Goal: Task Accomplishment & Management: Manage account settings

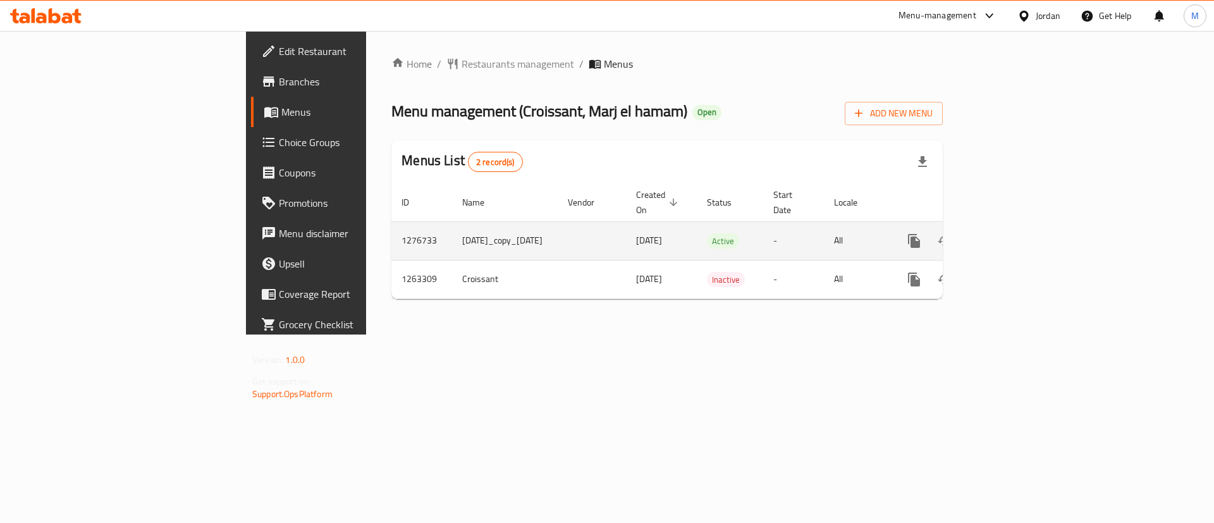
click at [1013, 233] on icon "enhanced table" at bounding box center [1005, 240] width 15 height 15
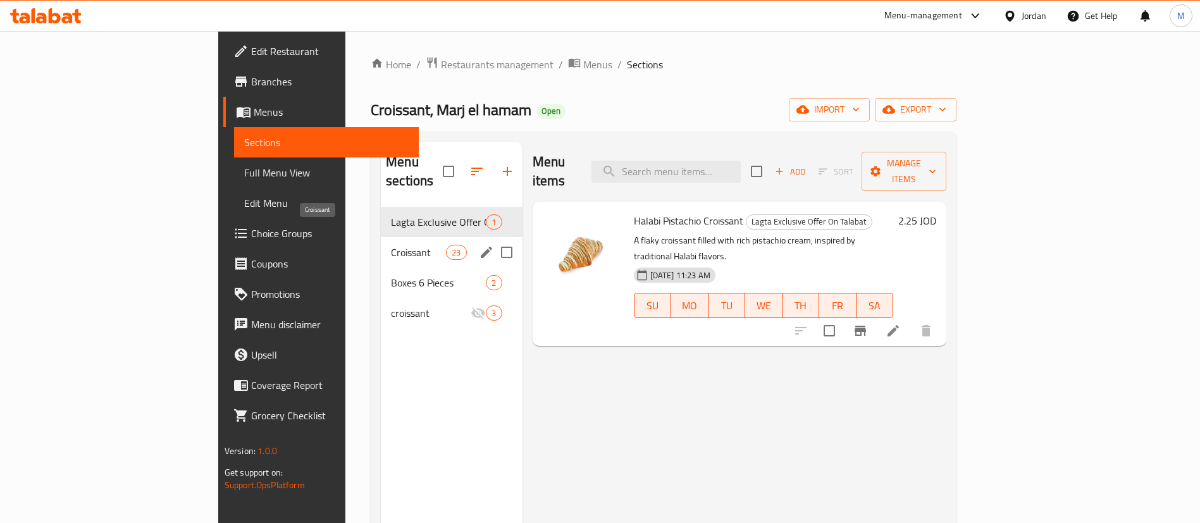
click at [391, 245] on span "Croissant" at bounding box center [418, 252] width 55 height 15
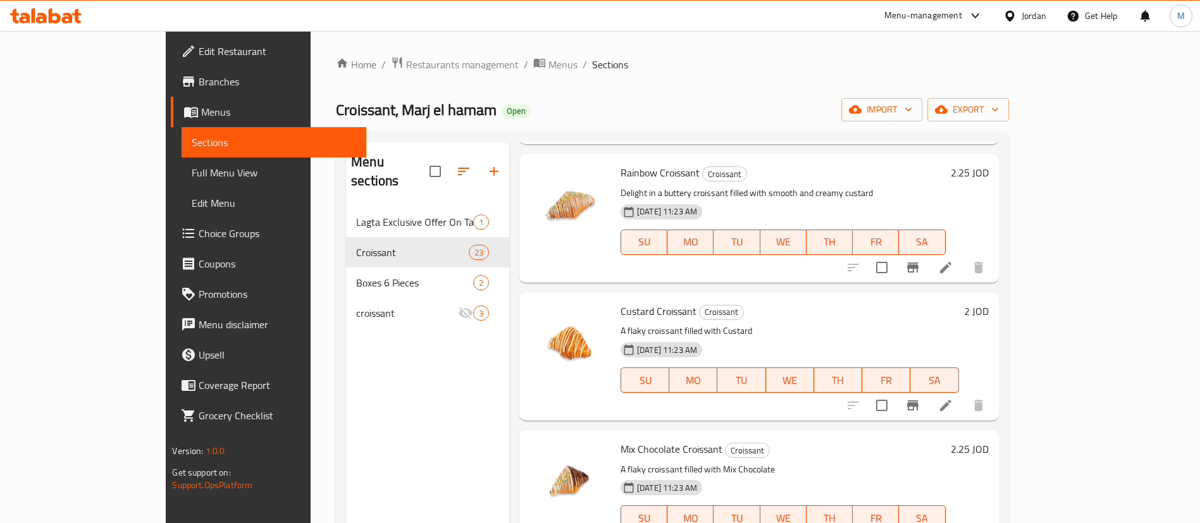
scroll to position [1423, 0]
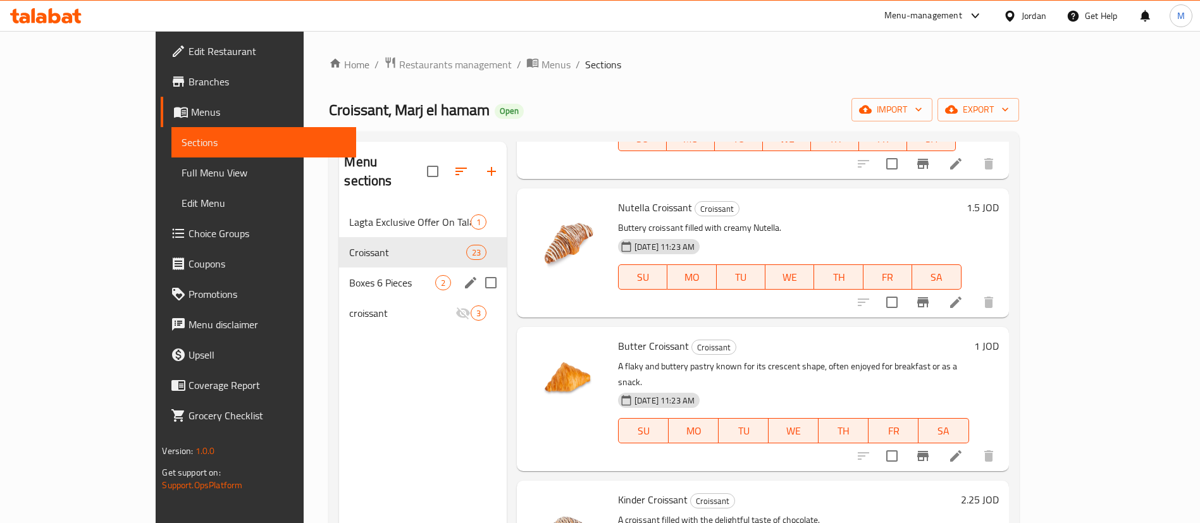
click at [339, 268] on div "Boxes 6 Pieces 2" at bounding box center [423, 283] width 168 height 30
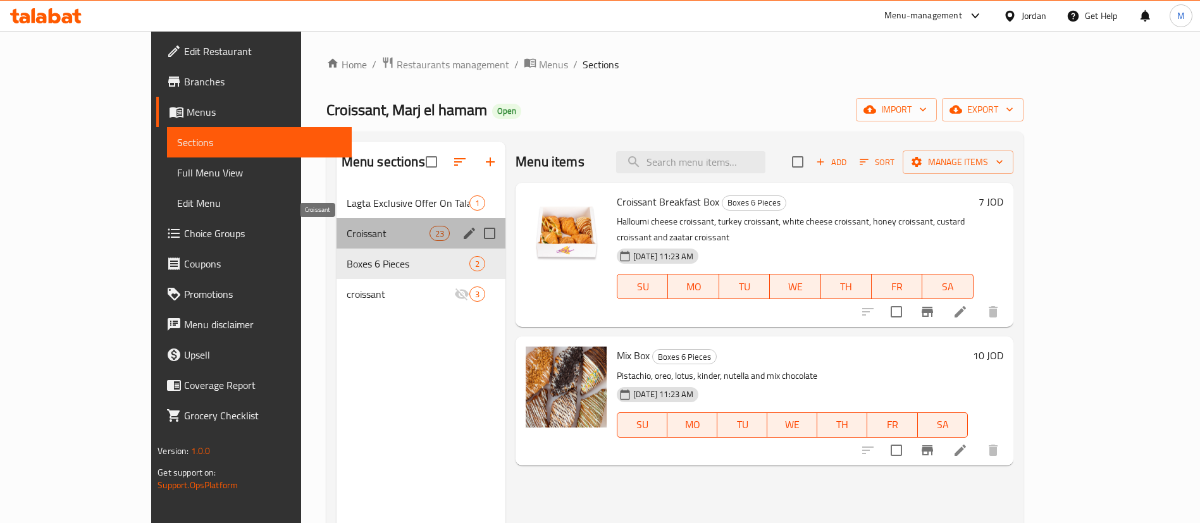
click at [347, 231] on span "Croissant" at bounding box center [388, 233] width 83 height 15
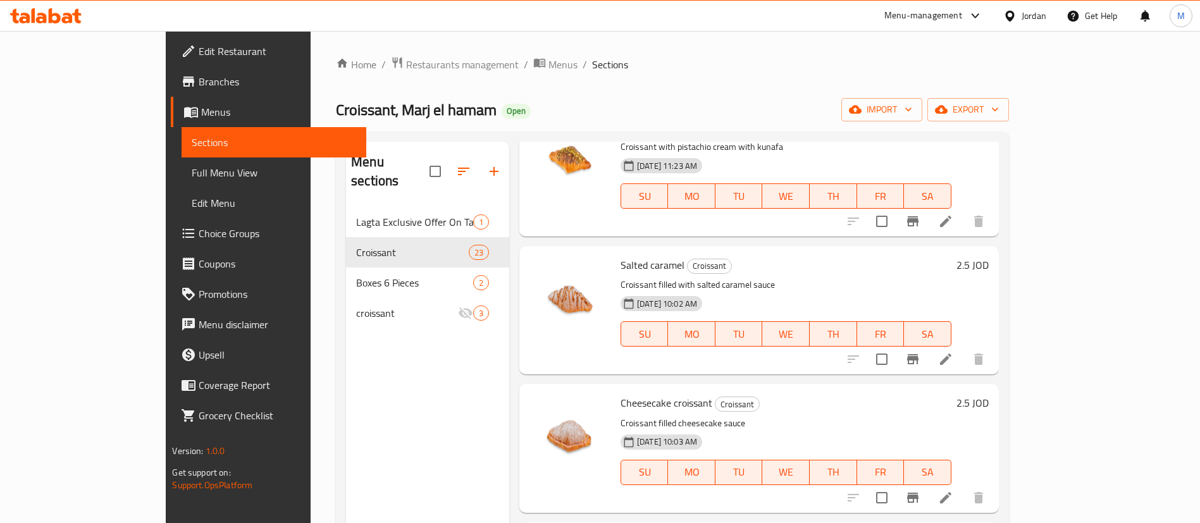
scroll to position [2573, 0]
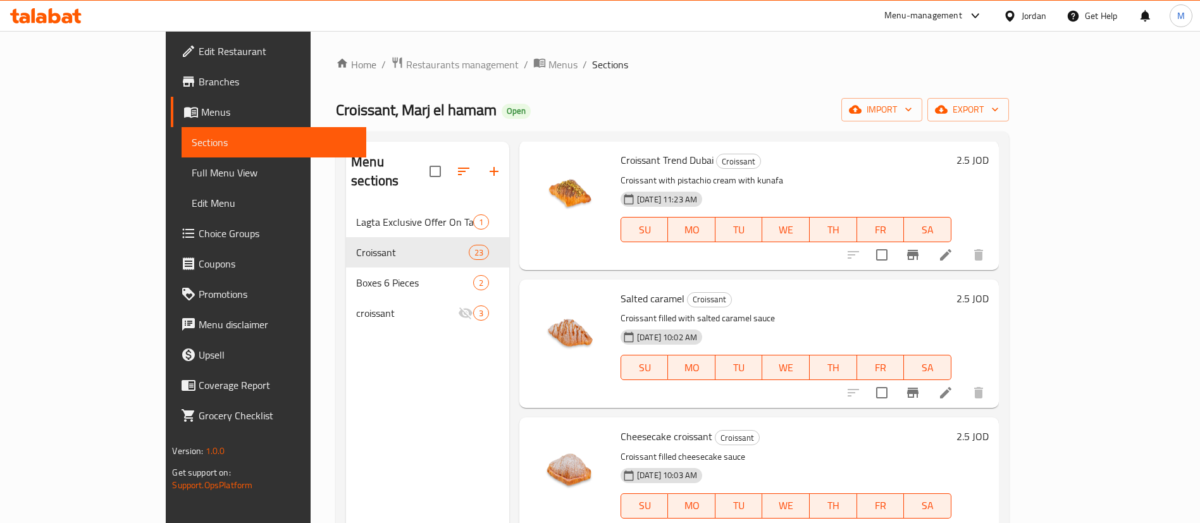
click at [989, 290] on h6 "2.5 JOD" at bounding box center [972, 299] width 32 height 18
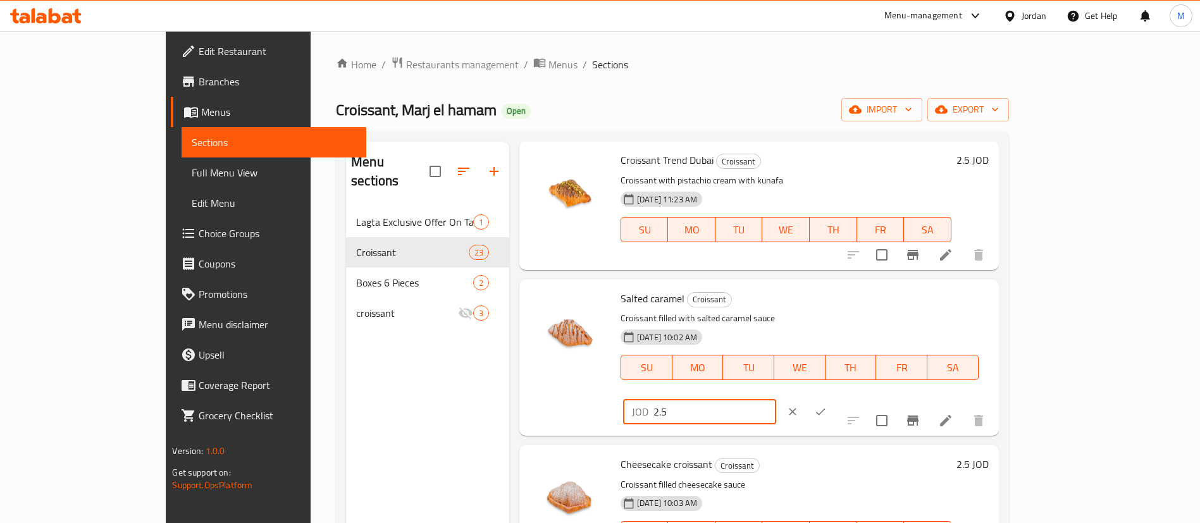
click at [776, 399] on input "2.5" at bounding box center [714, 411] width 123 height 25
type input "2.25"
click at [827, 405] on icon "ok" at bounding box center [820, 411] width 13 height 13
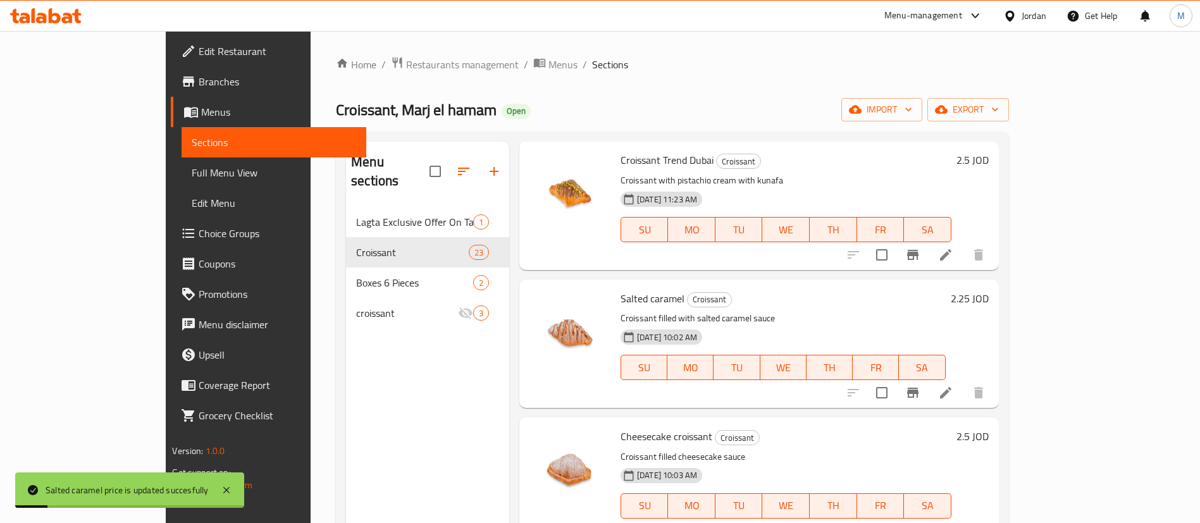
click at [989, 428] on h6 "2.5 JOD" at bounding box center [972, 437] width 32 height 18
type input "2.25"
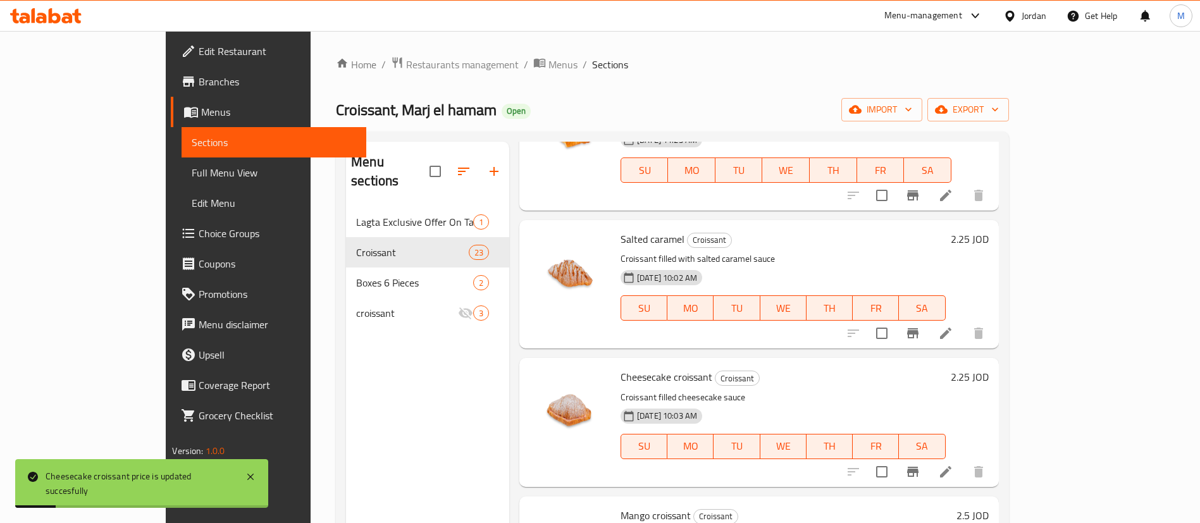
scroll to position [2668, 0]
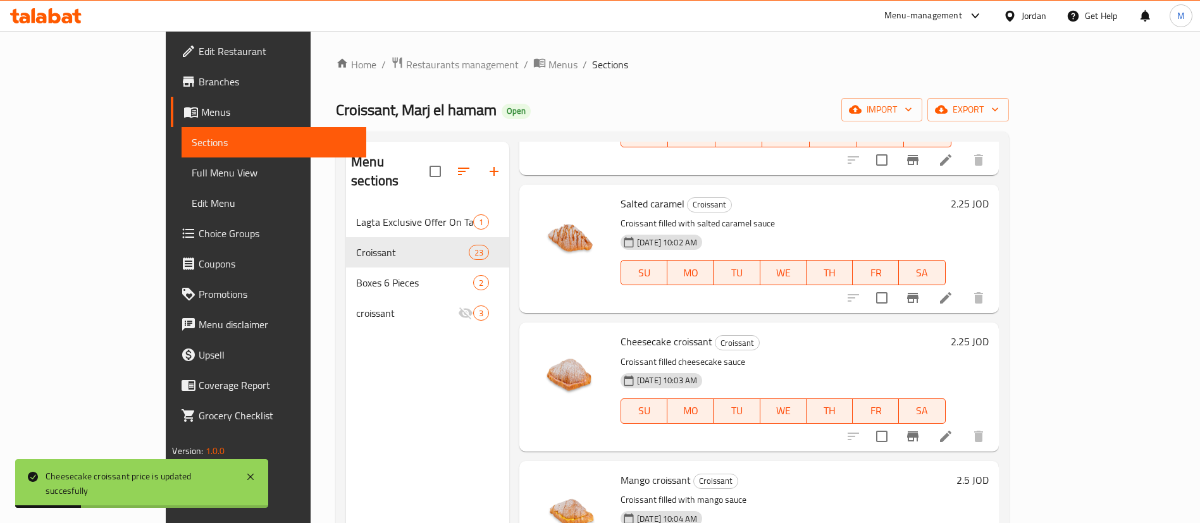
click at [989, 471] on h6 "2.5 JOD" at bounding box center [972, 480] width 32 height 18
type input "2.25"
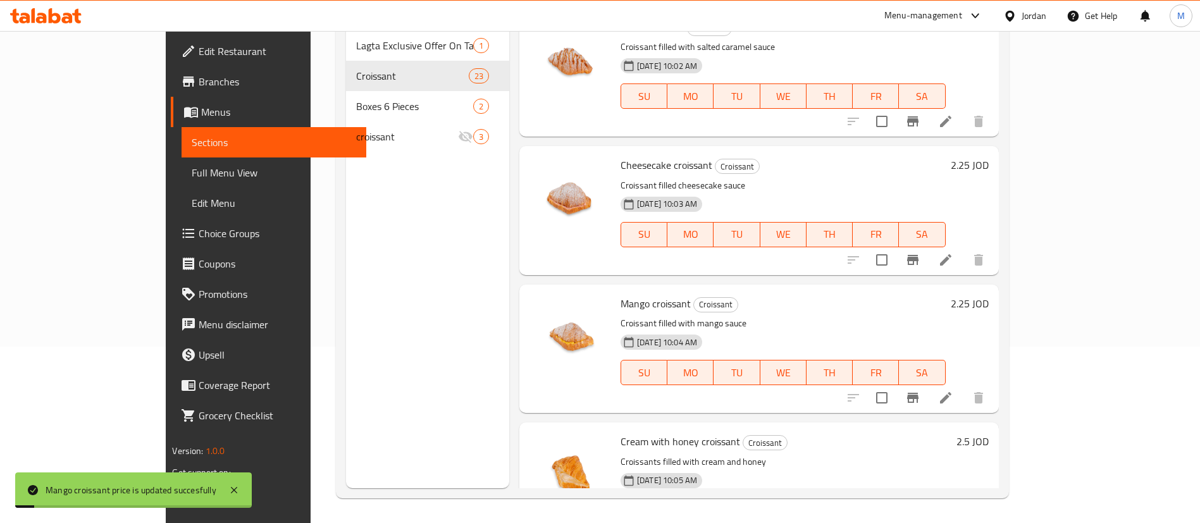
scroll to position [177, 0]
click at [989, 432] on h6 "2.5 JOD" at bounding box center [972, 441] width 32 height 18
type input "2.25"
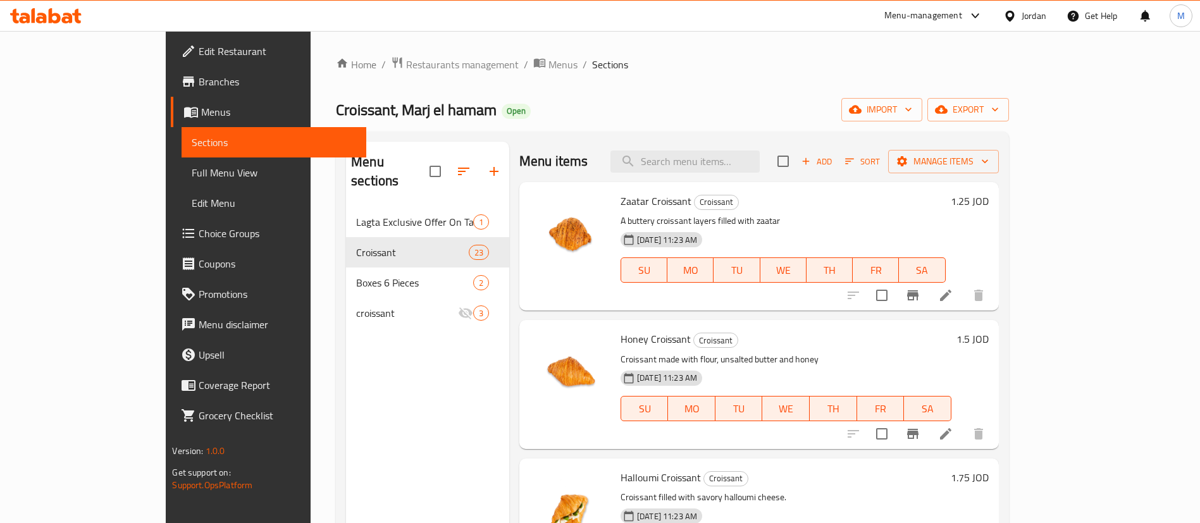
scroll to position [0, 0]
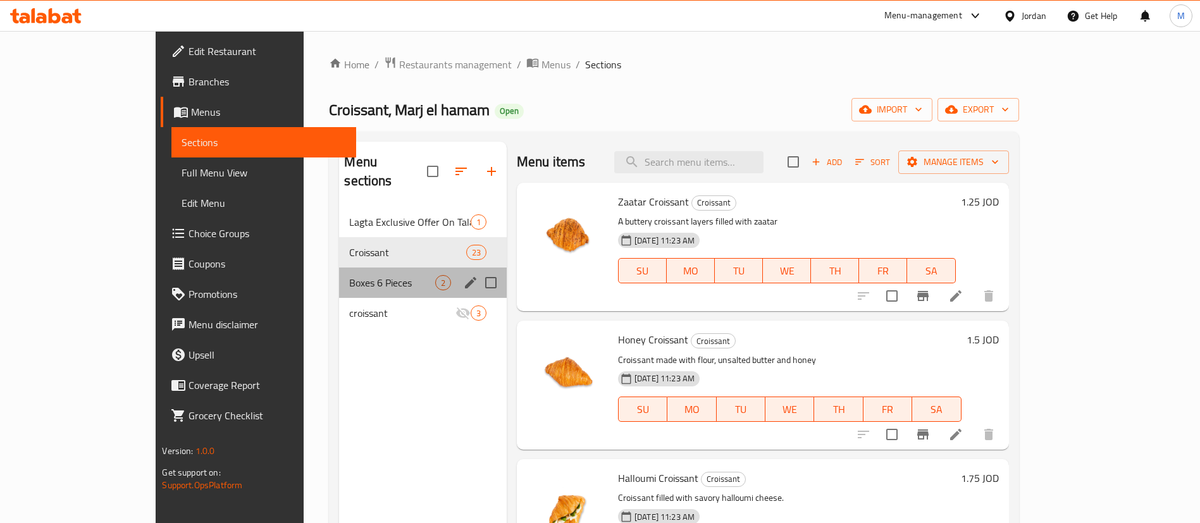
click at [339, 275] on div "Boxes 6 Pieces 2" at bounding box center [423, 283] width 168 height 30
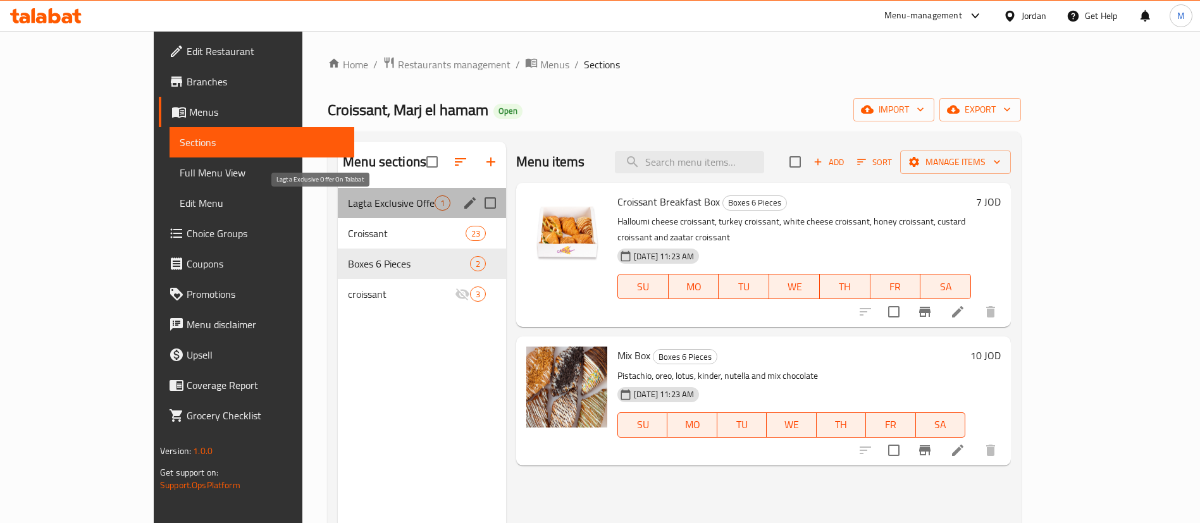
click at [348, 208] on span "Lagta Exclusive Offer On Talabat" at bounding box center [391, 202] width 87 height 15
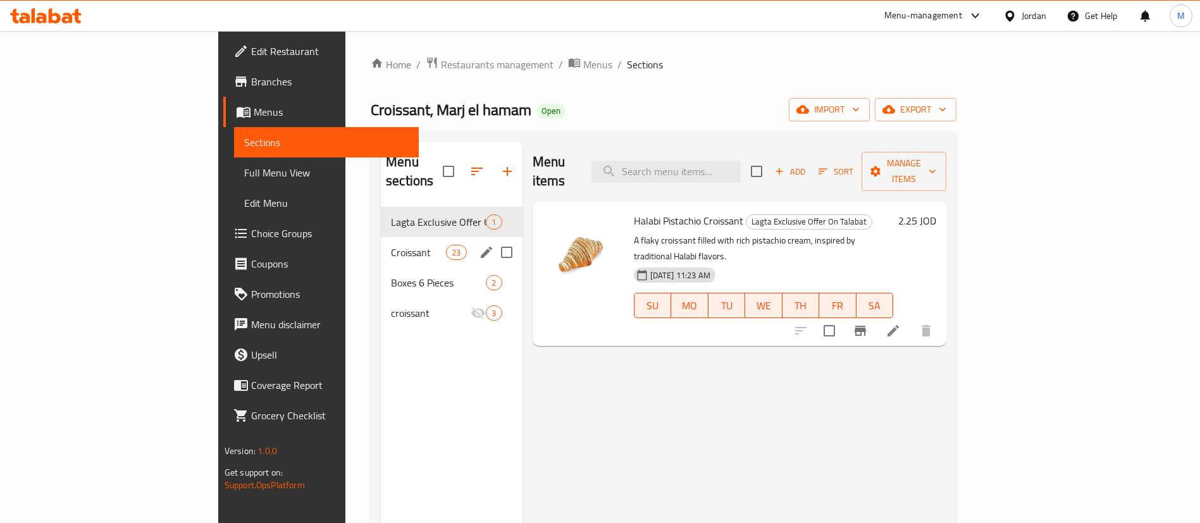
click at [391, 245] on span "Croissant" at bounding box center [418, 252] width 55 height 15
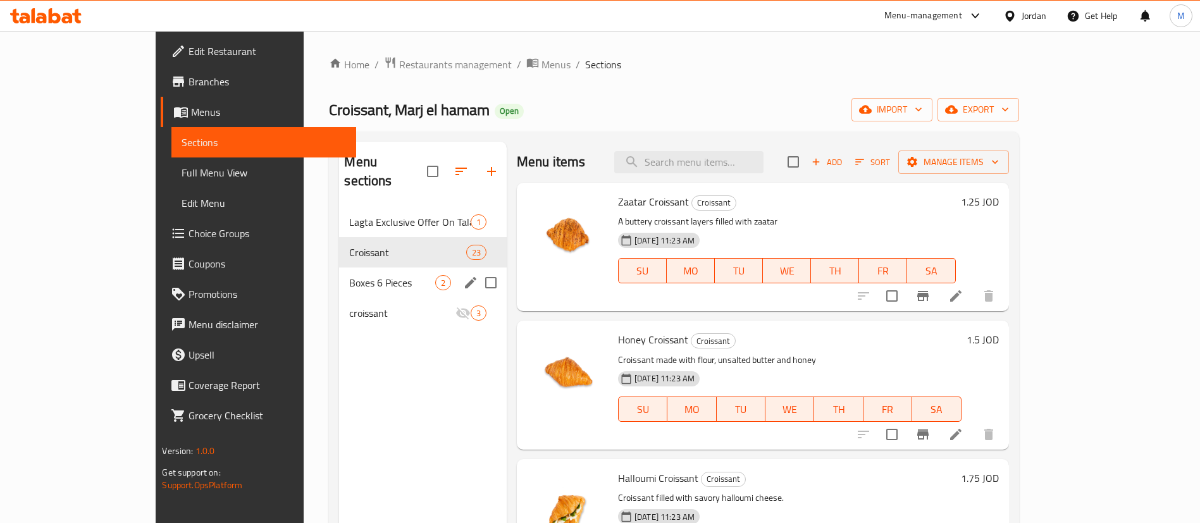
click at [350, 268] on div "Boxes 6 Pieces 2" at bounding box center [423, 283] width 168 height 30
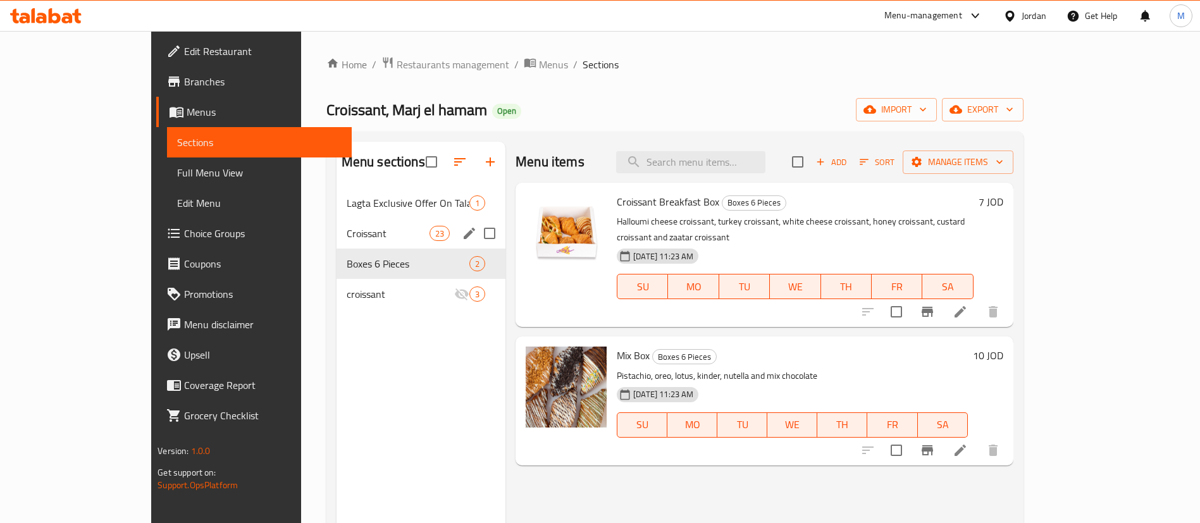
click at [336, 225] on div "Croissant 23" at bounding box center [420, 233] width 169 height 30
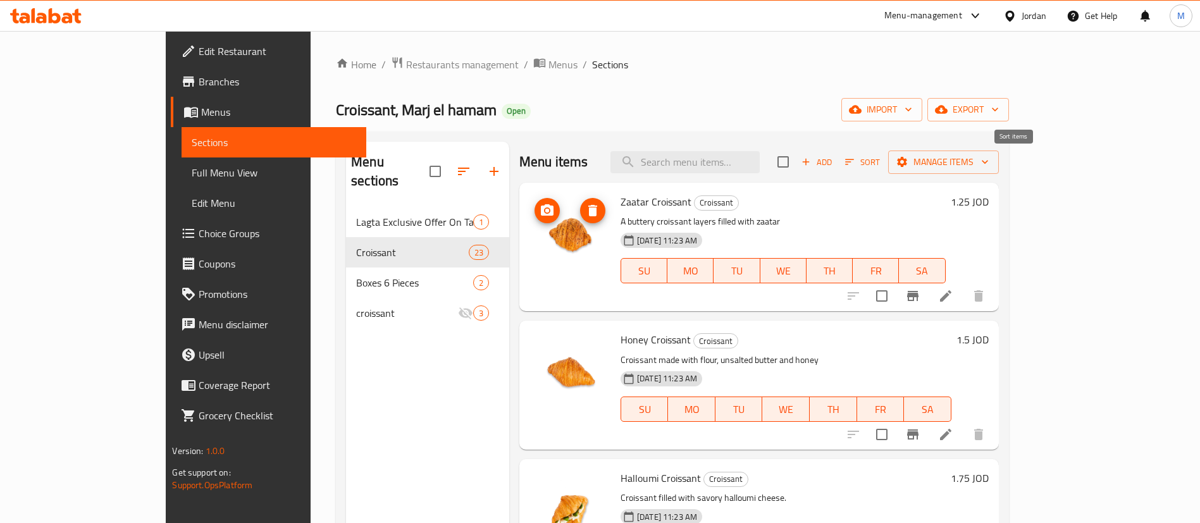
click at [855, 165] on icon "button" at bounding box center [849, 161] width 11 height 11
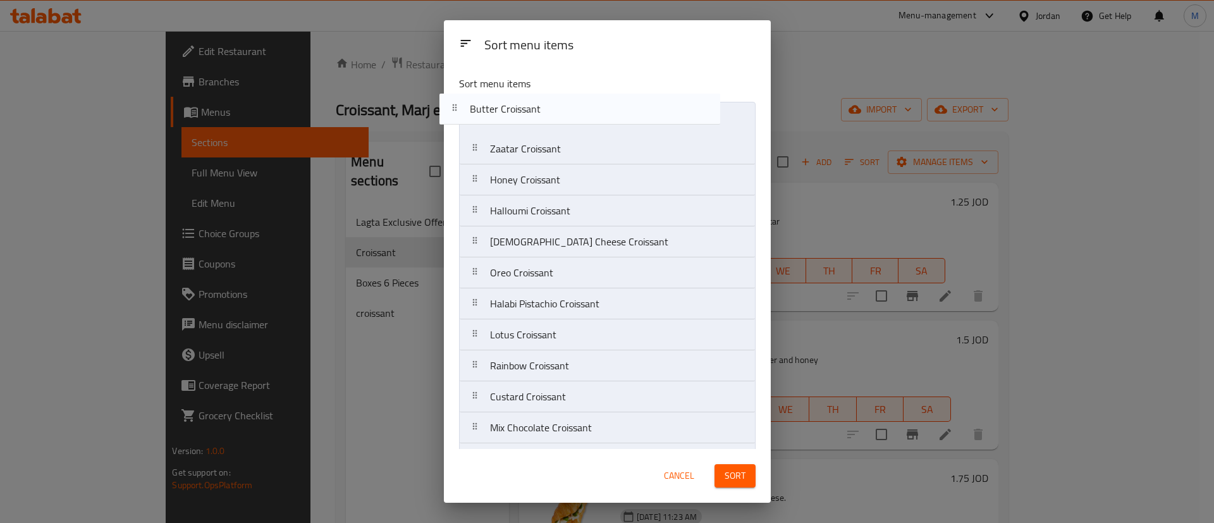
drag, startPoint x: 651, startPoint y: 355, endPoint x: 629, endPoint y: 89, distance: 266.6
click at [629, 89] on div "Sort menu items Zaatar Croissant Honey Croissant Halloumi Croissant Turkish Che…" at bounding box center [607, 257] width 327 height 383
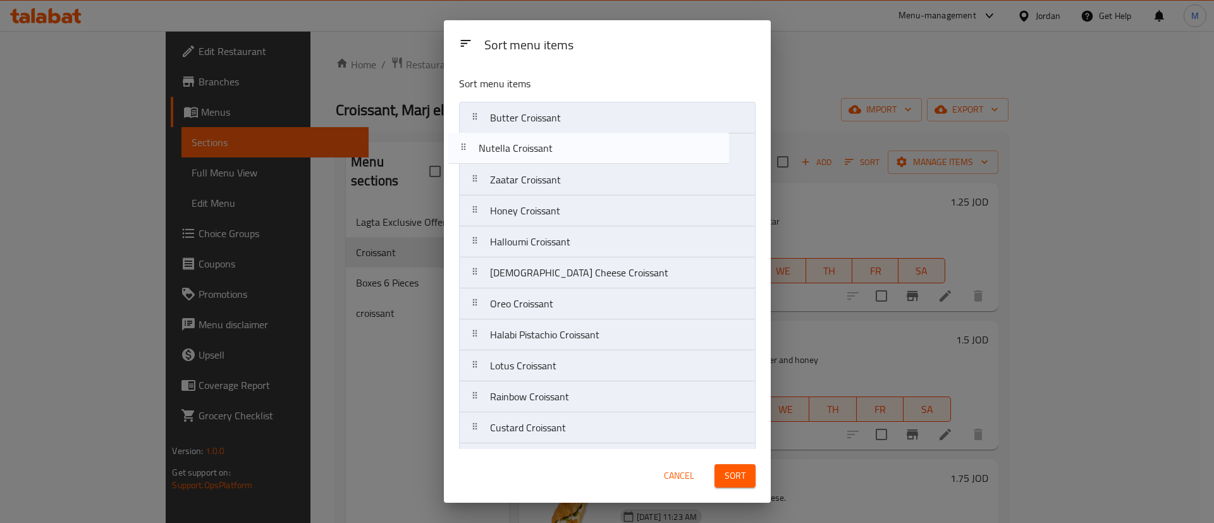
drag, startPoint x: 615, startPoint y: 370, endPoint x: 603, endPoint y: 150, distance: 220.4
click at [603, 150] on nav "Butter Croissant Zaatar Croissant Honey Croissant Halloumi Croissant Turkish Ch…" at bounding box center [607, 459] width 297 height 714
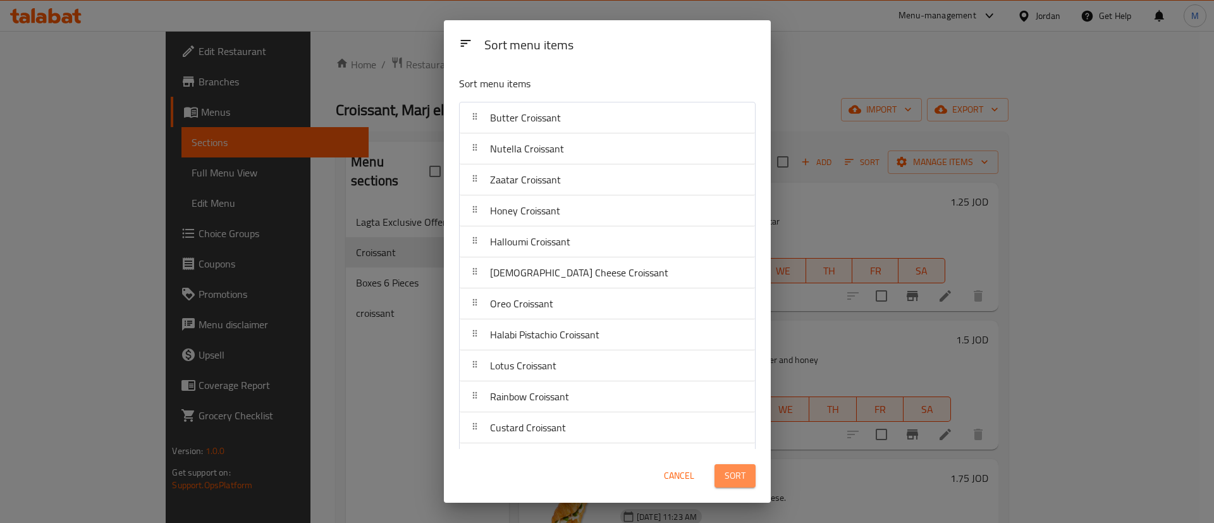
click at [742, 473] on span "Sort" at bounding box center [735, 476] width 21 height 16
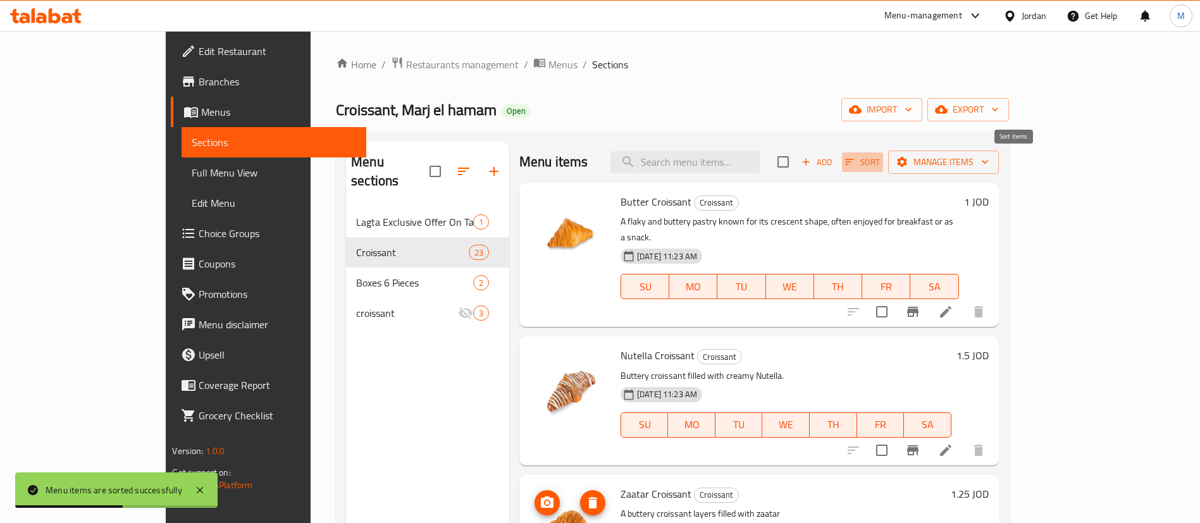
click at [855, 158] on icon "button" at bounding box center [849, 161] width 11 height 11
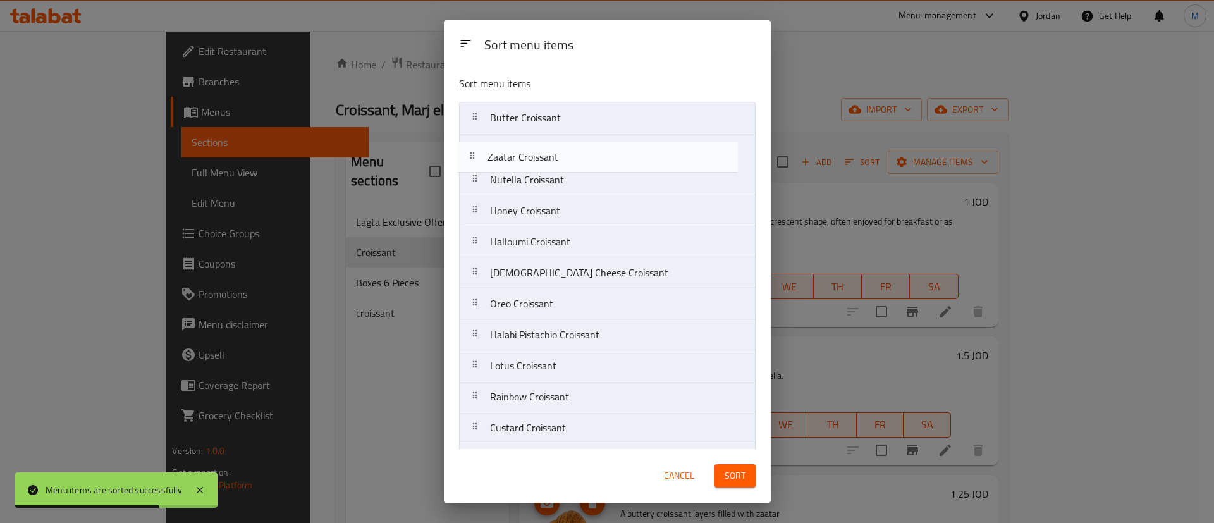
drag, startPoint x: 607, startPoint y: 175, endPoint x: 603, endPoint y: 147, distance: 28.7
click at [603, 147] on nav "Butter Croissant Nutella Croissant Zaatar Croissant Honey Croissant Halloumi Cr…" at bounding box center [607, 459] width 297 height 714
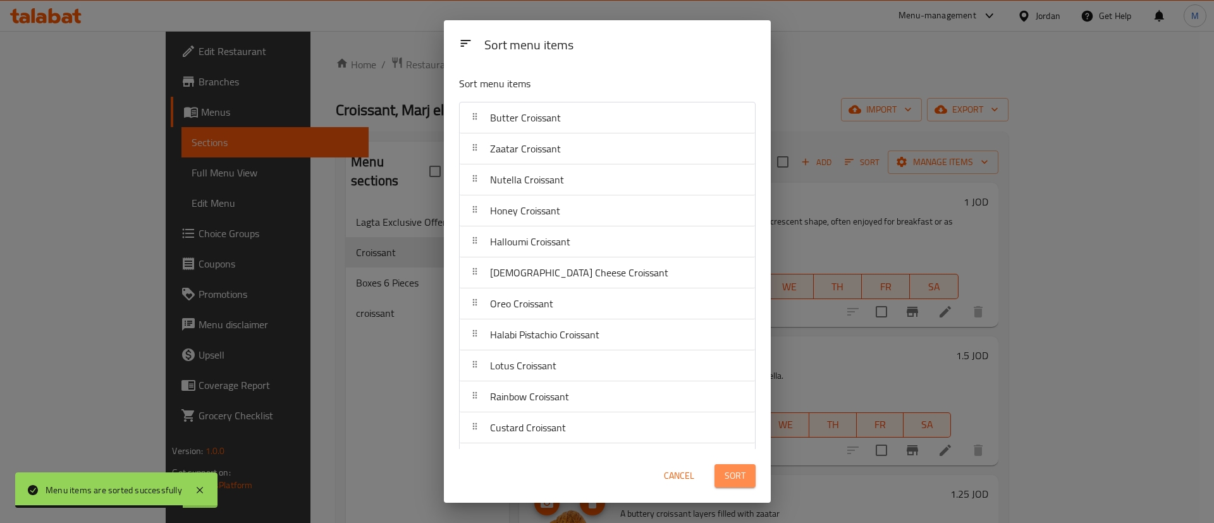
click at [729, 468] on span "Sort" at bounding box center [735, 476] width 21 height 16
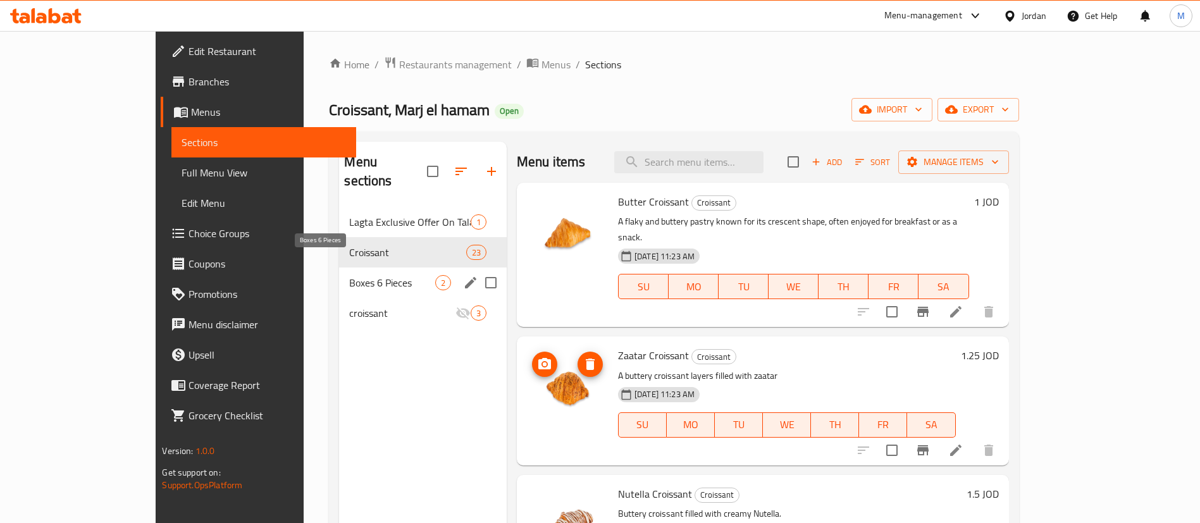
click at [349, 275] on span "Boxes 6 Pieces" at bounding box center [391, 282] width 85 height 15
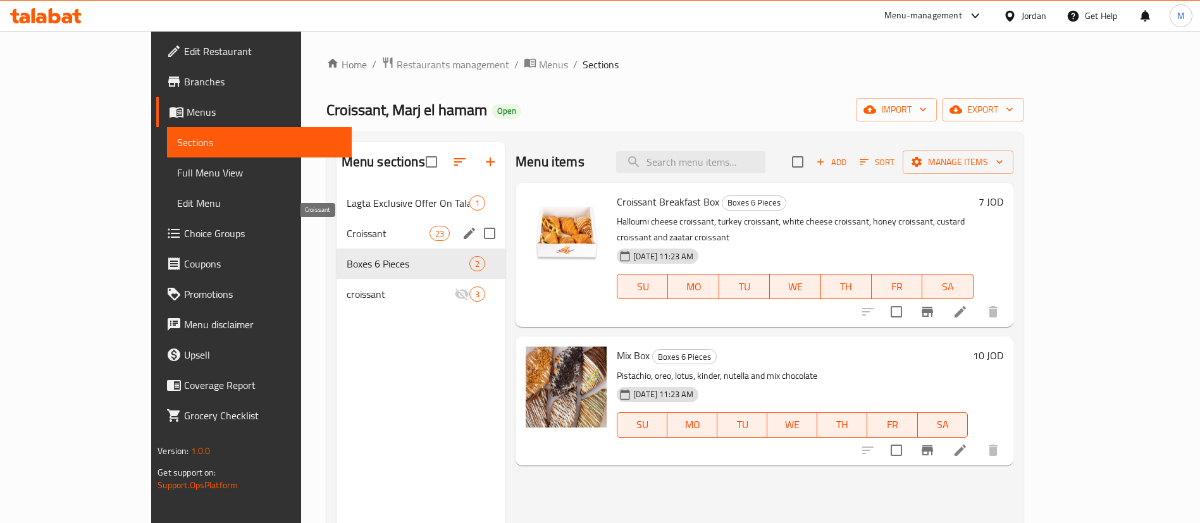
click at [347, 227] on span "Croissant" at bounding box center [388, 233] width 83 height 15
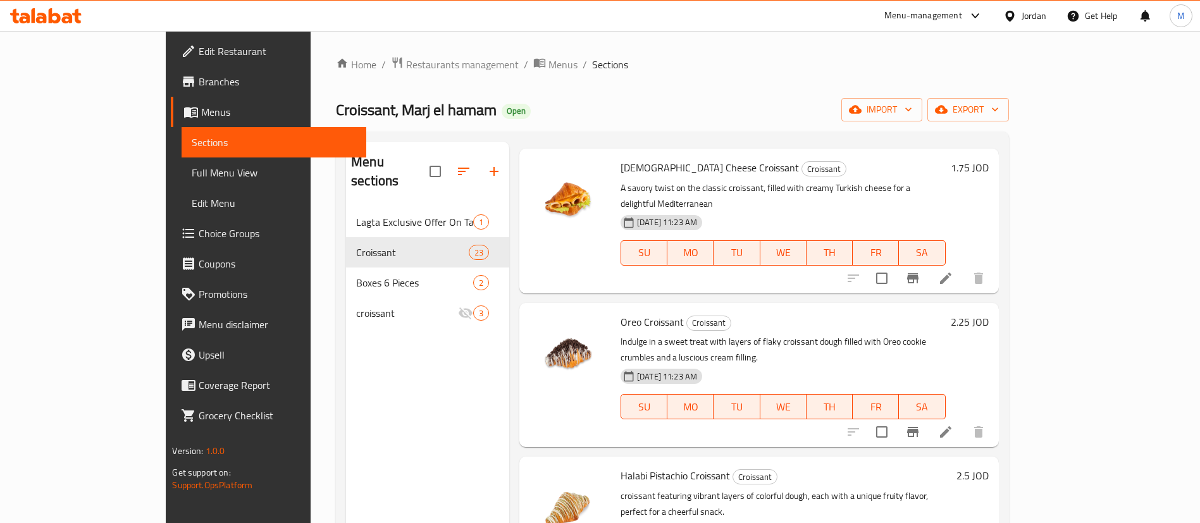
scroll to position [854, 0]
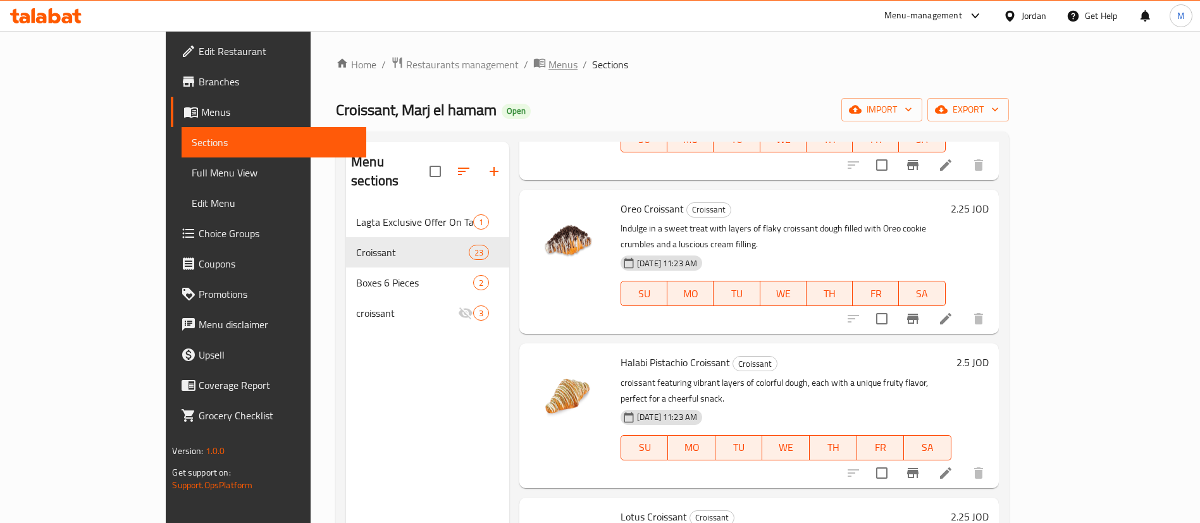
click at [548, 63] on span "Menus" at bounding box center [562, 64] width 29 height 15
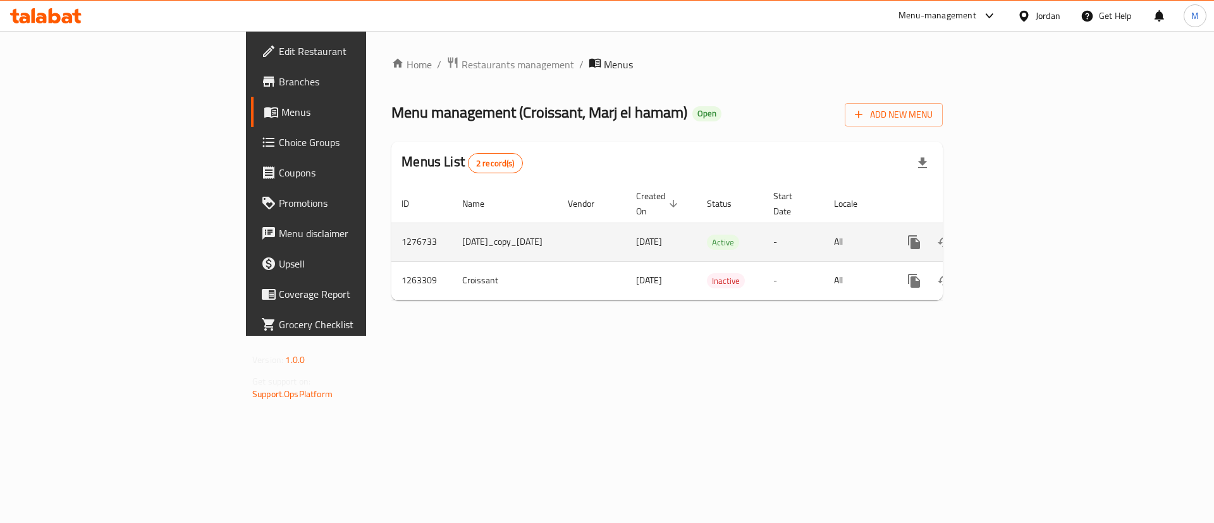
click at [930, 237] on button "more" at bounding box center [914, 242] width 30 height 30
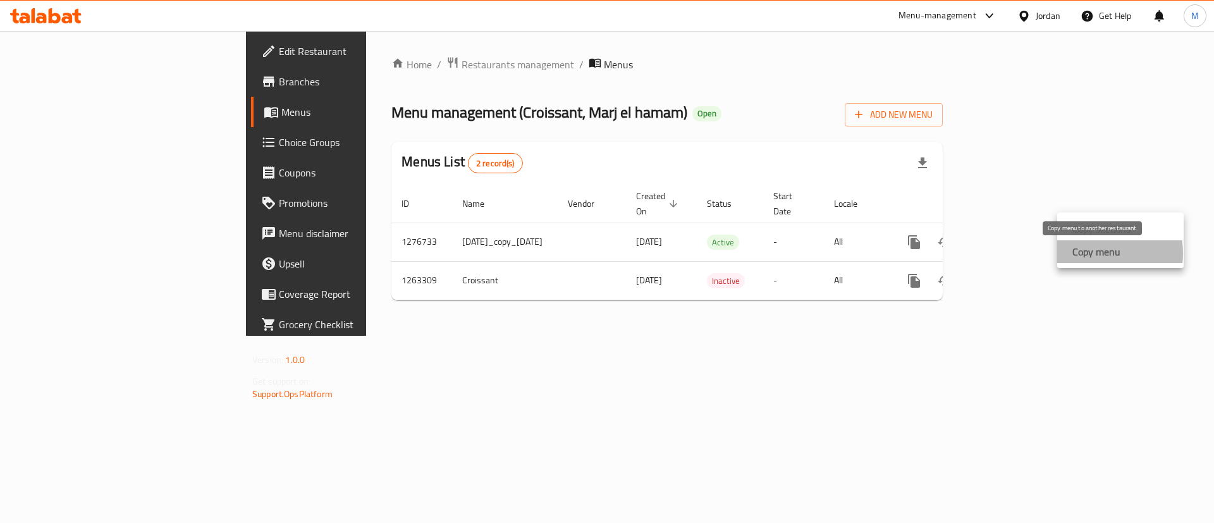
click at [1090, 253] on strong "Copy menu" at bounding box center [1097, 251] width 48 height 15
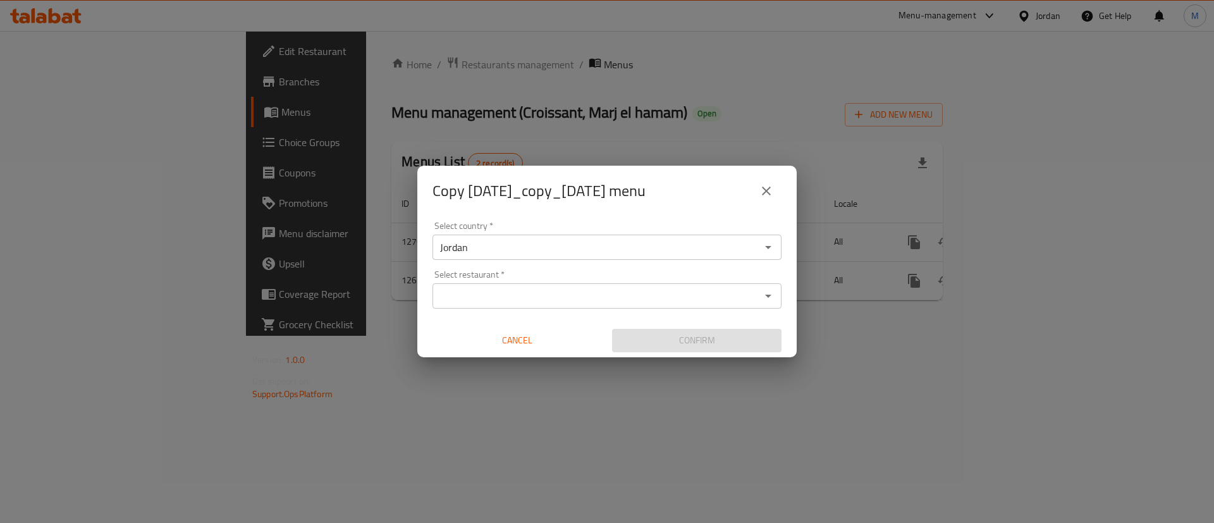
click at [651, 249] on input "Jordan" at bounding box center [596, 247] width 321 height 18
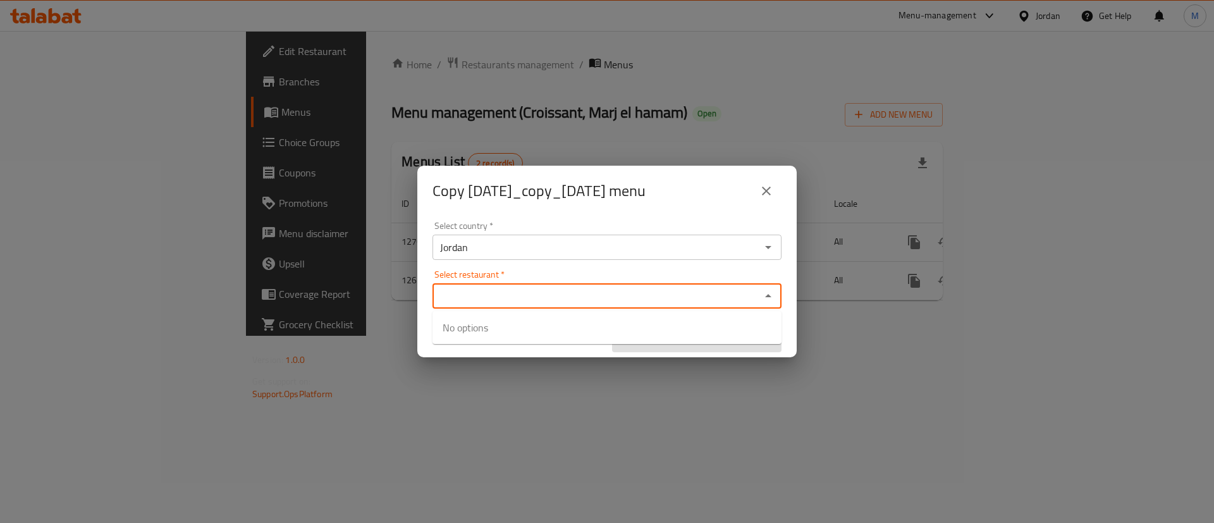
click at [629, 293] on input "Select restaurant   *" at bounding box center [596, 296] width 321 height 18
paste input "Croissant"
type input "Croissant"
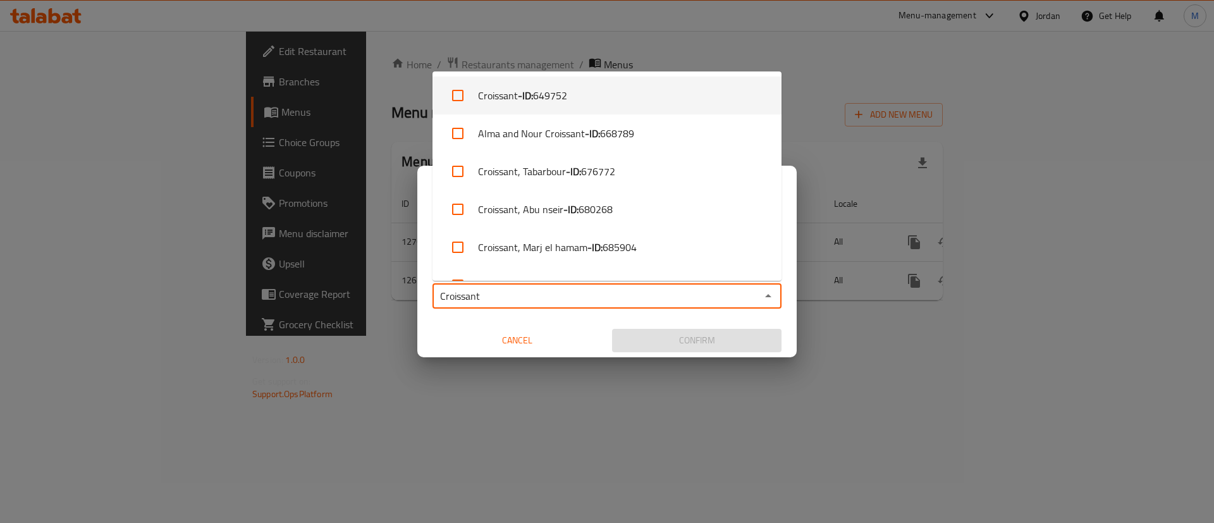
click at [596, 104] on li "Croissant - ID: 649752" at bounding box center [607, 96] width 349 height 38
checkbox input "true"
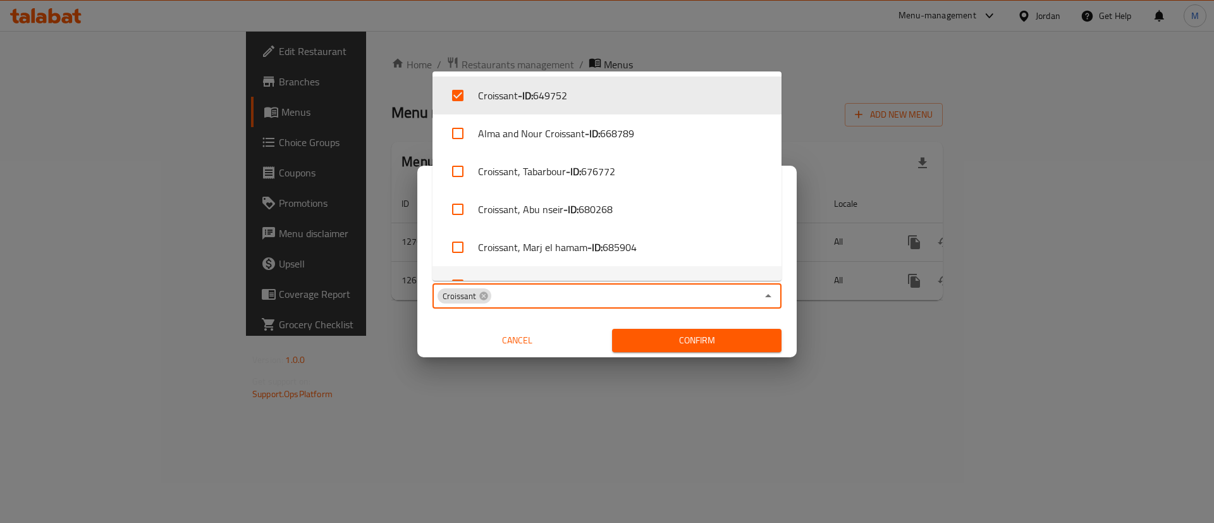
click at [675, 348] on span "Confirm" at bounding box center [696, 341] width 149 height 16
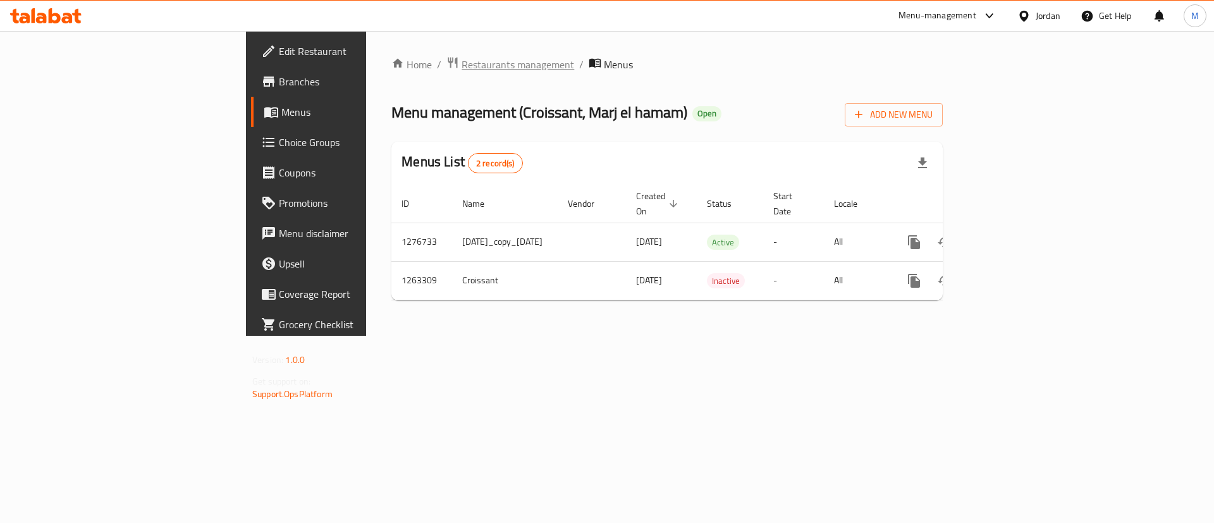
click at [462, 70] on span "Restaurants management" at bounding box center [518, 64] width 113 height 15
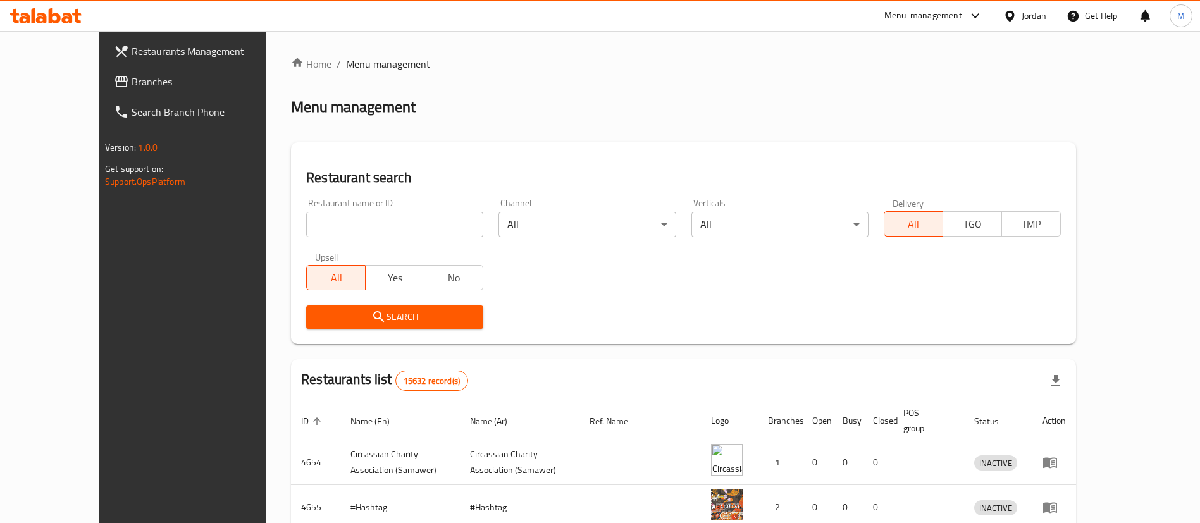
click at [414, 228] on input "search" at bounding box center [394, 224] width 177 height 25
paste input "Croissant"
type input "Croissant"
click at [653, 296] on div "Restaurant name or ID Croissant Restaurant name or ID Channel All ​ Verticals A…" at bounding box center [684, 263] width 770 height 145
click at [463, 327] on div "Search" at bounding box center [395, 317] width 192 height 39
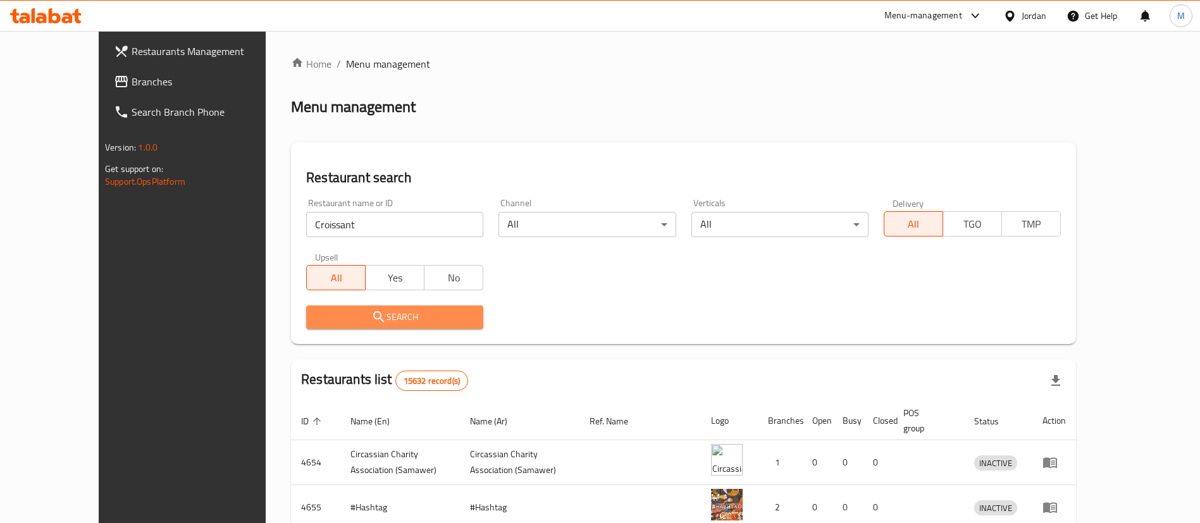
click at [457, 323] on button "Search" at bounding box center [394, 316] width 177 height 23
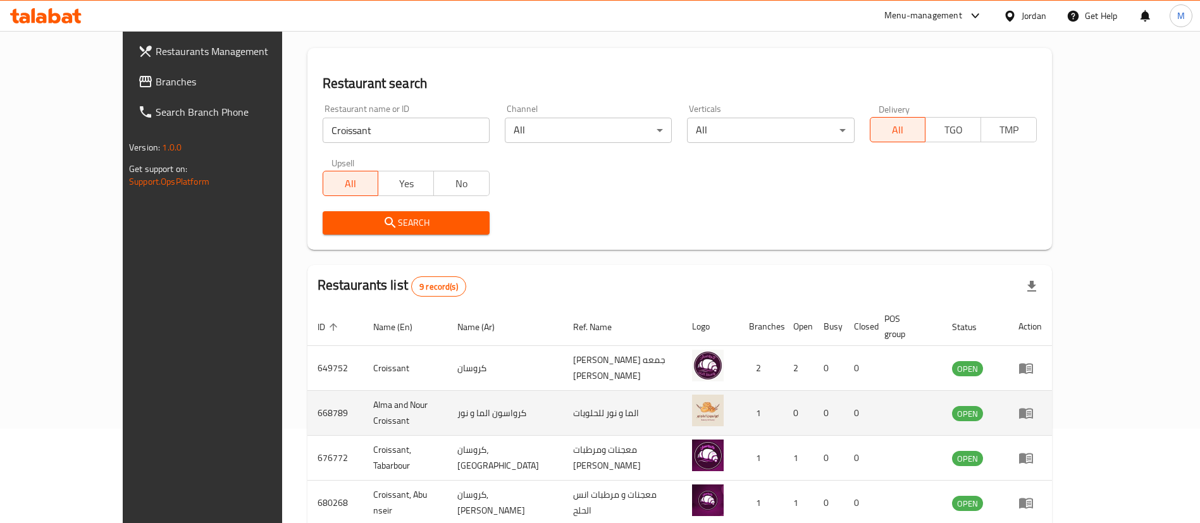
scroll to position [95, 0]
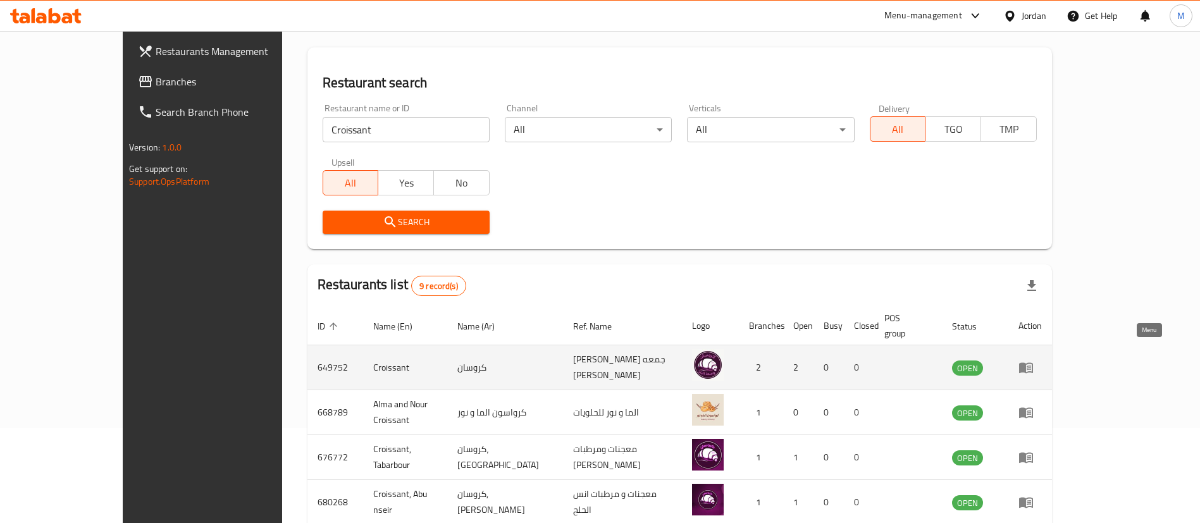
click at [1033, 360] on icon "enhanced table" at bounding box center [1025, 367] width 15 height 15
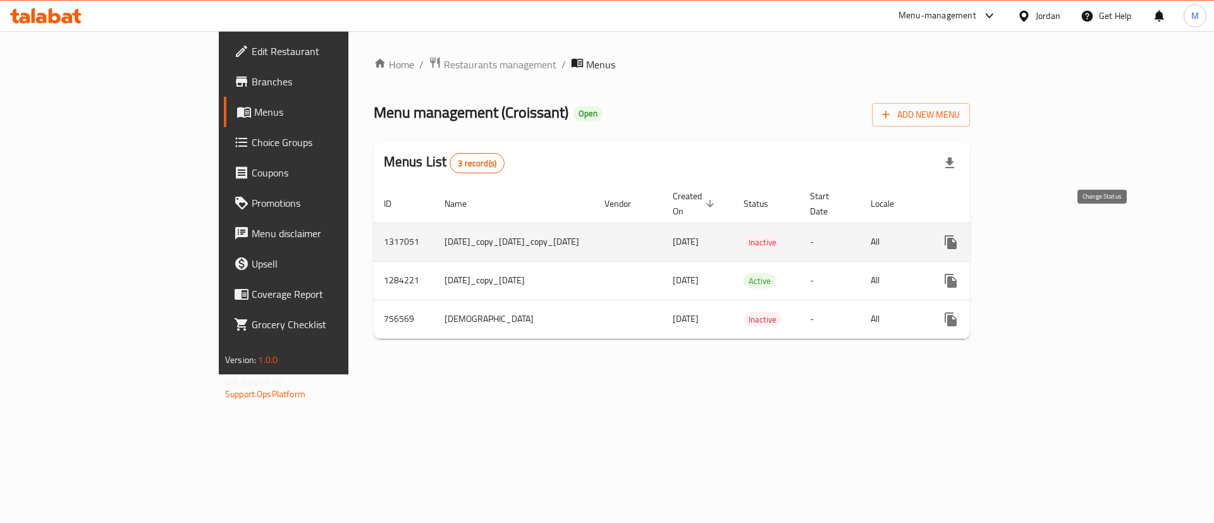
click at [989, 235] on icon "enhanced table" at bounding box center [981, 242] width 15 height 15
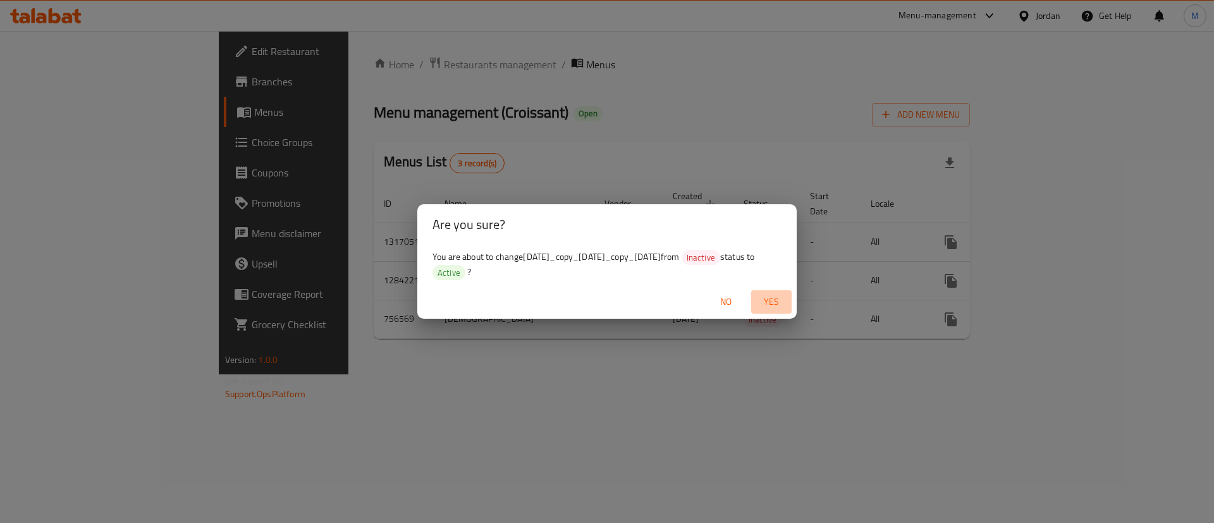
click at [779, 298] on span "Yes" at bounding box center [771, 302] width 30 height 16
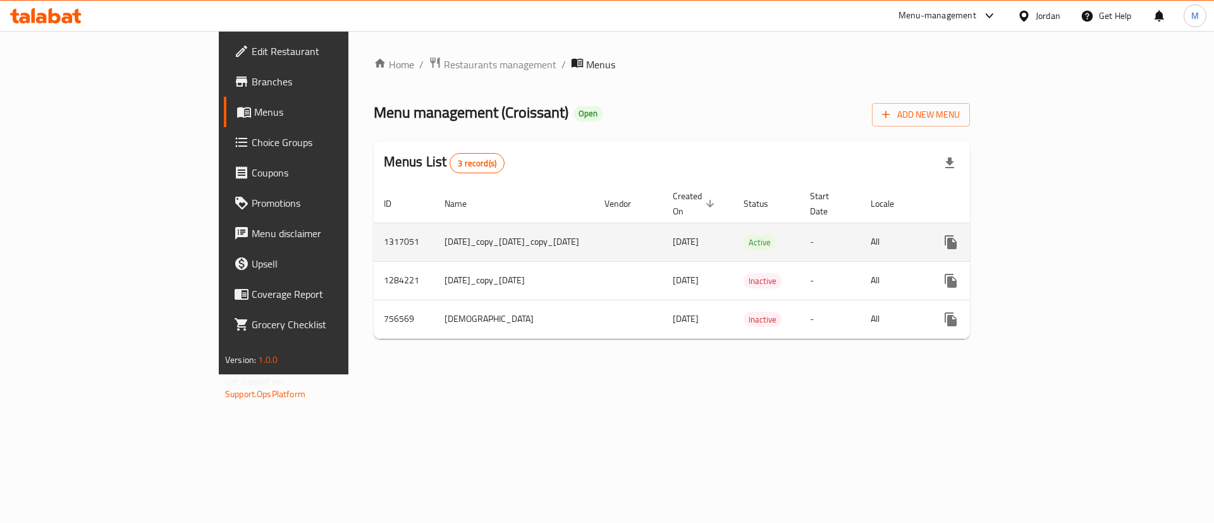
click at [1050, 235] on icon "enhanced table" at bounding box center [1042, 242] width 15 height 15
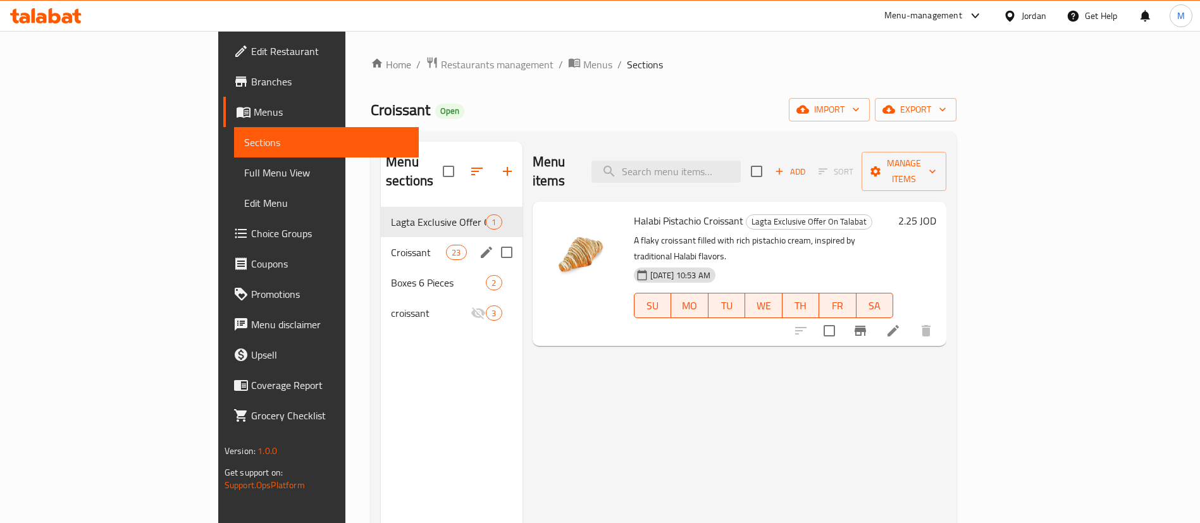
click at [381, 237] on div "Croissant 23" at bounding box center [452, 252] width 142 height 30
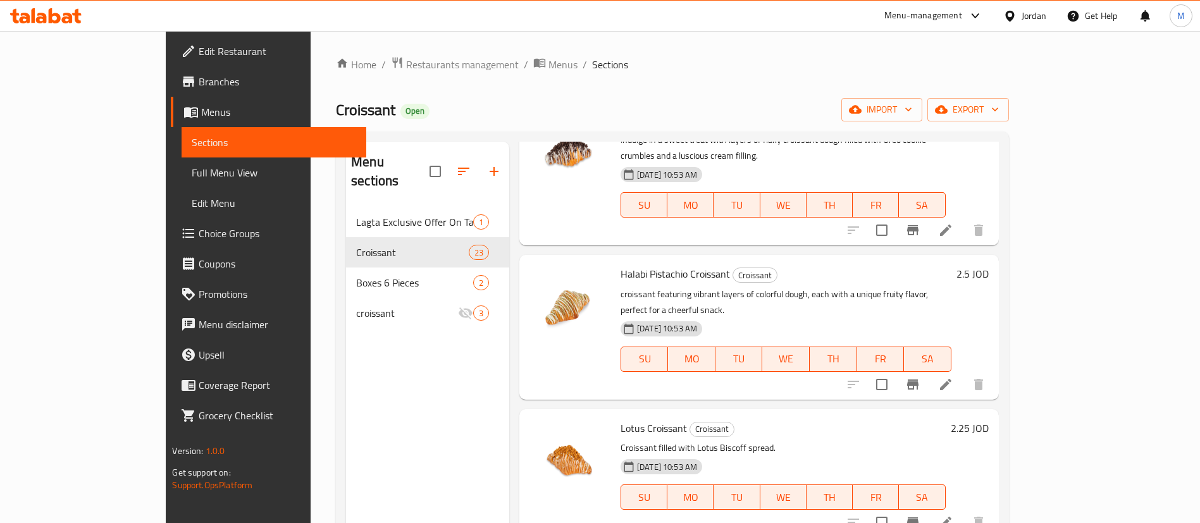
scroll to position [949, 0]
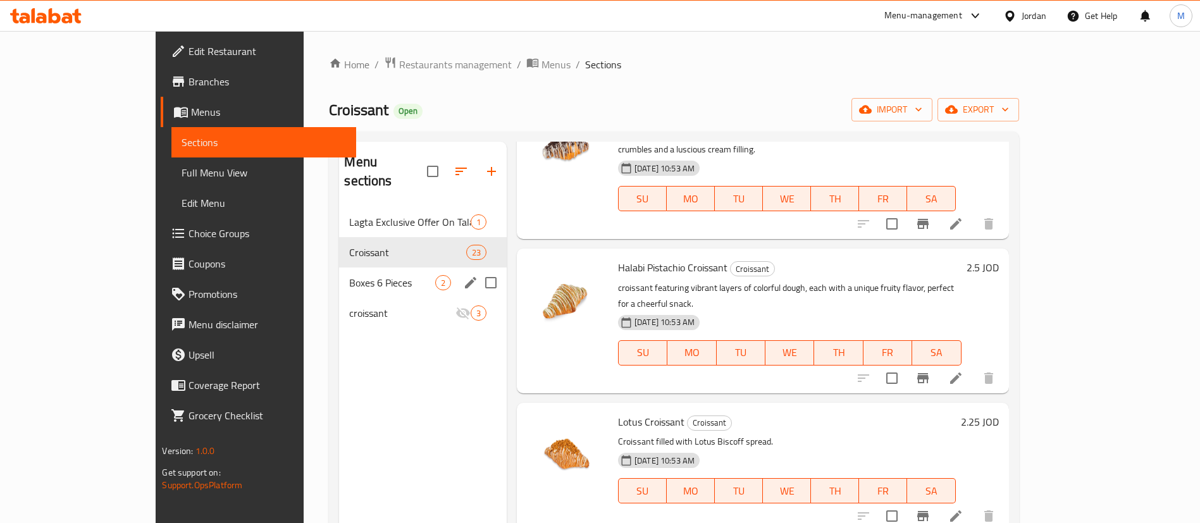
click at [349, 275] on span "Boxes 6 Pieces" at bounding box center [391, 282] width 85 height 15
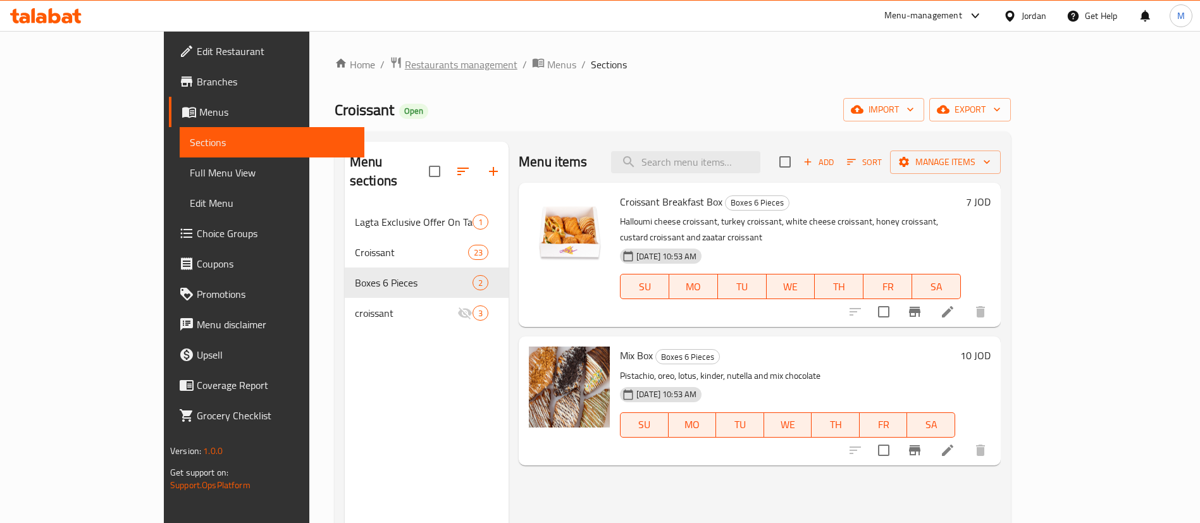
click at [405, 66] on span "Restaurants management" at bounding box center [461, 64] width 113 height 15
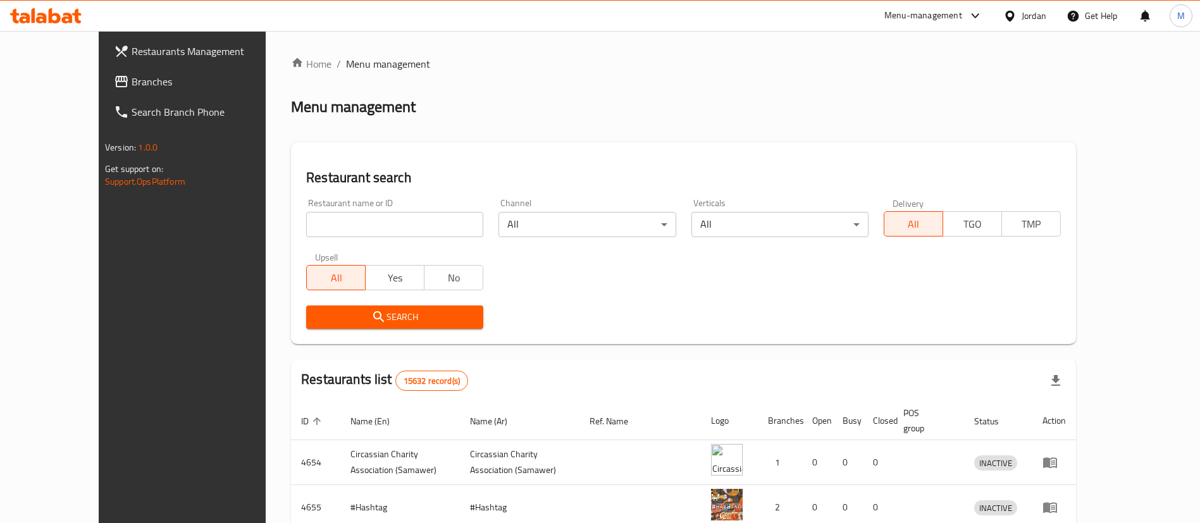
click at [409, 224] on input "search" at bounding box center [394, 224] width 177 height 25
type input ";"
type input "كروسان"
click button "Search" at bounding box center [394, 316] width 177 height 23
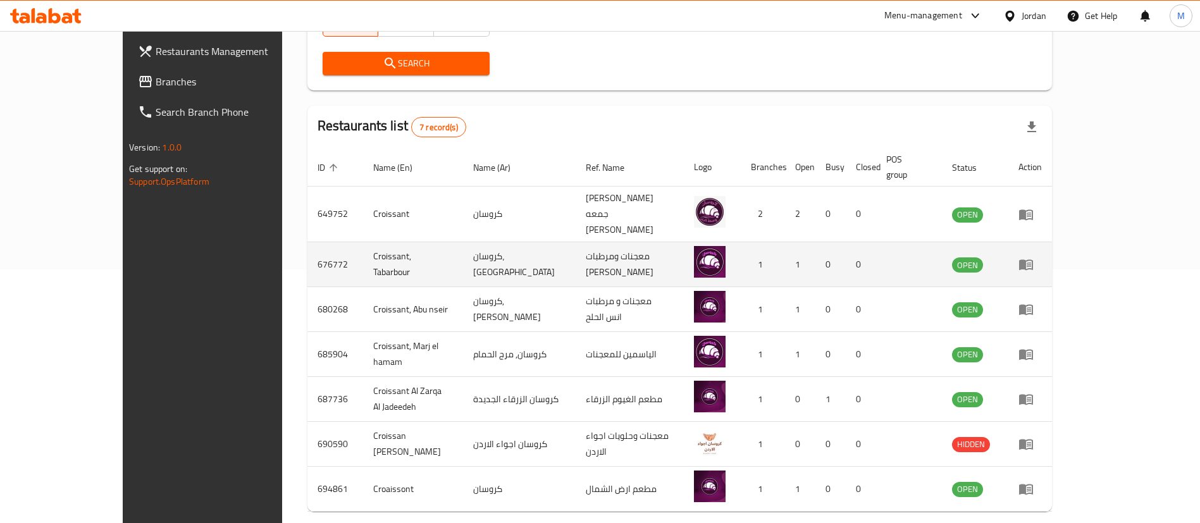
scroll to position [285, 0]
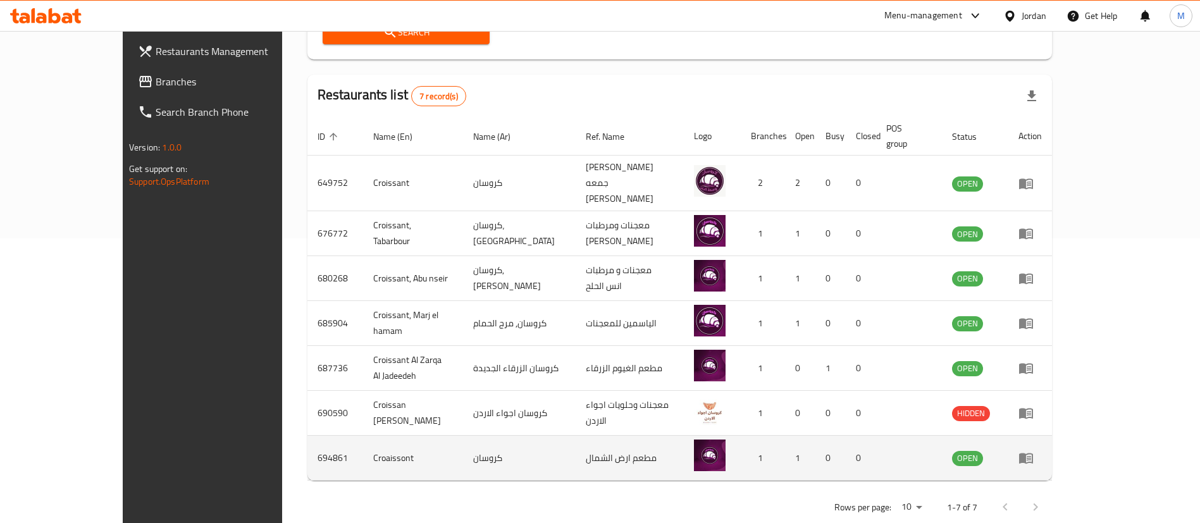
click at [307, 436] on td "694861" at bounding box center [335, 458] width 56 height 45
copy td "694861"
click at [1033, 453] on icon "enhanced table" at bounding box center [1026, 458] width 14 height 11
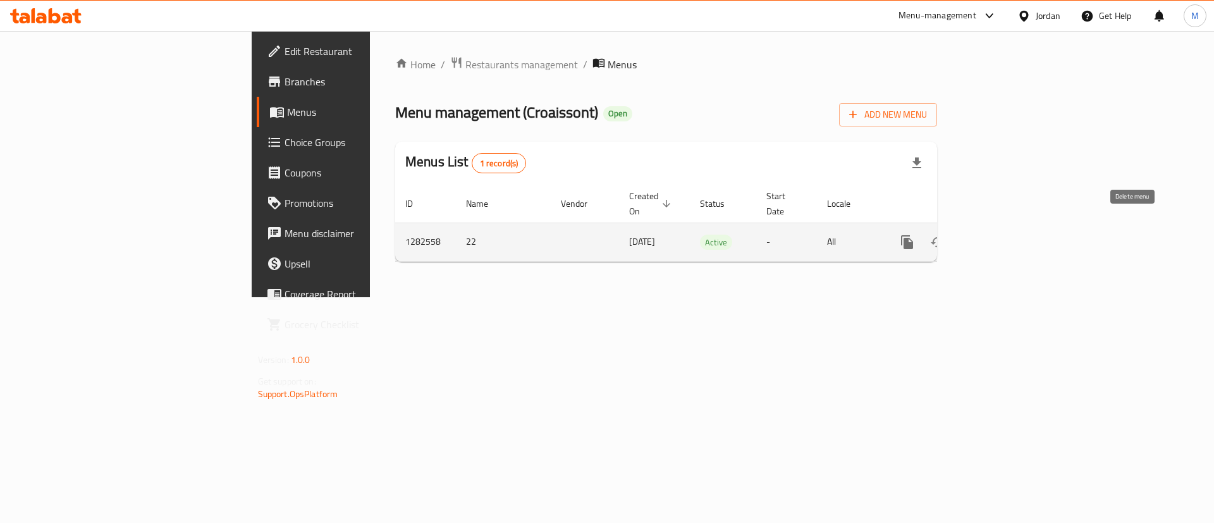
click at [1006, 235] on icon "enhanced table" at bounding box center [998, 242] width 15 height 15
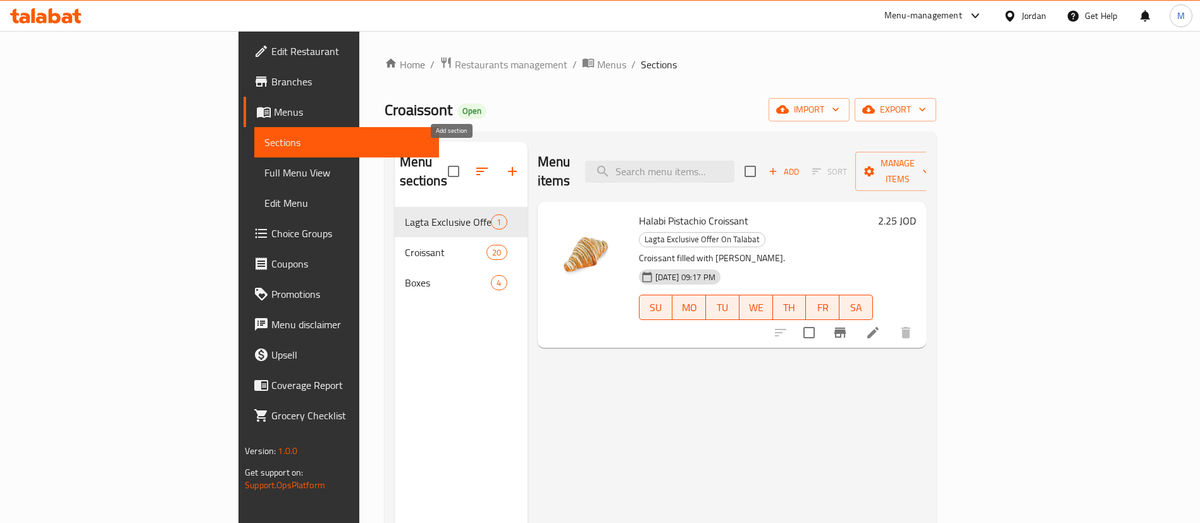
click at [505, 168] on icon "button" at bounding box center [512, 171] width 15 height 15
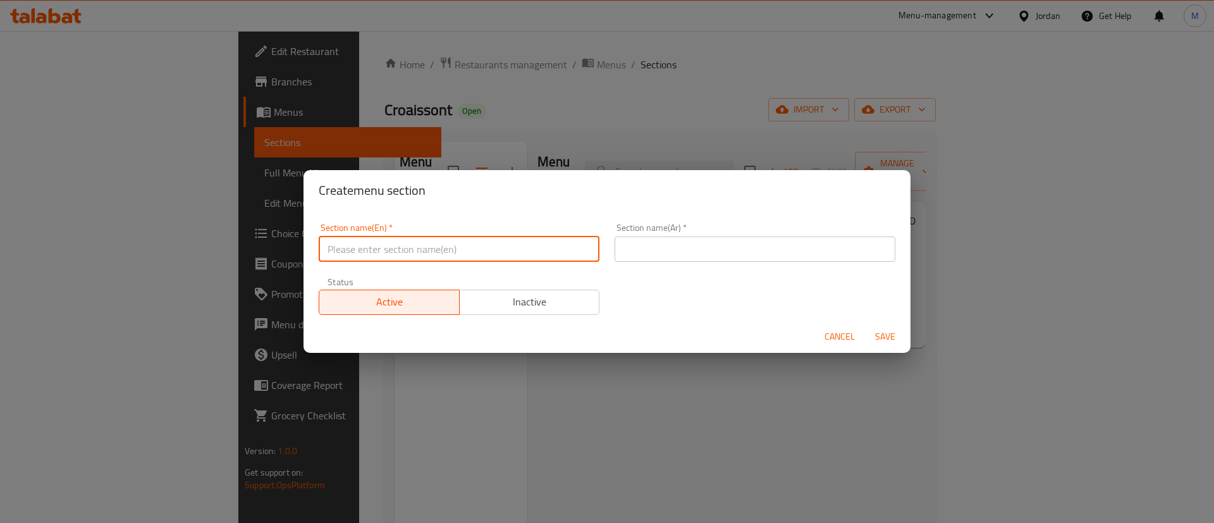
click at [452, 255] on input "text" at bounding box center [459, 249] width 281 height 25
type input "Gathering Meals"
click at [663, 250] on input "text" at bounding box center [755, 249] width 281 height 25
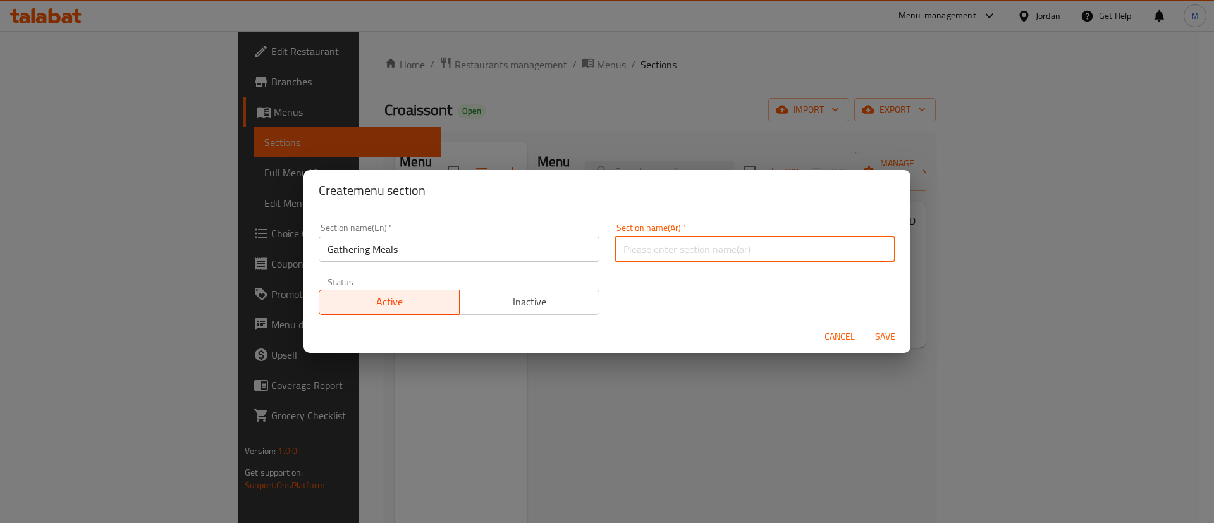
type input "عروض الجمعات"
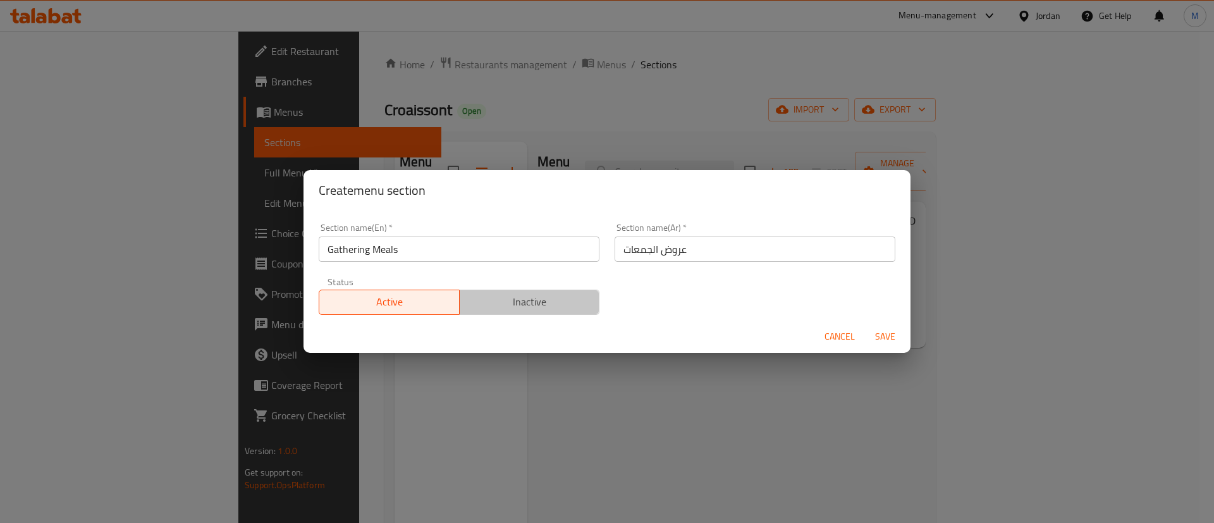
click at [543, 307] on span "Inactive" at bounding box center [530, 302] width 130 height 18
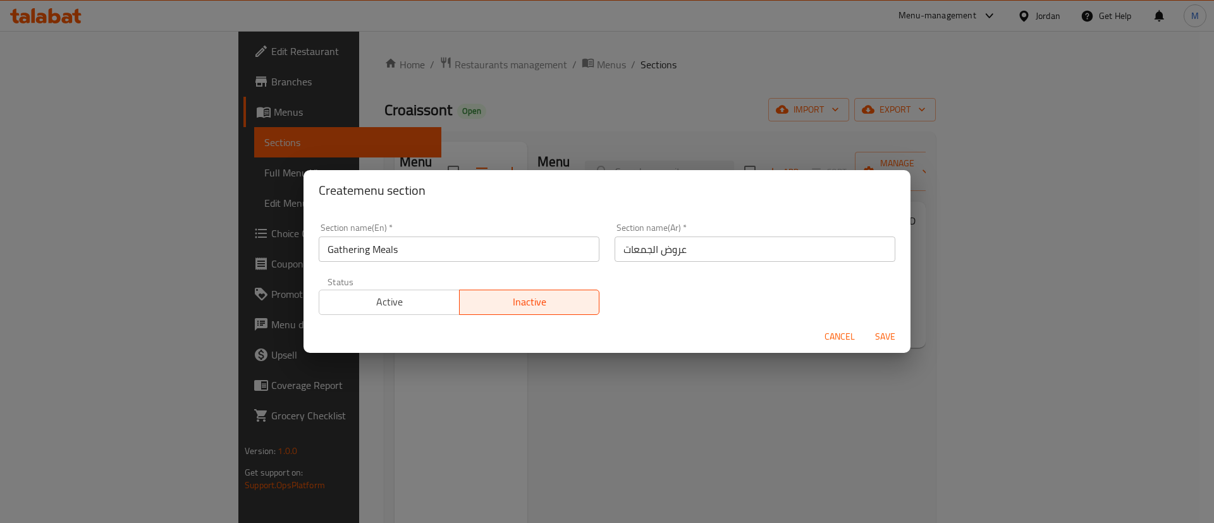
click at [894, 335] on span "Save" at bounding box center [885, 337] width 30 height 16
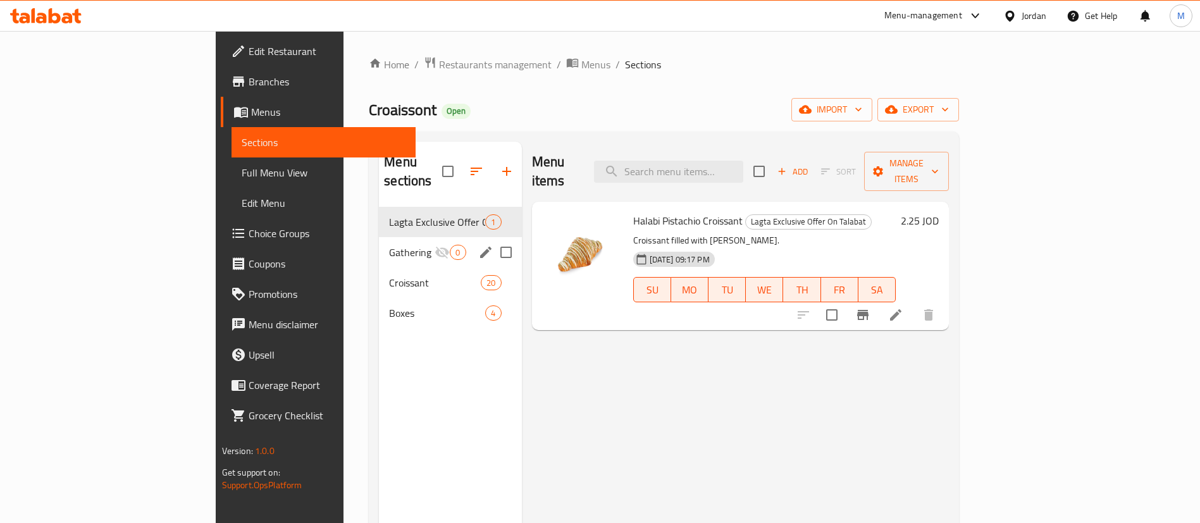
click at [379, 237] on div "Gathering Meals 0" at bounding box center [450, 252] width 142 height 30
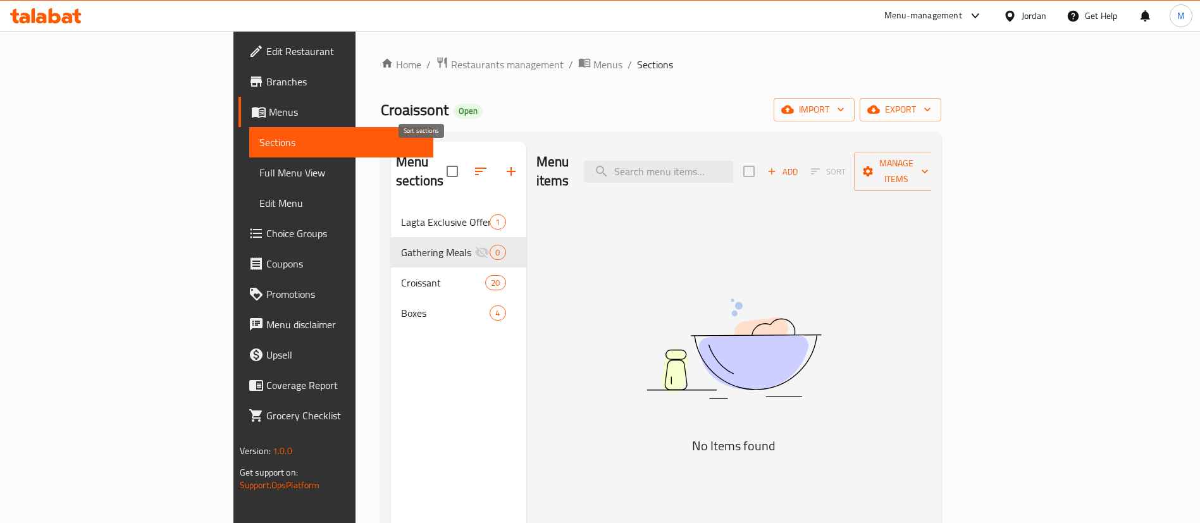
click at [473, 164] on icon "button" at bounding box center [480, 171] width 15 height 15
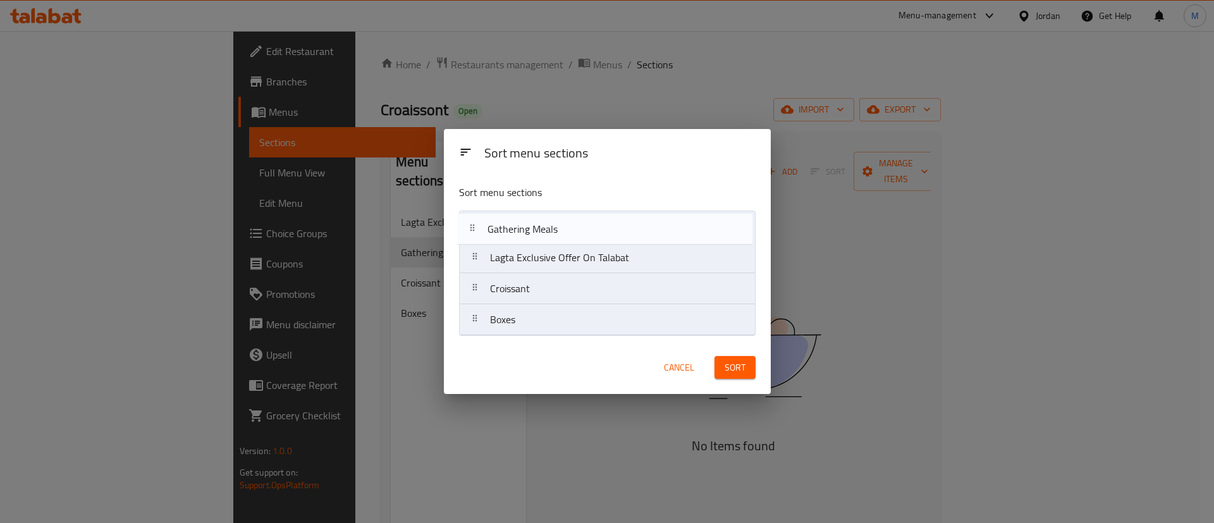
drag, startPoint x: 542, startPoint y: 266, endPoint x: 538, endPoint y: 228, distance: 38.2
click at [538, 230] on nav "Lagta Exclusive Offer On Talabat Gathering Meals Croissant Boxes" at bounding box center [607, 273] width 297 height 125
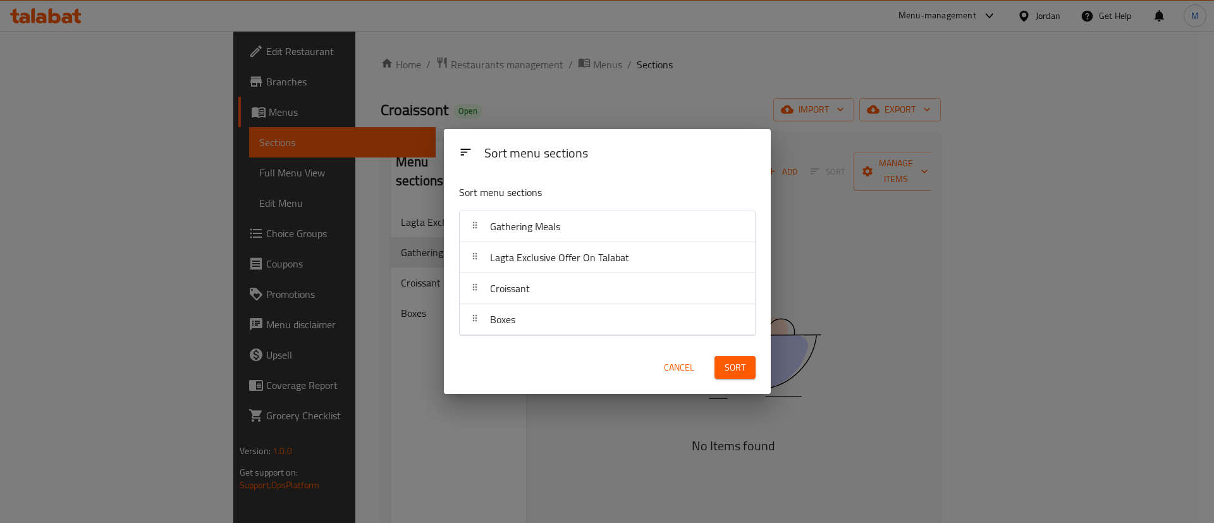
click at [728, 371] on span "Sort" at bounding box center [735, 368] width 21 height 16
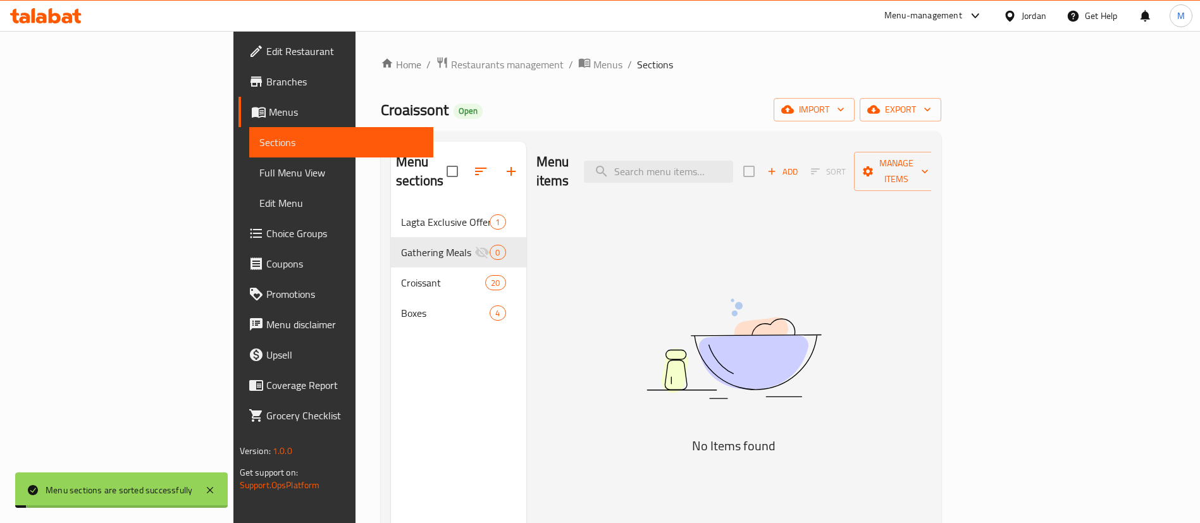
click at [799, 164] on span "Add" at bounding box center [782, 171] width 34 height 15
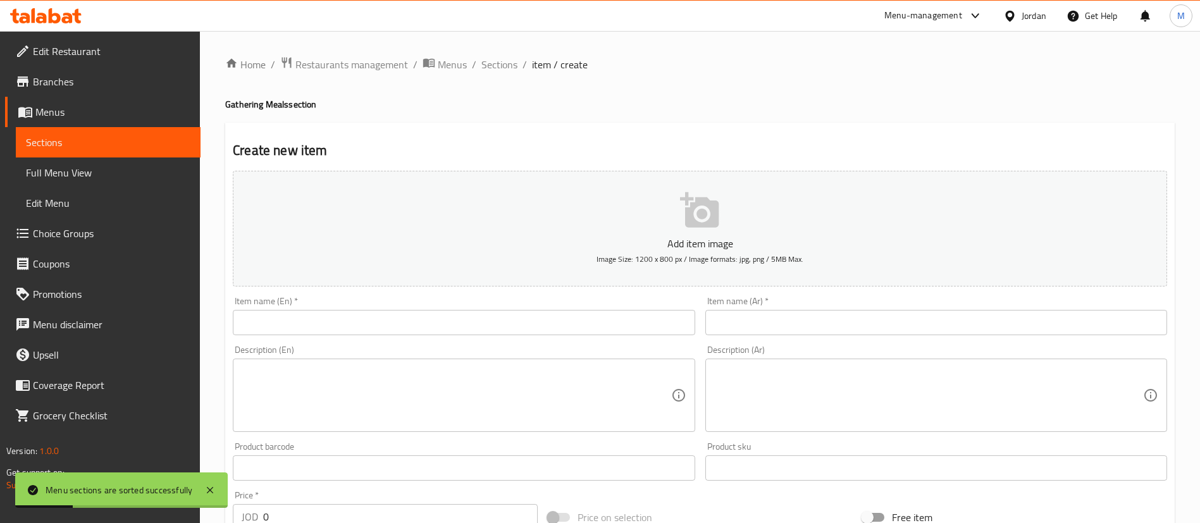
click at [600, 316] on input "text" at bounding box center [464, 322] width 462 height 25
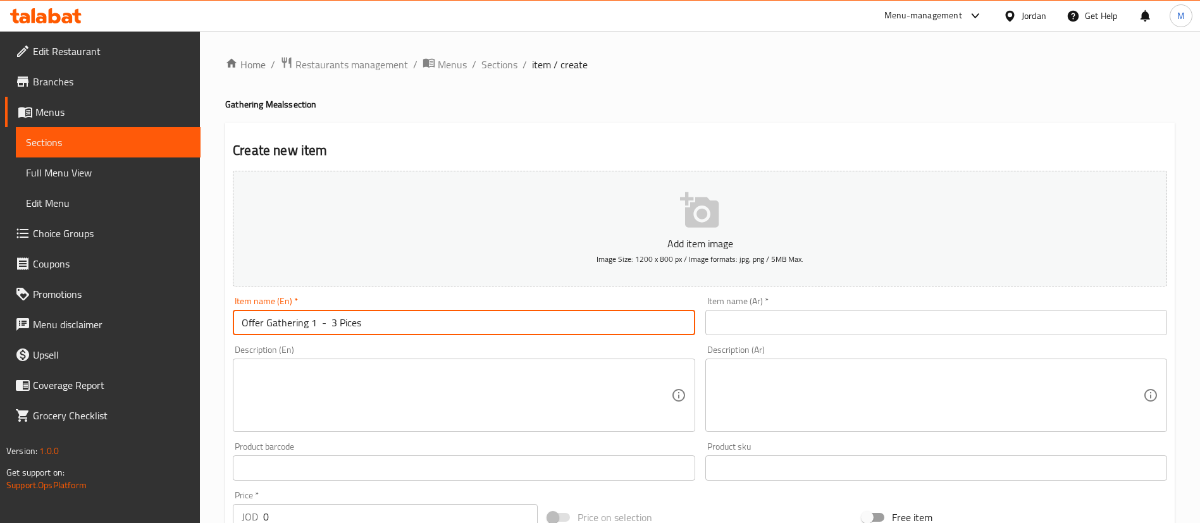
type input "Offer Gathering 1 - 3 Pices"
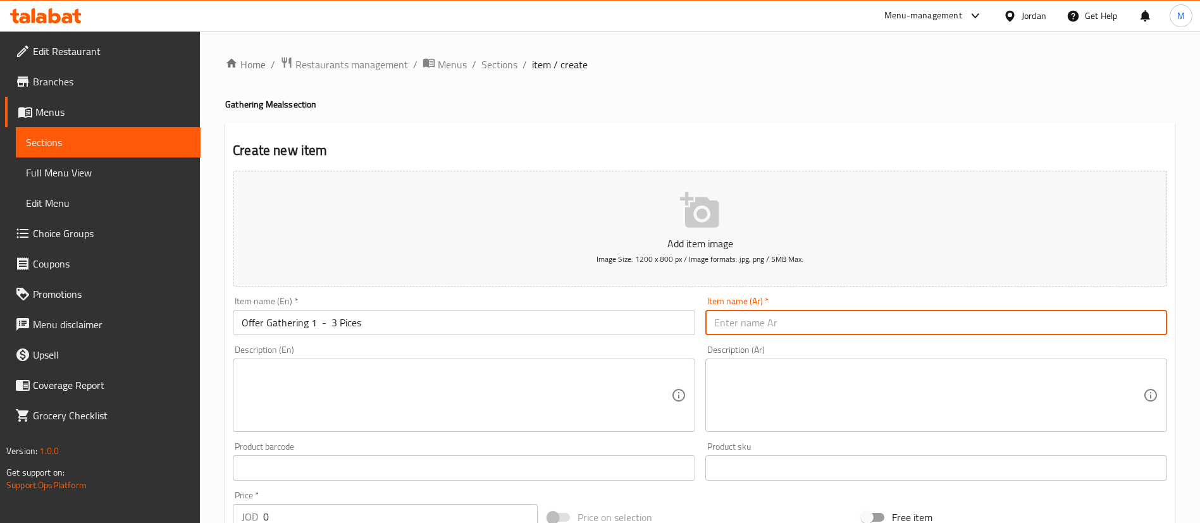
click at [765, 328] on input "text" at bounding box center [936, 322] width 462 height 25
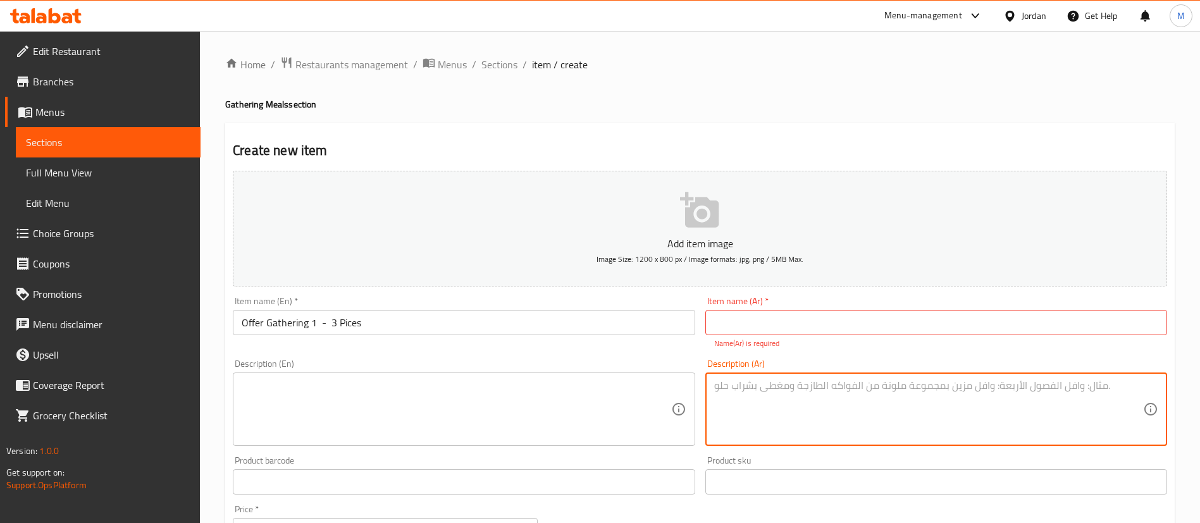
click at [835, 381] on textarea at bounding box center [928, 409] width 429 height 60
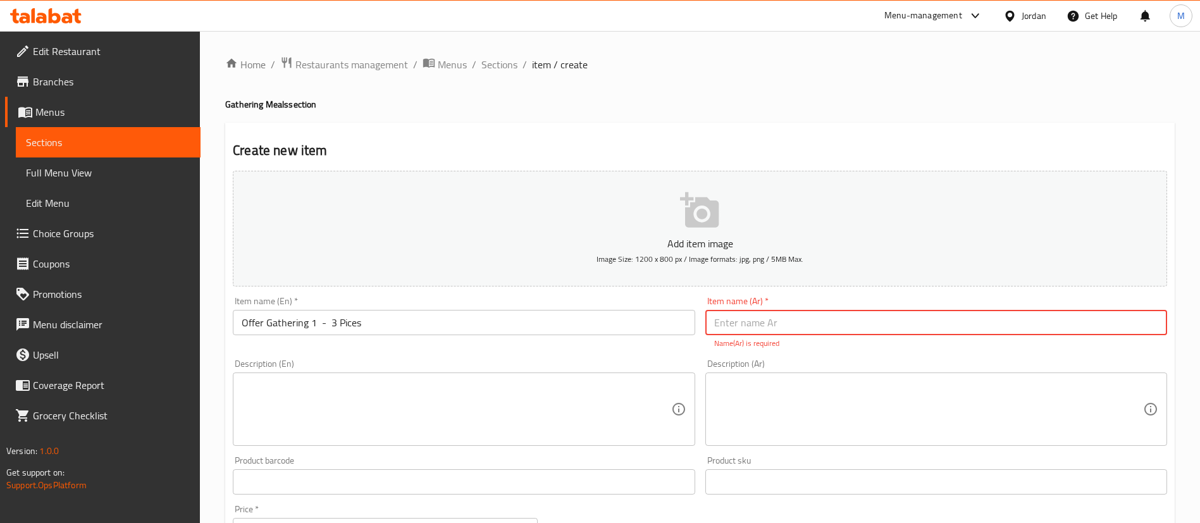
click at [885, 319] on input "text" at bounding box center [936, 322] width 462 height 25
type input "u"
type input "ه"
type input "عرض الجمعات 1"
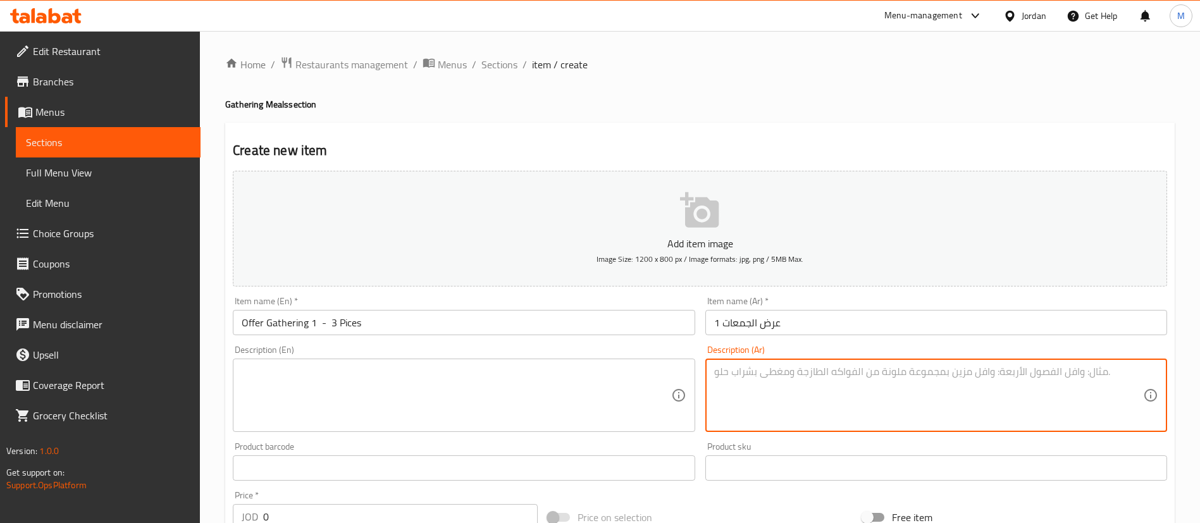
click at [885, 385] on textarea at bounding box center [928, 396] width 429 height 60
click at [887, 399] on textarea "اشتري اي 3 انواع حسب اختيارك من الكروسان - 15 % خصم" at bounding box center [928, 396] width 429 height 60
click at [974, 376] on textarea "اشتري اي 3 انواع حسب اختيارك من الكروسان - 15 % خصم" at bounding box center [928, 396] width 429 height 60
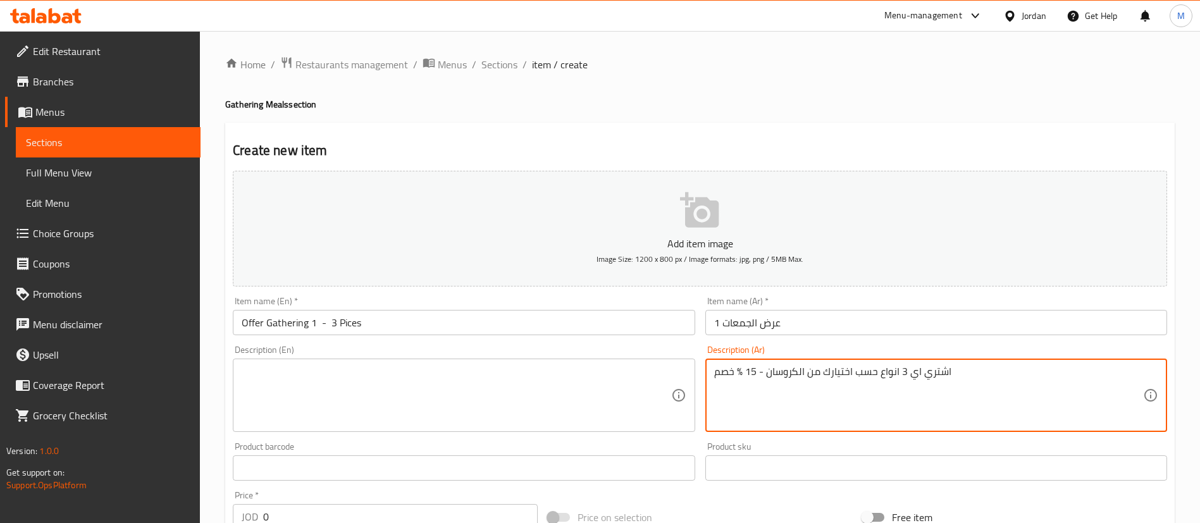
type textarea "اشتري اي 3 انواع حسب اختيارك من الكروسان - 15 % خصم"
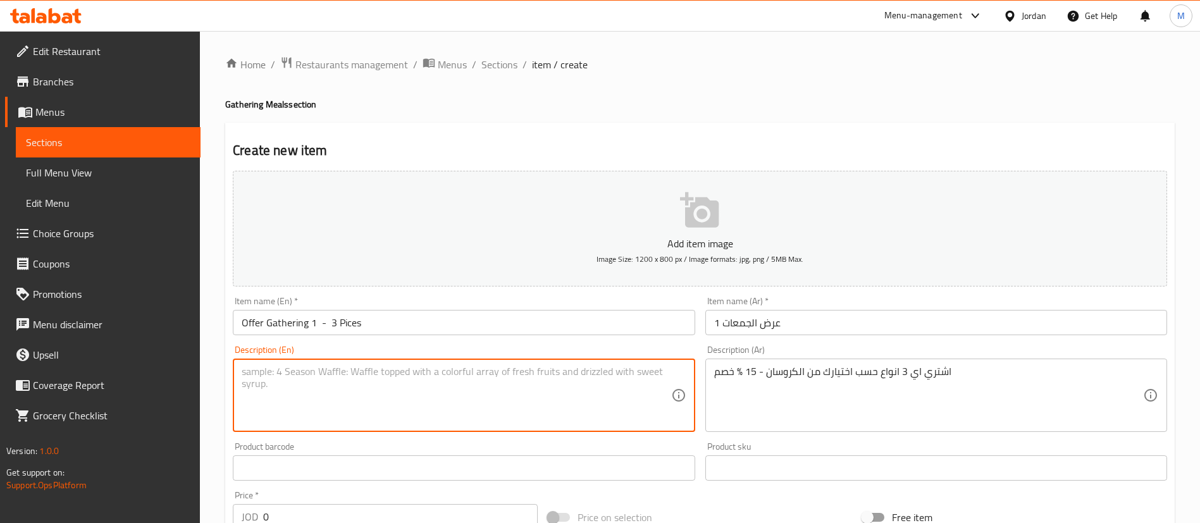
click at [497, 374] on textarea at bounding box center [456, 396] width 429 height 60
paste textarea "Buy any 3 types of croissants of your choice - 15% discount"
type textarea "Buy any 3 types of croissants of your choice - 15% discount"
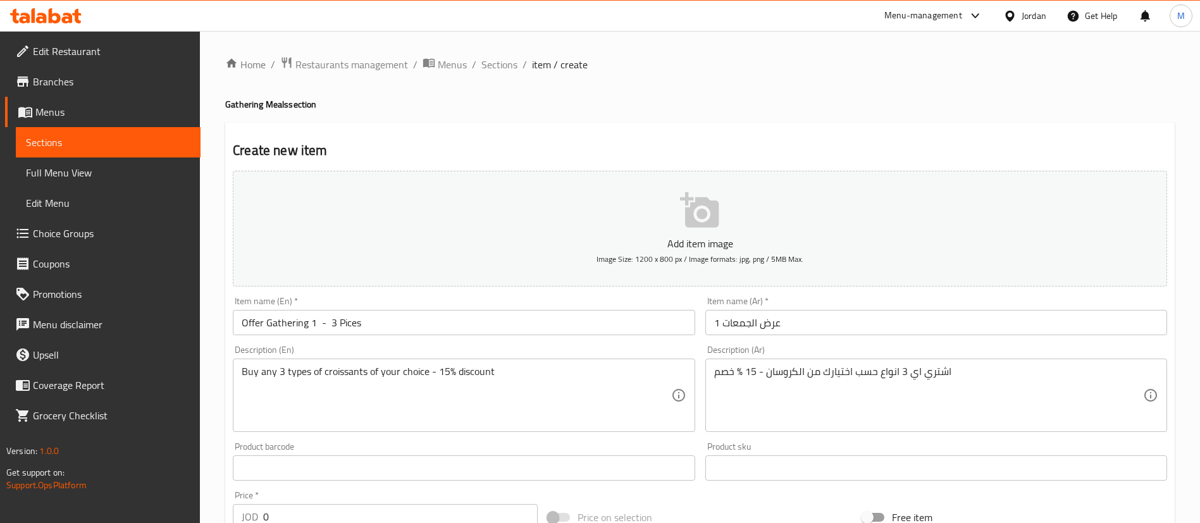
click at [527, 120] on div "Home / Restaurants management / Menus / Sections / item / create Gathering Meal…" at bounding box center [699, 462] width 949 height 812
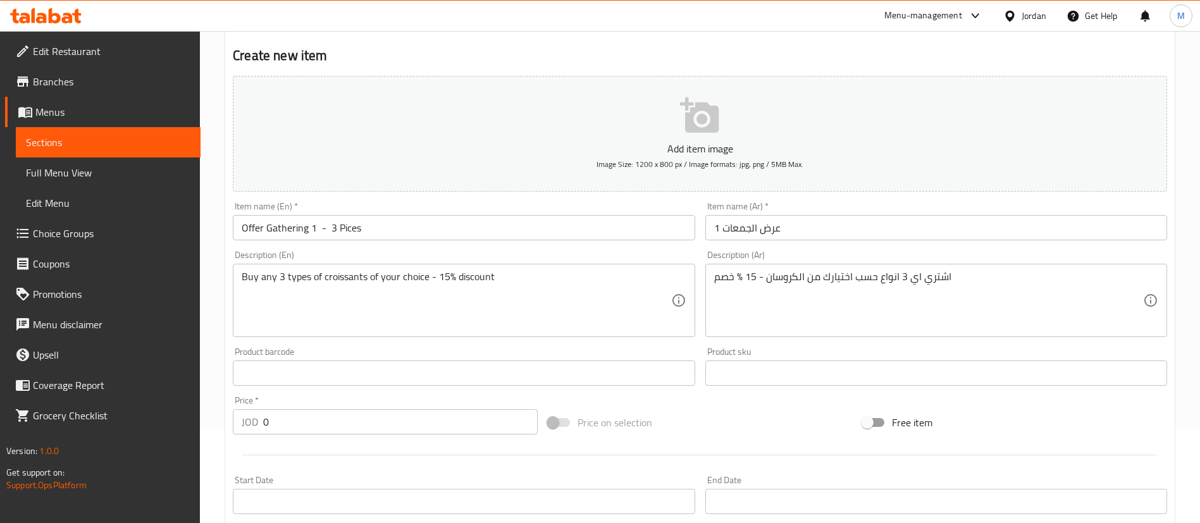
scroll to position [190, 0]
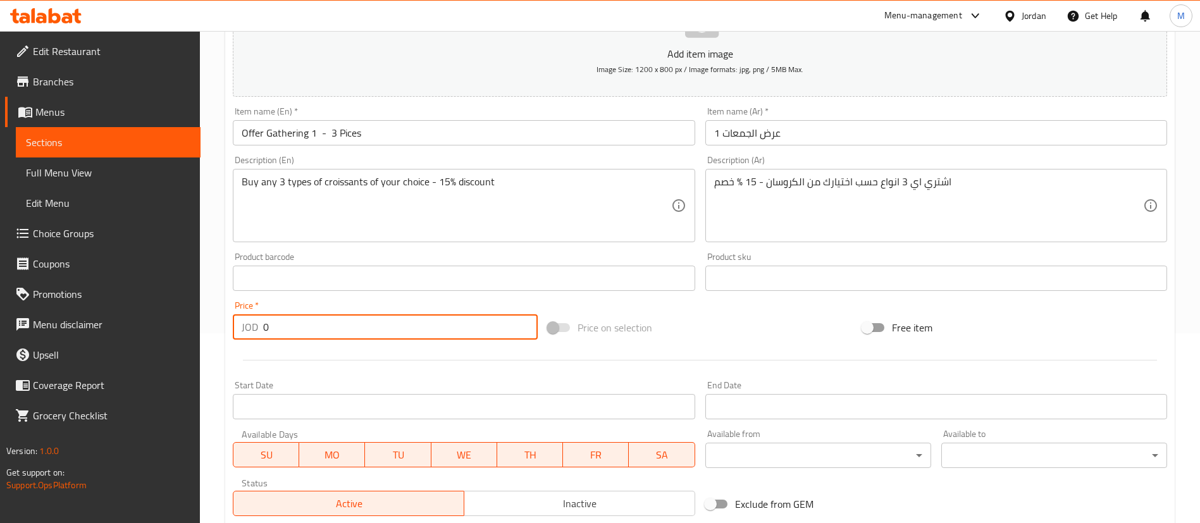
click at [395, 333] on input "0" at bounding box center [400, 326] width 275 height 25
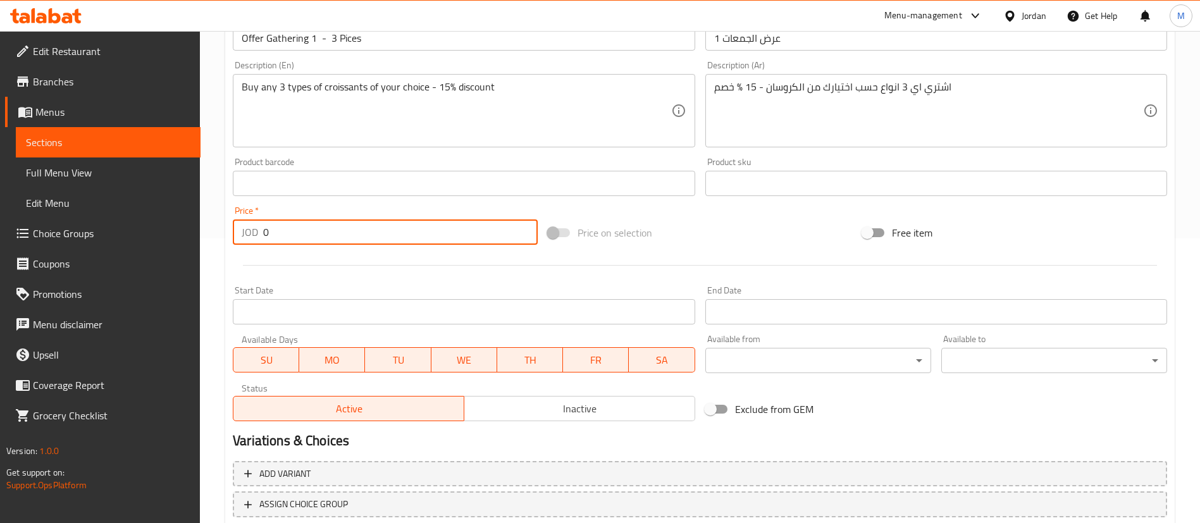
scroll to position [371, 0]
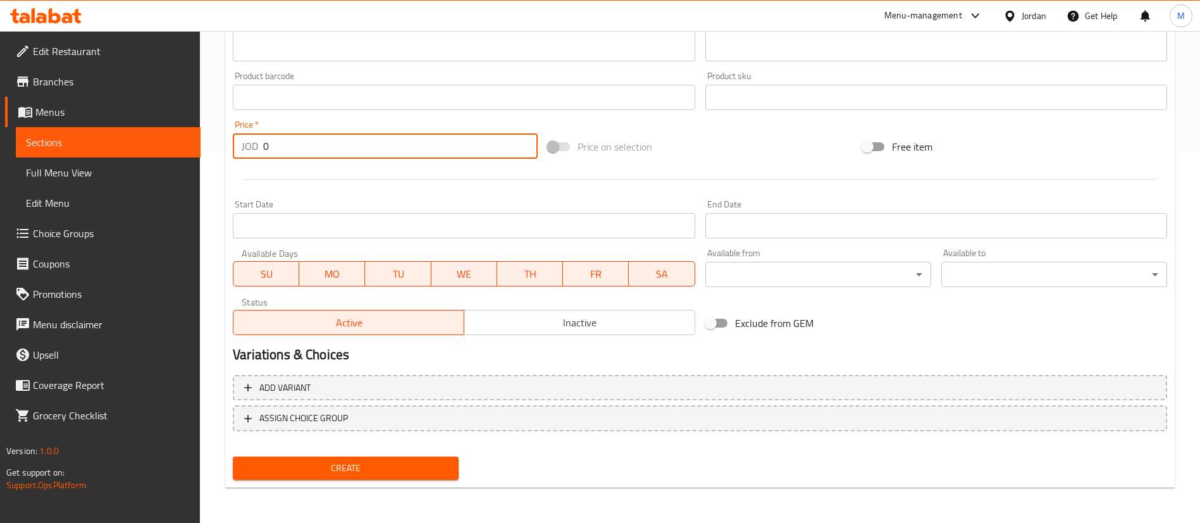
click at [423, 460] on span "Create" at bounding box center [346, 468] width 206 height 16
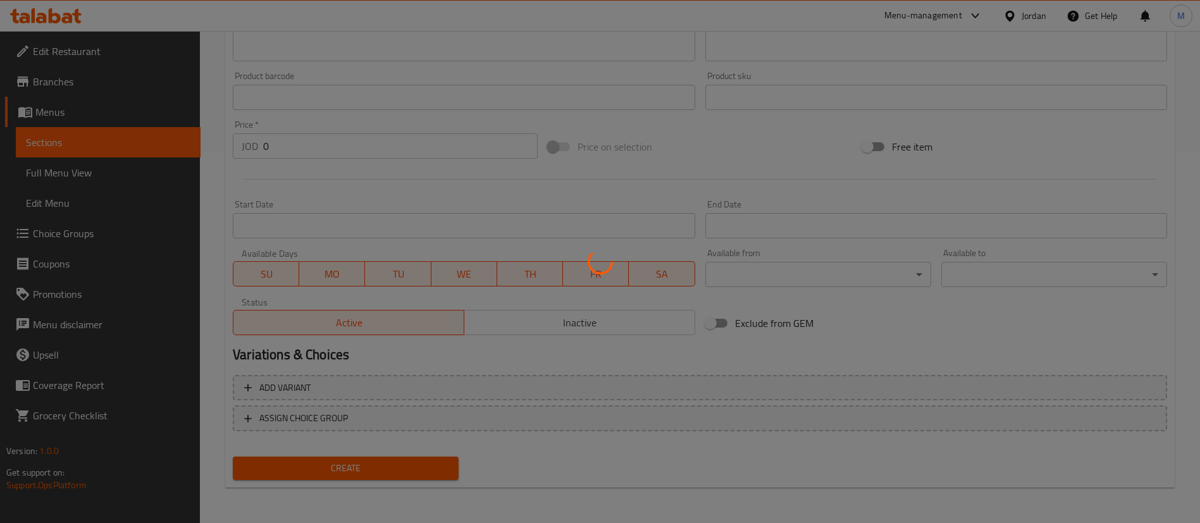
scroll to position [0, 0]
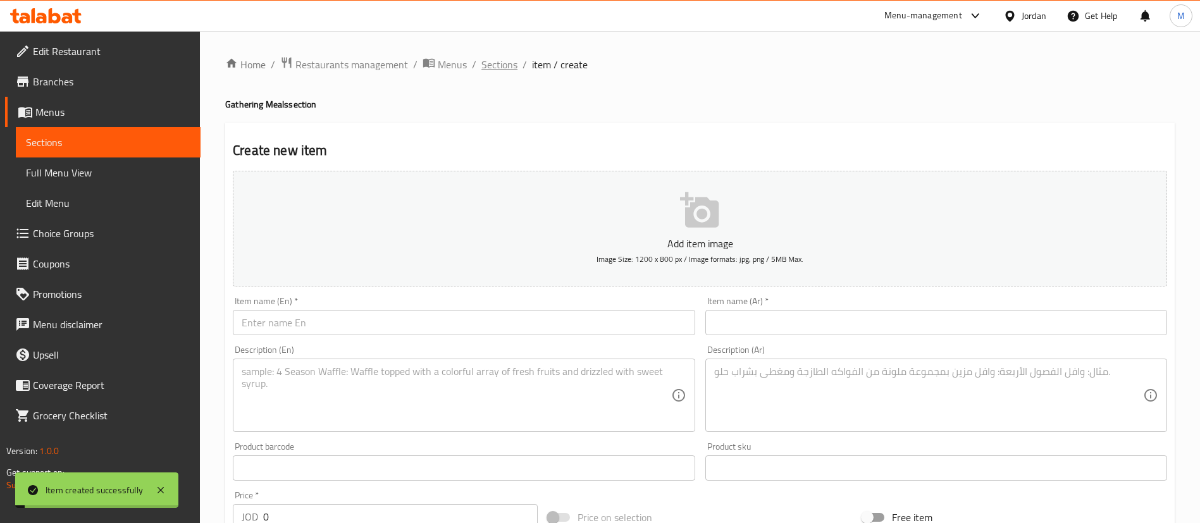
click at [503, 66] on span "Sections" at bounding box center [499, 64] width 36 height 15
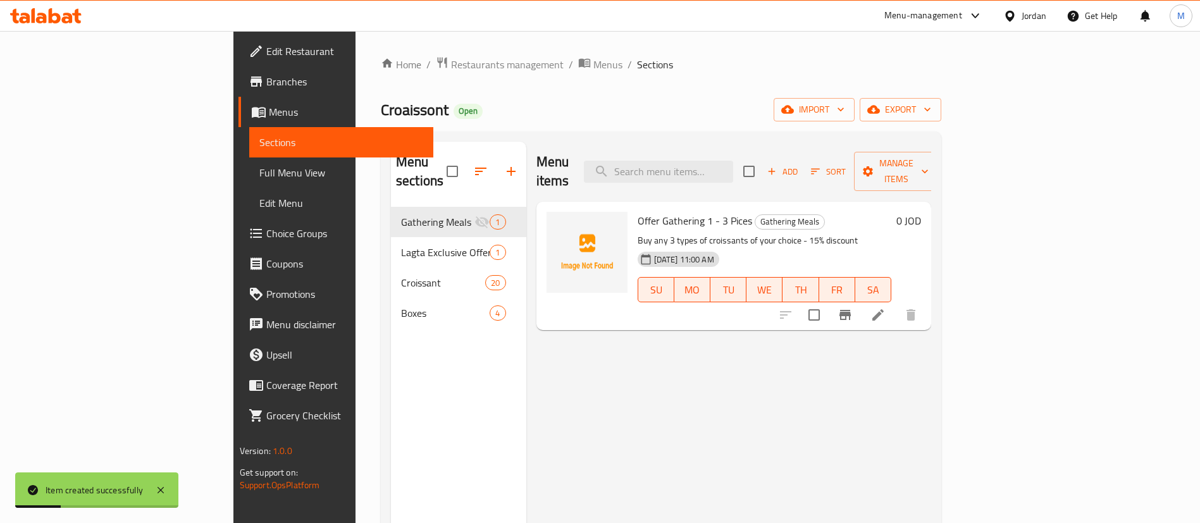
click at [266, 232] on span "Choice Groups" at bounding box center [344, 233] width 157 height 15
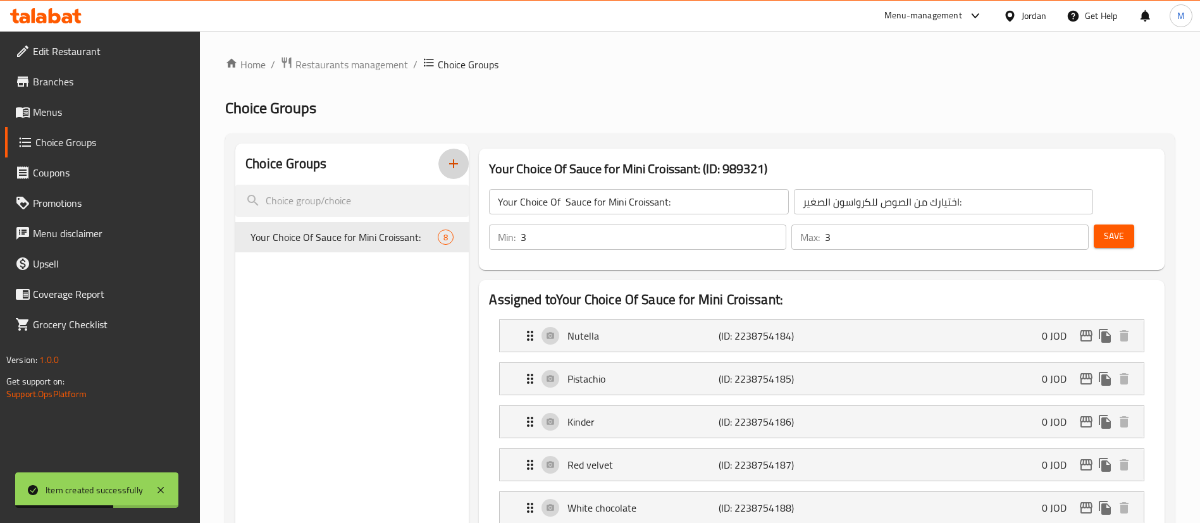
click at [457, 168] on icon "button" at bounding box center [453, 163] width 15 height 15
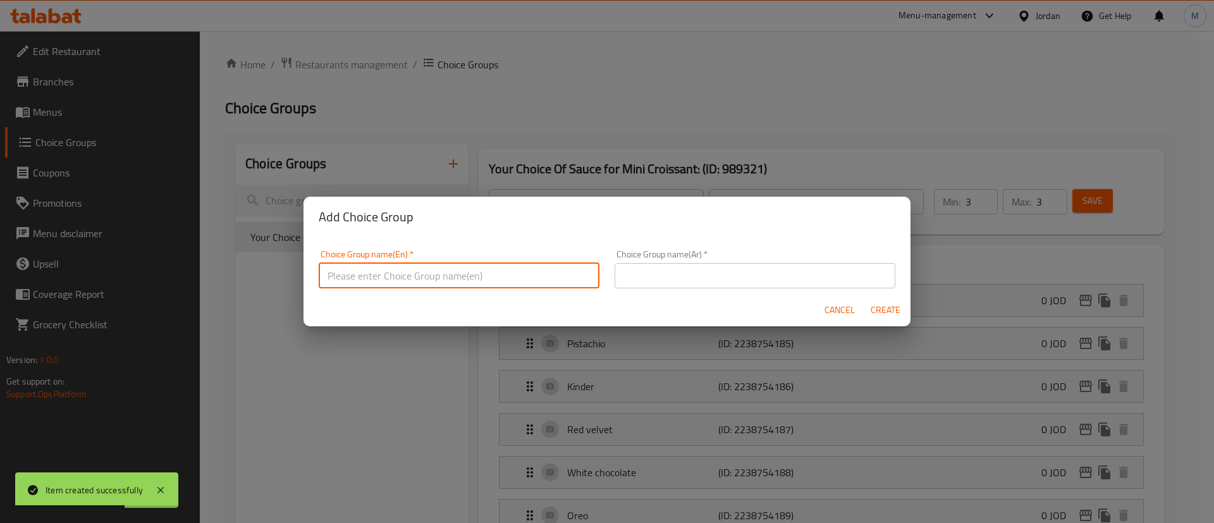
click at [449, 278] on input "text" at bounding box center [459, 275] width 281 height 25
type input "ـ"
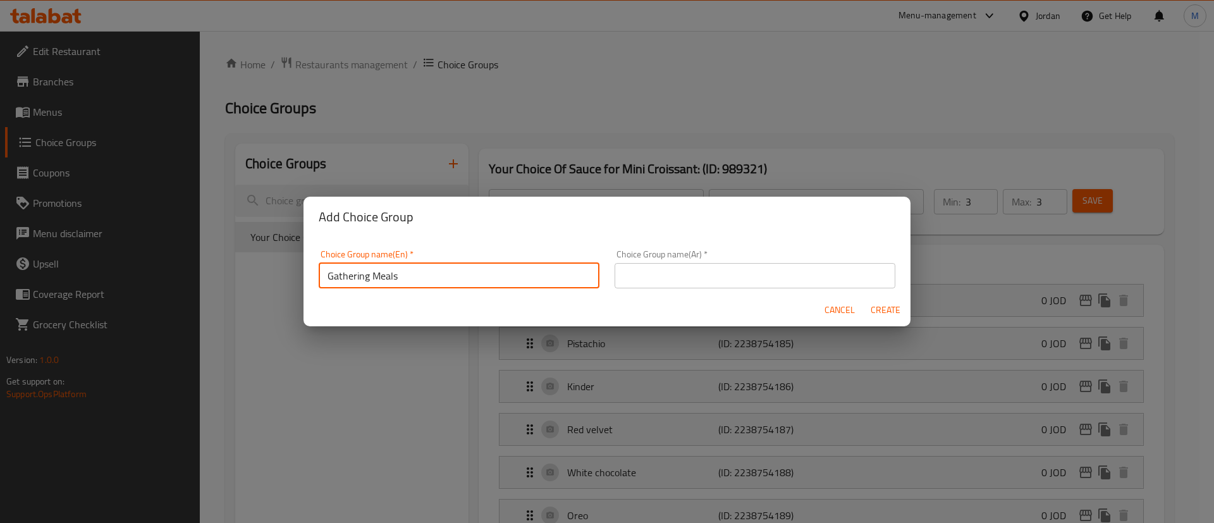
click at [384, 276] on input "Gathering Meals" at bounding box center [459, 275] width 281 height 25
click at [468, 269] on input "Gathering Offer - 3 pices" at bounding box center [459, 275] width 281 height 25
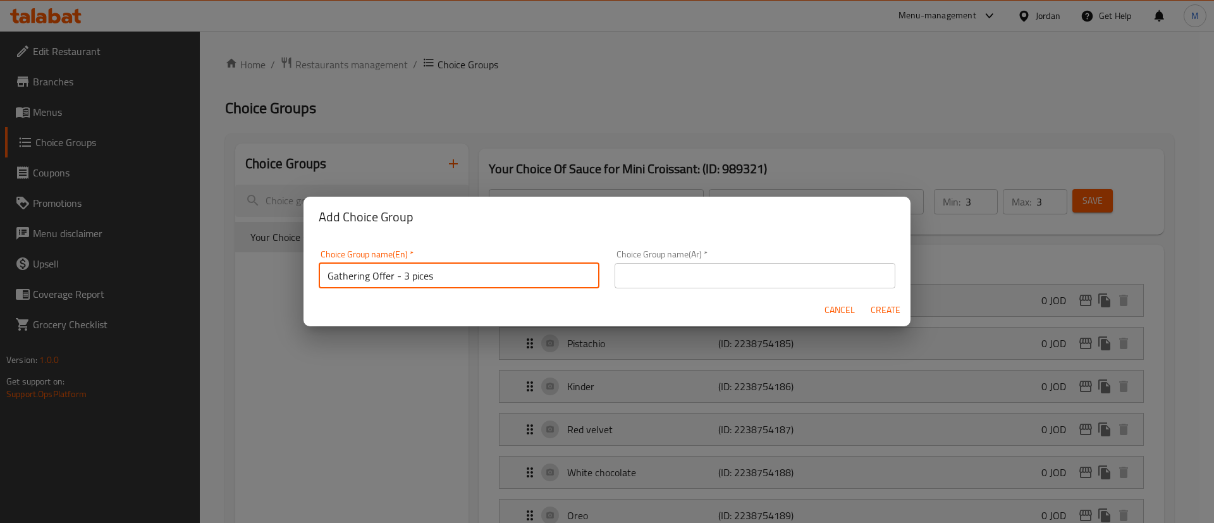
paste input "eces"
type input "Gathering Offer - 3 pieces"
click at [729, 261] on div "Choice Group name(Ar)   * Choice Group name(Ar) *" at bounding box center [755, 269] width 281 height 39
click at [729, 269] on input "text" at bounding box center [755, 275] width 281 height 25
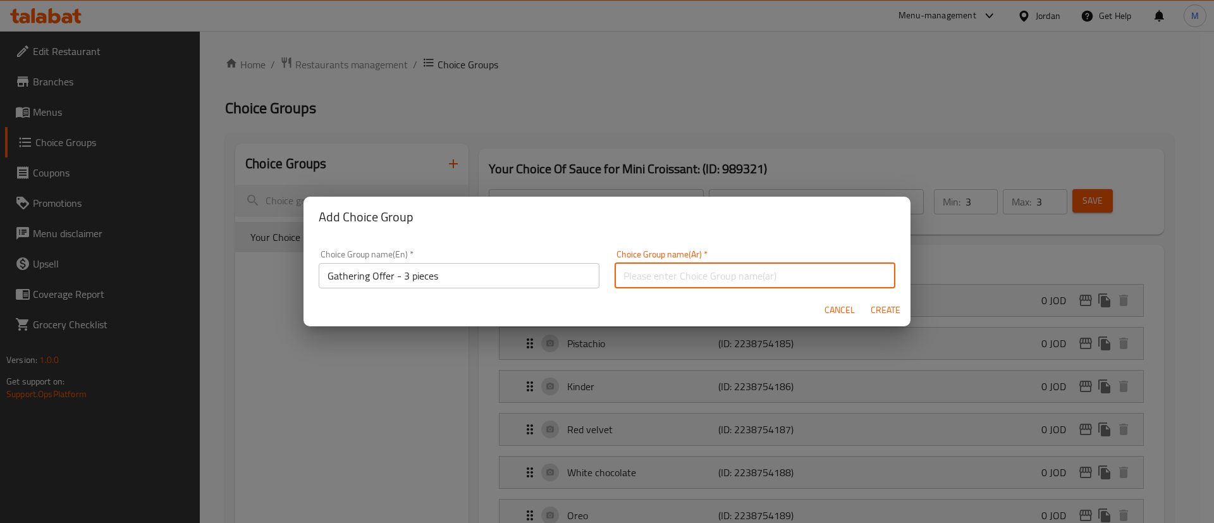
paste input "عرض التجمع - 3 قطع"
type input "عرض التجمع - 3 قطع"
click at [885, 312] on span "Create" at bounding box center [885, 310] width 30 height 16
type input "Gathering Offer - 3 pieces"
type input "عرض التجمع - 3 قطع"
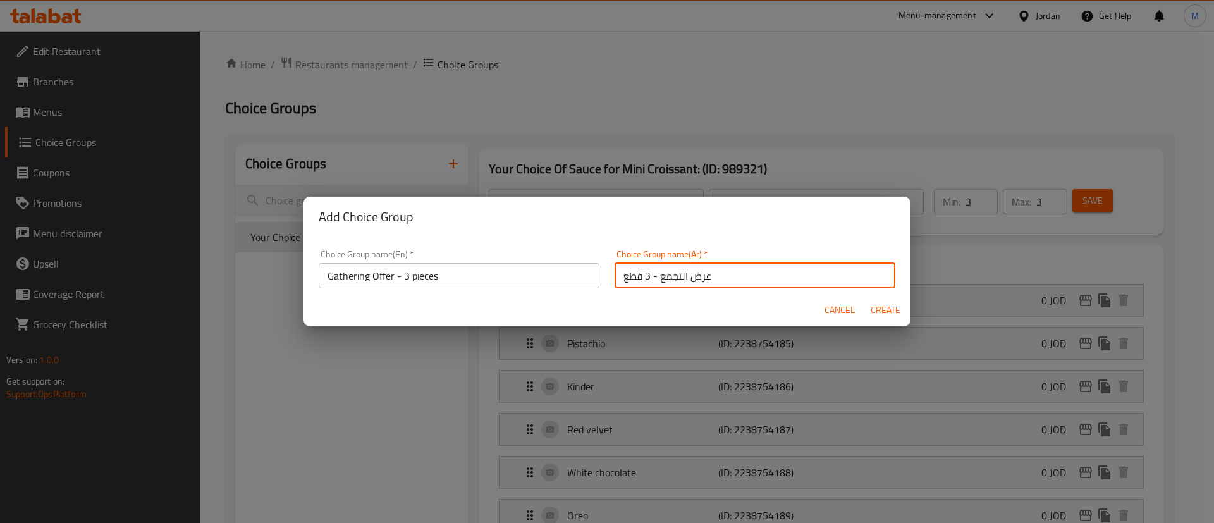
type input "0"
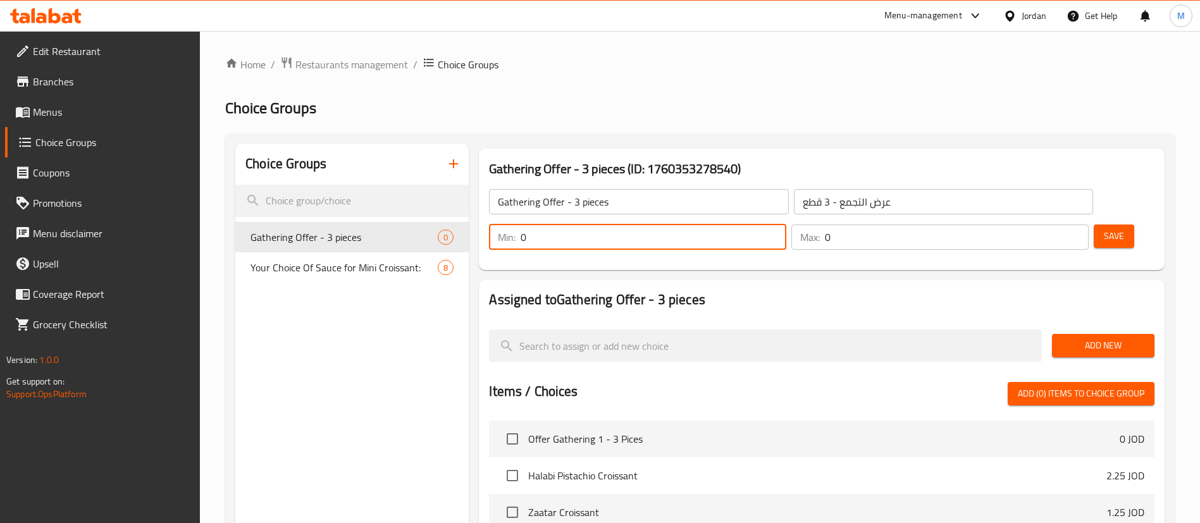
drag, startPoint x: 962, startPoint y: 205, endPoint x: 973, endPoint y: 205, distance: 10.8
click at [786, 225] on div "Min: 0 ​" at bounding box center [637, 237] width 297 height 25
type input "3"
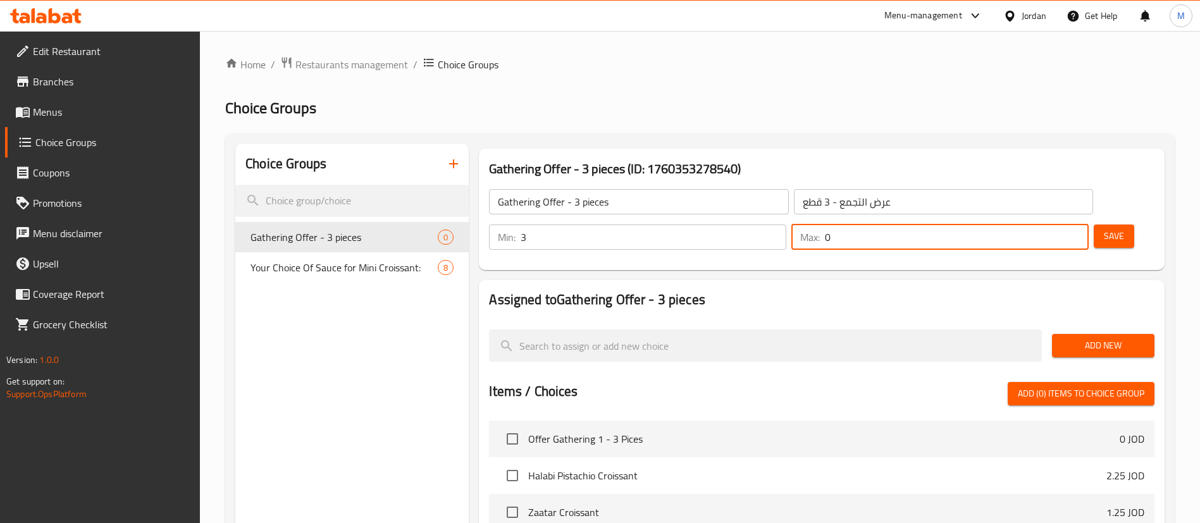
click at [1040, 225] on input "0" at bounding box center [957, 237] width 264 height 25
type input "3"
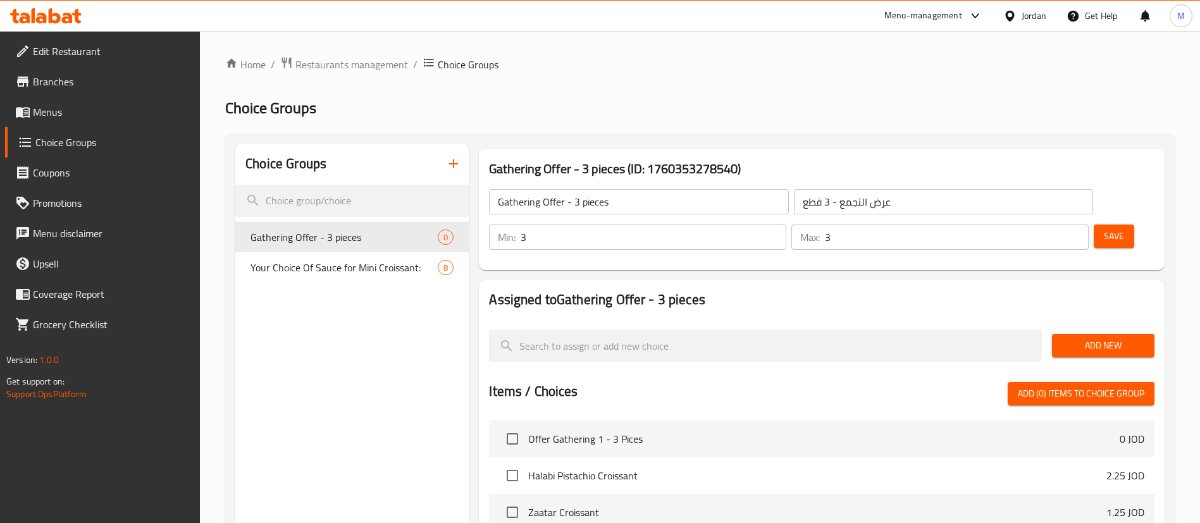
click at [1022, 280] on div "Assigned to Gathering Offer - 3 pieces Add New Items / Choices Add (0) items to…" at bounding box center [822, 509] width 686 height 459
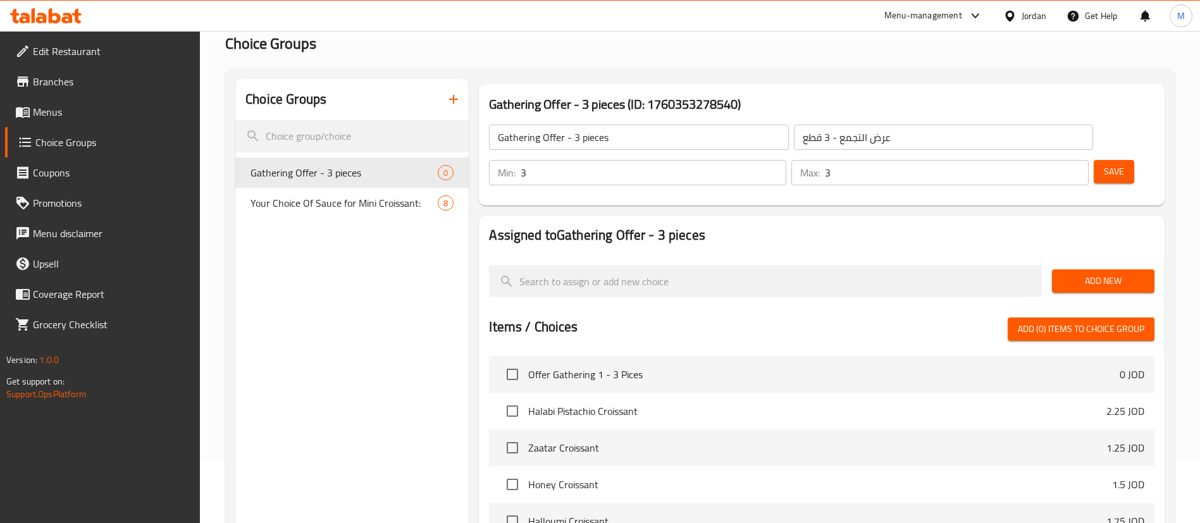
scroll to position [95, 0]
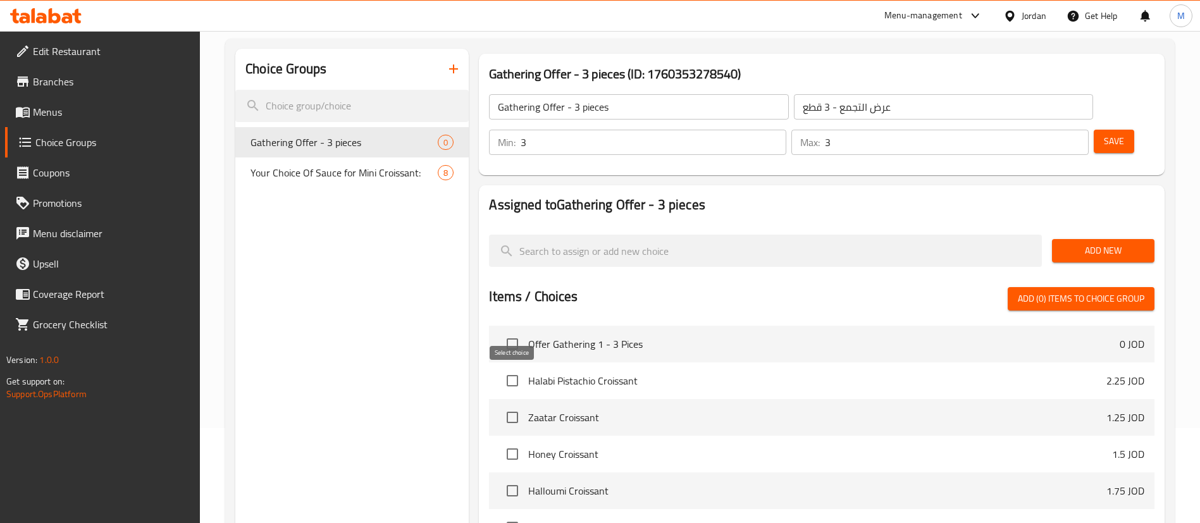
click at [518, 404] on input "checkbox" at bounding box center [512, 417] width 27 height 27
checkbox input "true"
click at [512, 441] on input "checkbox" at bounding box center [512, 454] width 27 height 27
checkbox input "true"
click at [510, 478] on input "checkbox" at bounding box center [512, 491] width 27 height 27
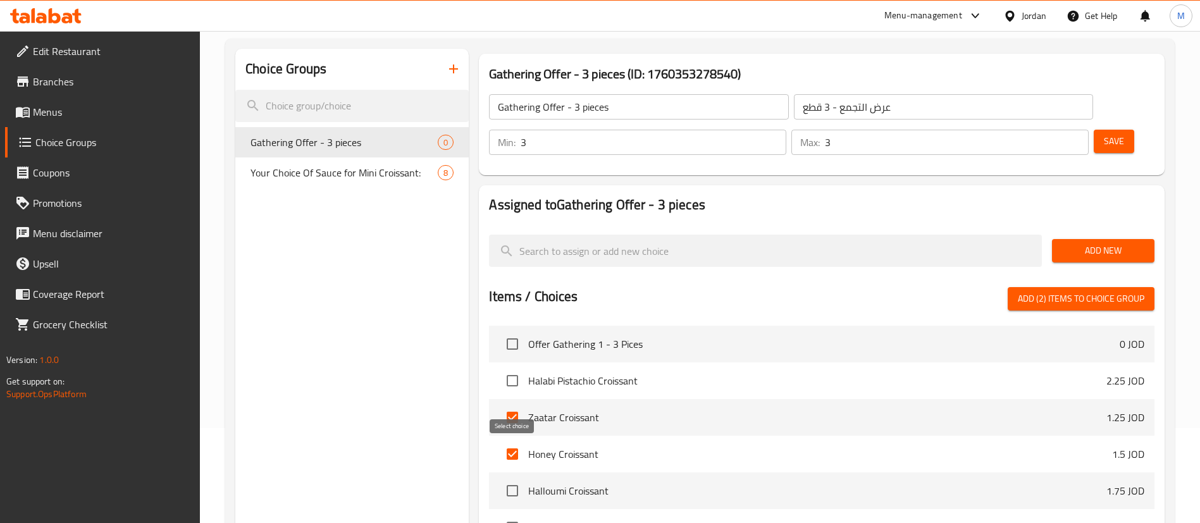
checkbox input "true"
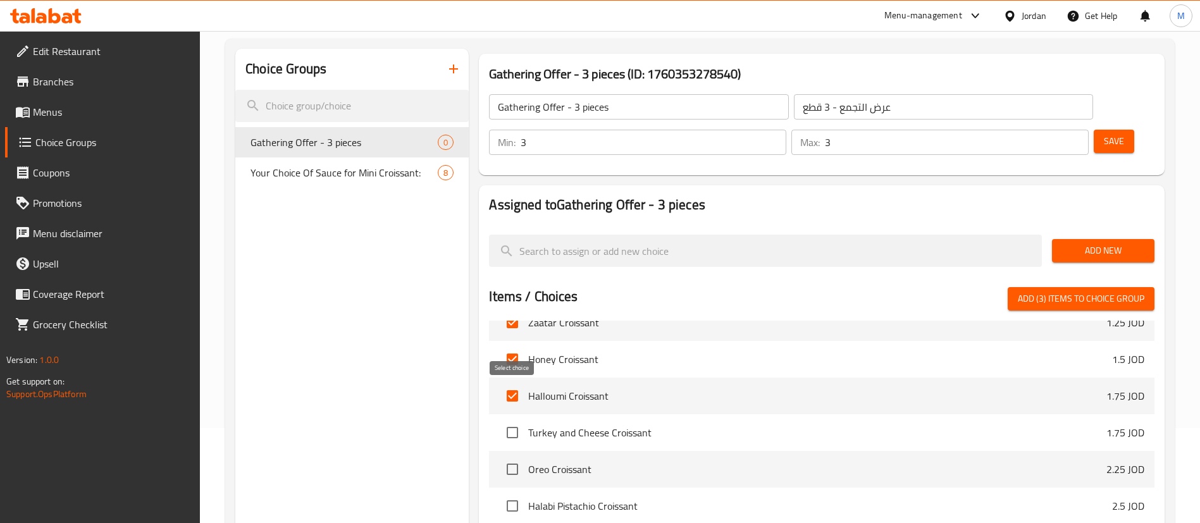
click at [511, 419] on input "checkbox" at bounding box center [512, 432] width 27 height 27
checkbox input "true"
click at [511, 456] on input "checkbox" at bounding box center [512, 469] width 27 height 27
checkbox input "true"
click at [513, 493] on input "checkbox" at bounding box center [512, 506] width 27 height 27
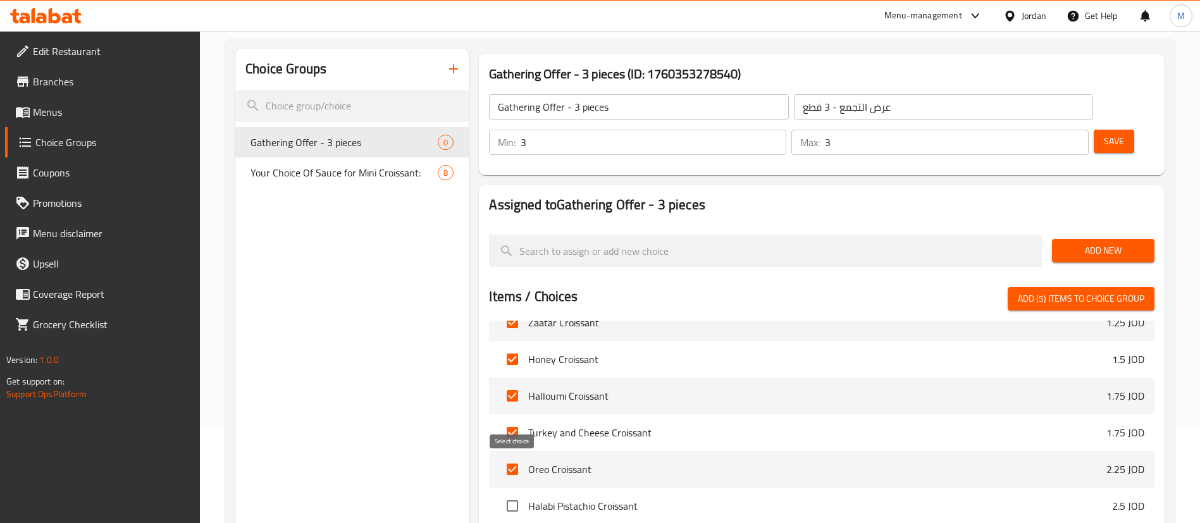
checkbox input "true"
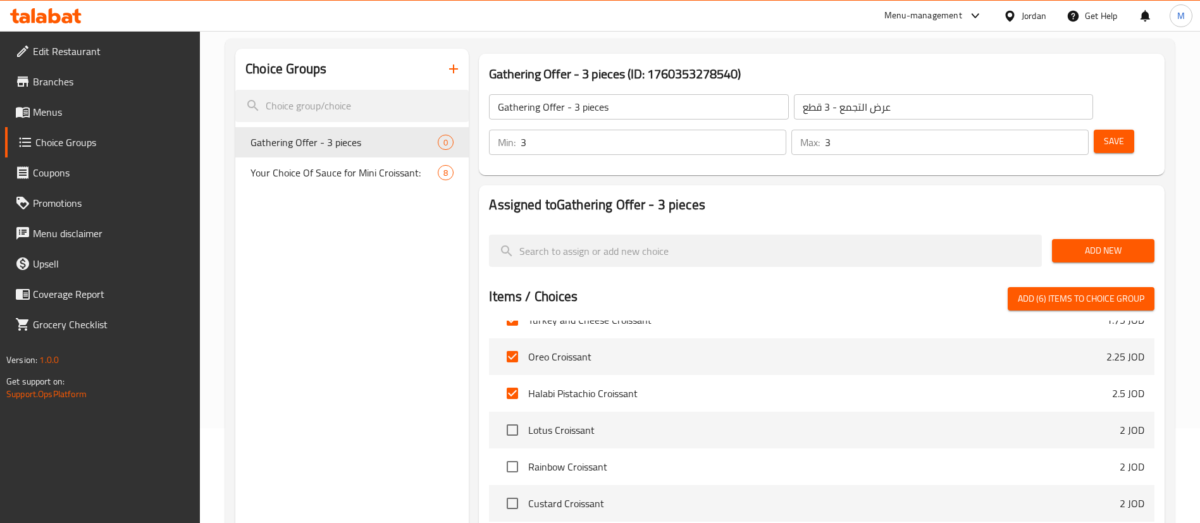
scroll to position [285, 0]
click at [506, 340] on input "checkbox" at bounding box center [512, 353] width 27 height 27
checkbox input "true"
click at [512, 376] on input "checkbox" at bounding box center [512, 389] width 27 height 27
checkbox input "true"
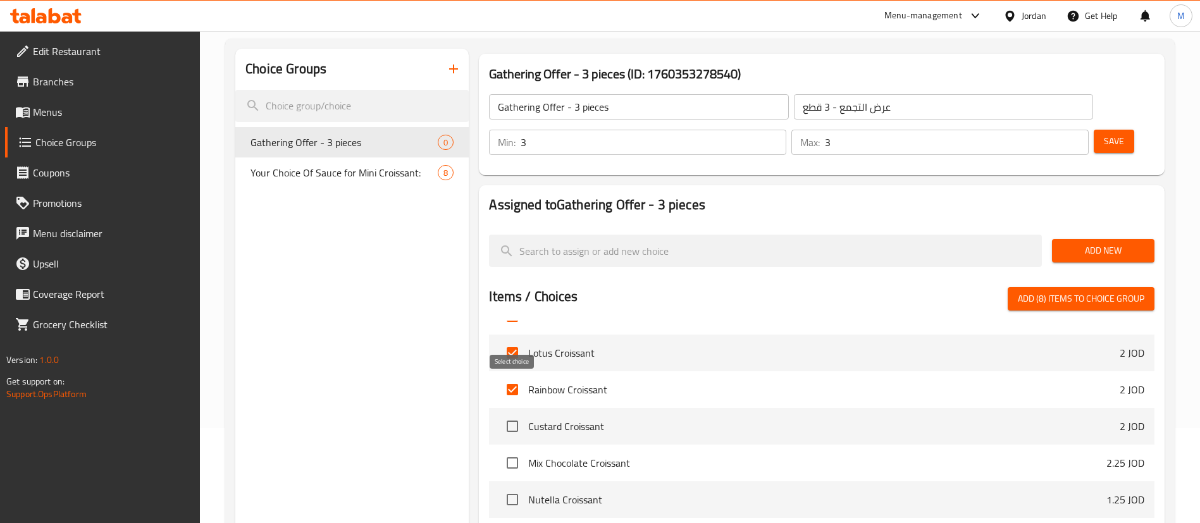
click at [512, 413] on input "checkbox" at bounding box center [512, 426] width 27 height 27
checkbox input "true"
click at [512, 450] on input "checkbox" at bounding box center [512, 463] width 27 height 27
checkbox input "true"
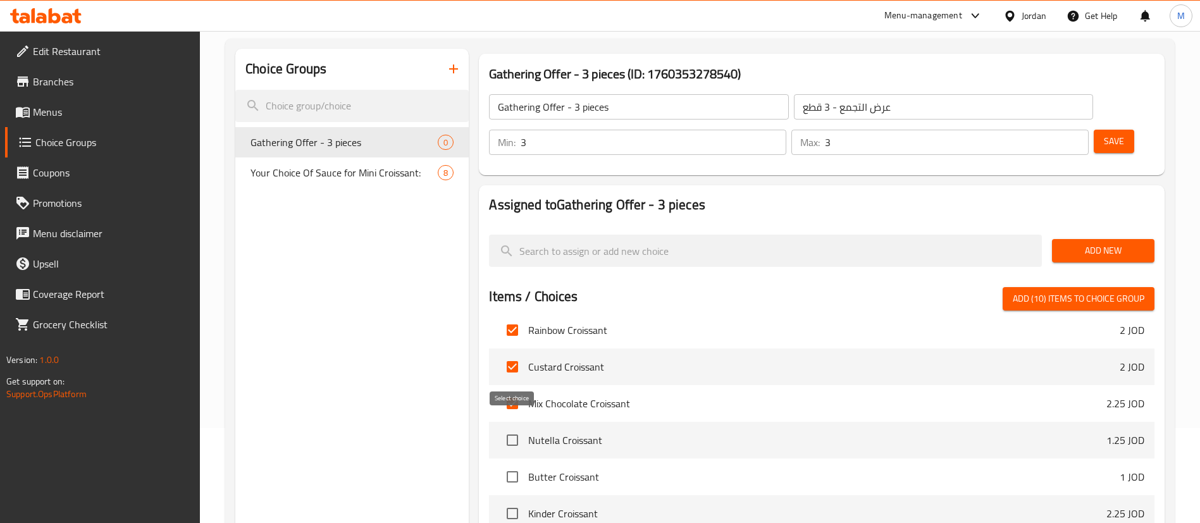
scroll to position [379, 0]
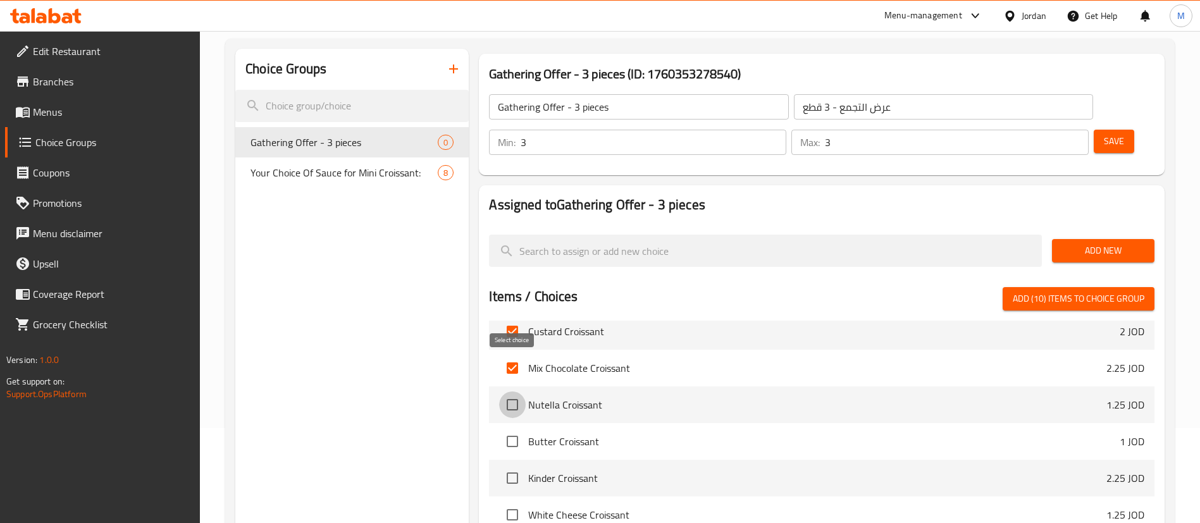
click at [515, 392] on input "checkbox" at bounding box center [512, 405] width 27 height 27
checkbox input "true"
click at [515, 428] on input "checkbox" at bounding box center [512, 441] width 27 height 27
checkbox input "true"
click at [514, 465] on input "checkbox" at bounding box center [512, 478] width 27 height 27
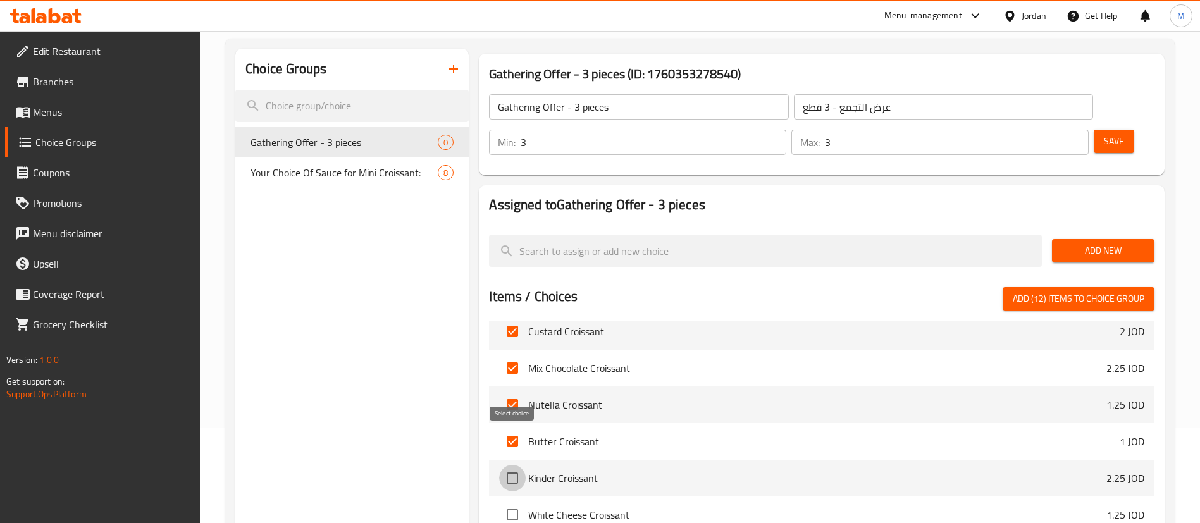
checkbox input "true"
click at [510, 502] on input "checkbox" at bounding box center [512, 515] width 27 height 27
checkbox input "true"
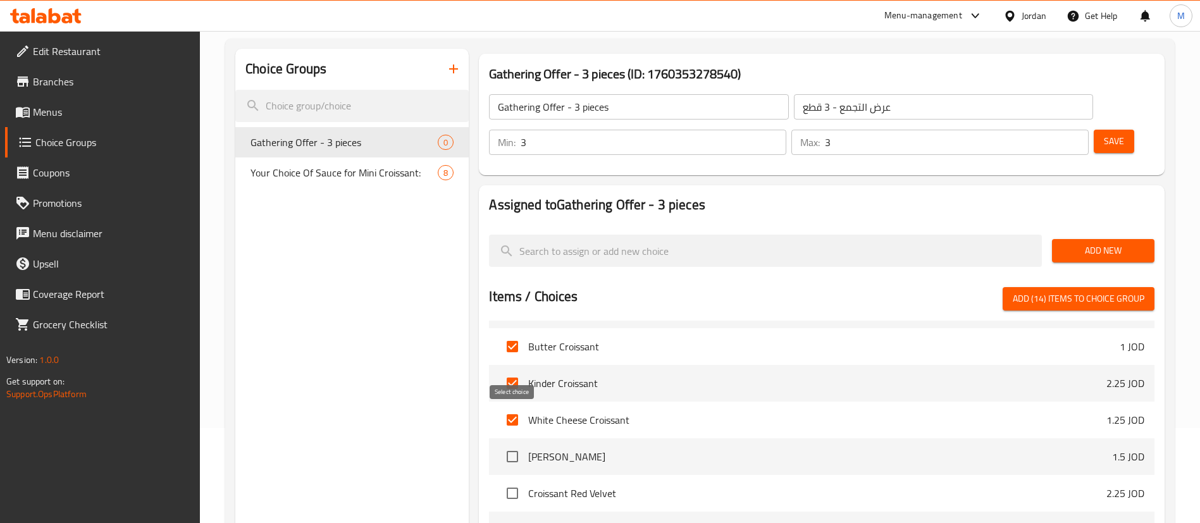
click at [510, 443] on input "checkbox" at bounding box center [512, 456] width 27 height 27
checkbox input "true"
click at [509, 480] on input "checkbox" at bounding box center [512, 493] width 27 height 27
checkbox input "true"
click at [514, 517] on input "checkbox" at bounding box center [512, 530] width 27 height 27
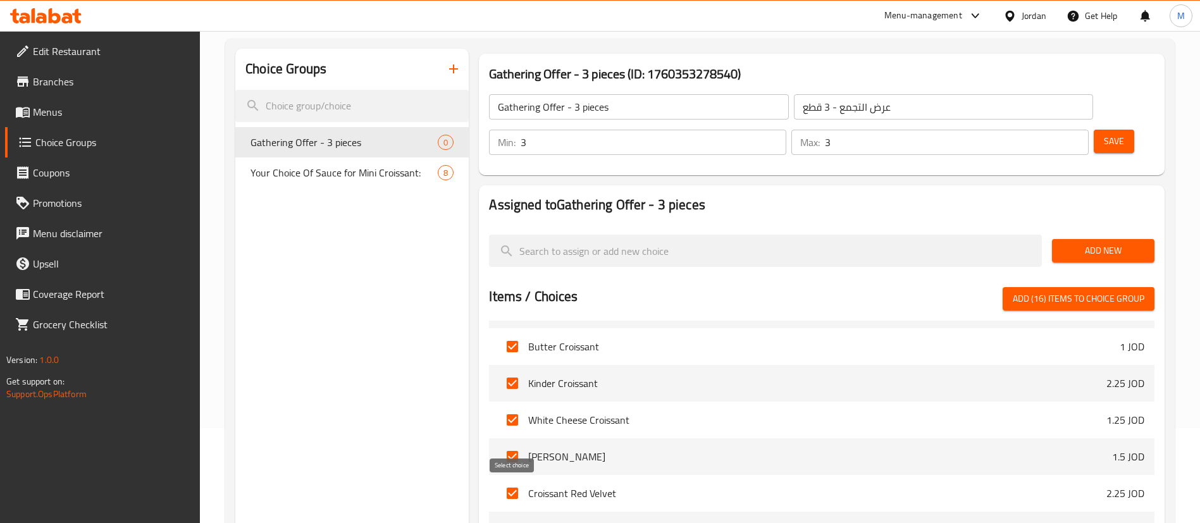
checkbox input "true"
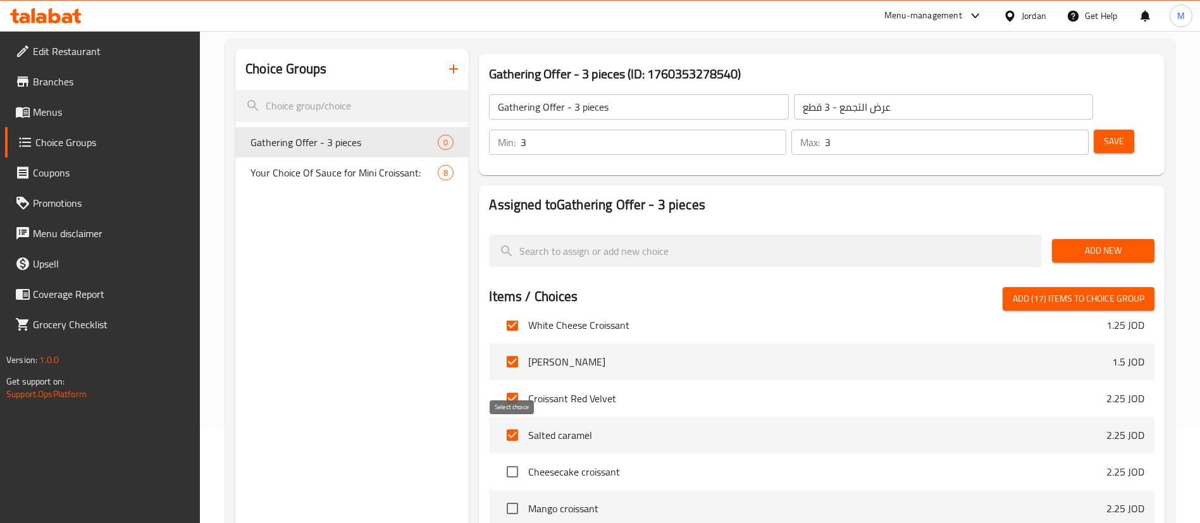
click at [509, 459] on input "checkbox" at bounding box center [512, 472] width 27 height 27
checkbox input "true"
click at [511, 495] on input "checkbox" at bounding box center [512, 508] width 27 height 27
checkbox input "true"
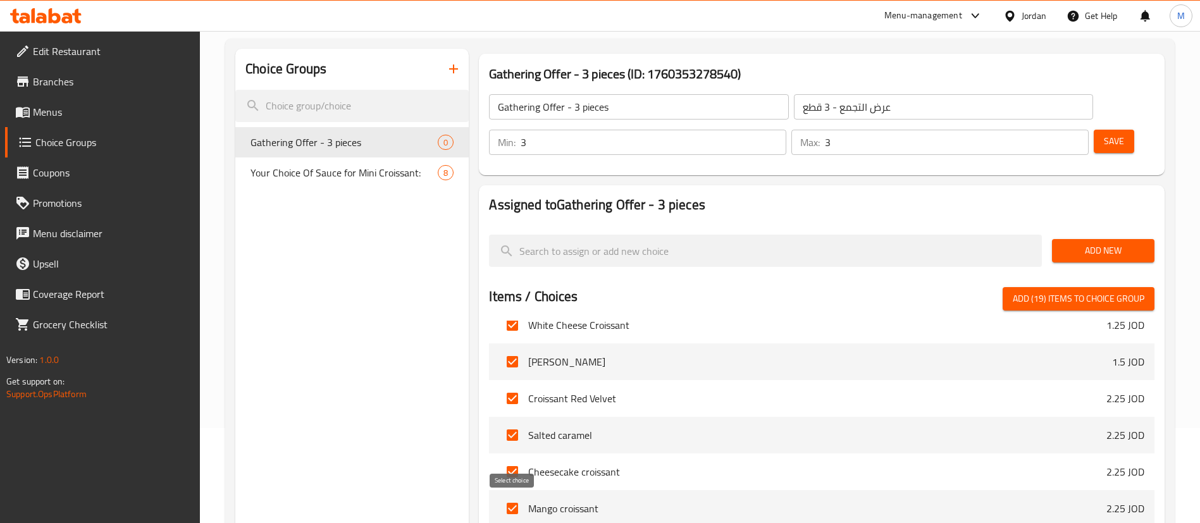
checkbox input "true"
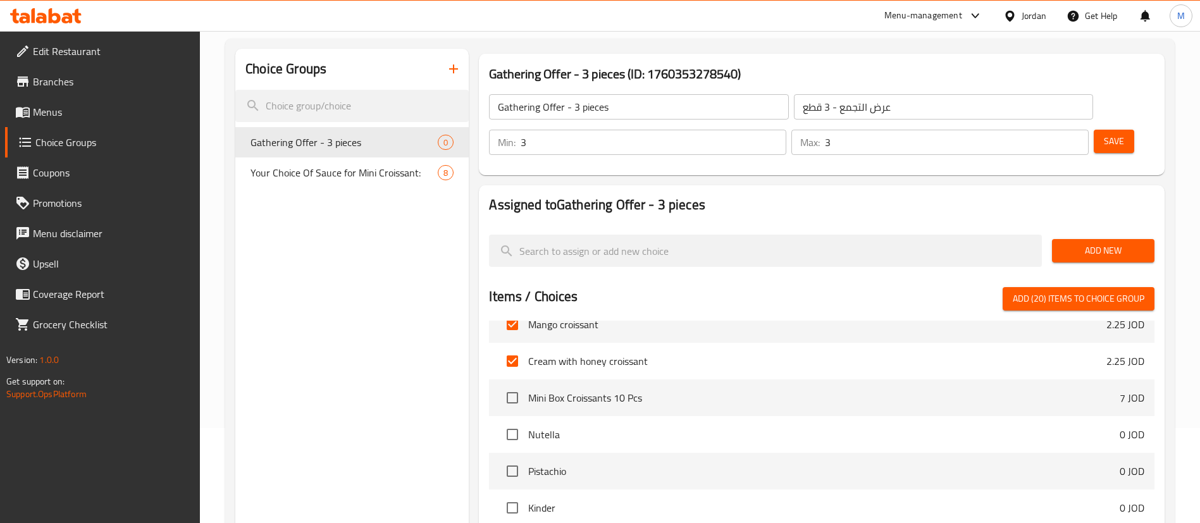
scroll to position [664, 0]
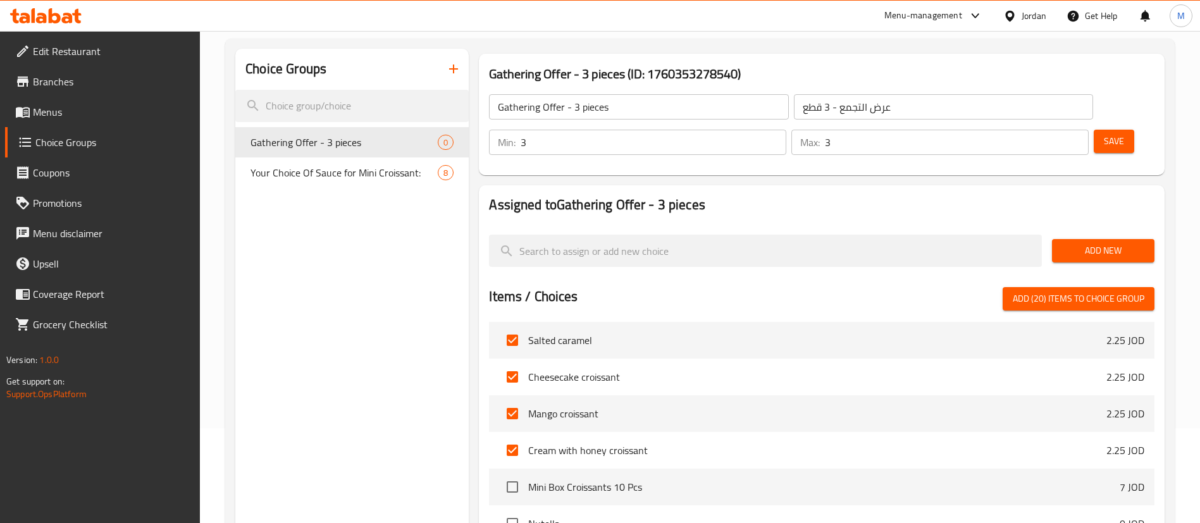
click at [1044, 291] on span "Add (20) items to choice group" at bounding box center [1079, 299] width 132 height 16
checkbox input "false"
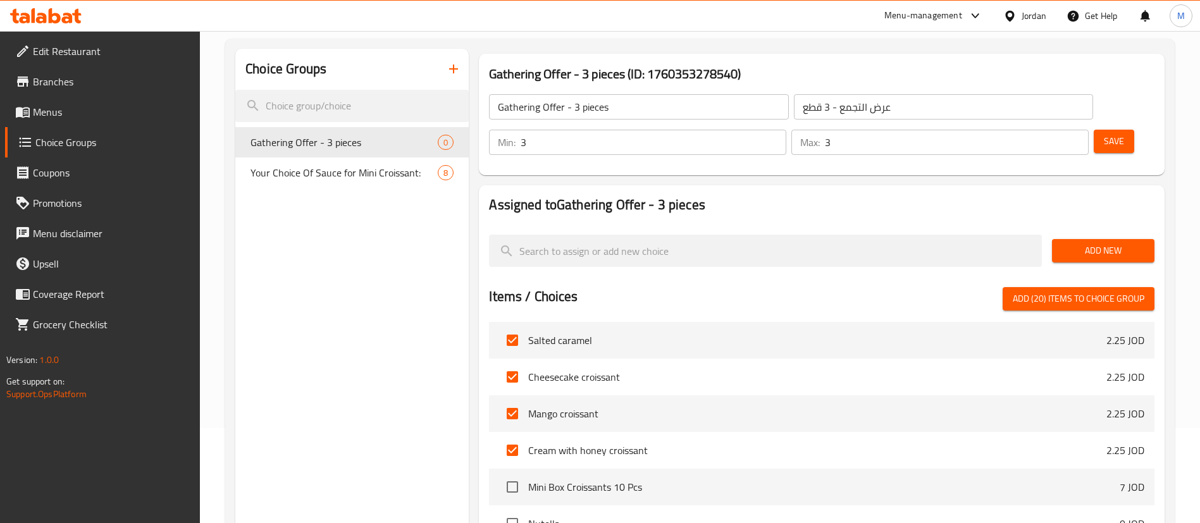
checkbox input "false"
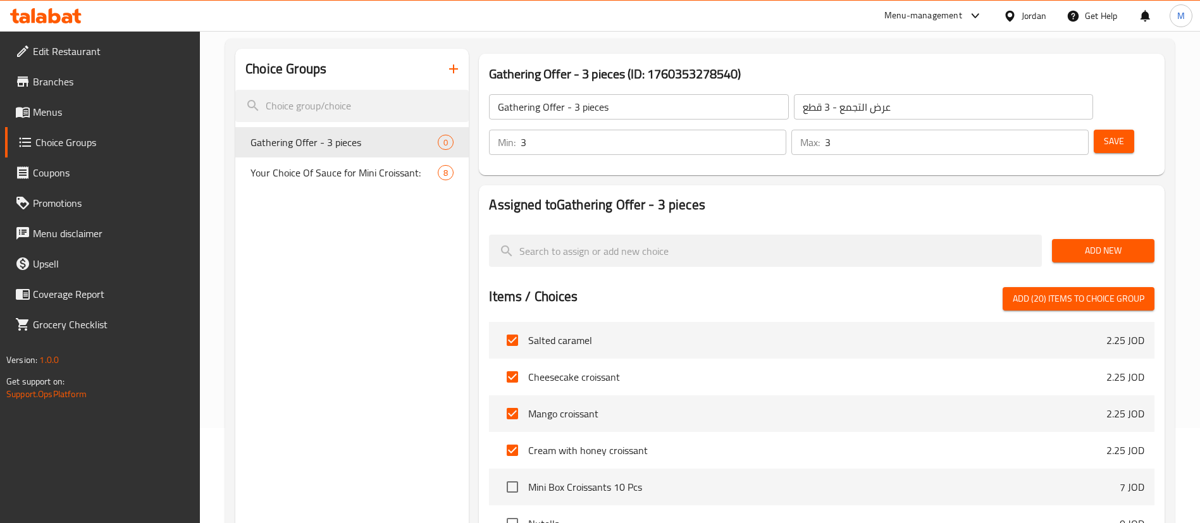
checkbox input "false"
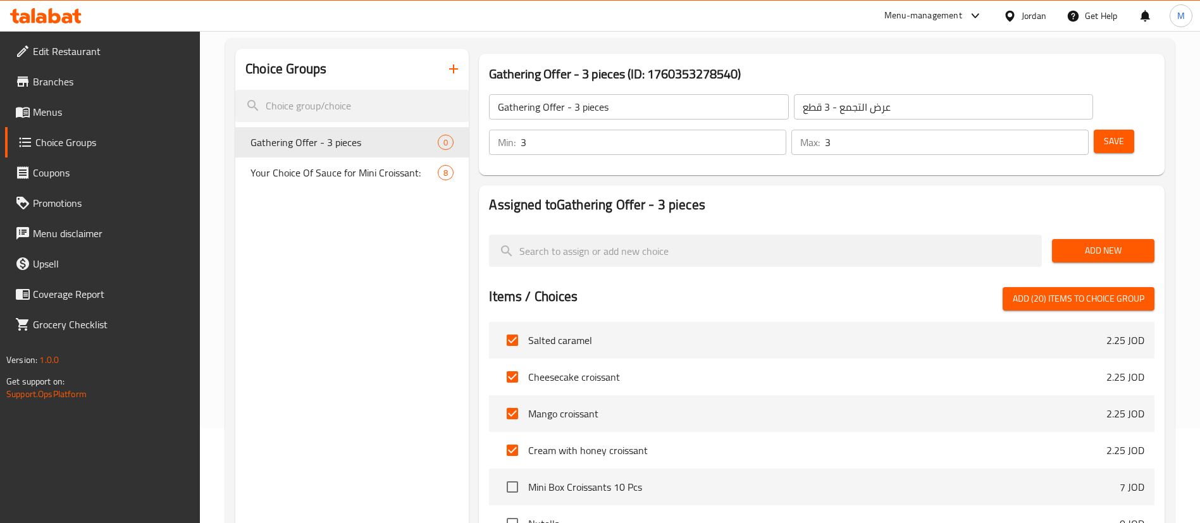
checkbox input "false"
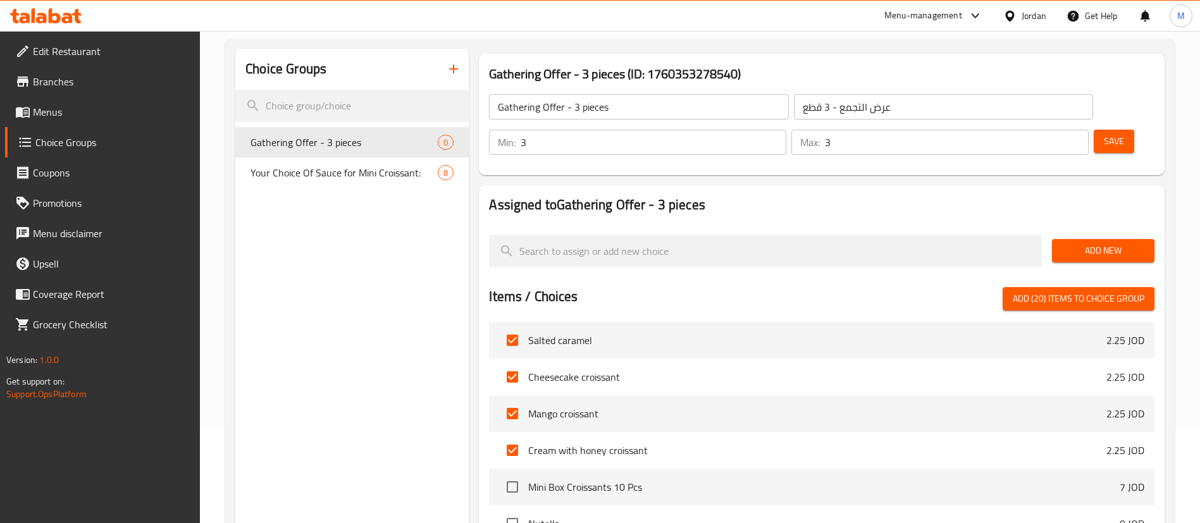
checkbox input "false"
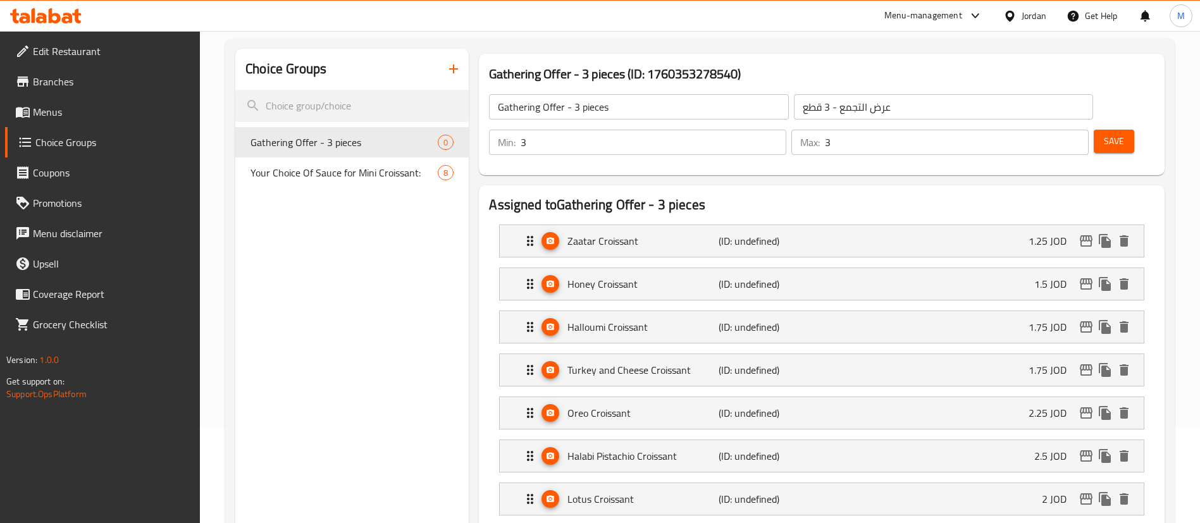
click at [1101, 127] on div "Save" at bounding box center [1119, 142] width 56 height 30
click at [1101, 130] on button "Save" at bounding box center [1114, 141] width 40 height 23
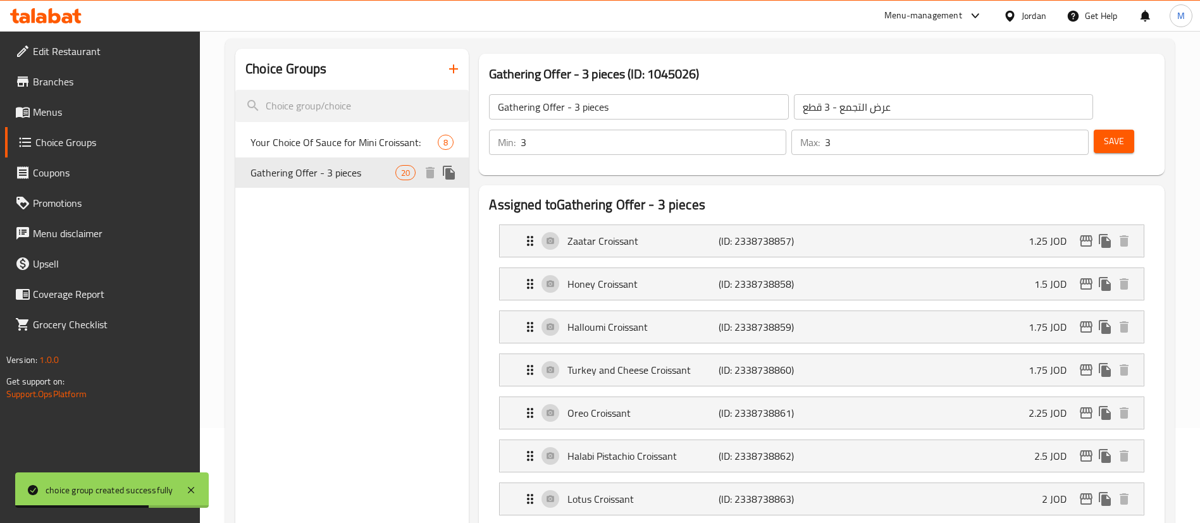
click at [365, 185] on div "Gathering Offer - 3 pieces 20" at bounding box center [351, 172] width 233 height 30
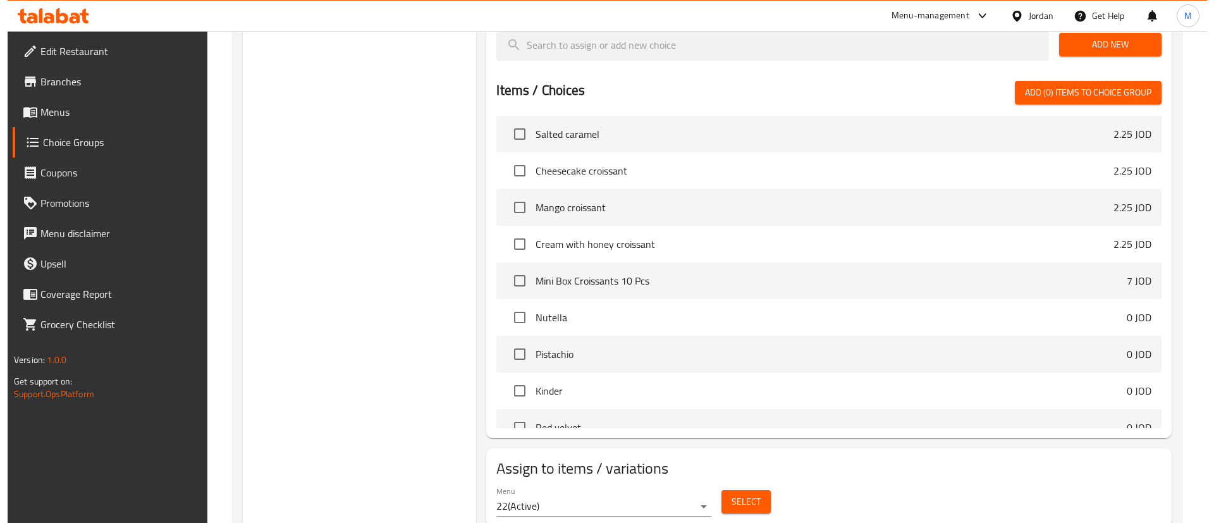
scroll to position [1170, 0]
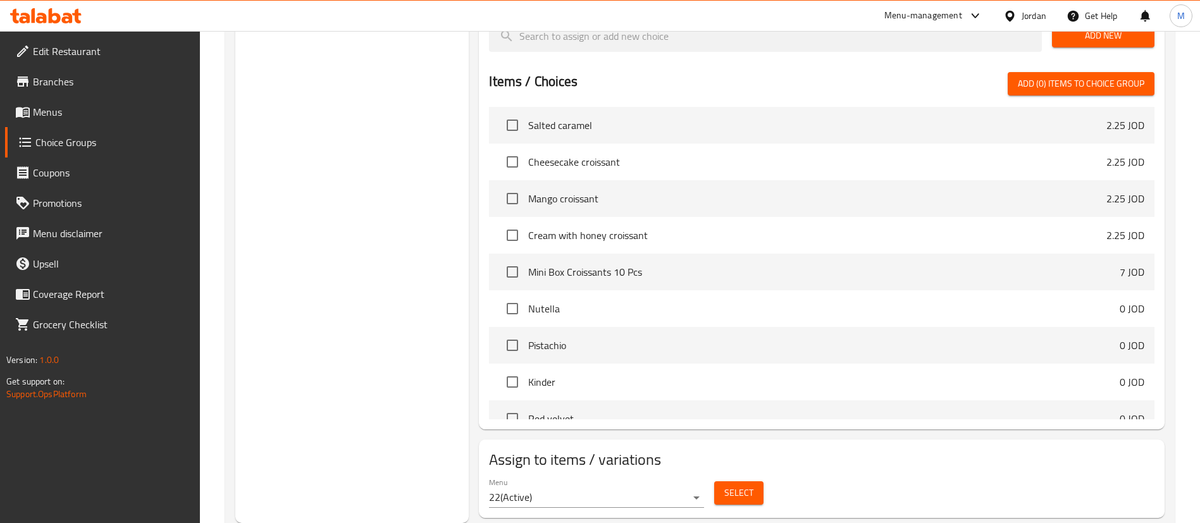
click at [740, 485] on span "Select" at bounding box center [738, 493] width 29 height 16
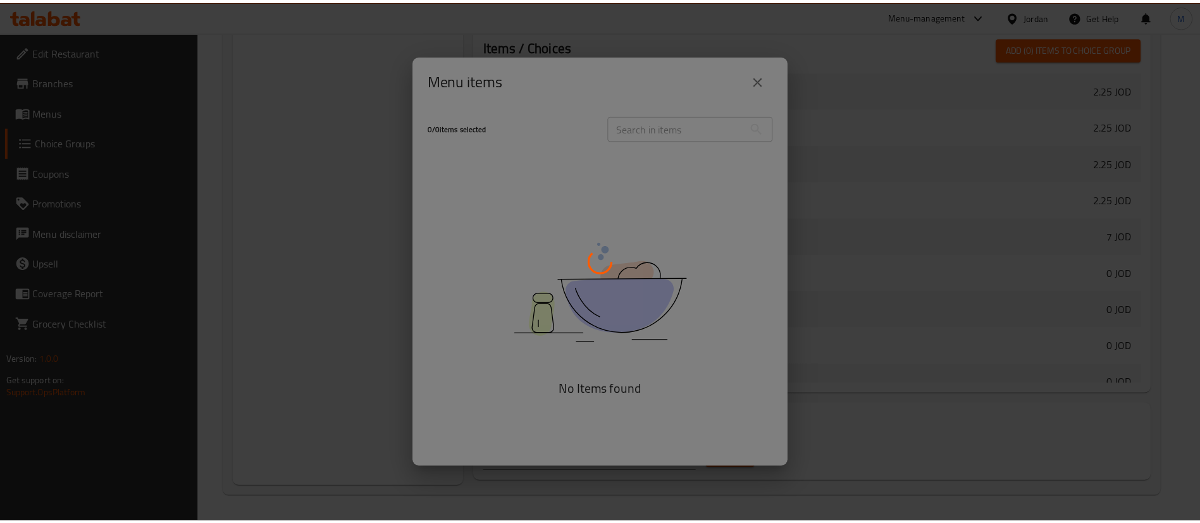
scroll to position [729, 0]
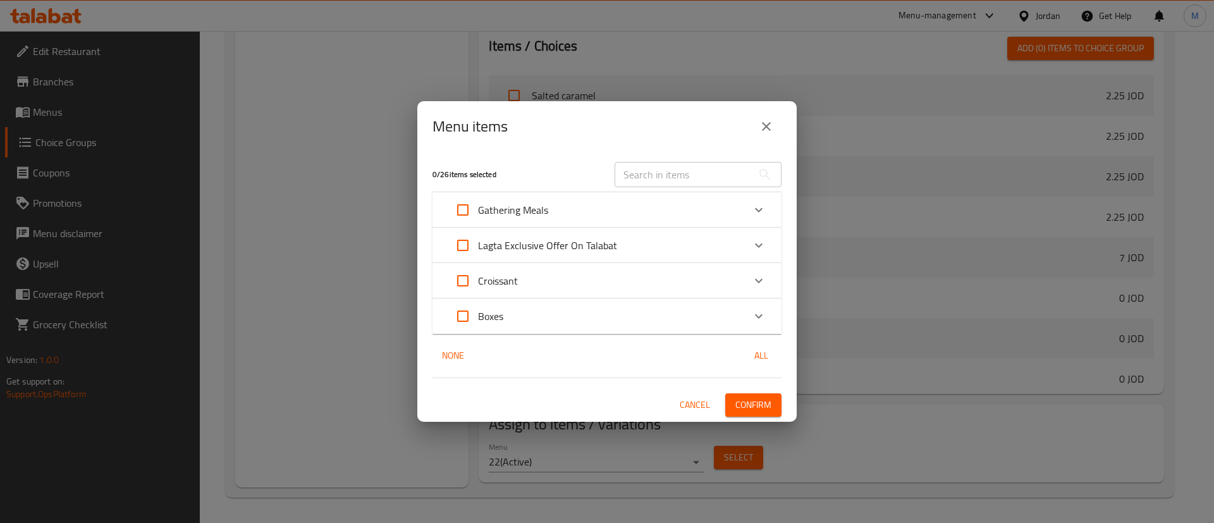
click at [462, 207] on input "Expand" at bounding box center [463, 210] width 30 height 30
checkbox input "true"
click at [750, 411] on span "Confirm" at bounding box center [754, 405] width 36 height 16
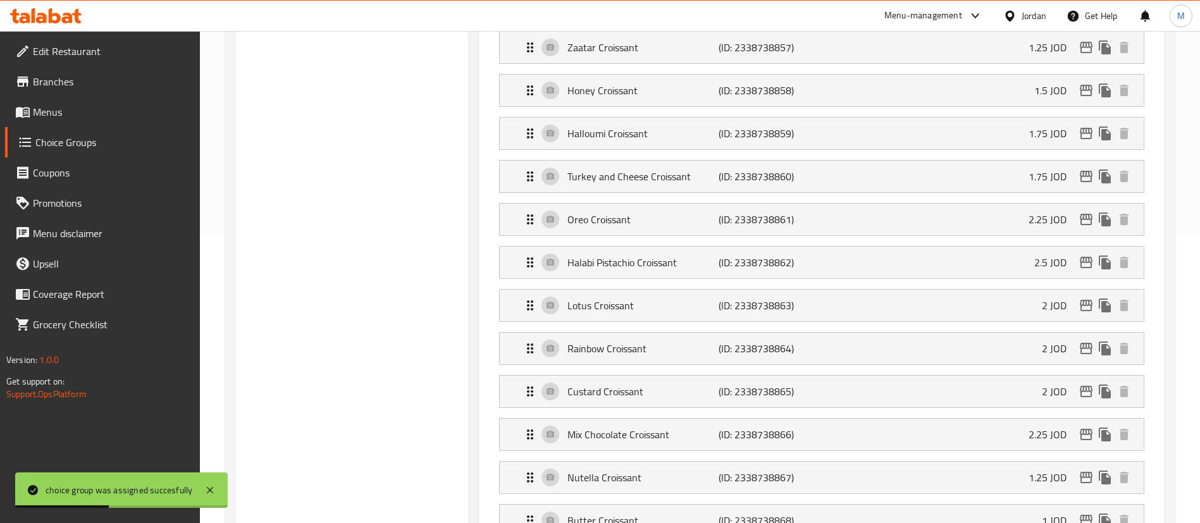
scroll to position [221, 0]
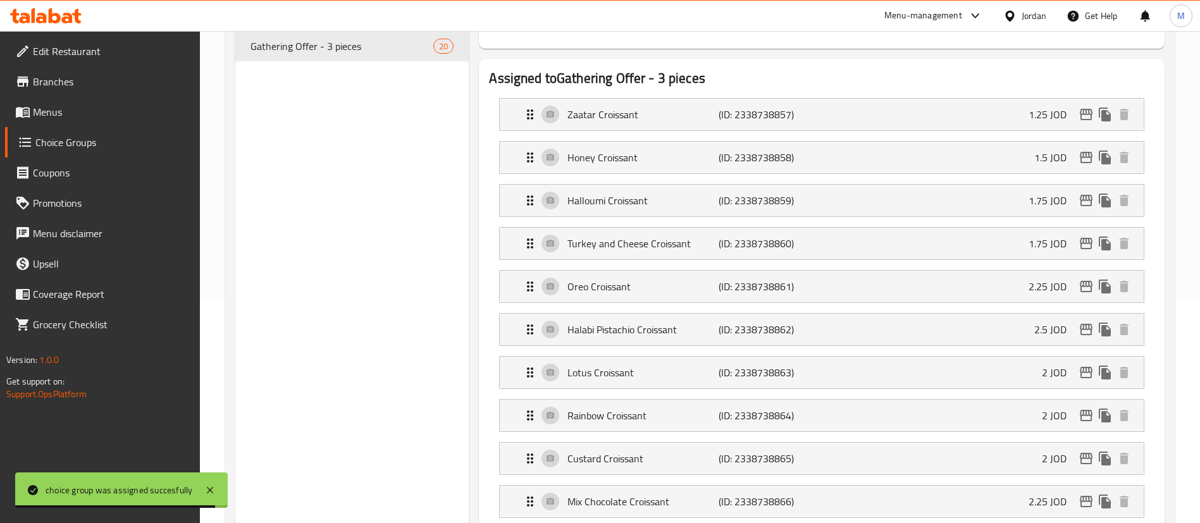
click at [108, 118] on span "Menus" at bounding box center [111, 111] width 157 height 15
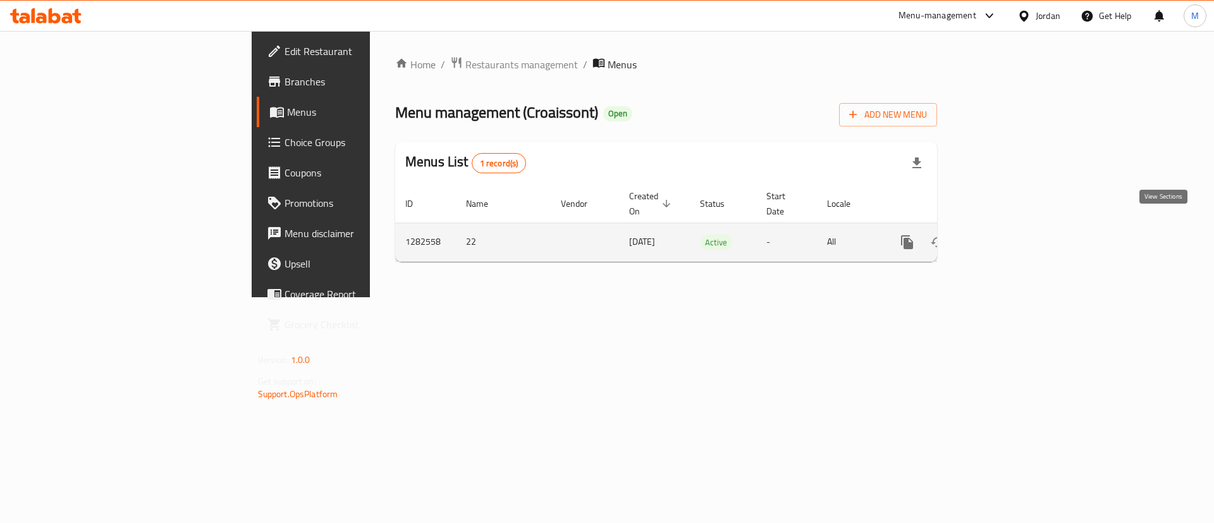
click at [1006, 235] on icon "enhanced table" at bounding box center [998, 242] width 15 height 15
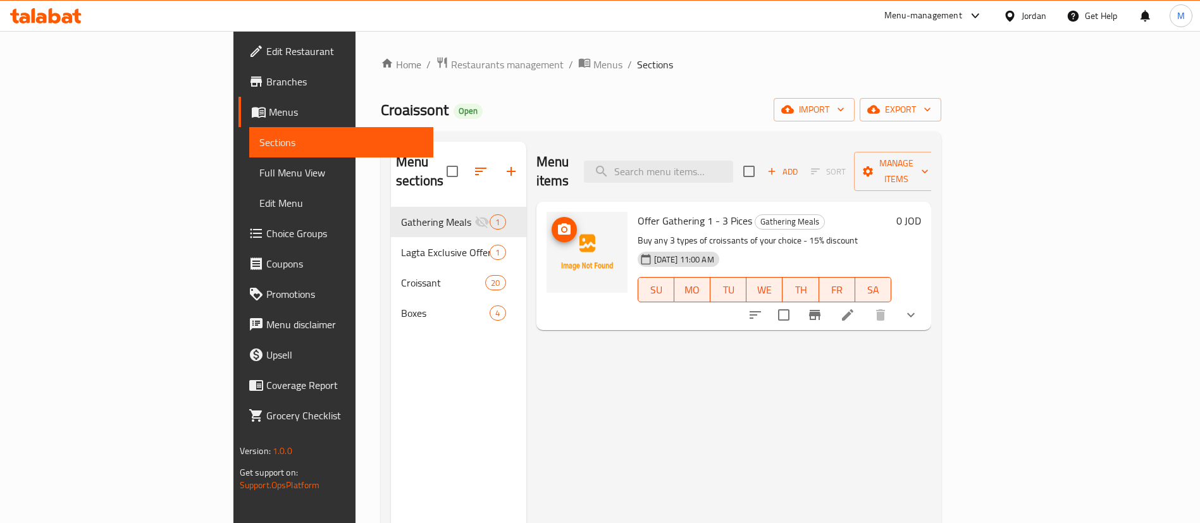
click at [558, 223] on icon "upload picture" at bounding box center [564, 228] width 13 height 11
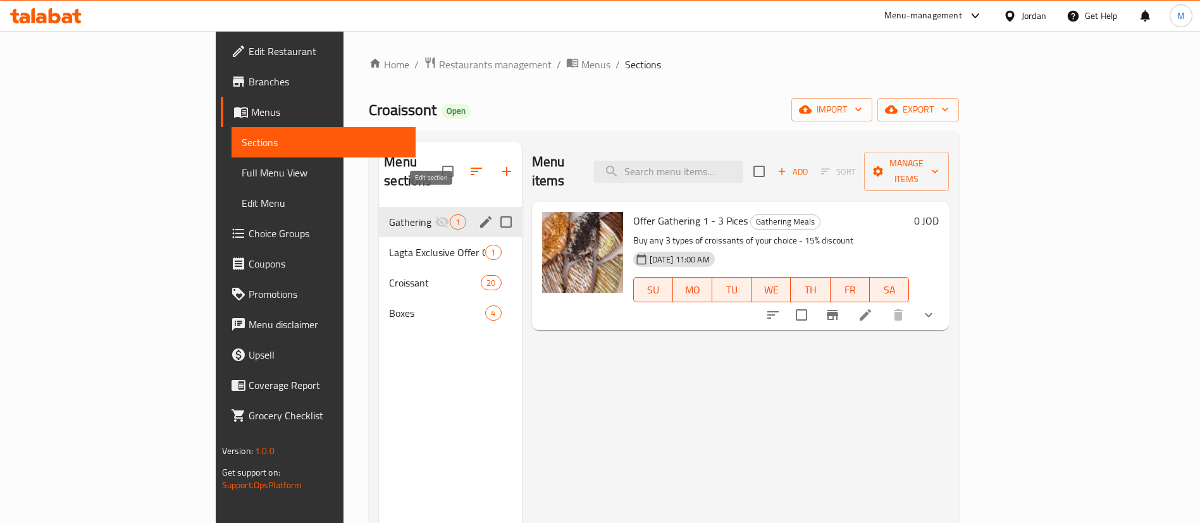
click at [478, 214] on icon "edit" at bounding box center [485, 221] width 15 height 15
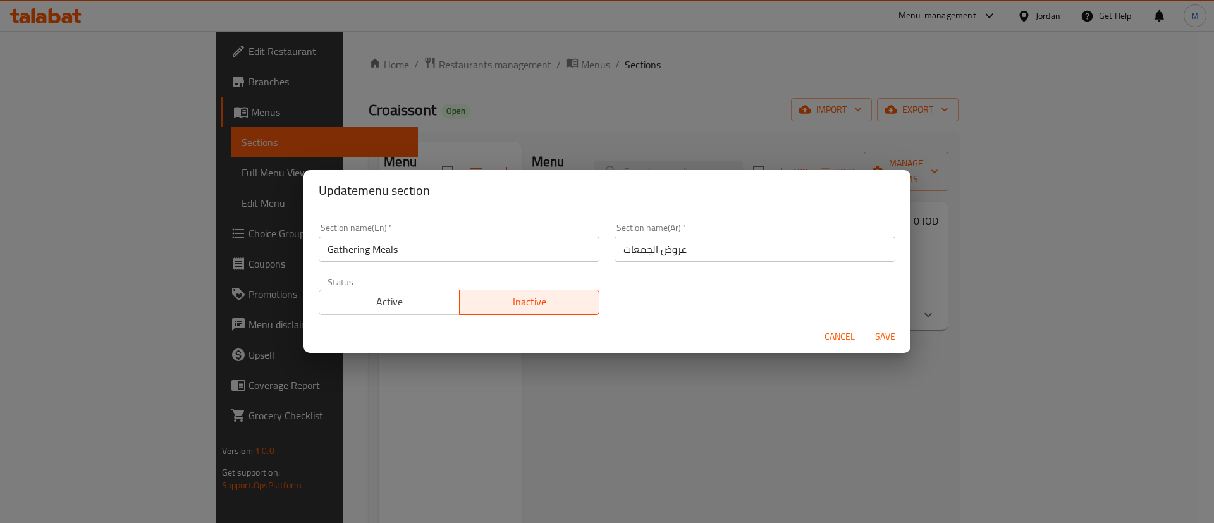
click at [402, 303] on span "Active" at bounding box center [389, 302] width 130 height 18
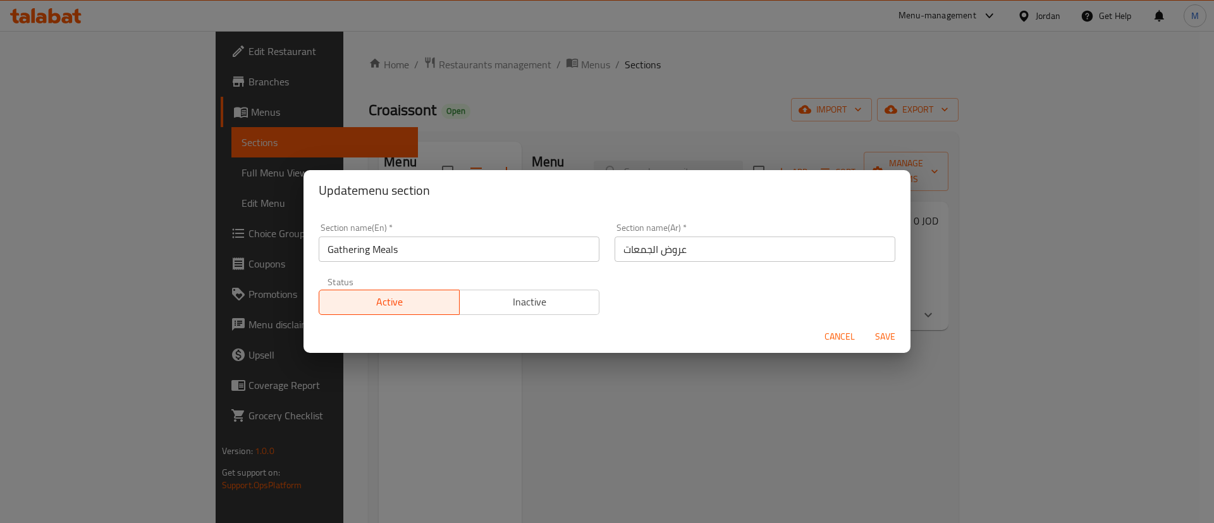
click at [884, 326] on button "Save" at bounding box center [885, 336] width 40 height 23
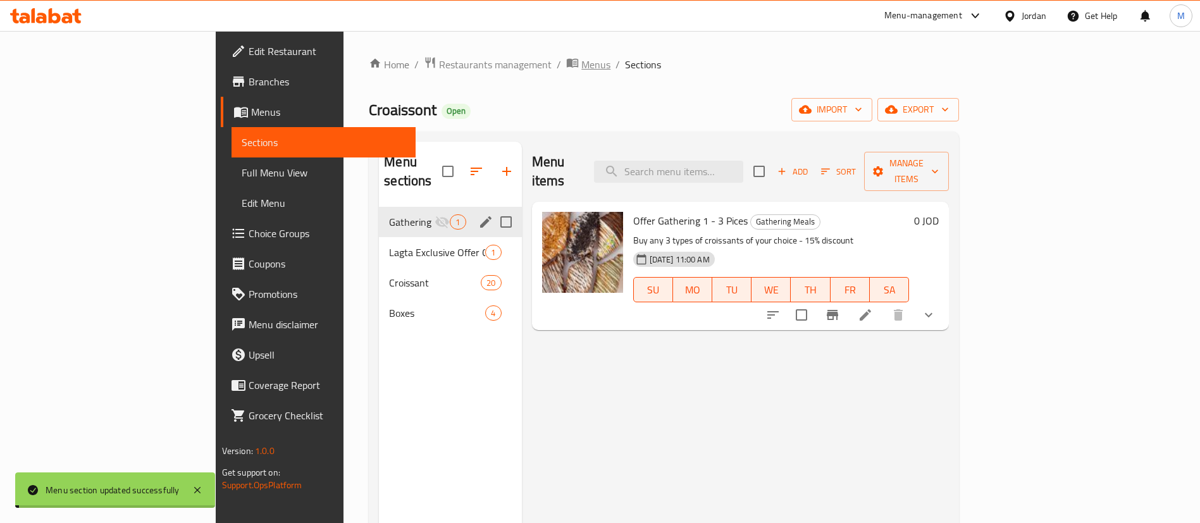
click at [581, 68] on span "Menus" at bounding box center [595, 64] width 29 height 15
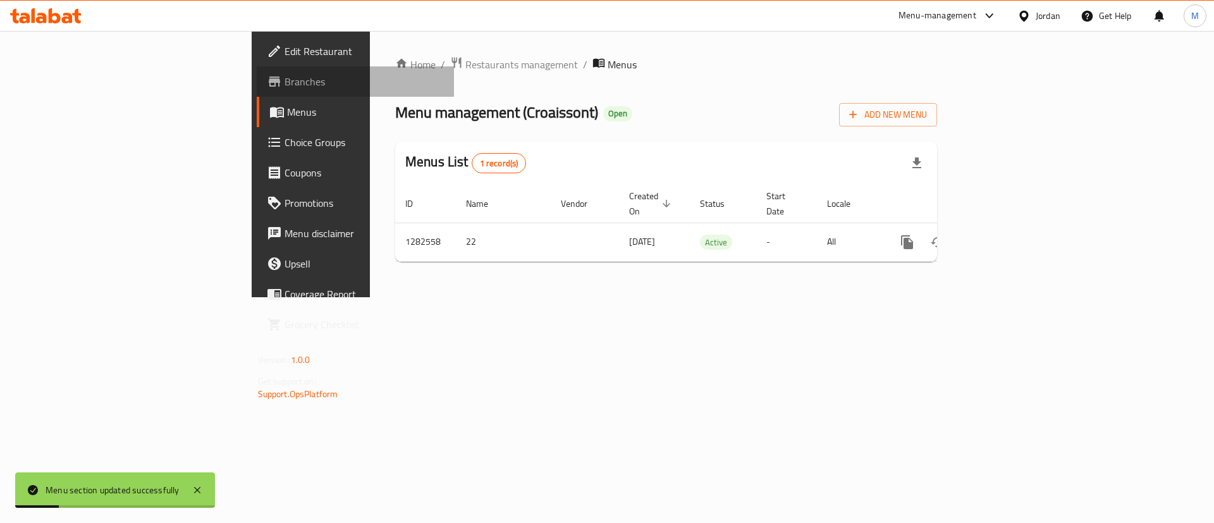
click at [285, 89] on span "Branches" at bounding box center [365, 81] width 160 height 15
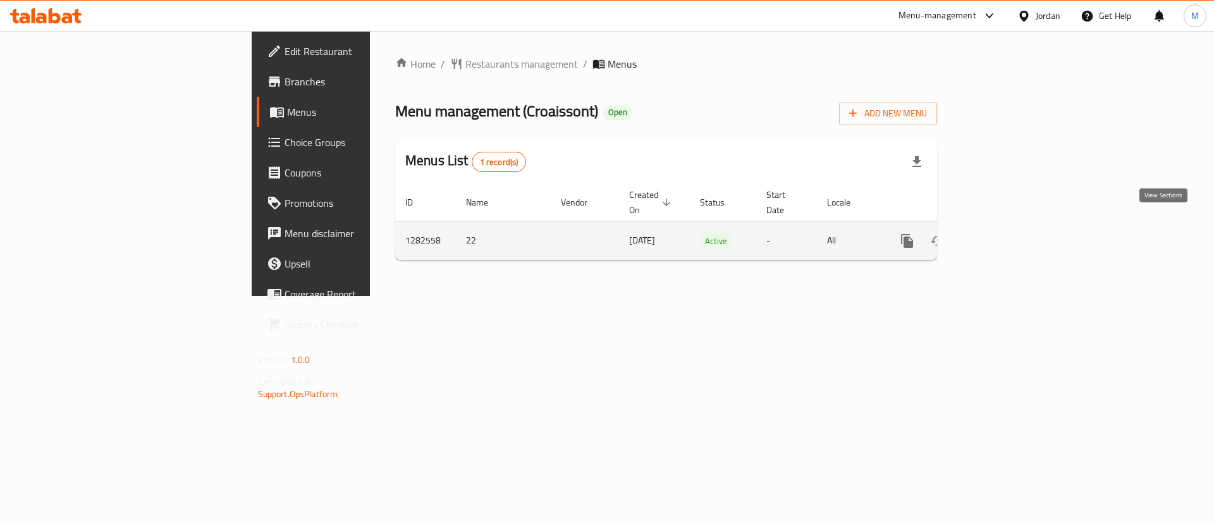
click at [1014, 235] on link "enhanced table" at bounding box center [999, 241] width 30 height 30
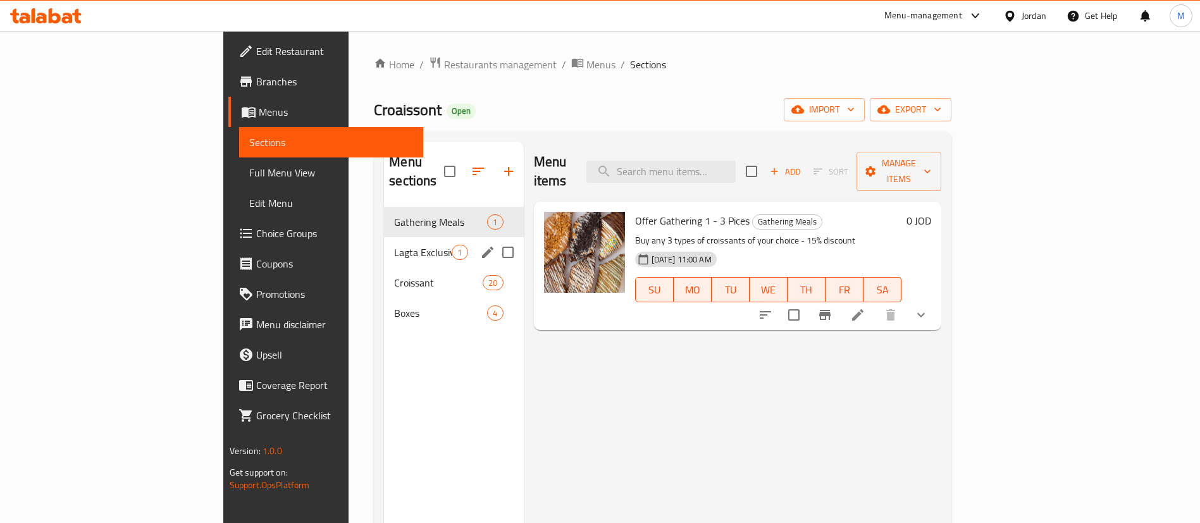
click at [394, 245] on span "Lagta Exclusive Offer On Talabat" at bounding box center [423, 252] width 58 height 15
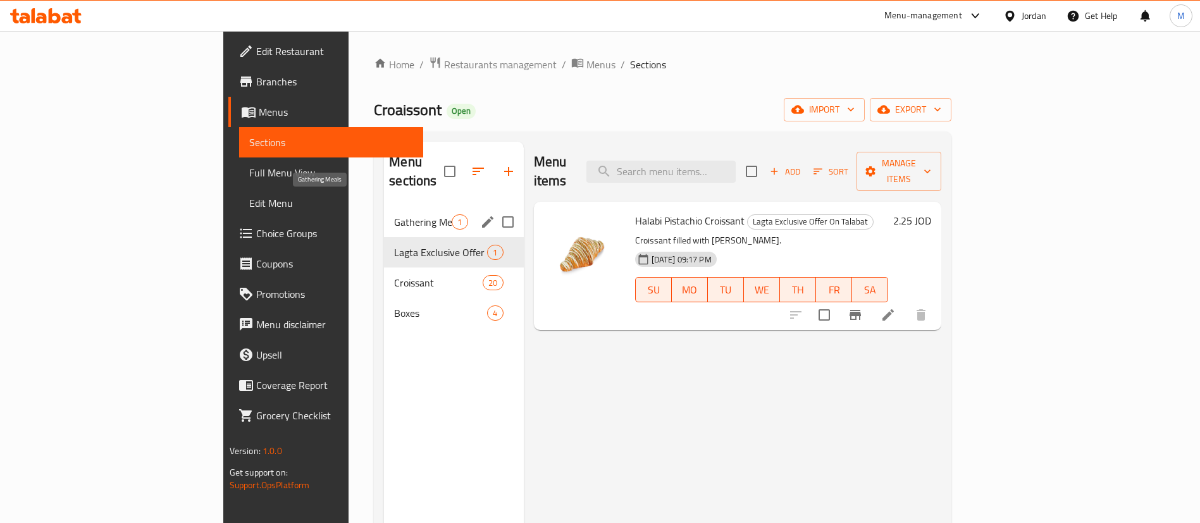
click at [394, 214] on span "Gathering Meals" at bounding box center [423, 221] width 58 height 15
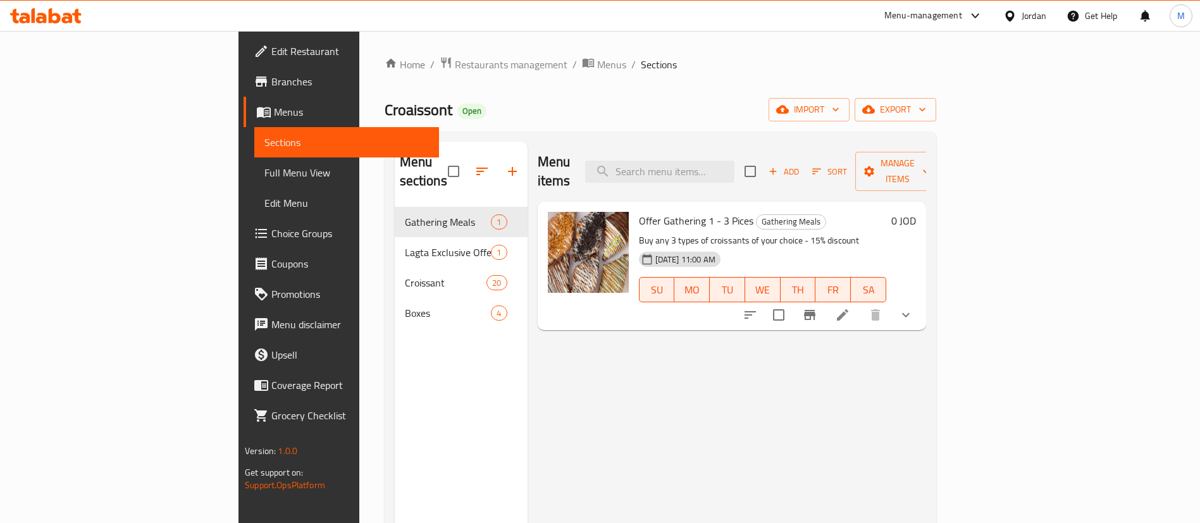
click at [271, 85] on span "Branches" at bounding box center [349, 81] width 157 height 15
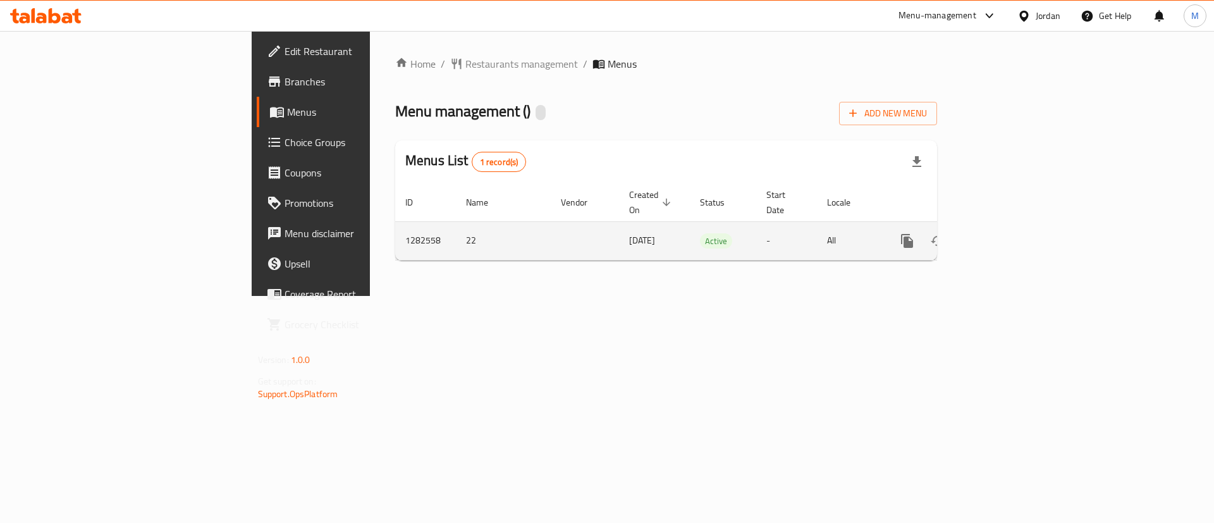
click at [1004, 235] on icon "enhanced table" at bounding box center [998, 240] width 11 height 11
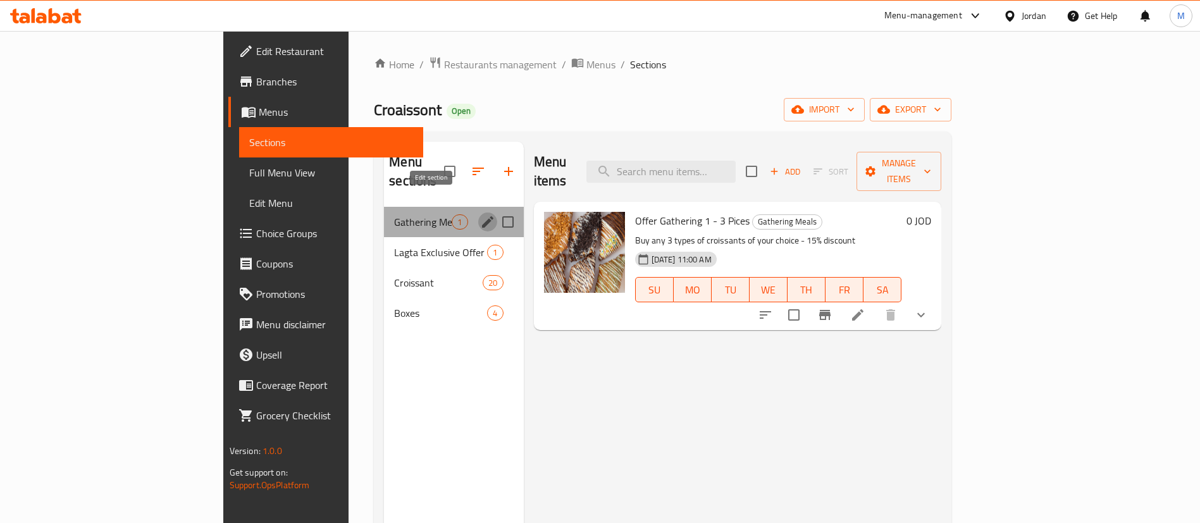
click at [482, 216] on icon "edit" at bounding box center [487, 221] width 11 height 11
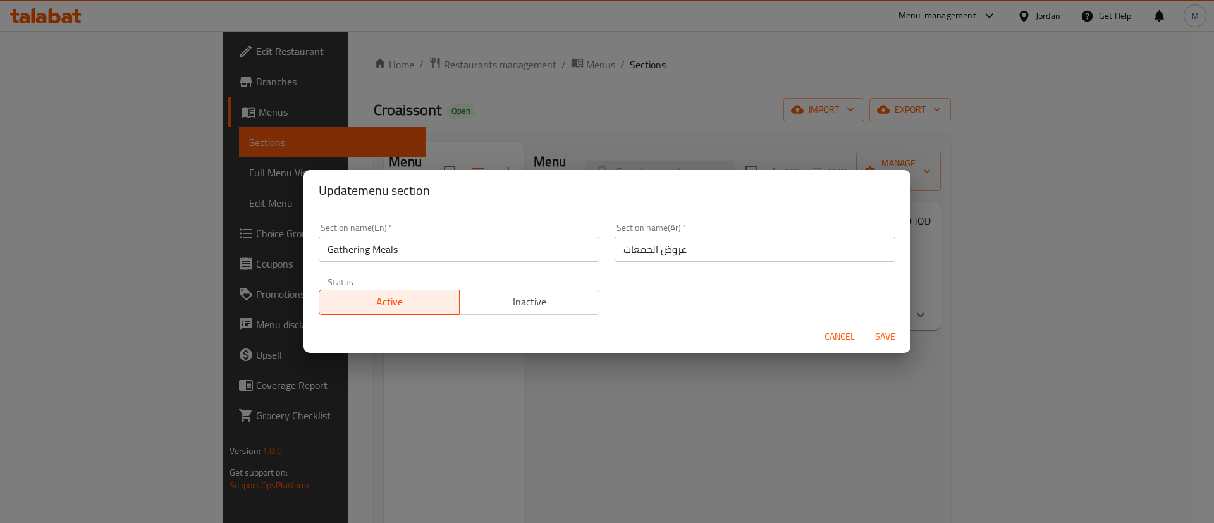
click at [418, 300] on span "Active" at bounding box center [389, 302] width 130 height 18
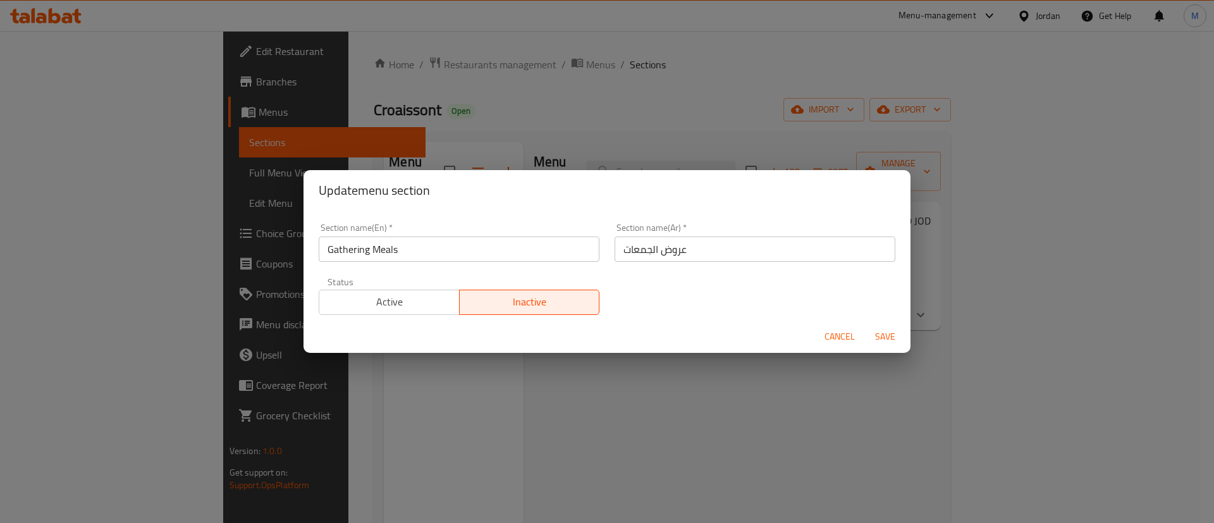
click at [891, 340] on span "Save" at bounding box center [885, 337] width 30 height 16
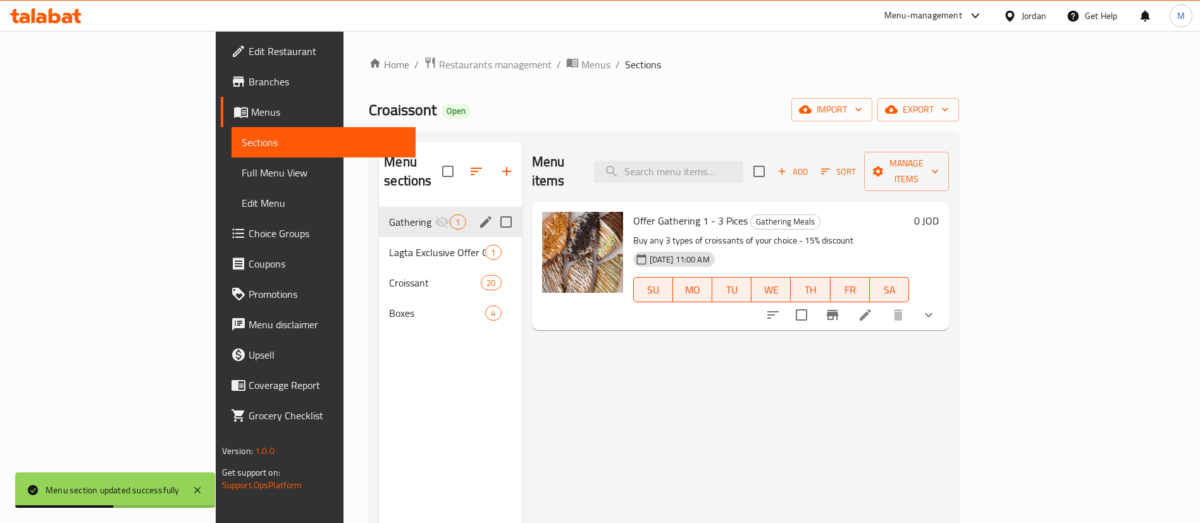
click at [871, 309] on icon at bounding box center [865, 314] width 11 height 11
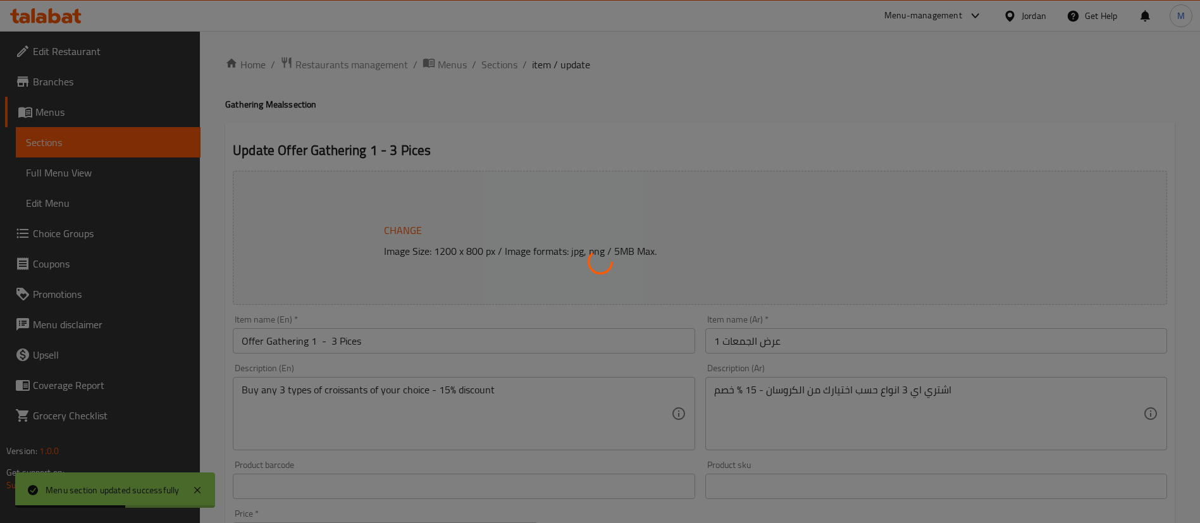
type input "عرض التجمع - 3 قطع"
type input "3"
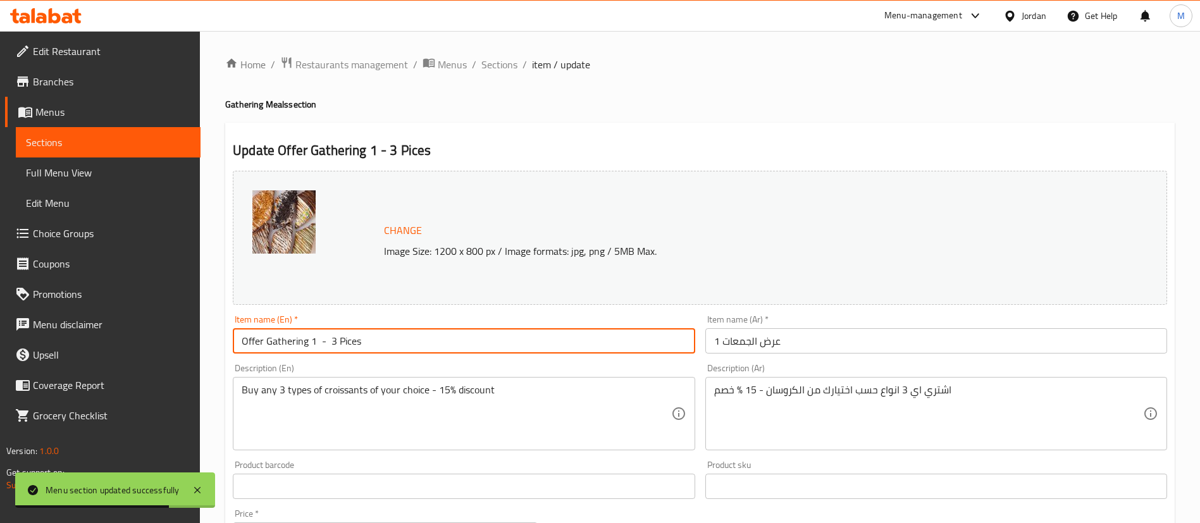
drag, startPoint x: 386, startPoint y: 339, endPoint x: 331, endPoint y: 340, distance: 54.4
click at [331, 340] on input "Offer Gathering 1 - 3 Pices" at bounding box center [464, 340] width 462 height 25
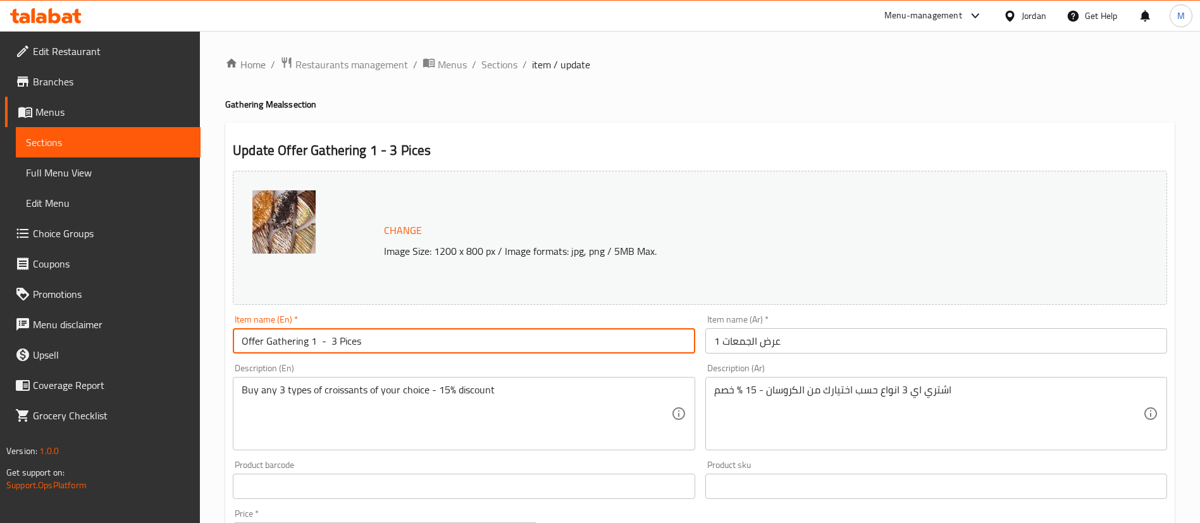
paste input "Gathering Offer - 3 pieces"
drag, startPoint x: 328, startPoint y: 343, endPoint x: 239, endPoint y: 342, distance: 88.6
click at [239, 342] on input "Offer Gathering 1 - Gathering Offer - 3 pieces" at bounding box center [464, 340] width 462 height 25
type input "Gathering Offer - 3 pieces"
click at [571, 118] on div "Home / Restaurants management / Menus / Sections / item / update Gathering Meal…" at bounding box center [699, 481] width 949 height 851
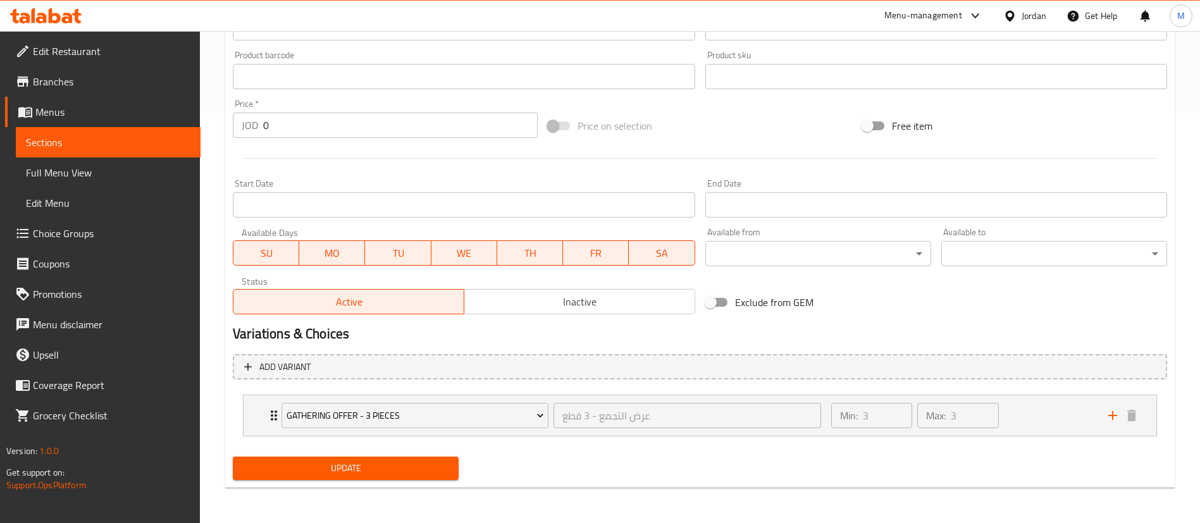
click at [428, 469] on span "Update" at bounding box center [346, 468] width 206 height 16
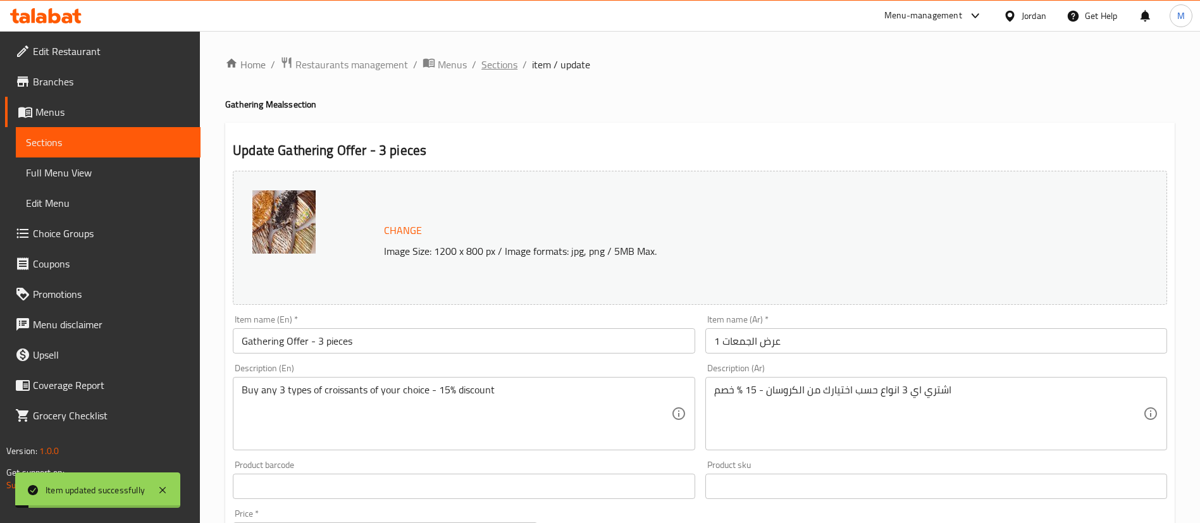
click at [496, 65] on span "Sections" at bounding box center [499, 64] width 36 height 15
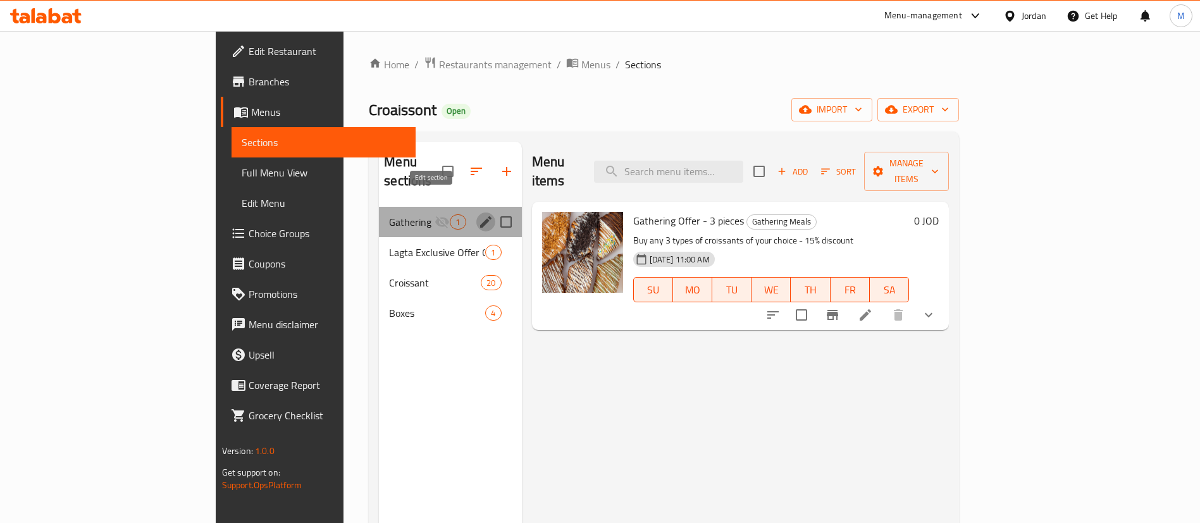
click at [478, 214] on icon "edit" at bounding box center [485, 221] width 15 height 15
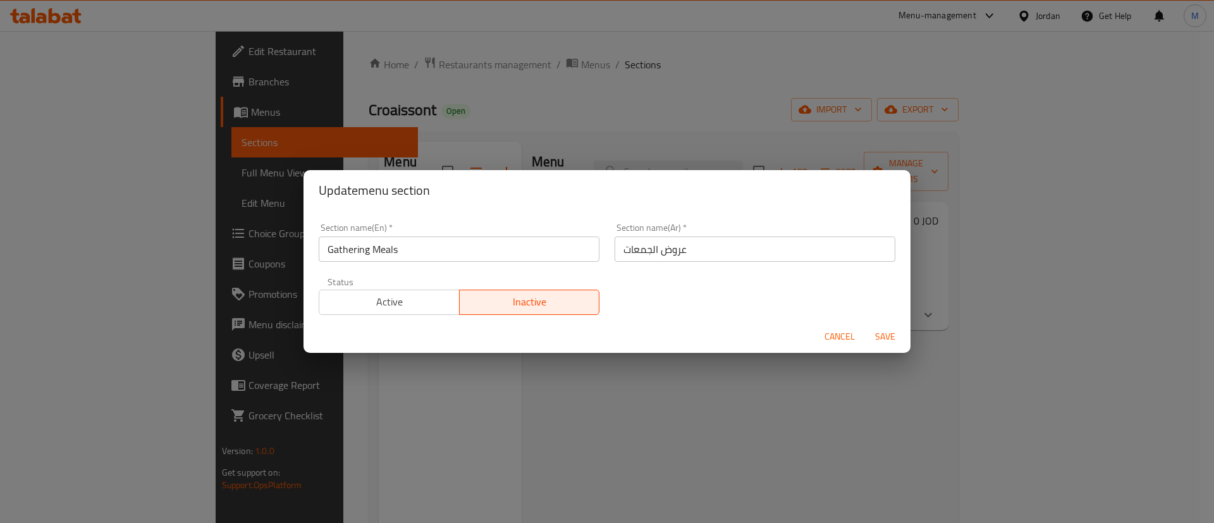
click at [401, 308] on span "Active" at bounding box center [389, 302] width 130 height 18
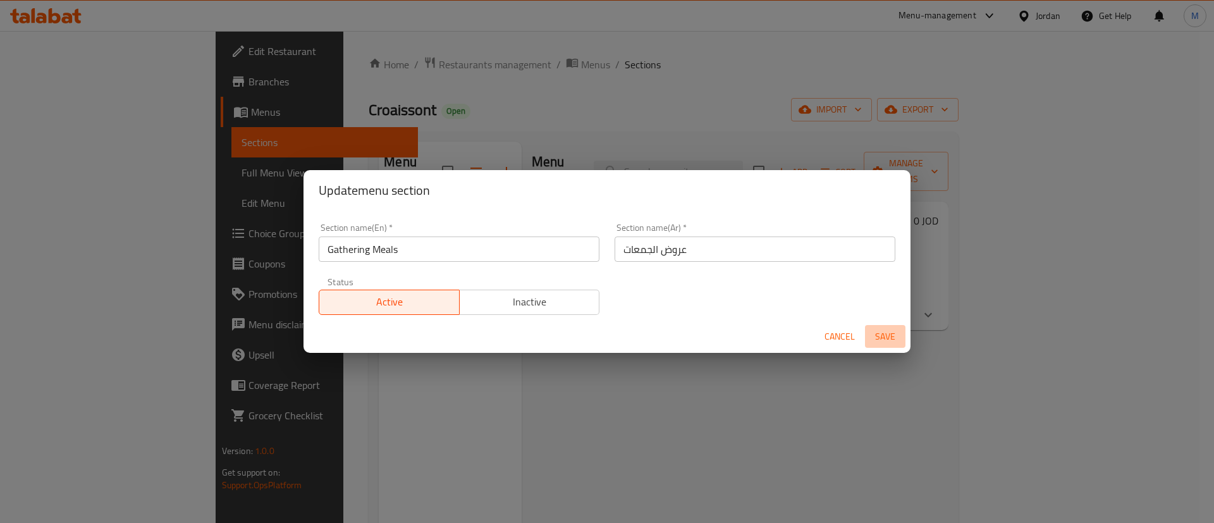
click at [882, 331] on span "Save" at bounding box center [885, 337] width 30 height 16
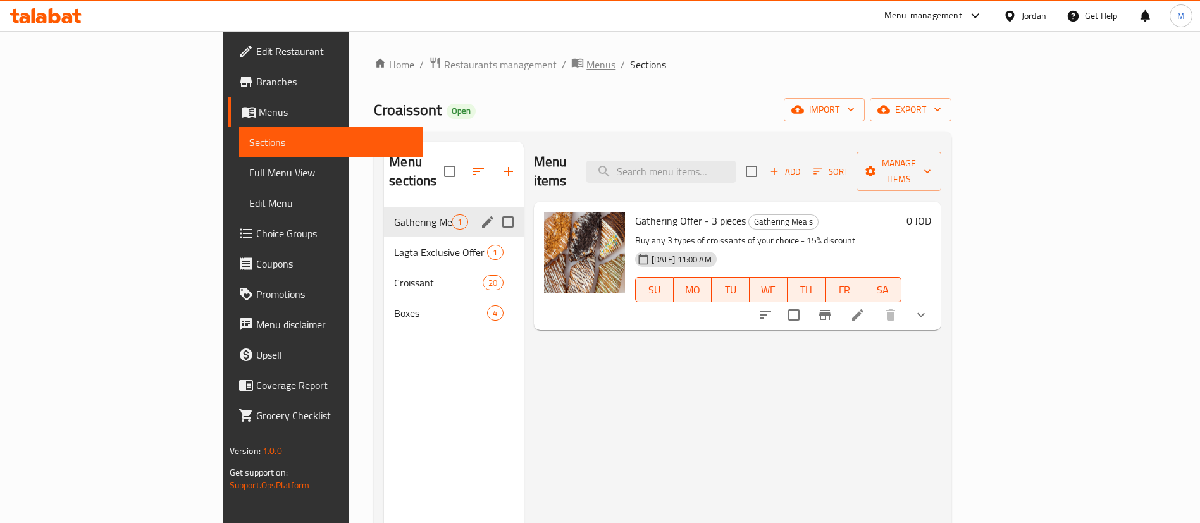
click at [586, 71] on span "Menus" at bounding box center [600, 64] width 29 height 15
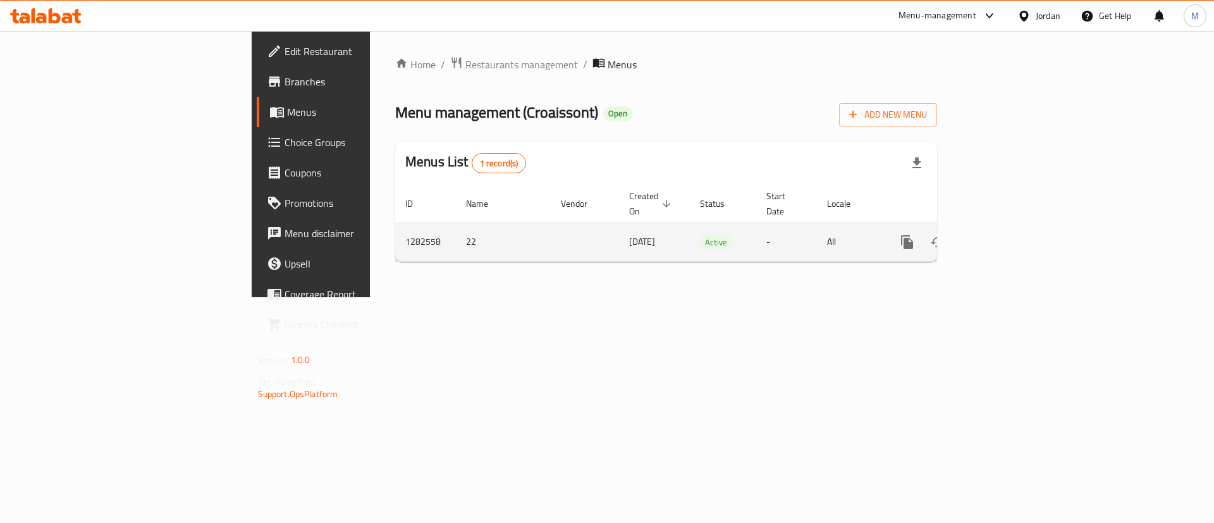
click at [1006, 235] on icon "enhanced table" at bounding box center [998, 242] width 15 height 15
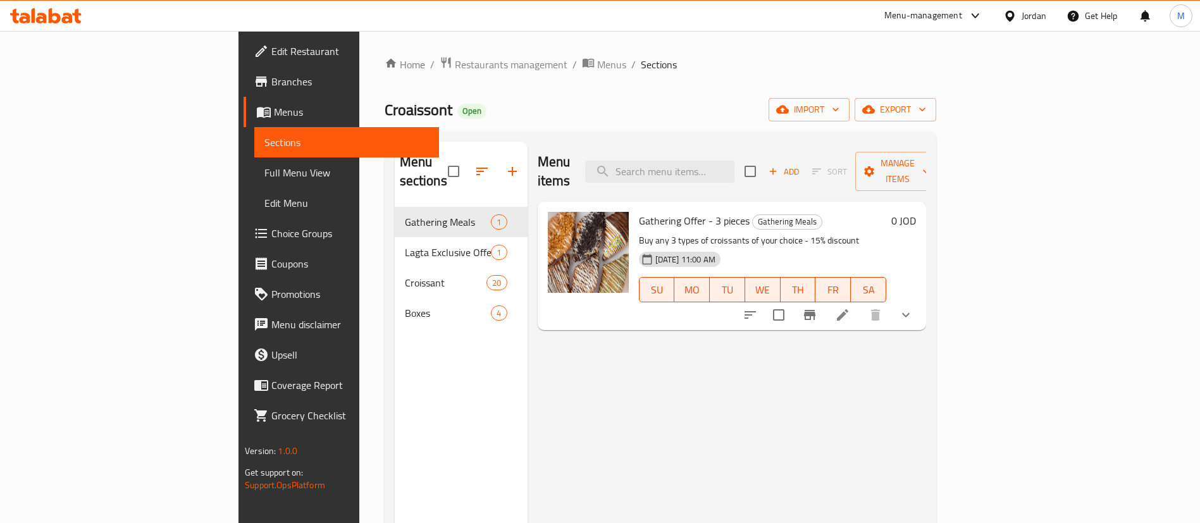
click at [896, 16] on div "Menu-management" at bounding box center [923, 15] width 78 height 15
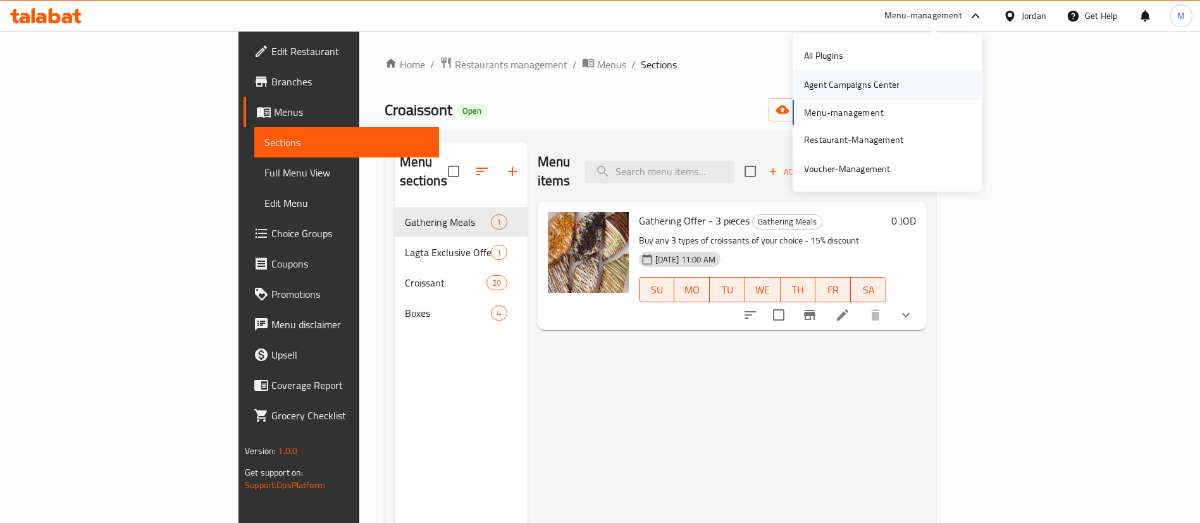
click at [899, 89] on div "Agent Campaigns Center" at bounding box center [852, 84] width 116 height 29
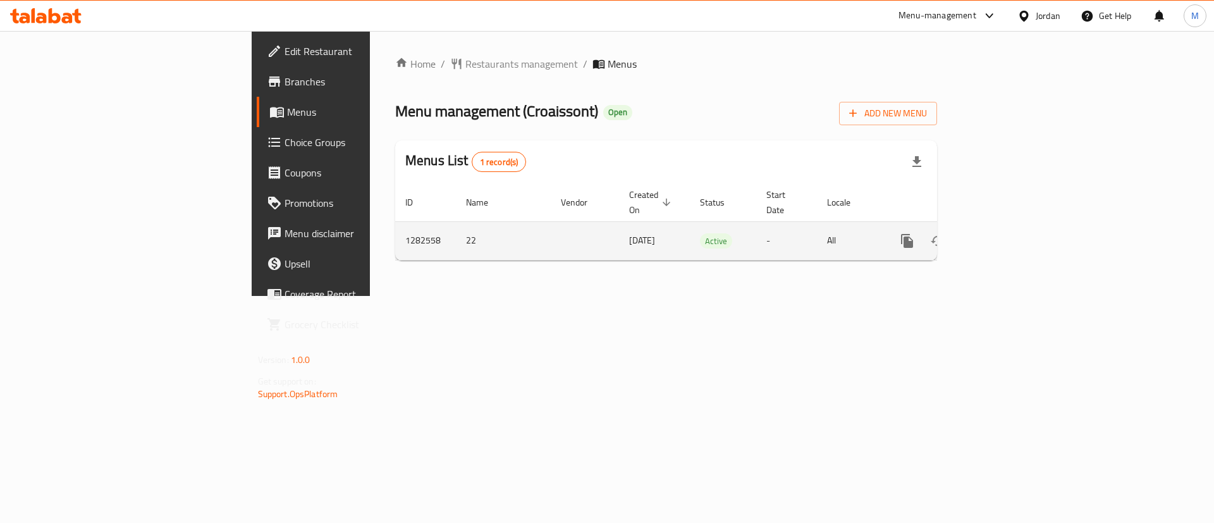
click at [1014, 235] on link "enhanced table" at bounding box center [999, 241] width 30 height 30
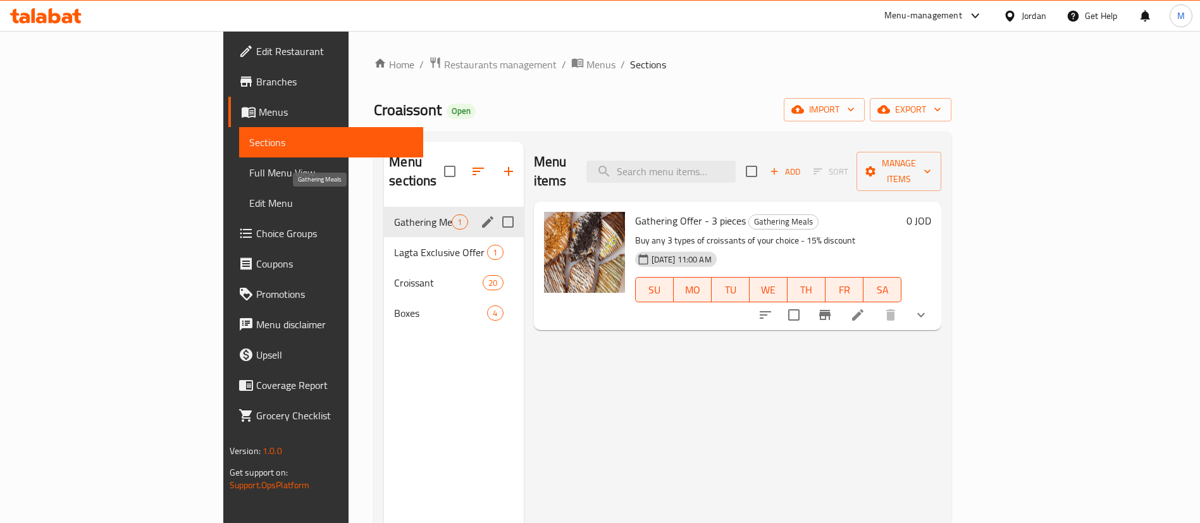
click at [394, 214] on span "Gathering Meals" at bounding box center [423, 221] width 58 height 15
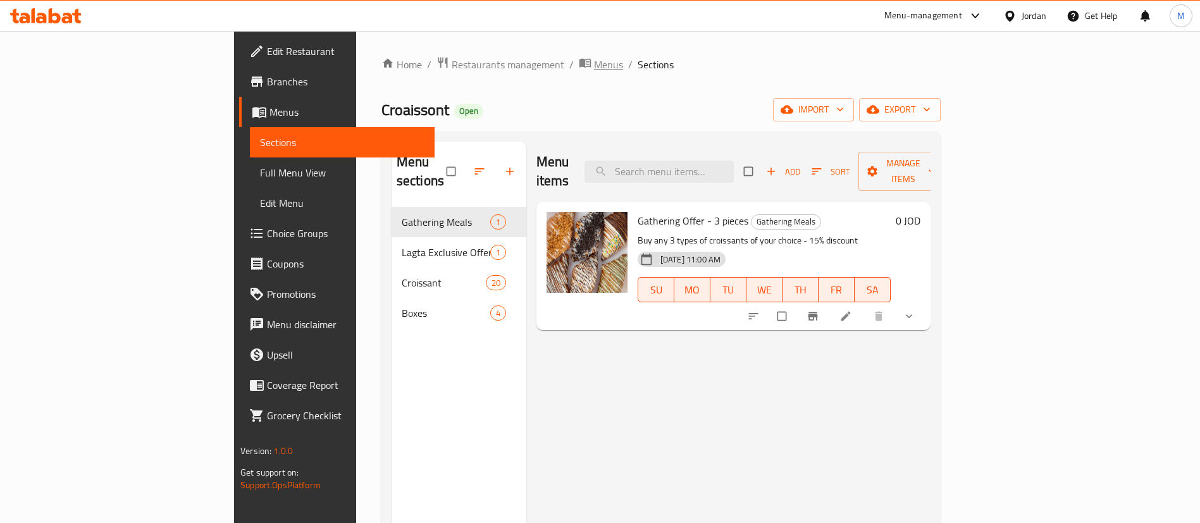
click at [594, 68] on span "Menus" at bounding box center [608, 64] width 29 height 15
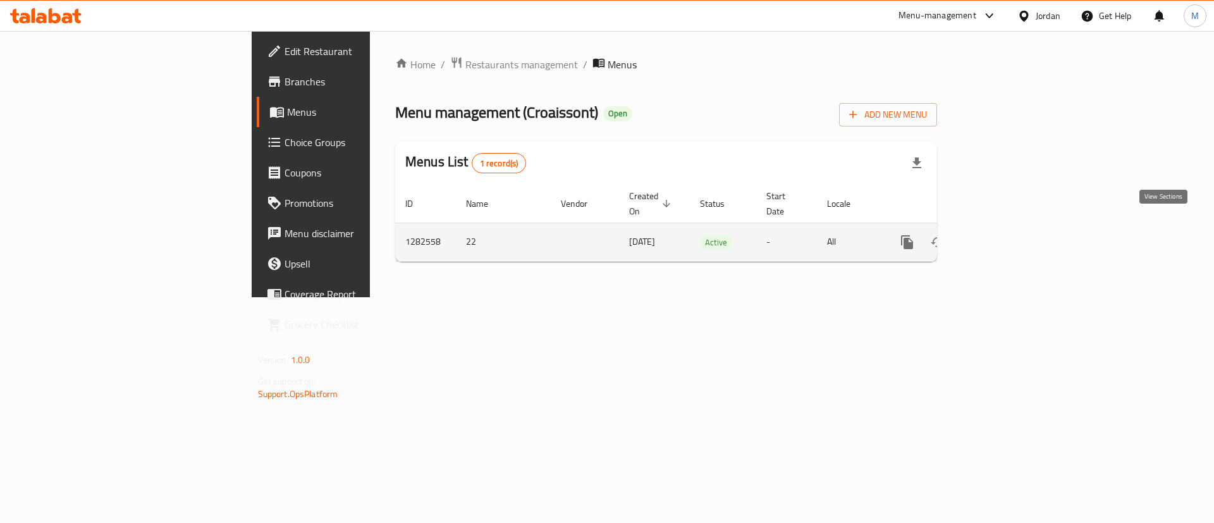
click at [1014, 227] on link "enhanced table" at bounding box center [999, 242] width 30 height 30
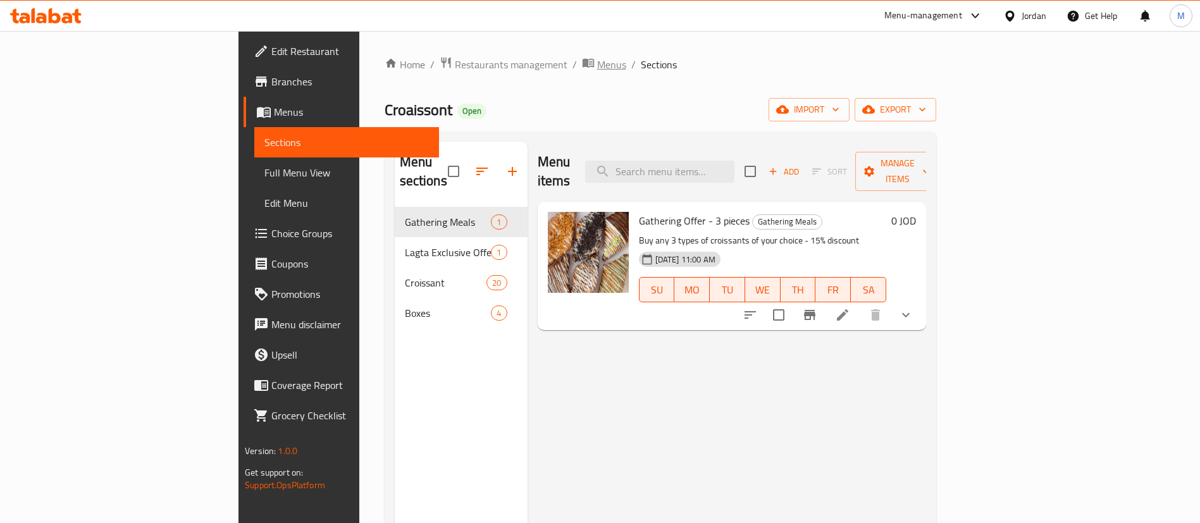
click at [597, 64] on span "Menus" at bounding box center [611, 64] width 29 height 15
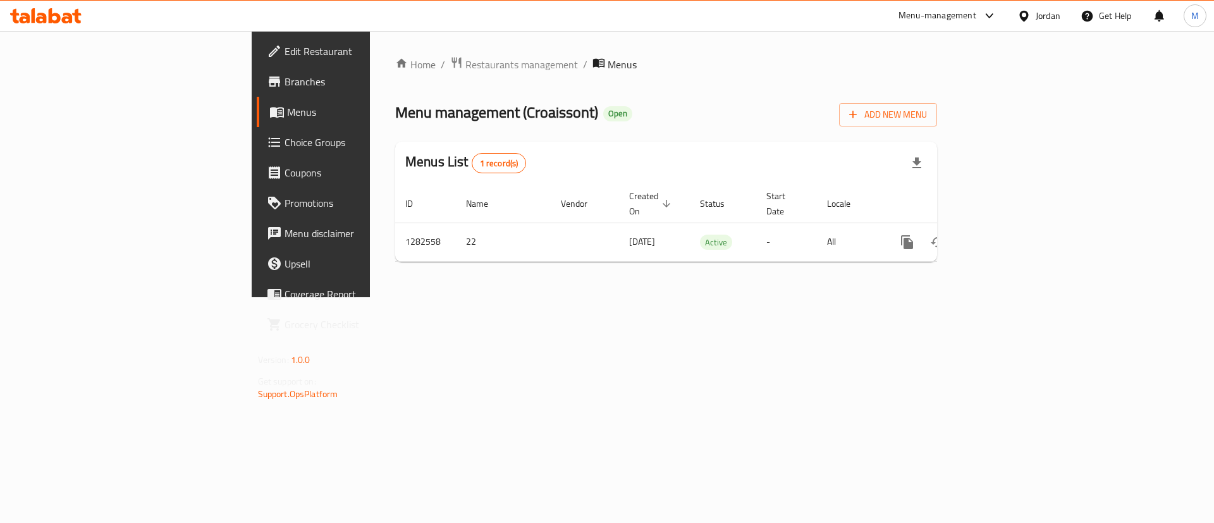
click at [927, 13] on div "Menu-management" at bounding box center [938, 15] width 78 height 15
click at [914, 80] on div "Agent Campaigns Center" at bounding box center [866, 84] width 116 height 29
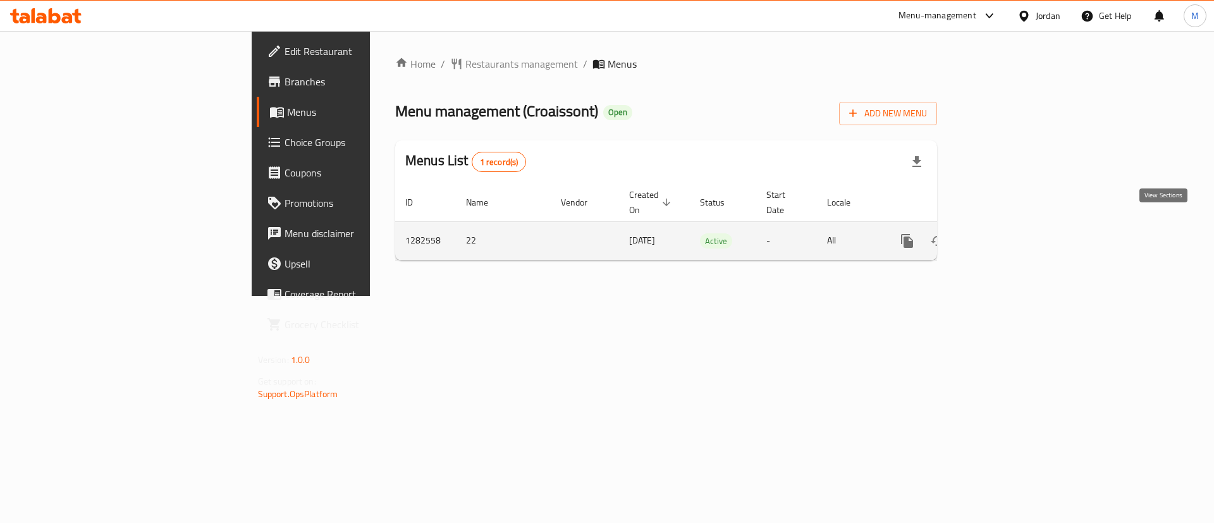
click at [1014, 226] on link "enhanced table" at bounding box center [999, 241] width 30 height 30
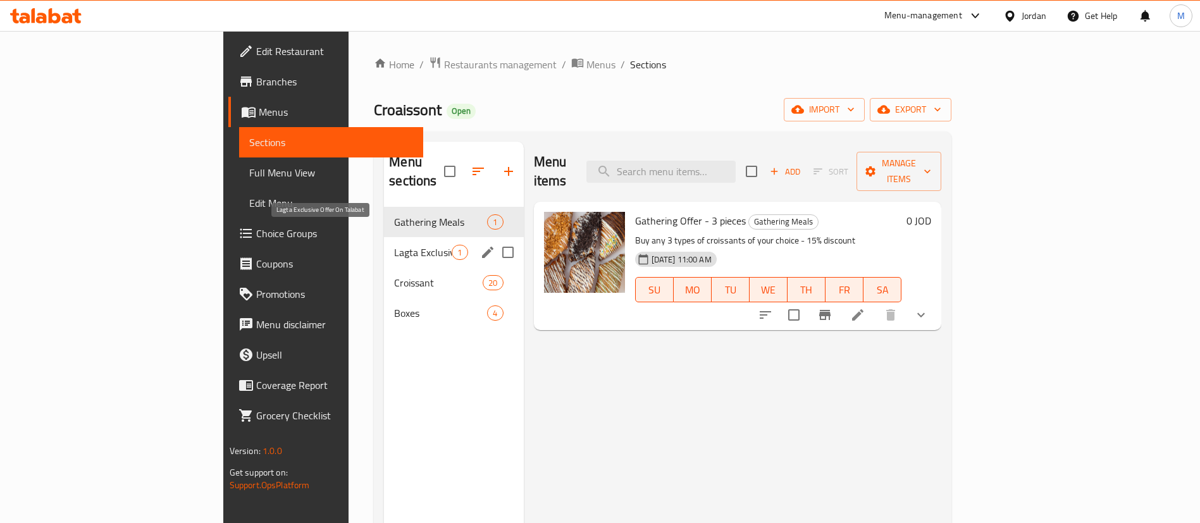
click at [394, 245] on span "Lagta Exclusive Offer On Talabat" at bounding box center [423, 252] width 58 height 15
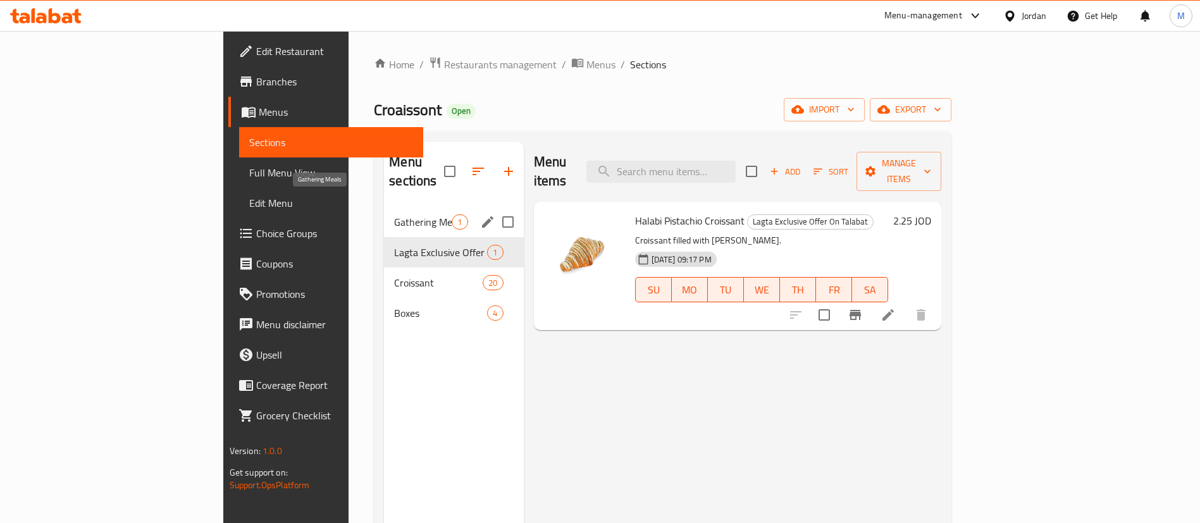
click at [384, 207] on div "Gathering Meals 1" at bounding box center [453, 222] width 139 height 30
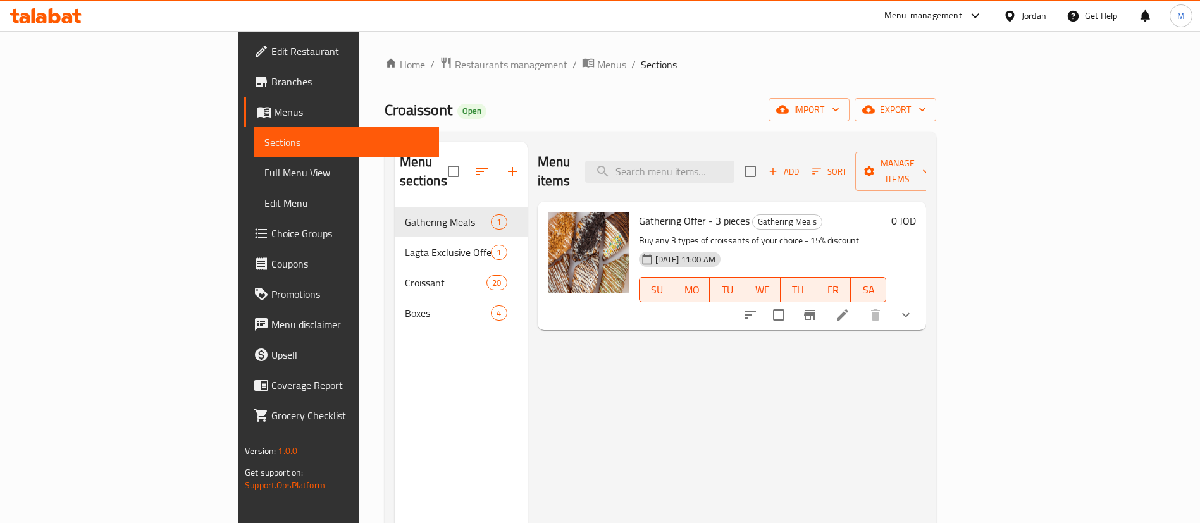
click at [916, 212] on h6 "0 JOD" at bounding box center [903, 221] width 25 height 18
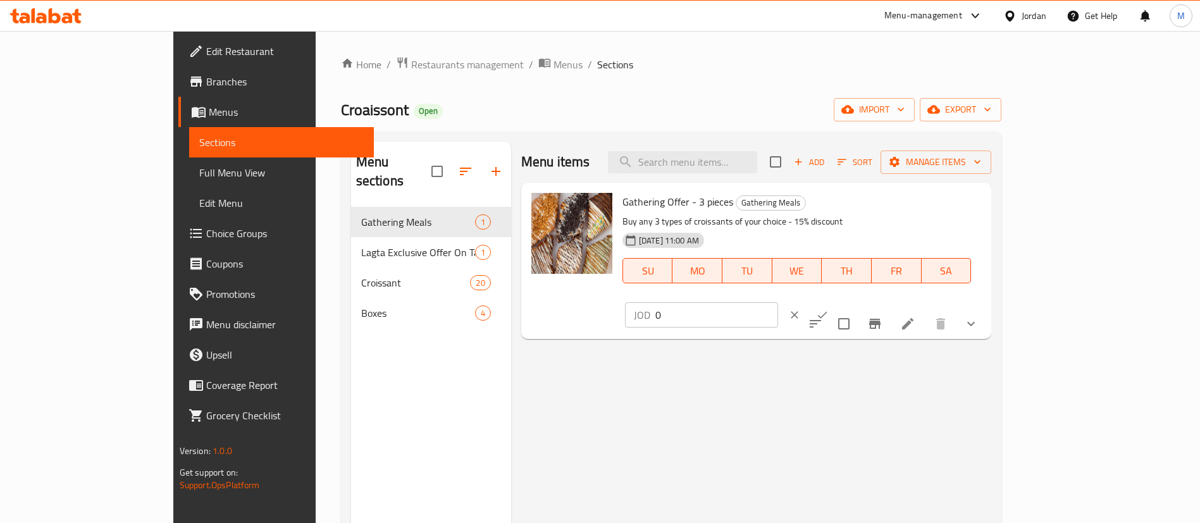
click at [801, 309] on icon "clear" at bounding box center [794, 315] width 13 height 13
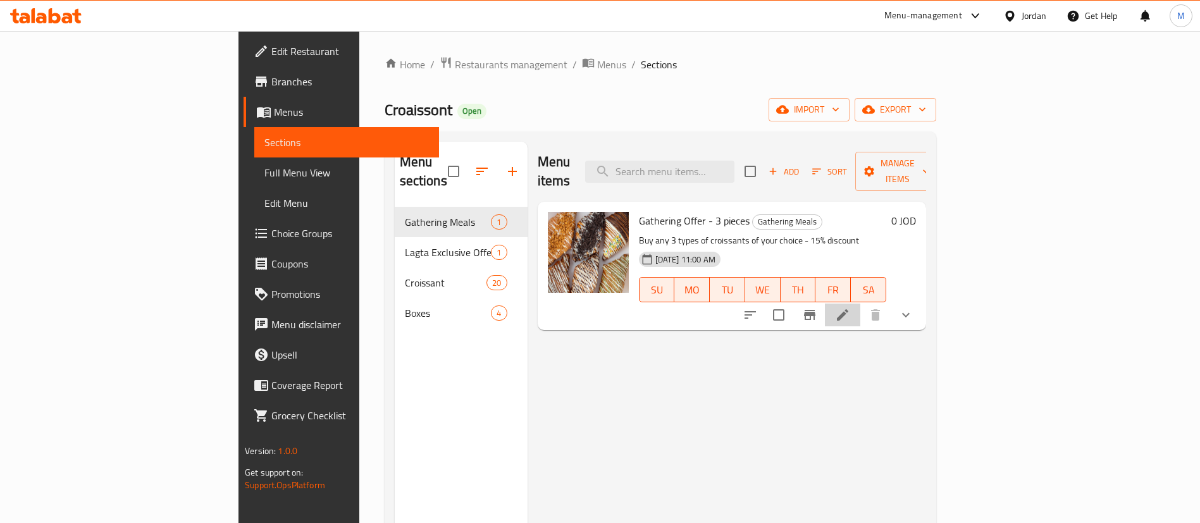
click at [850, 307] on icon at bounding box center [842, 314] width 15 height 15
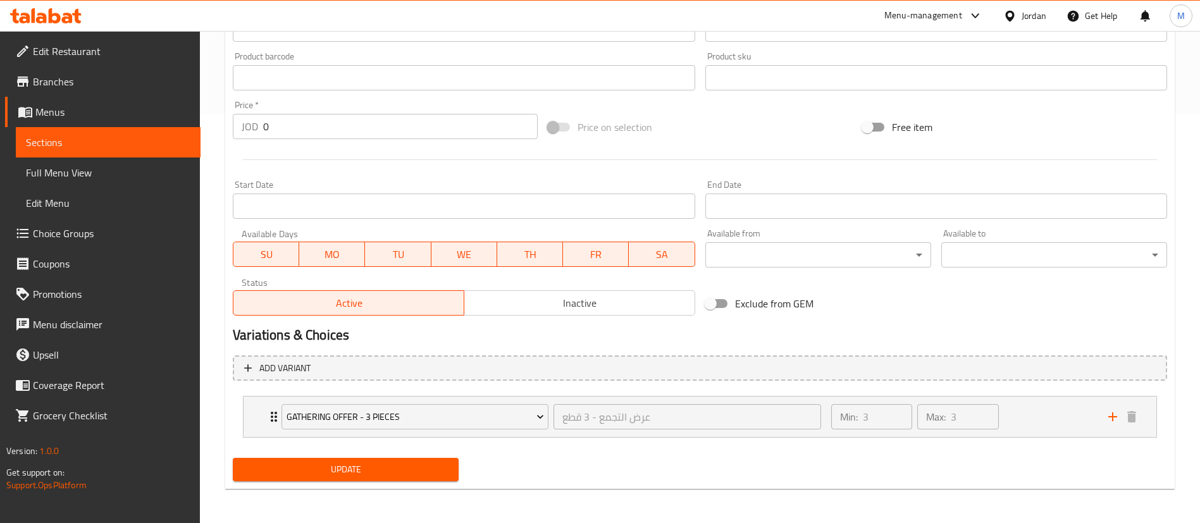
scroll to position [410, 0]
click at [1052, 424] on div "Min: 3 ​ Max: 3 ​" at bounding box center [962, 415] width 277 height 40
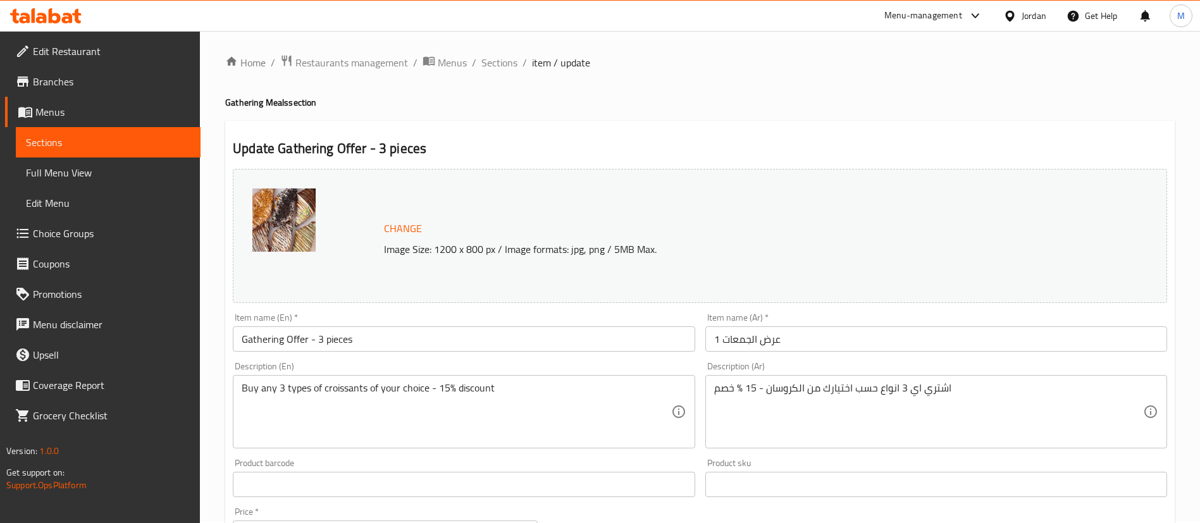
scroll to position [0, 0]
click at [968, 10] on icon at bounding box center [975, 15] width 15 height 15
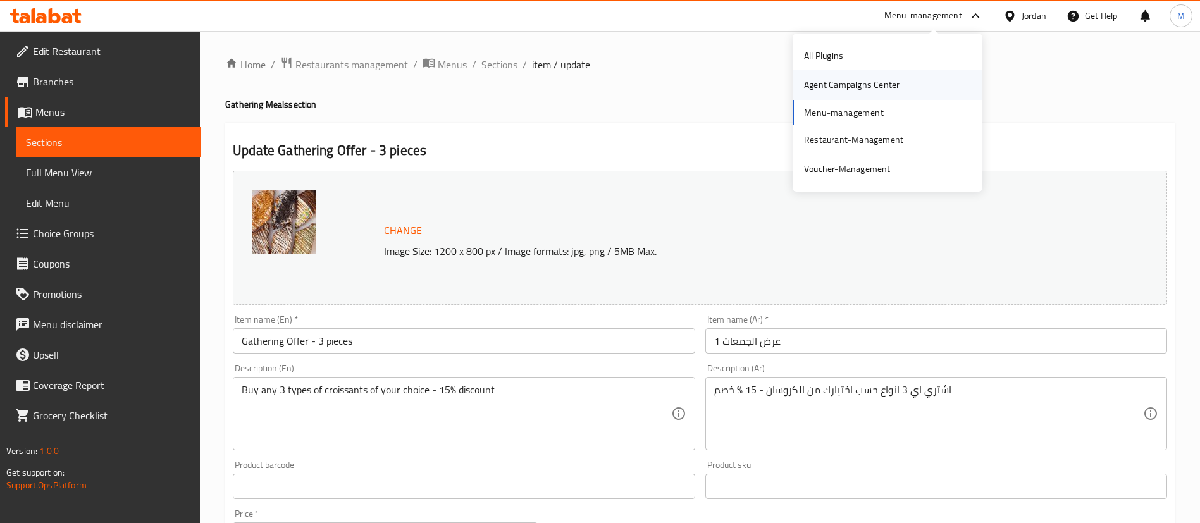
click at [866, 89] on div "Agent Campaigns Center" at bounding box center [852, 85] width 96 height 14
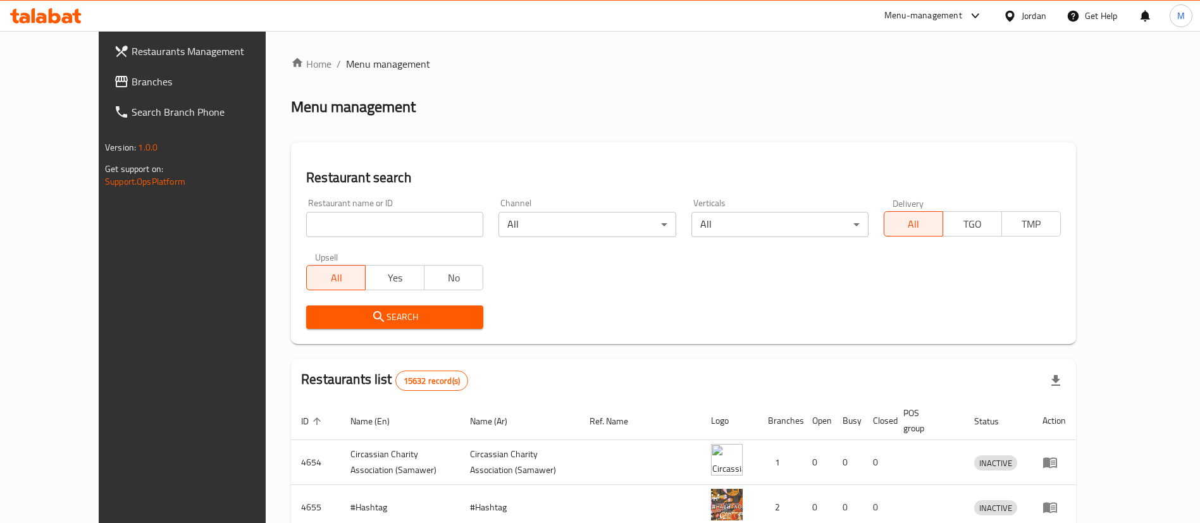
click at [407, 225] on input "search" at bounding box center [394, 224] width 177 height 25
type input "كروسان"
click at [428, 324] on span "Search" at bounding box center [394, 317] width 157 height 16
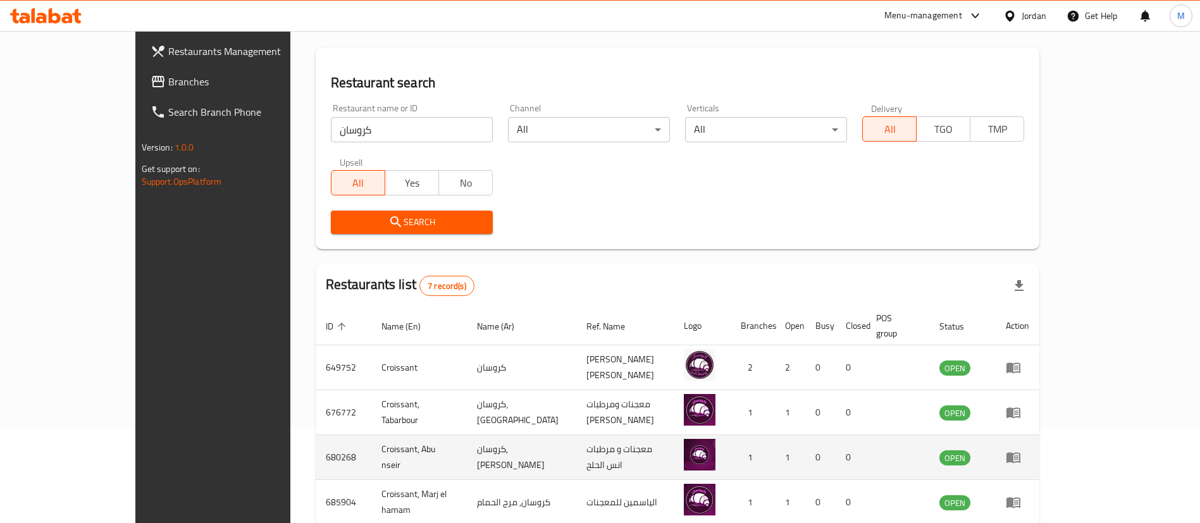
scroll to position [265, 0]
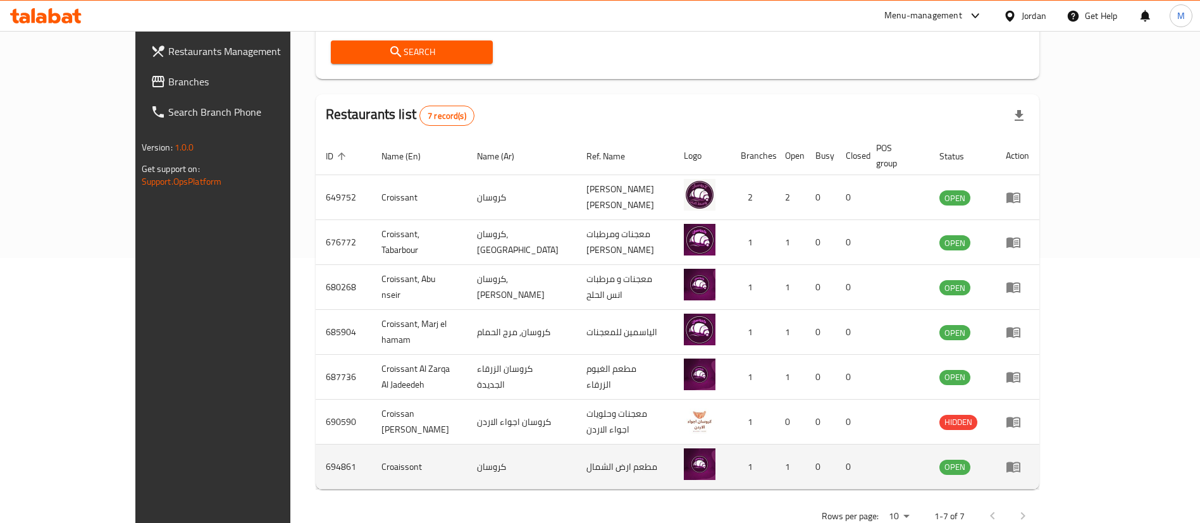
click at [1039, 460] on td "enhanced table" at bounding box center [1018, 467] width 44 height 45
click at [1021, 459] on icon "enhanced table" at bounding box center [1013, 466] width 15 height 15
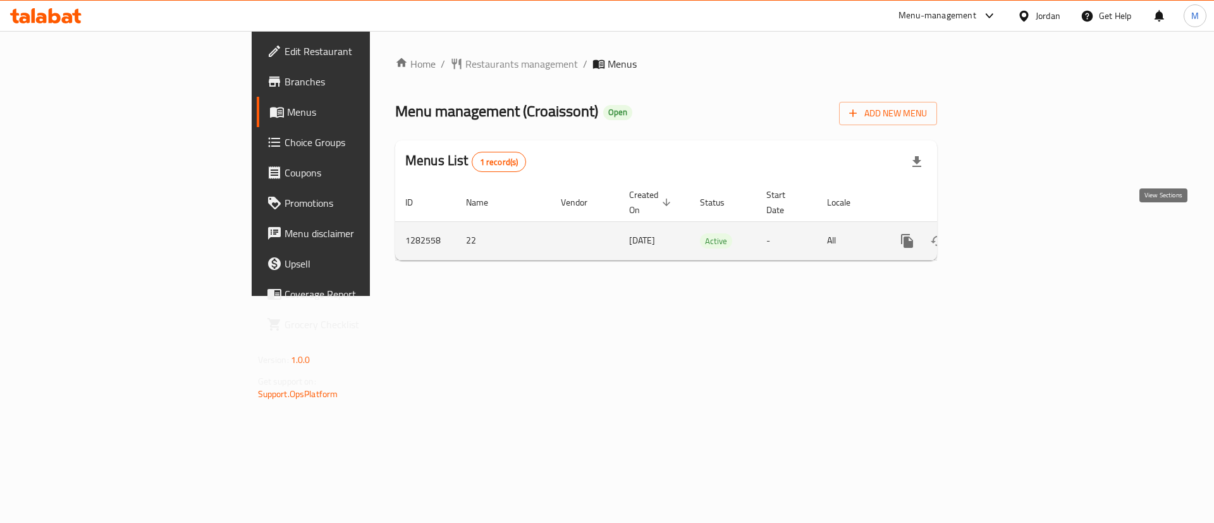
click at [1006, 233] on icon "enhanced table" at bounding box center [998, 240] width 15 height 15
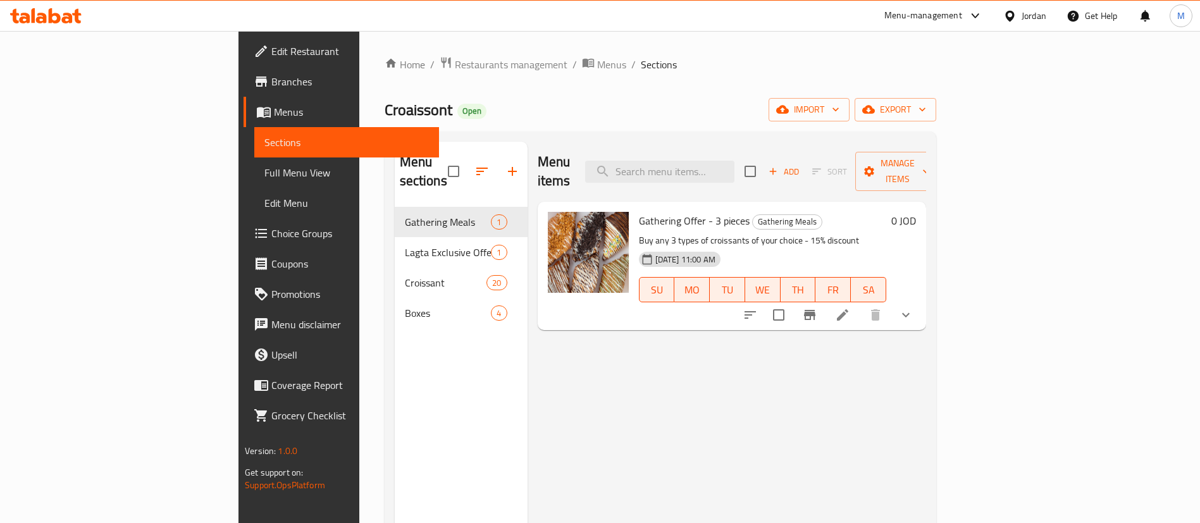
click at [916, 212] on h6 "0 JOD" at bounding box center [903, 221] width 25 height 18
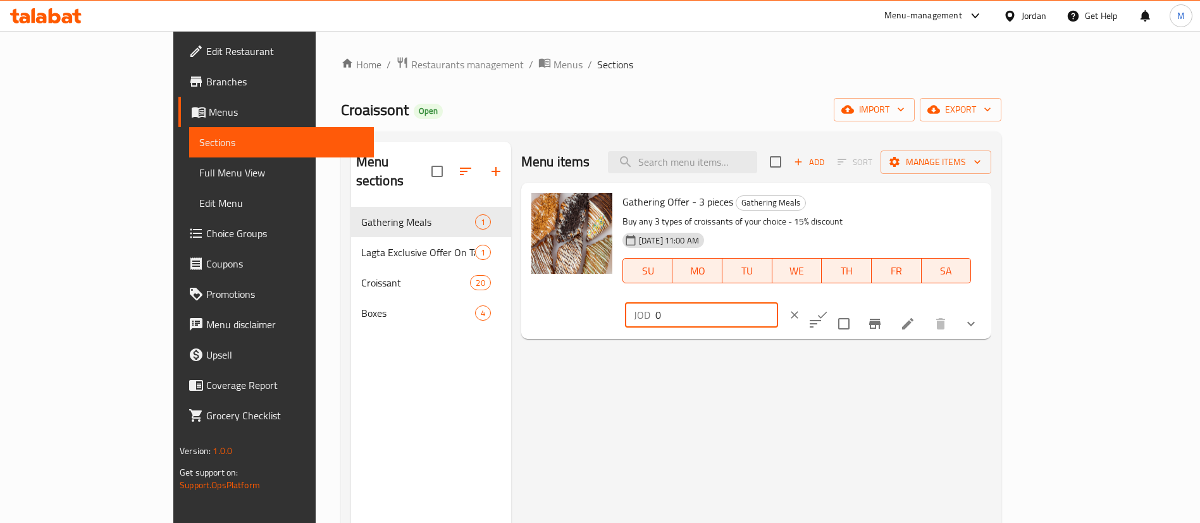
drag, startPoint x: 1045, startPoint y: 202, endPoint x: 924, endPoint y: 195, distance: 121.0
click at [925, 195] on div "Gathering Offer - 3 pieces Gathering Meals Buy any 3 types of croissants of you…" at bounding box center [801, 261] width 369 height 146
type input "0.25"
click at [829, 309] on icon "ok" at bounding box center [822, 315] width 13 height 13
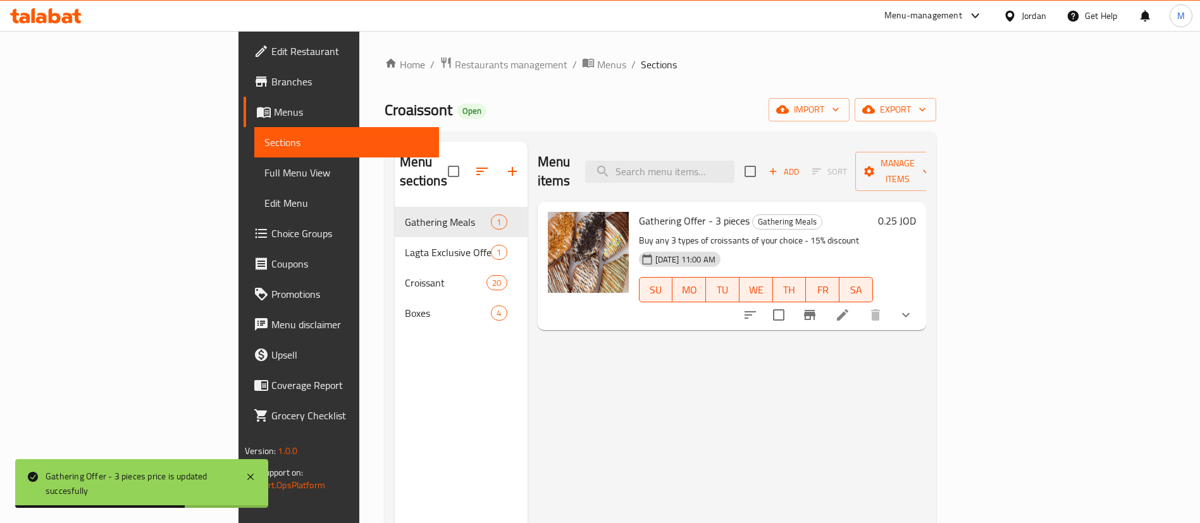
click at [898, 16] on div "Menu-management" at bounding box center [923, 15] width 78 height 15
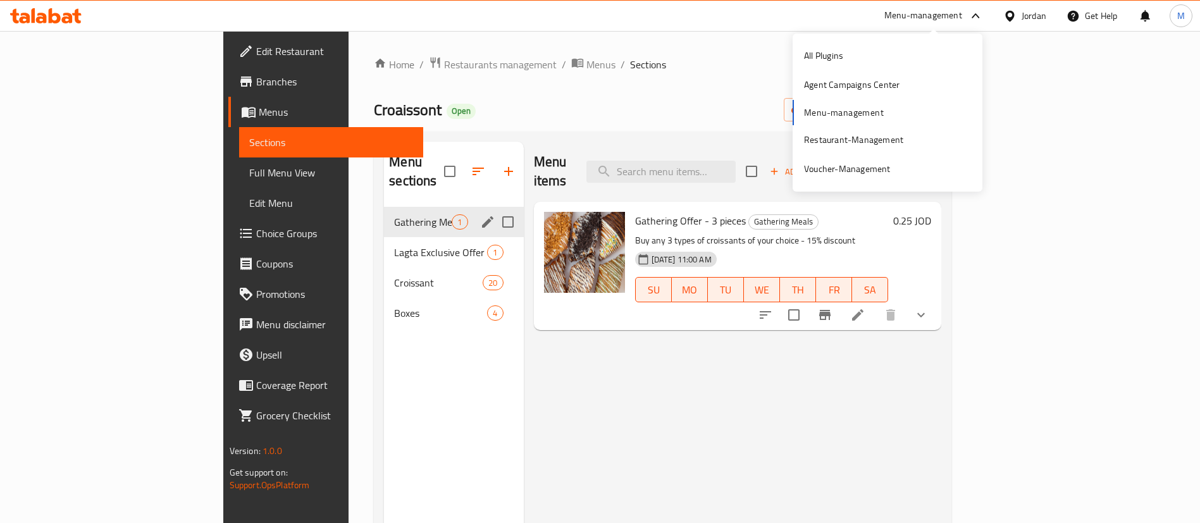
click at [480, 214] on icon "edit" at bounding box center [487, 221] width 15 height 15
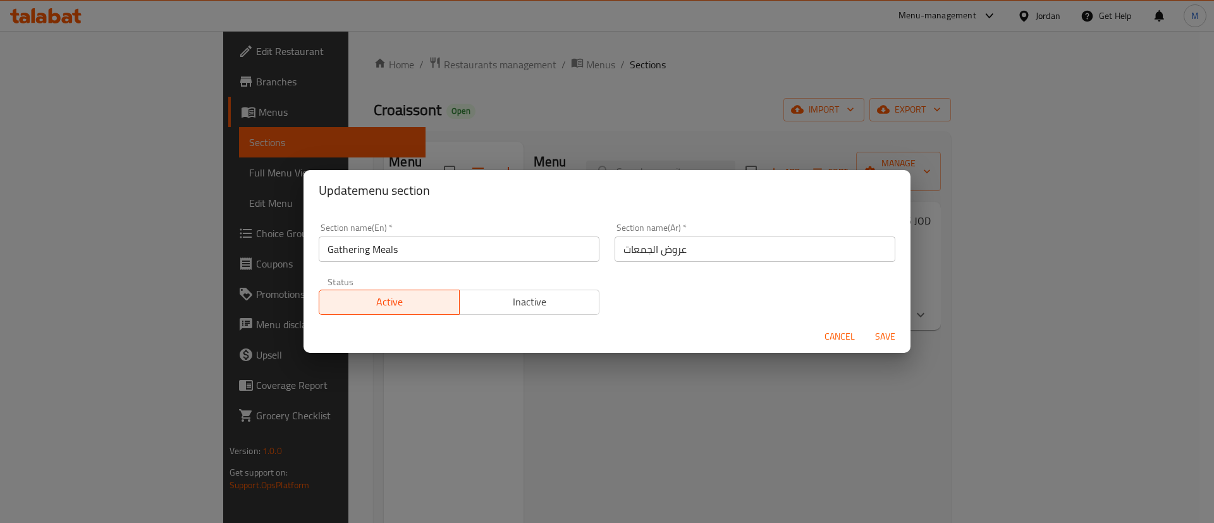
click at [883, 329] on span "Save" at bounding box center [885, 337] width 30 height 16
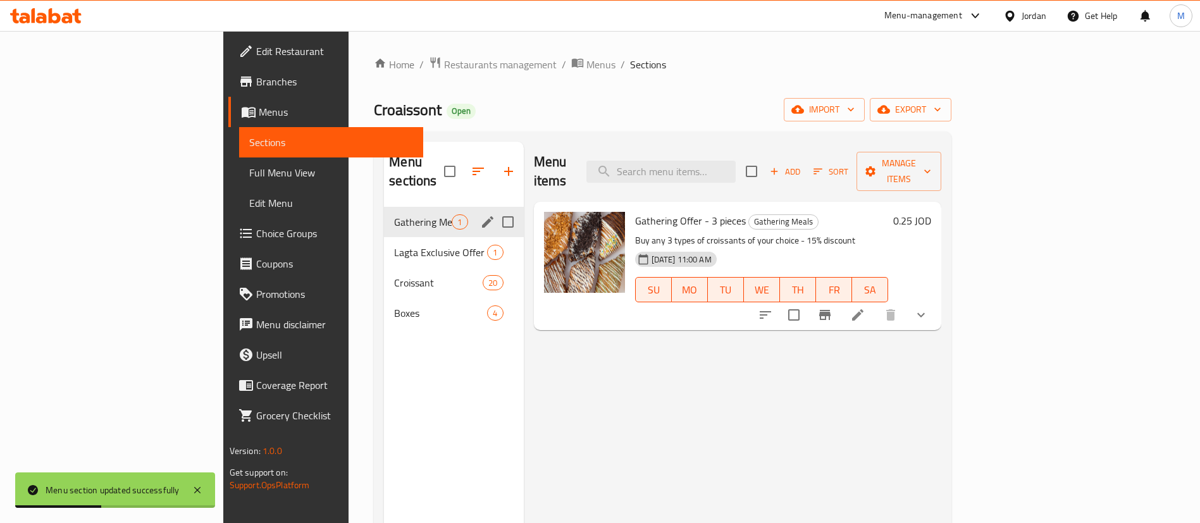
click at [951, 78] on div "Home / Restaurants management / Menus / Sections Croaissont Open import export …" at bounding box center [662, 365] width 577 height 619
click at [954, 18] on div "Menu-management" at bounding box center [923, 15] width 78 height 15
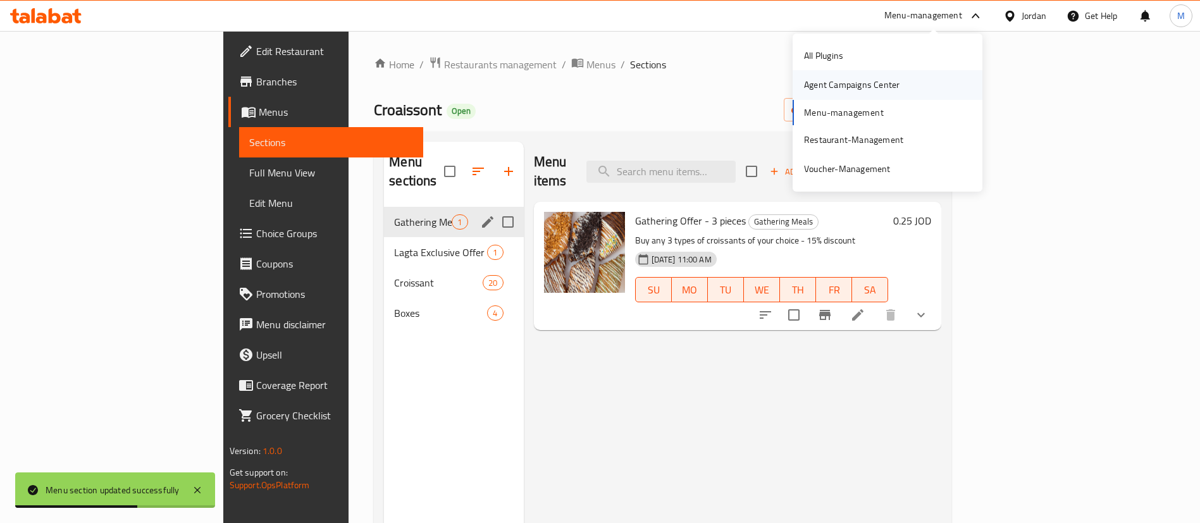
click at [865, 87] on div "Agent Campaigns Center" at bounding box center [852, 85] width 96 height 14
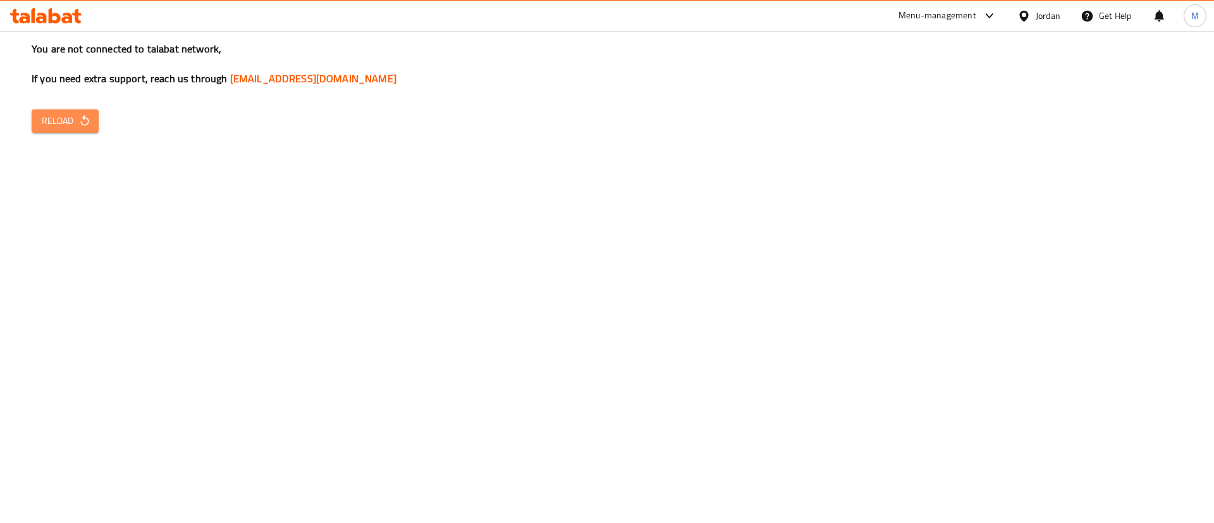
click at [65, 118] on span "Reload" at bounding box center [65, 121] width 47 height 16
click at [54, 125] on span "Reload" at bounding box center [65, 121] width 47 height 16
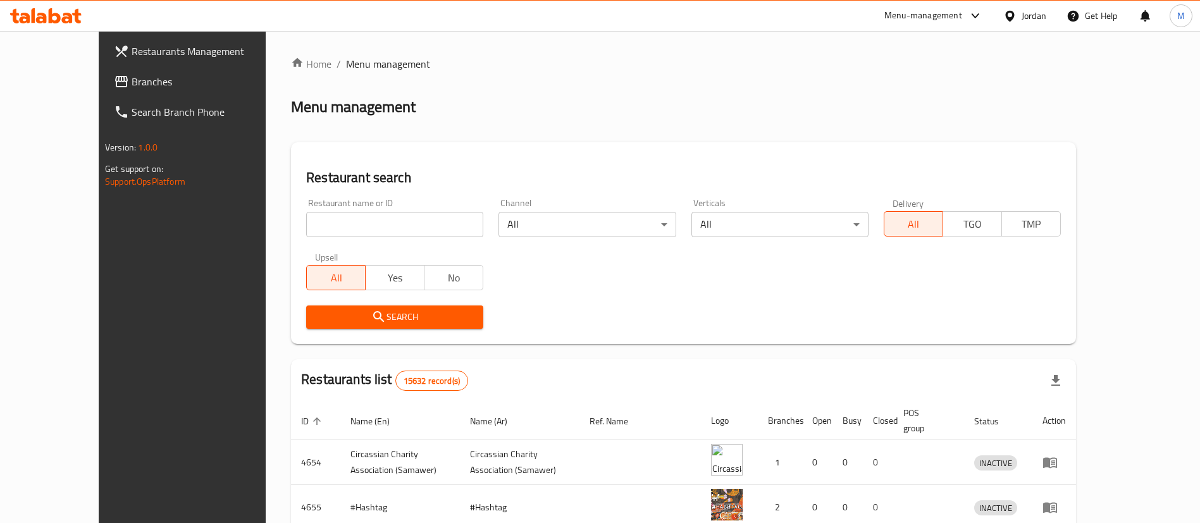
click at [299, 244] on div "Restaurant name or ID Restaurant name or ID" at bounding box center [395, 218] width 192 height 54
click at [309, 219] on input "search" at bounding box center [394, 224] width 177 height 25
type input ";"
type input "كروسان"
click at [402, 319] on span "Search" at bounding box center [394, 317] width 157 height 16
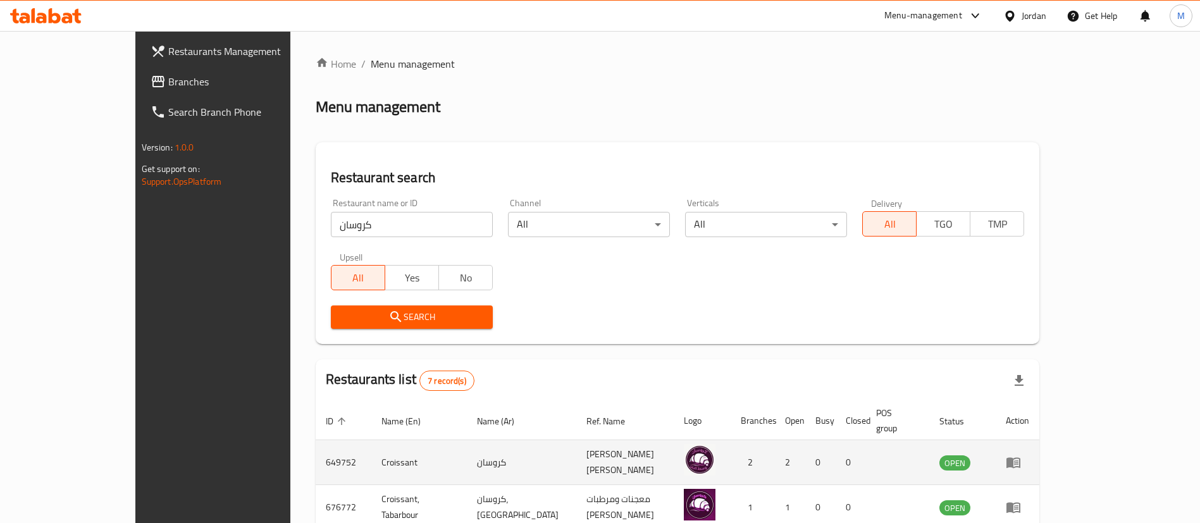
scroll to position [265, 0]
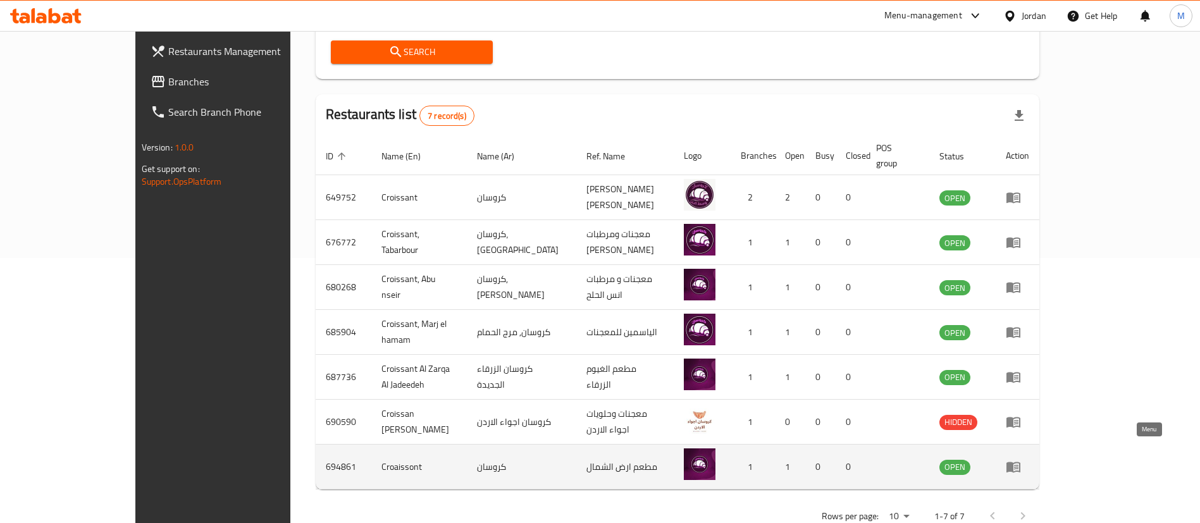
click at [1029, 459] on link "enhanced table" at bounding box center [1017, 466] width 23 height 15
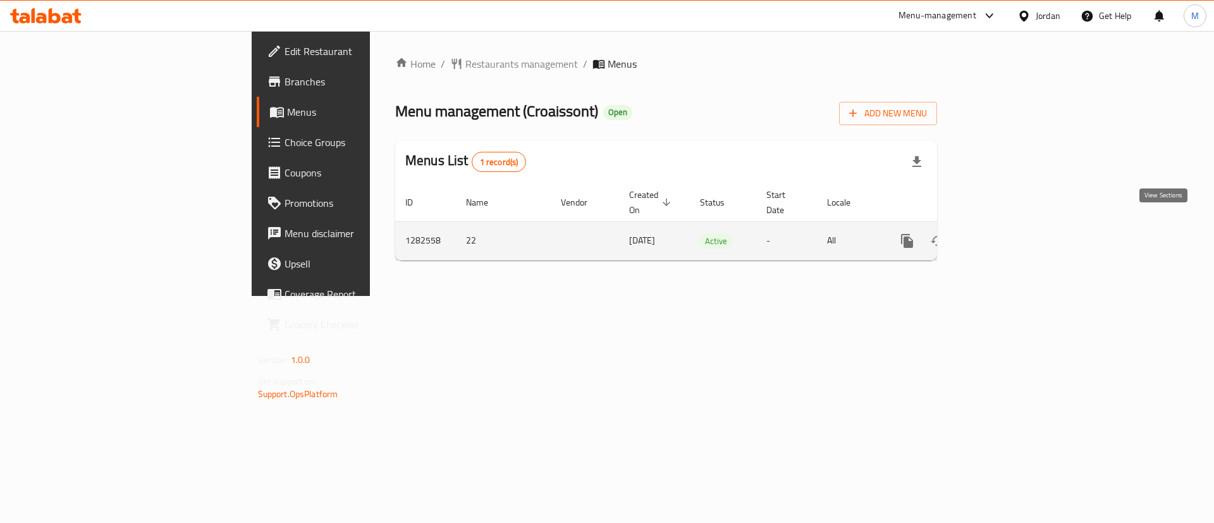
click at [1014, 226] on link "enhanced table" at bounding box center [999, 241] width 30 height 30
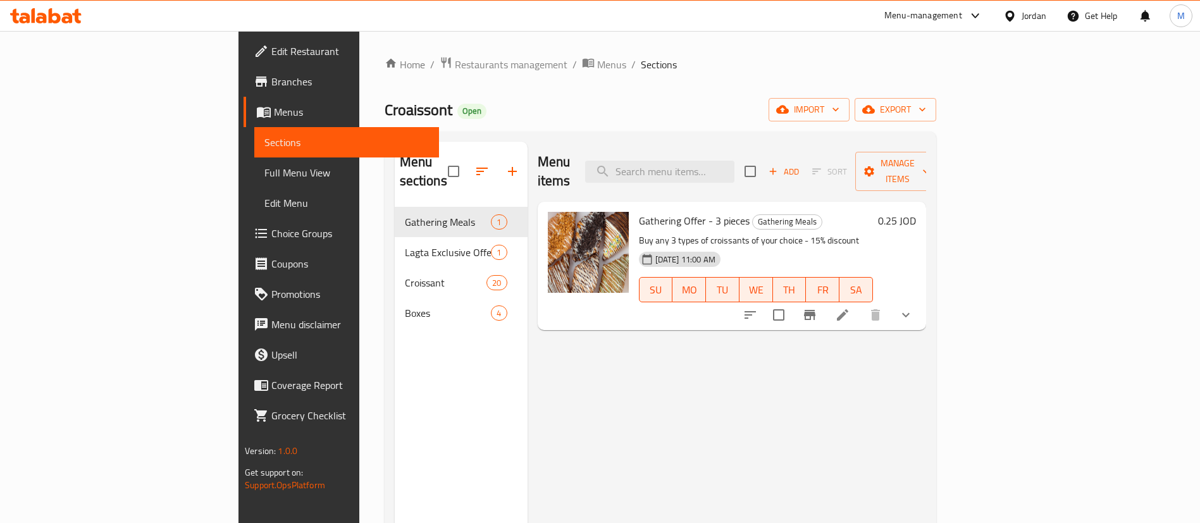
click at [916, 212] on h6 "0.25 JOD" at bounding box center [897, 221] width 38 height 18
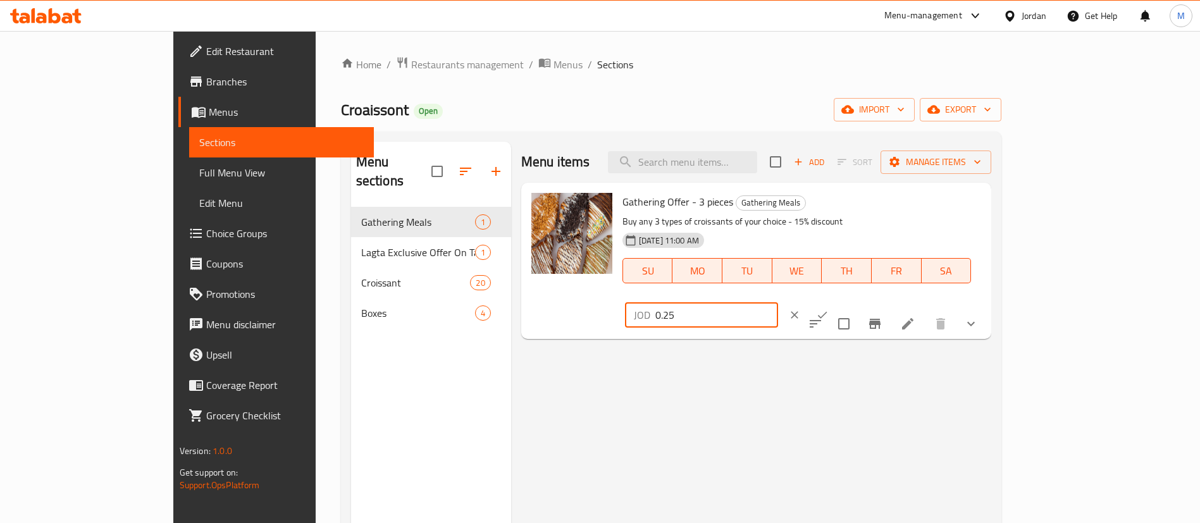
drag, startPoint x: 1037, startPoint y: 206, endPoint x: 834, endPoint y: 204, distance: 203.0
click at [834, 204] on div "Gathering Offer - 3 pieces Gathering Meals Buy any 3 types of croissants of you…" at bounding box center [801, 261] width 369 height 146
type input "0"
click at [836, 301] on button "ok" at bounding box center [822, 315] width 28 height 28
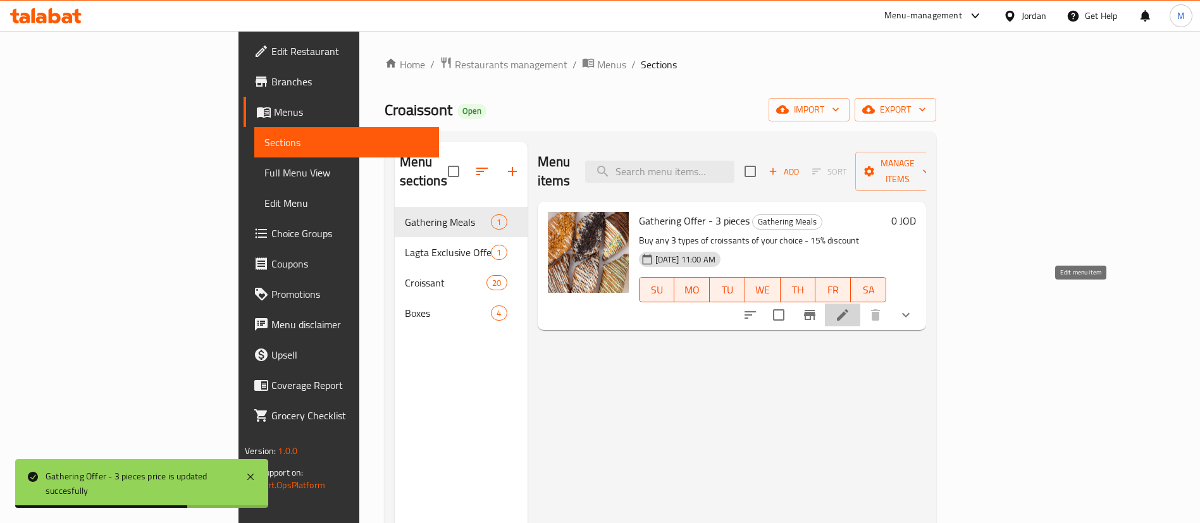
click at [848, 309] on icon at bounding box center [842, 314] width 11 height 11
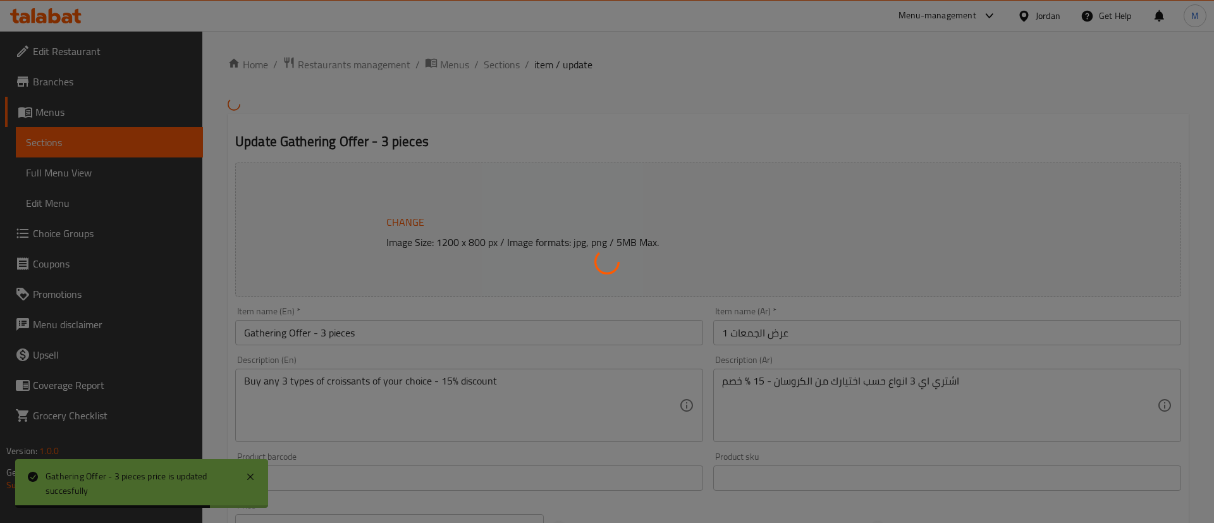
type input "عرض التجمع - 3 قطع"
type input "3"
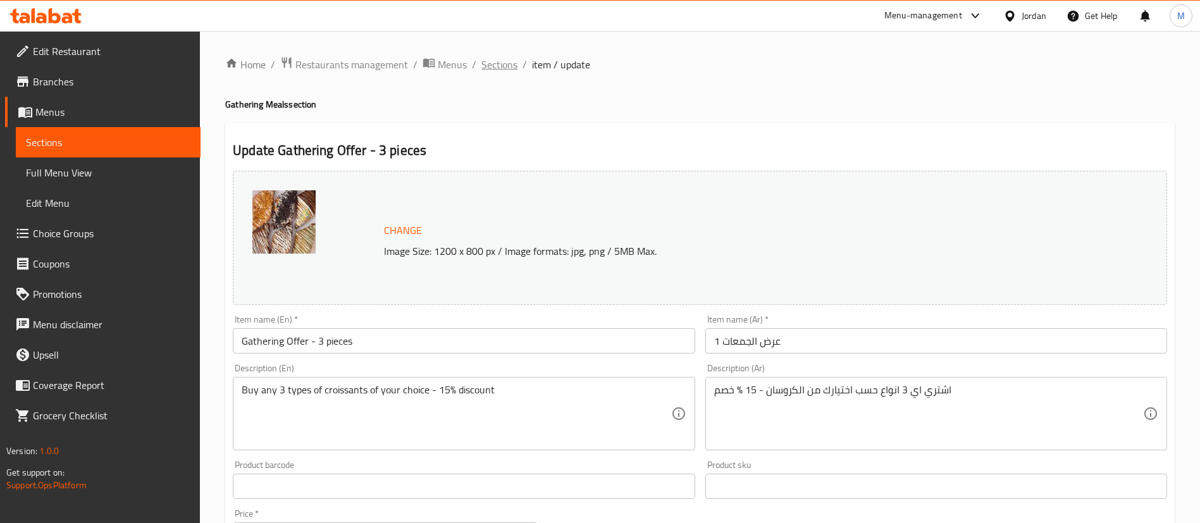
click at [500, 65] on span "Sections" at bounding box center [499, 64] width 36 height 15
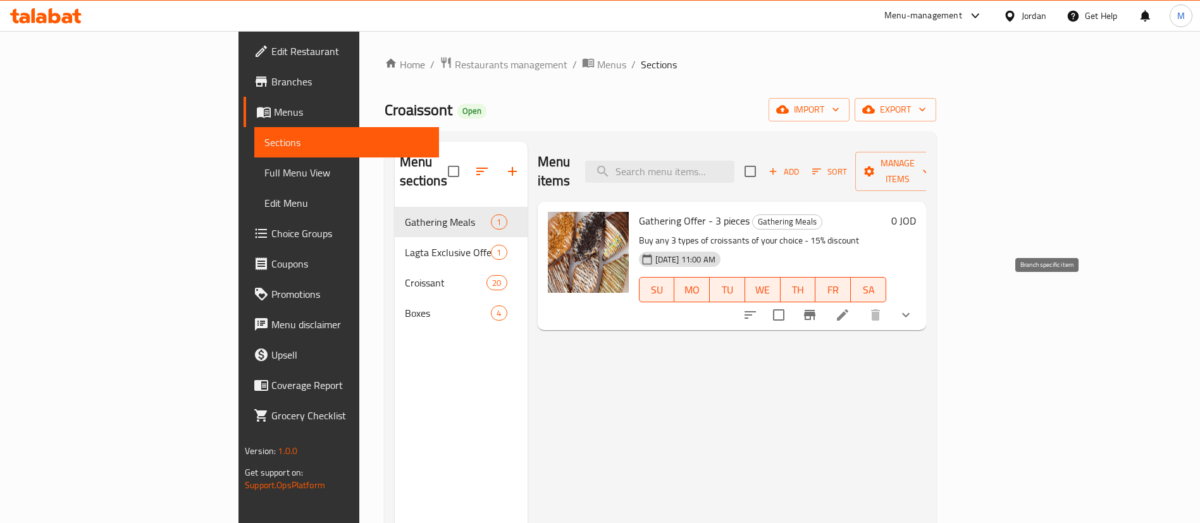
click at [815, 310] on icon "Branch-specific-item" at bounding box center [809, 315] width 11 height 10
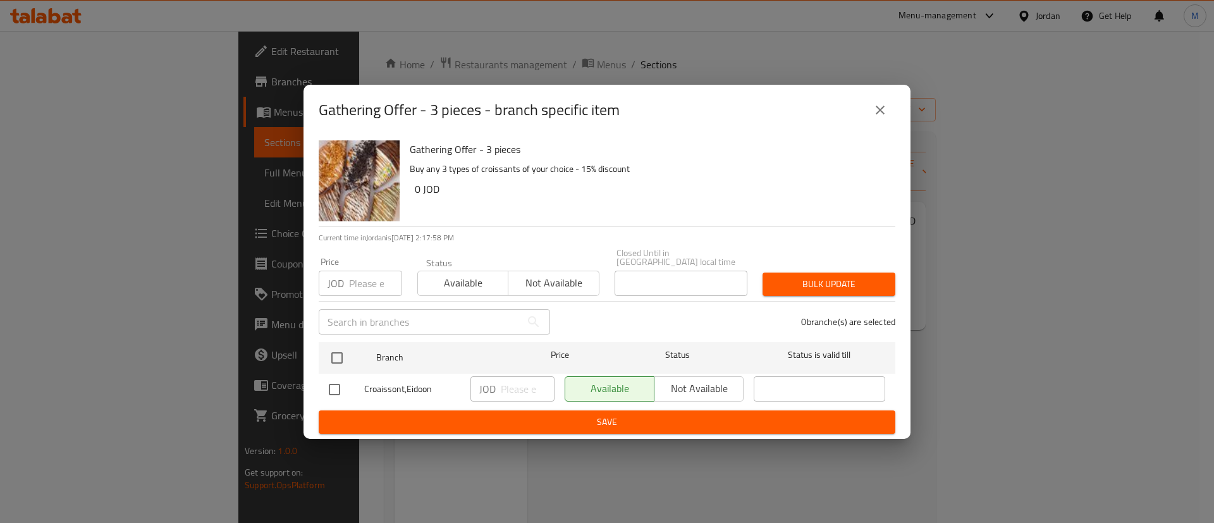
click at [703, 379] on div "Available Not available" at bounding box center [654, 388] width 179 height 25
click at [891, 111] on button "close" at bounding box center [880, 110] width 30 height 30
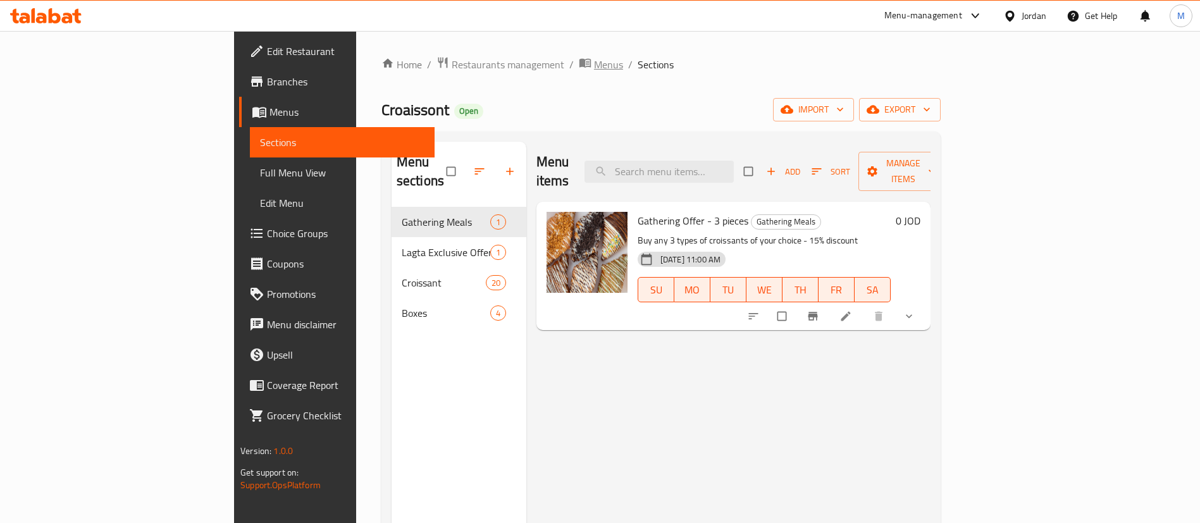
click at [594, 68] on span "Menus" at bounding box center [608, 64] width 29 height 15
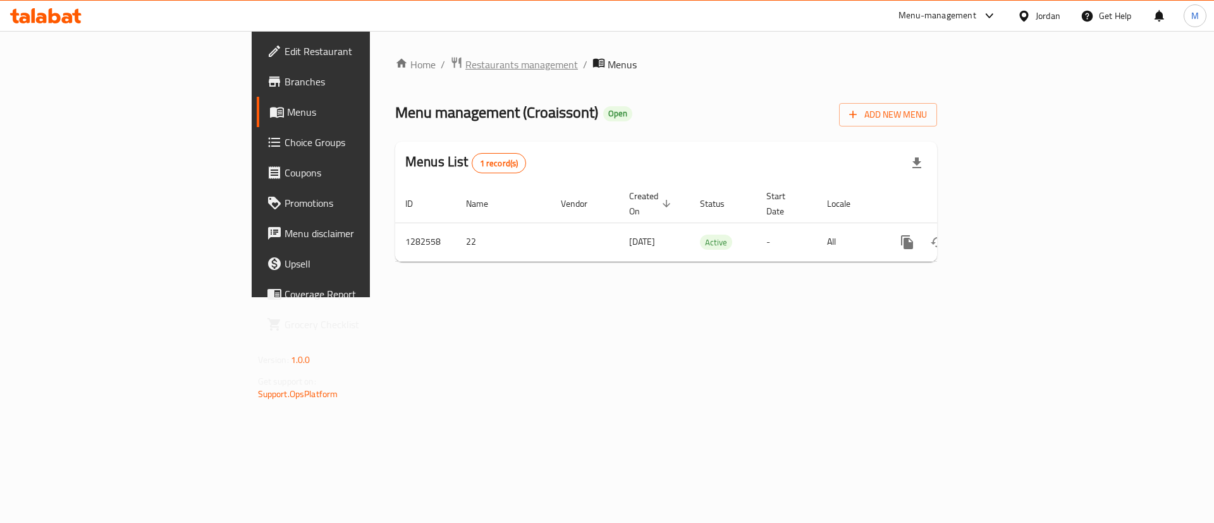
click at [466, 67] on span "Restaurants management" at bounding box center [522, 64] width 113 height 15
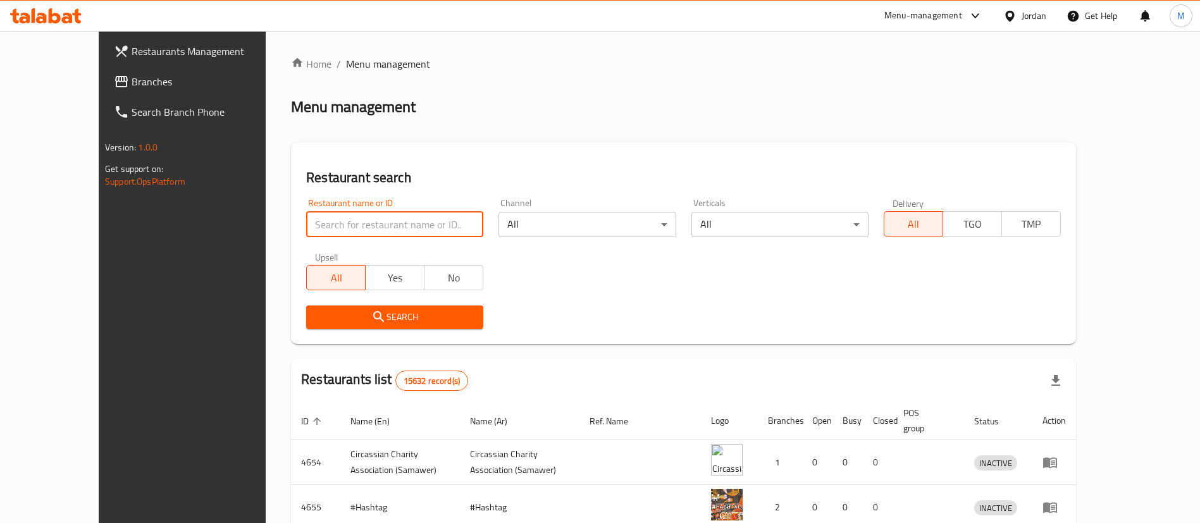
click at [409, 219] on input "search" at bounding box center [394, 224] width 177 height 25
type input "كروسان"
click at [416, 309] on span "Search" at bounding box center [394, 317] width 157 height 16
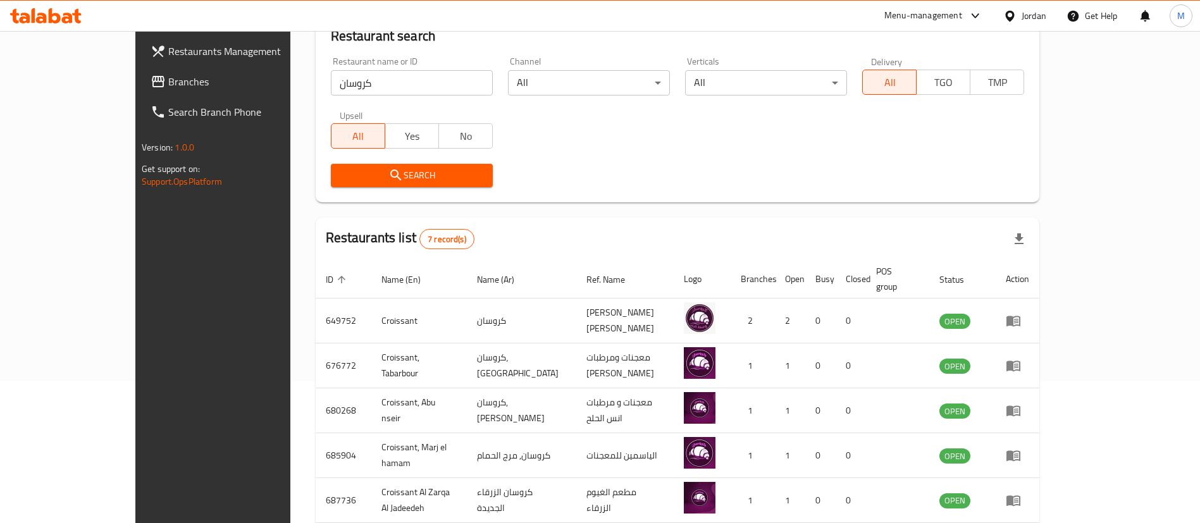
scroll to position [286, 0]
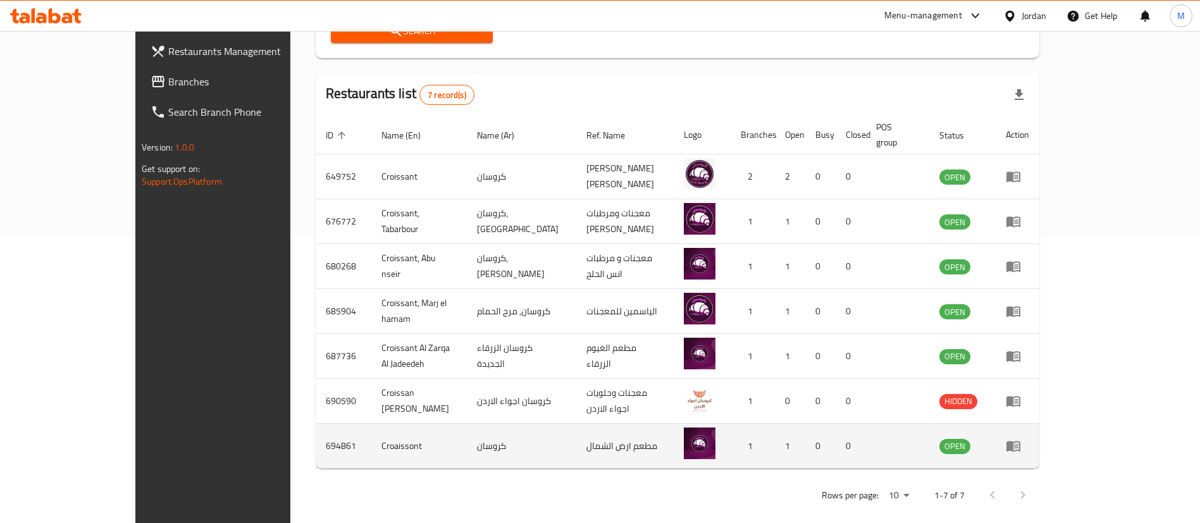
click at [1020, 441] on icon "enhanced table" at bounding box center [1013, 446] width 14 height 11
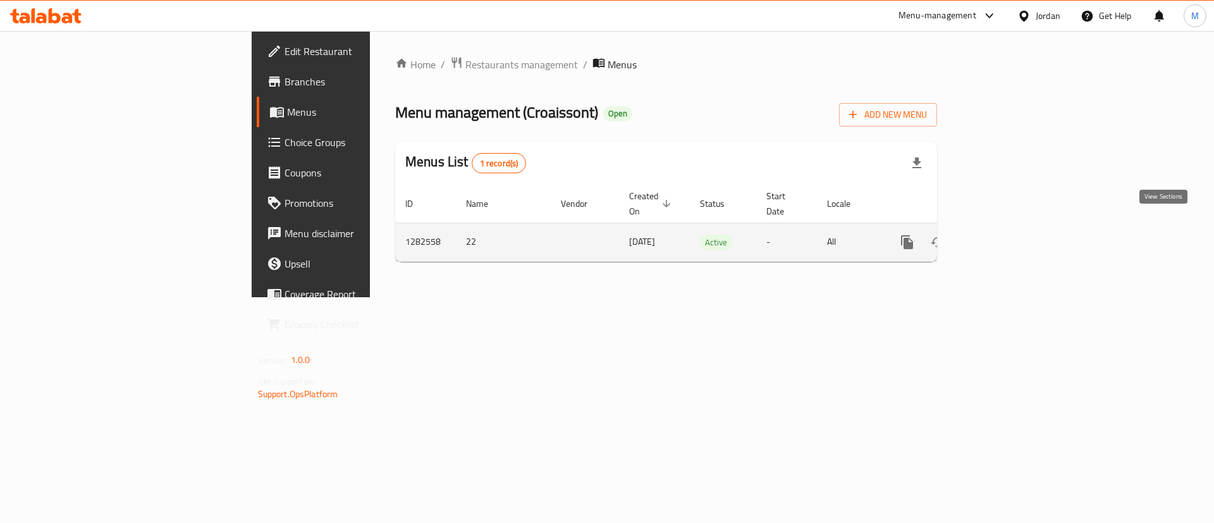
click at [1006, 235] on icon "enhanced table" at bounding box center [998, 242] width 15 height 15
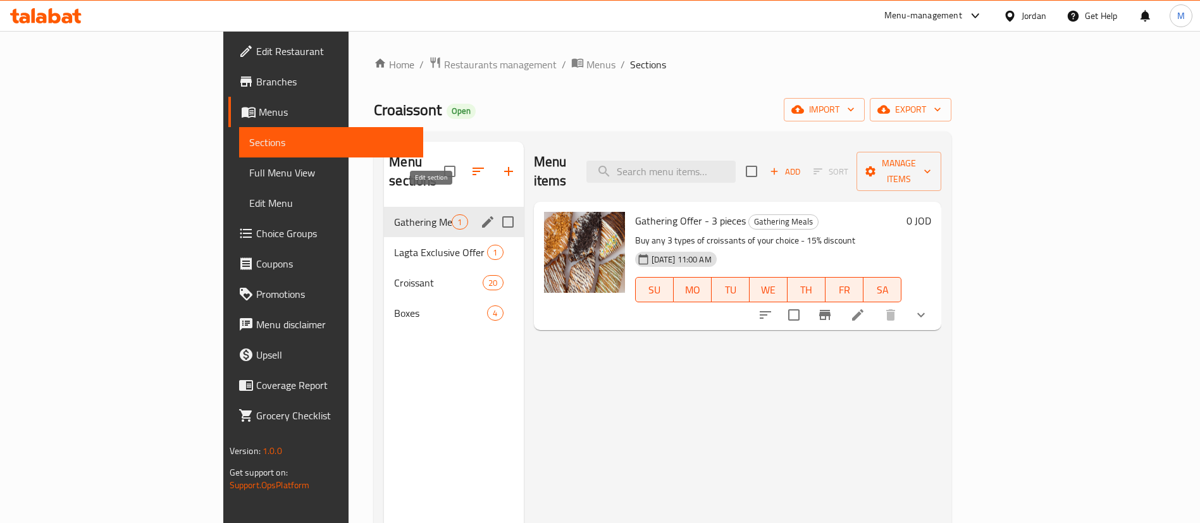
click at [480, 214] on icon "edit" at bounding box center [487, 221] width 15 height 15
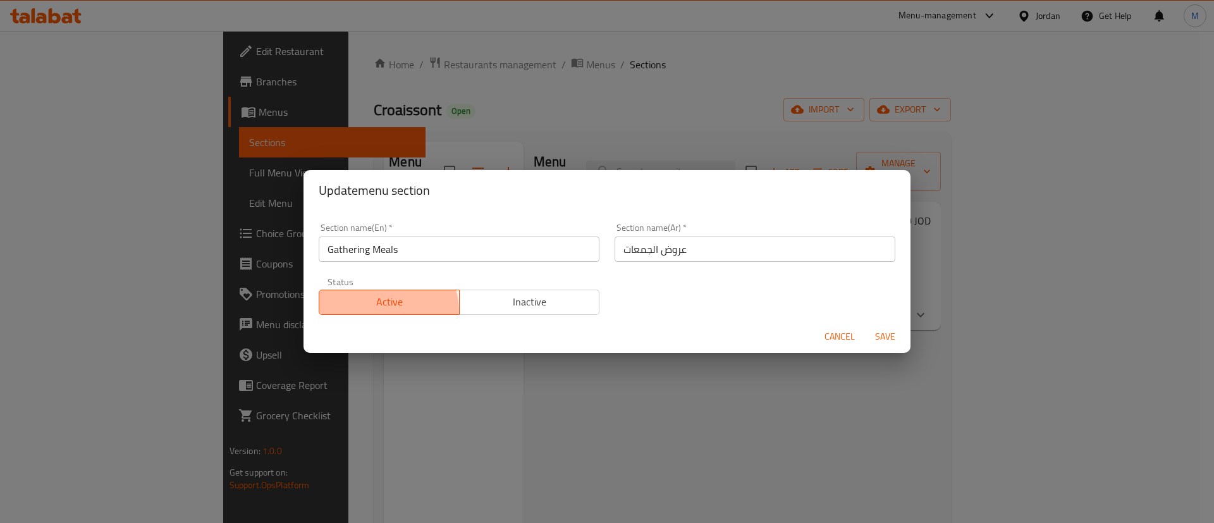
click at [383, 312] on button "Active" at bounding box center [389, 302] width 141 height 25
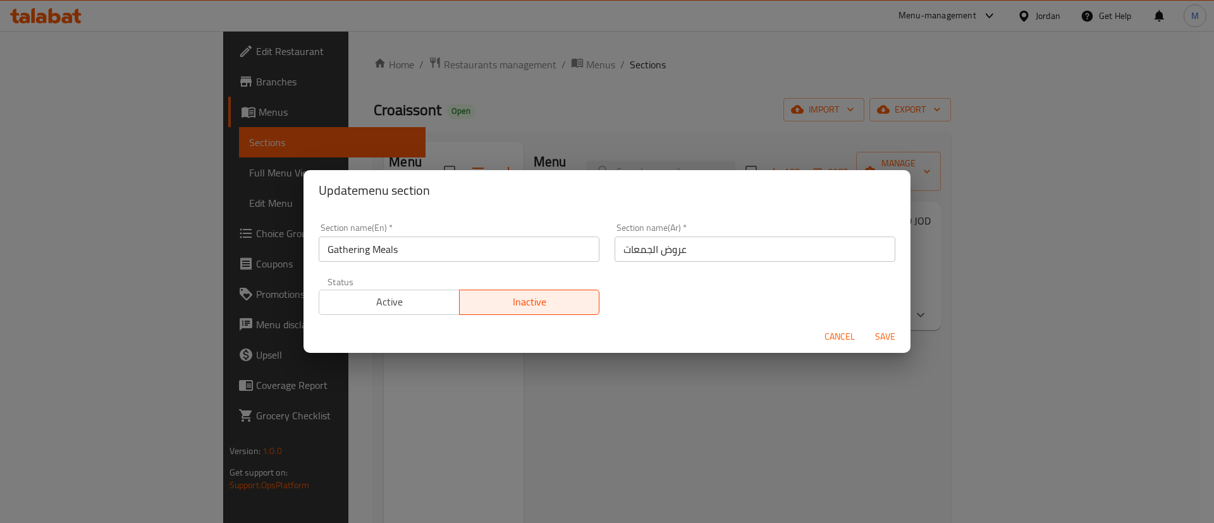
click at [404, 309] on span "Active" at bounding box center [389, 302] width 130 height 18
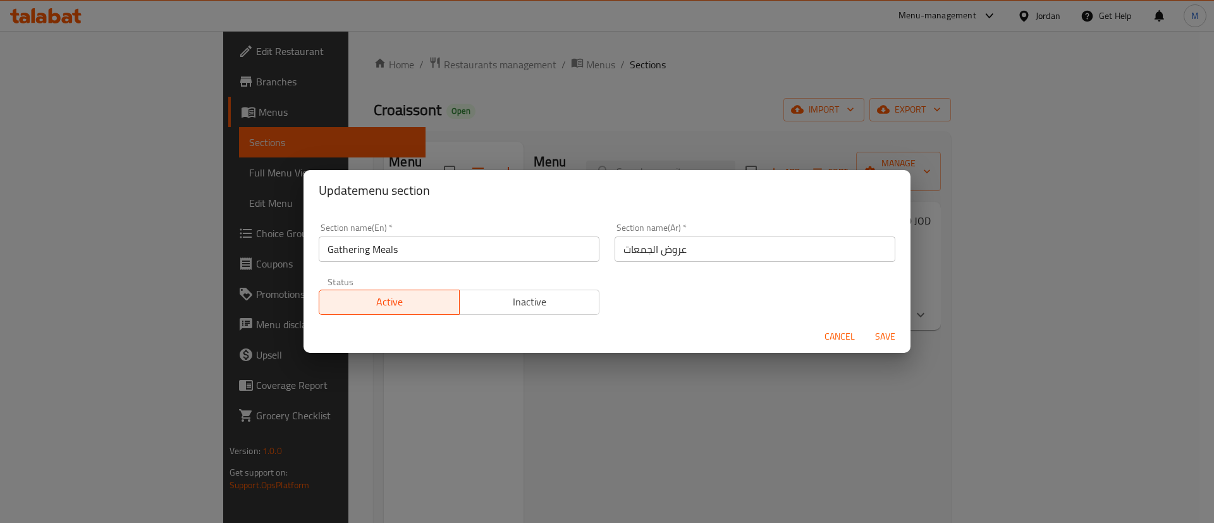
click at [884, 340] on span "Save" at bounding box center [885, 337] width 30 height 16
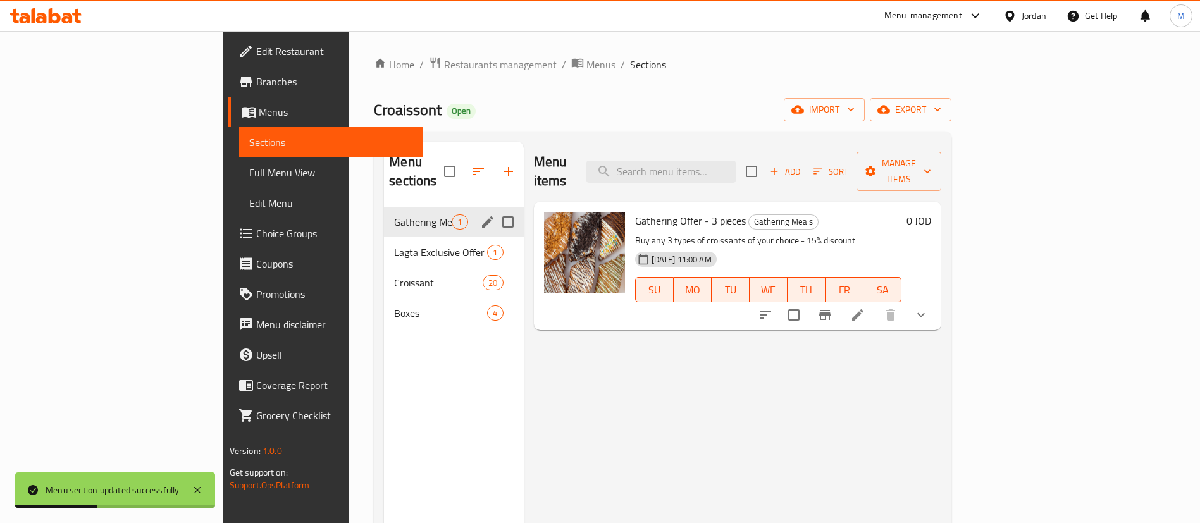
click at [256, 88] on span "Branches" at bounding box center [334, 81] width 157 height 15
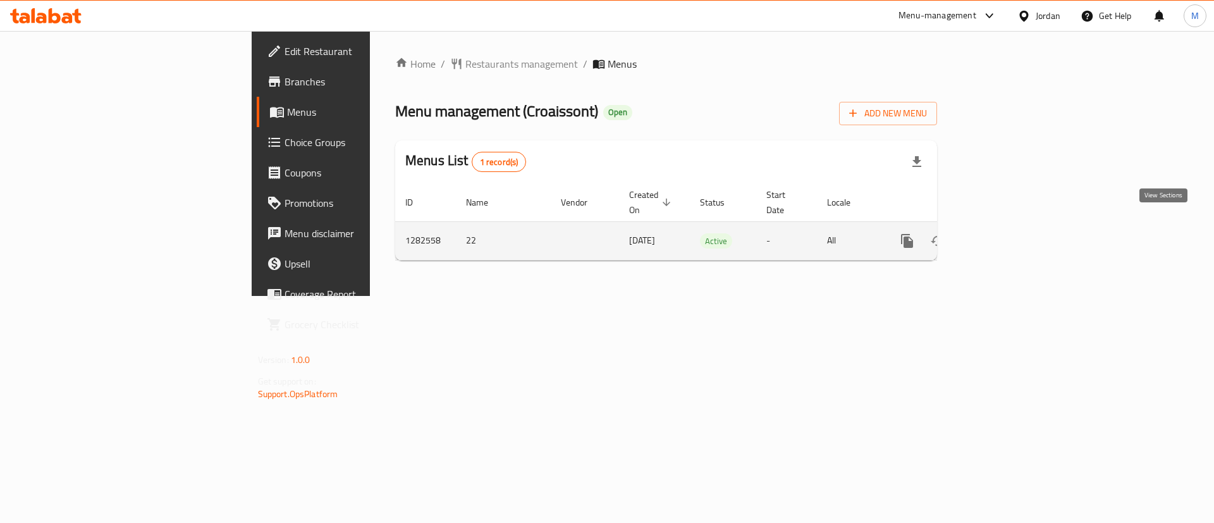
click at [1014, 234] on link "enhanced table" at bounding box center [999, 241] width 30 height 30
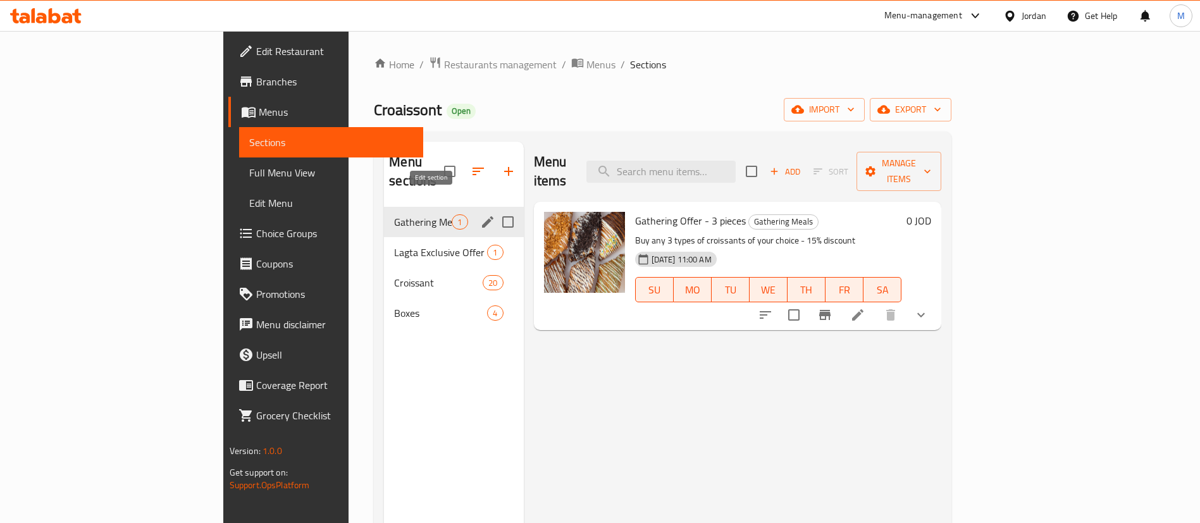
click at [480, 214] on icon "edit" at bounding box center [487, 221] width 15 height 15
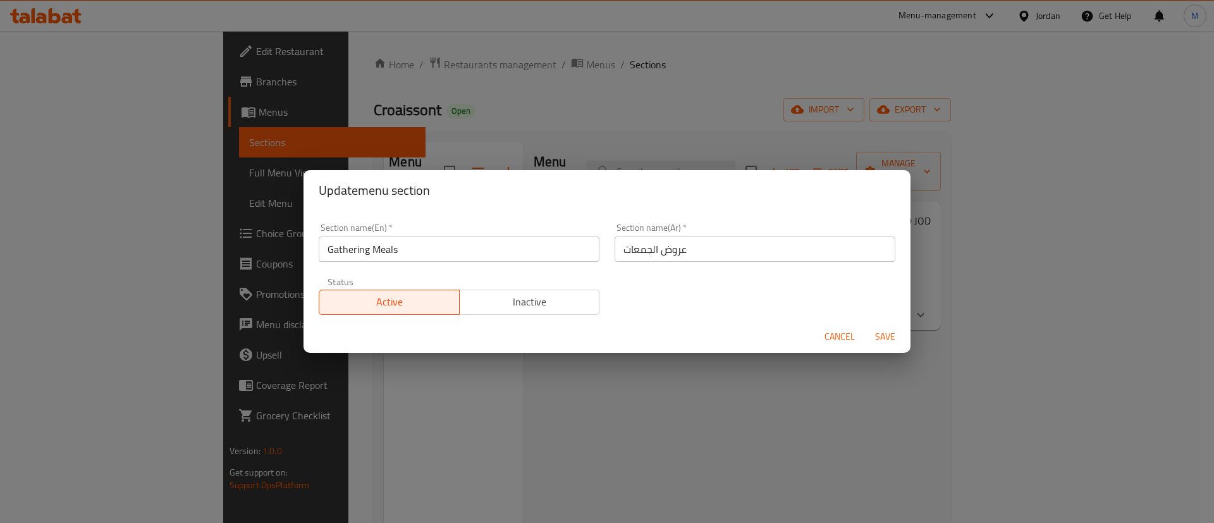
click at [884, 336] on span "Save" at bounding box center [885, 337] width 30 height 16
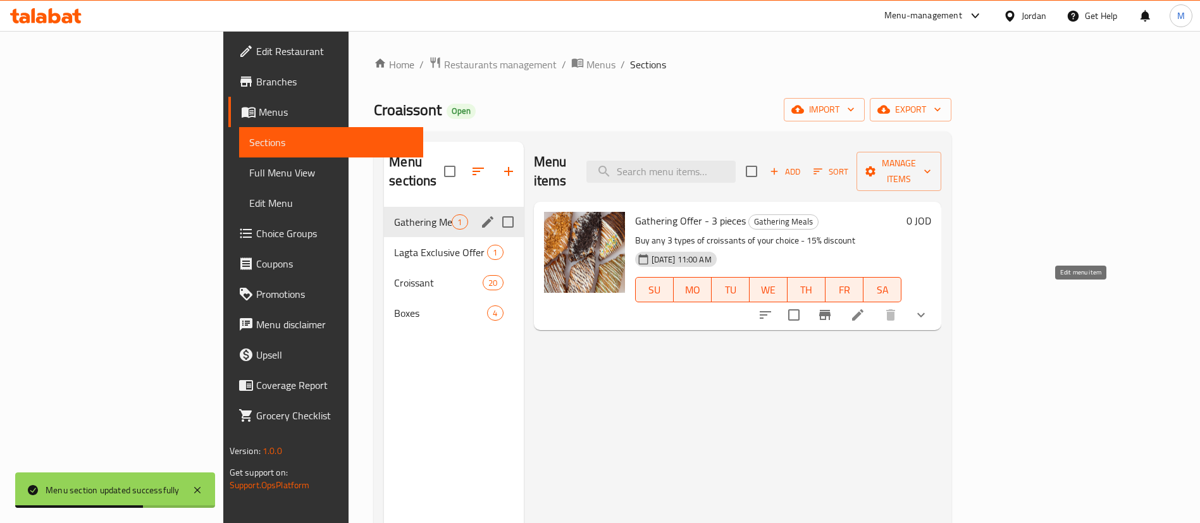
click at [863, 309] on icon at bounding box center [857, 314] width 11 height 11
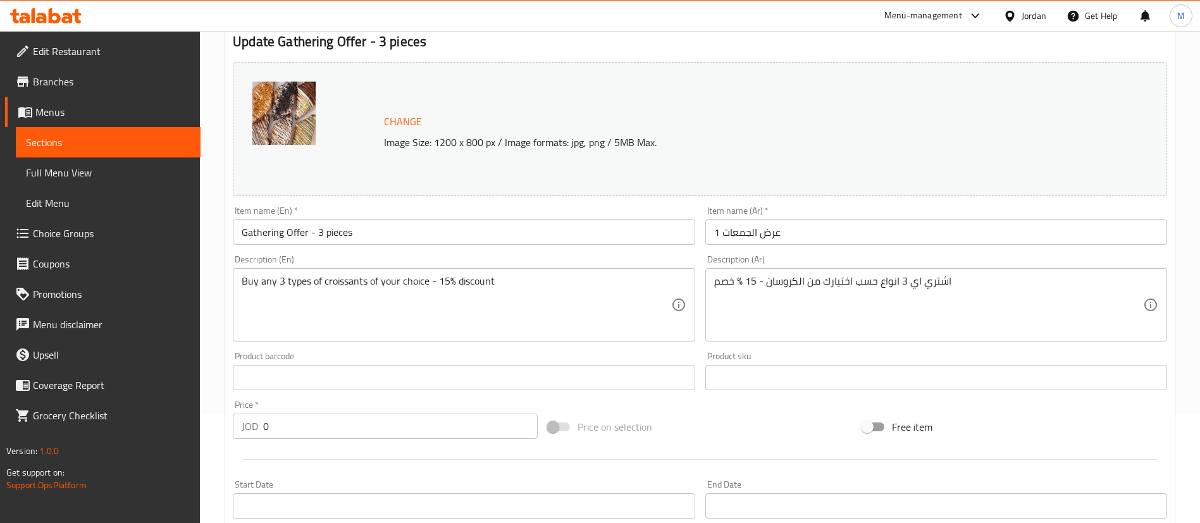
scroll to position [30, 0]
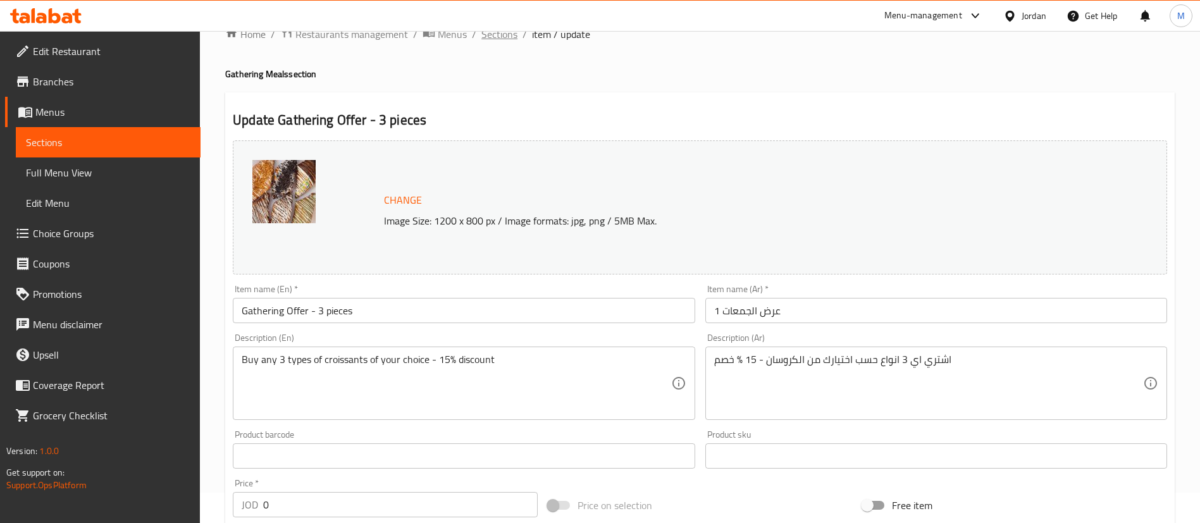
click at [503, 36] on span "Sections" at bounding box center [499, 34] width 36 height 15
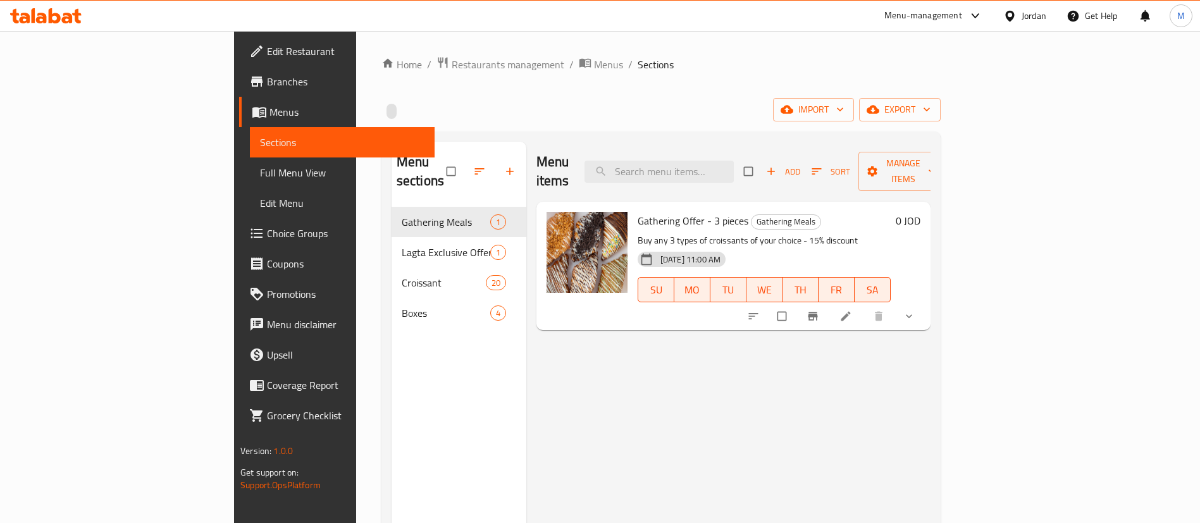
click at [904, 16] on div "Menu-management" at bounding box center [923, 15] width 78 height 15
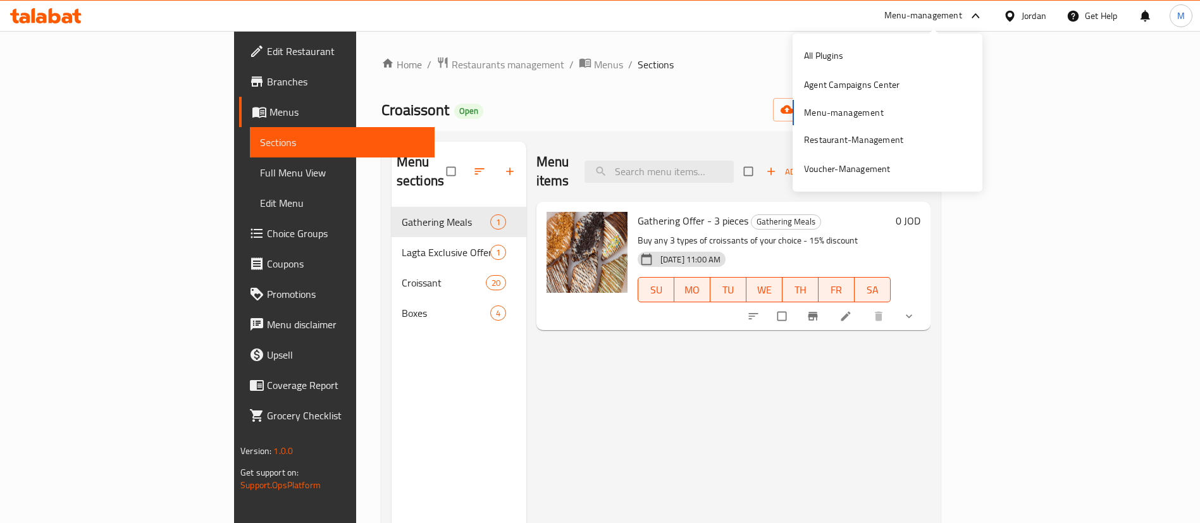
click at [696, 77] on div "Home / Restaurants management / Menus / Sections Croaissont Open import export …" at bounding box center [660, 365] width 559 height 619
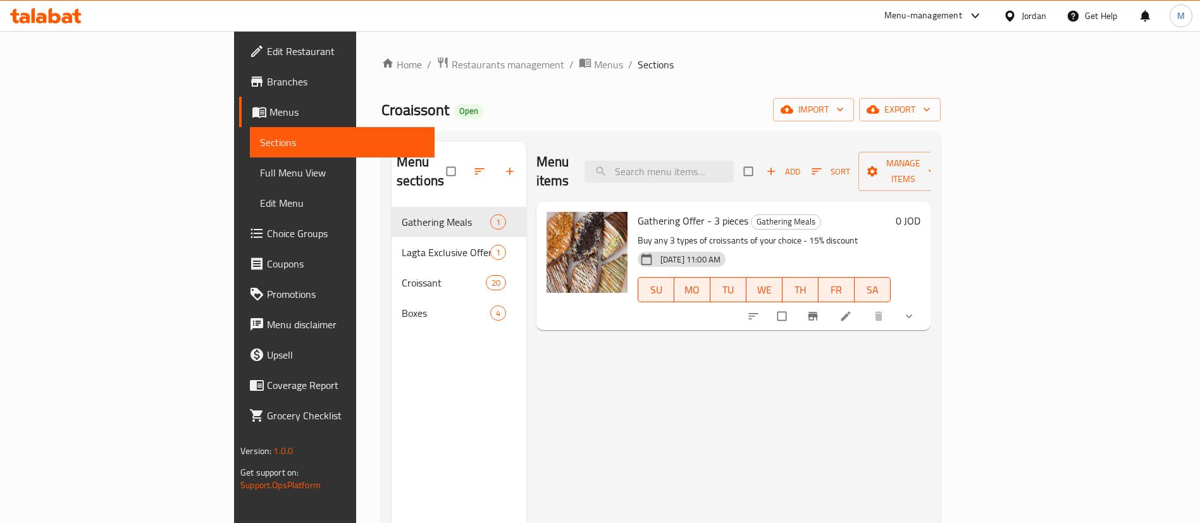
click at [927, 18] on div "Menu-management" at bounding box center [923, 15] width 78 height 15
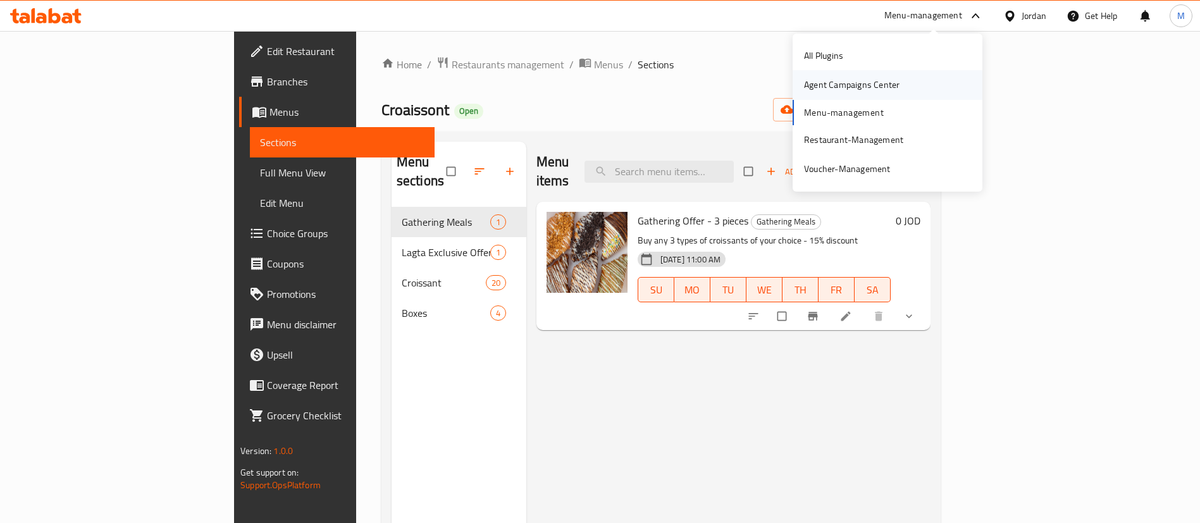
click at [867, 89] on div "Agent Campaigns Center" at bounding box center [852, 85] width 96 height 14
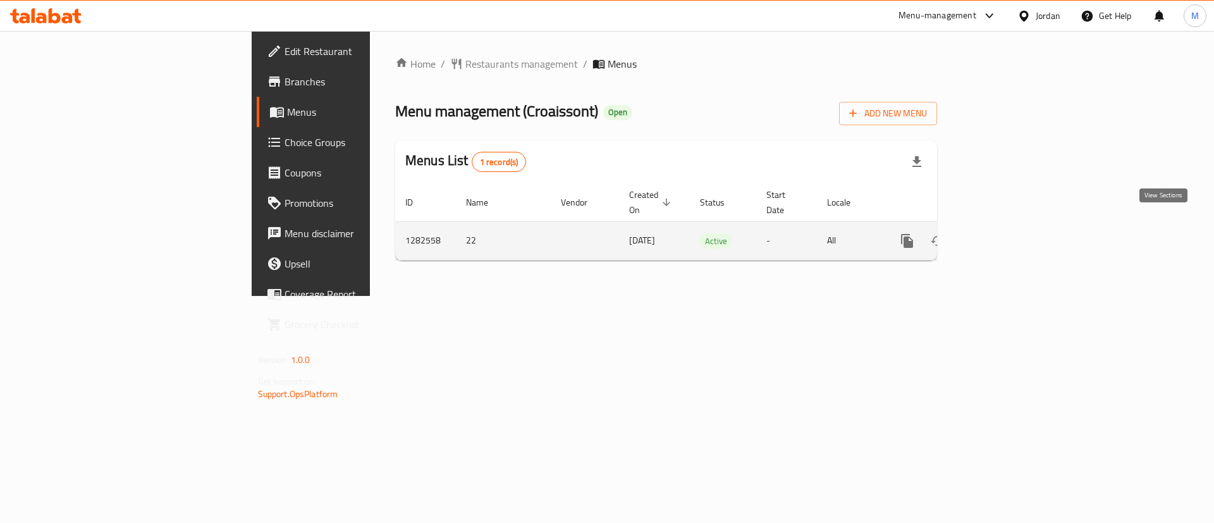
click at [1004, 235] on icon "enhanced table" at bounding box center [998, 240] width 11 height 11
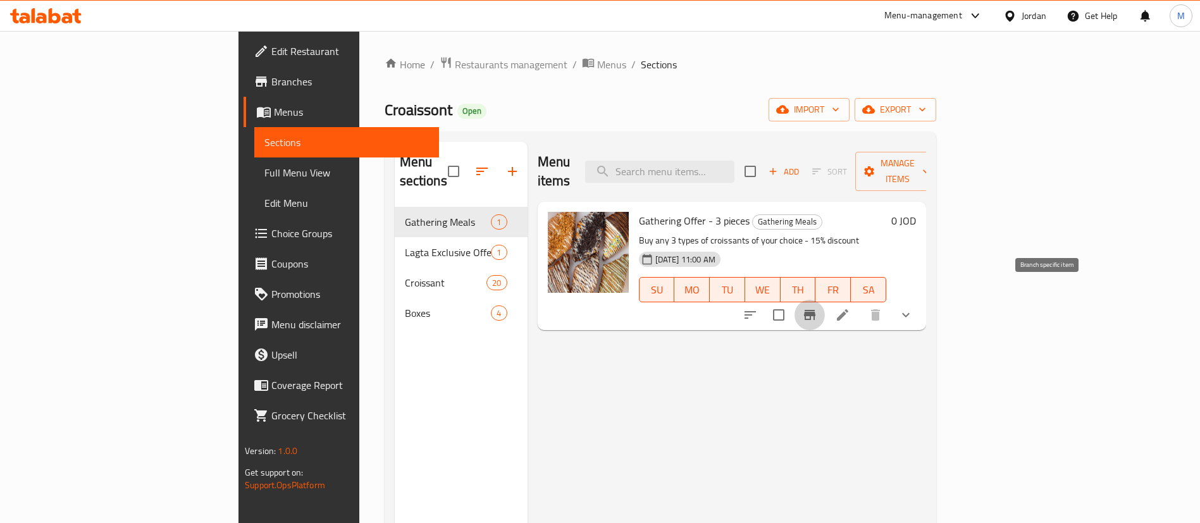
click at [817, 307] on icon "Branch-specific-item" at bounding box center [809, 314] width 15 height 15
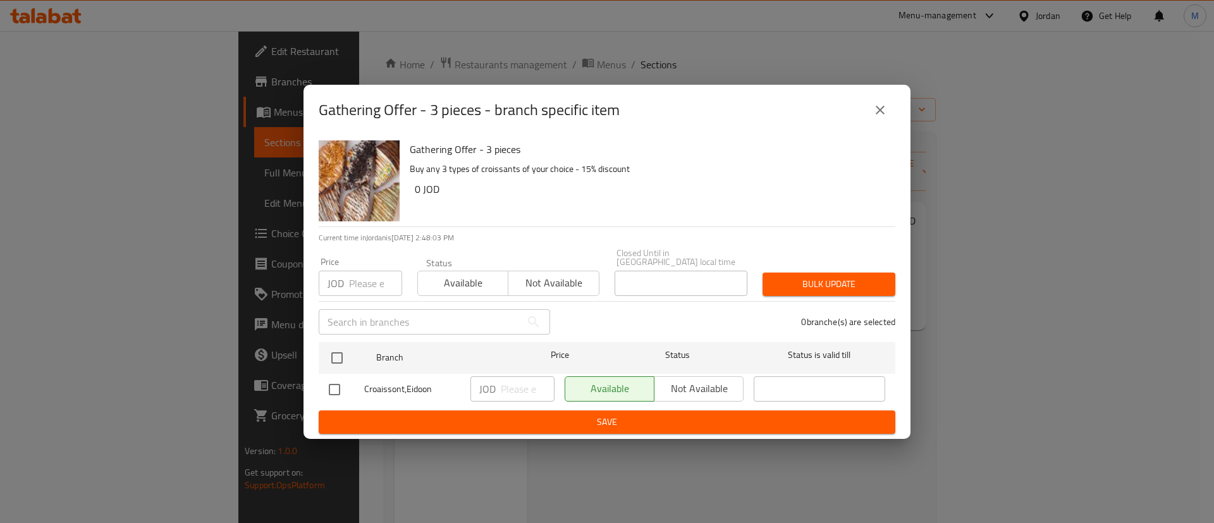
click at [877, 110] on icon "close" at bounding box center [880, 110] width 9 height 9
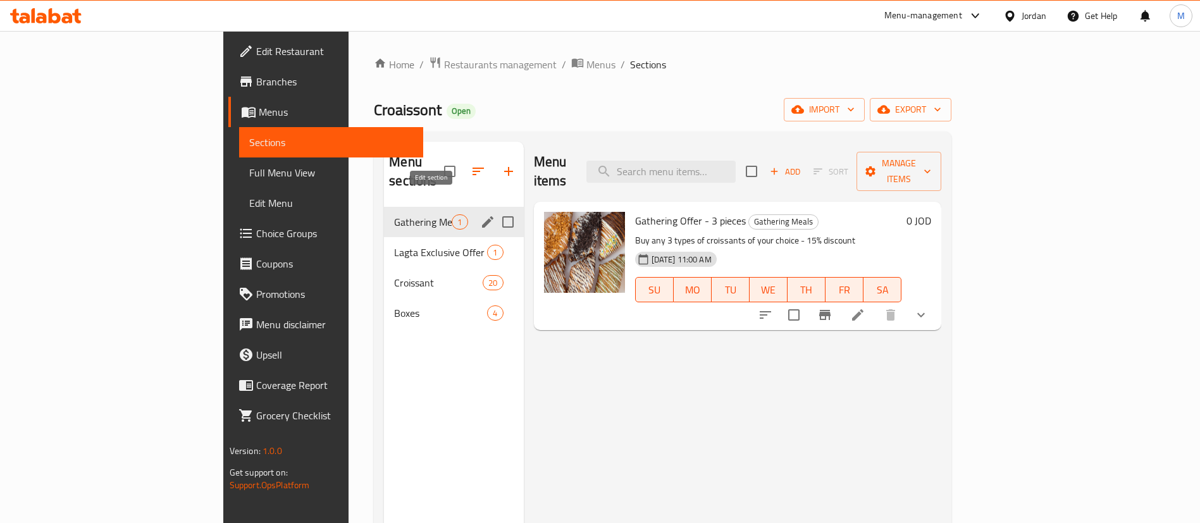
click at [480, 214] on icon "edit" at bounding box center [487, 221] width 15 height 15
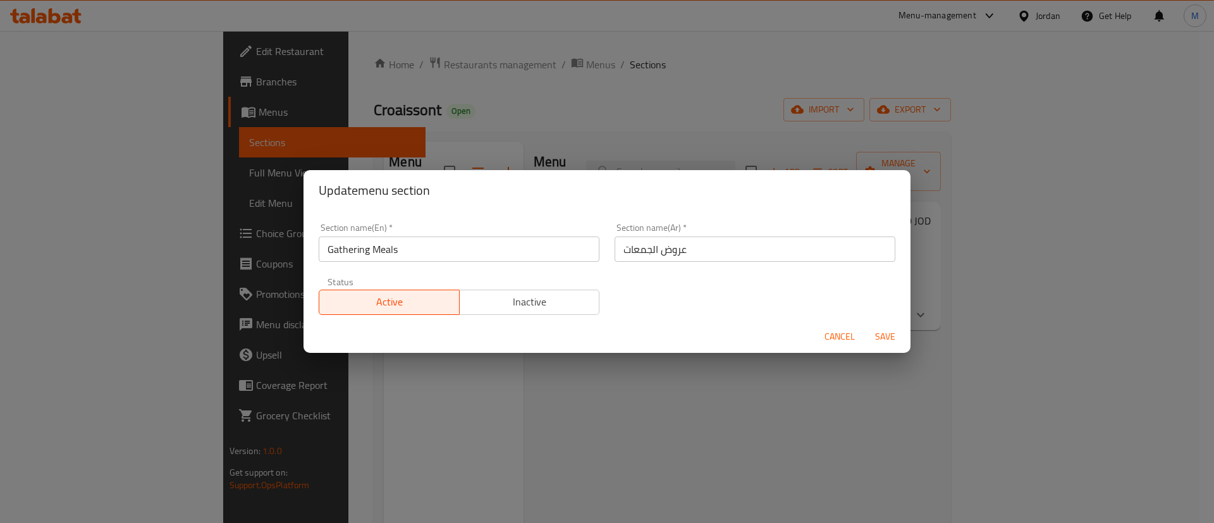
click at [511, 300] on span "Inactive" at bounding box center [530, 302] width 130 height 18
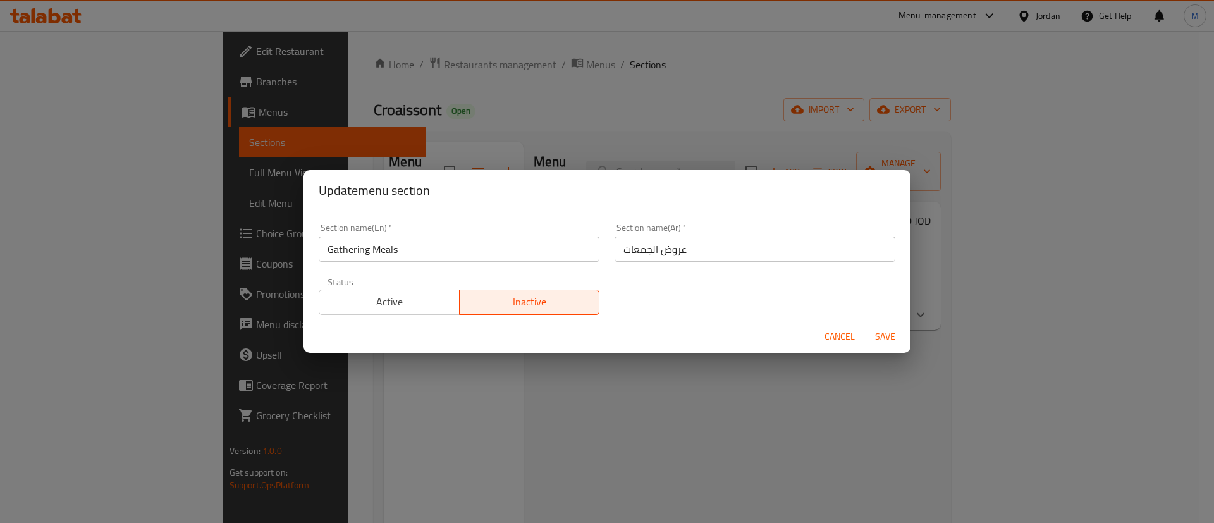
click at [882, 334] on span "Save" at bounding box center [885, 337] width 30 height 16
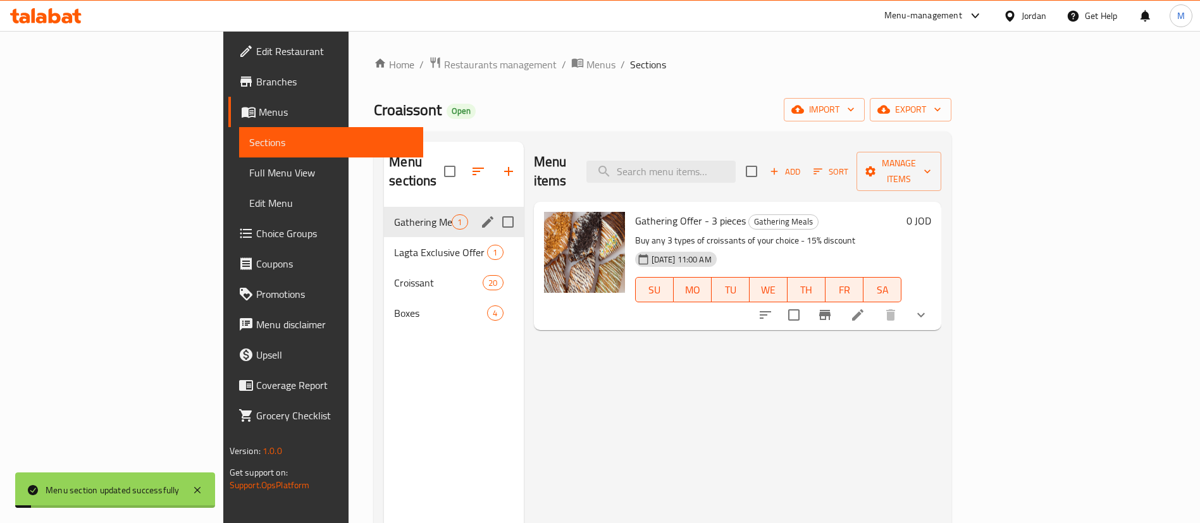
click at [480, 214] on icon "edit" at bounding box center [487, 221] width 15 height 15
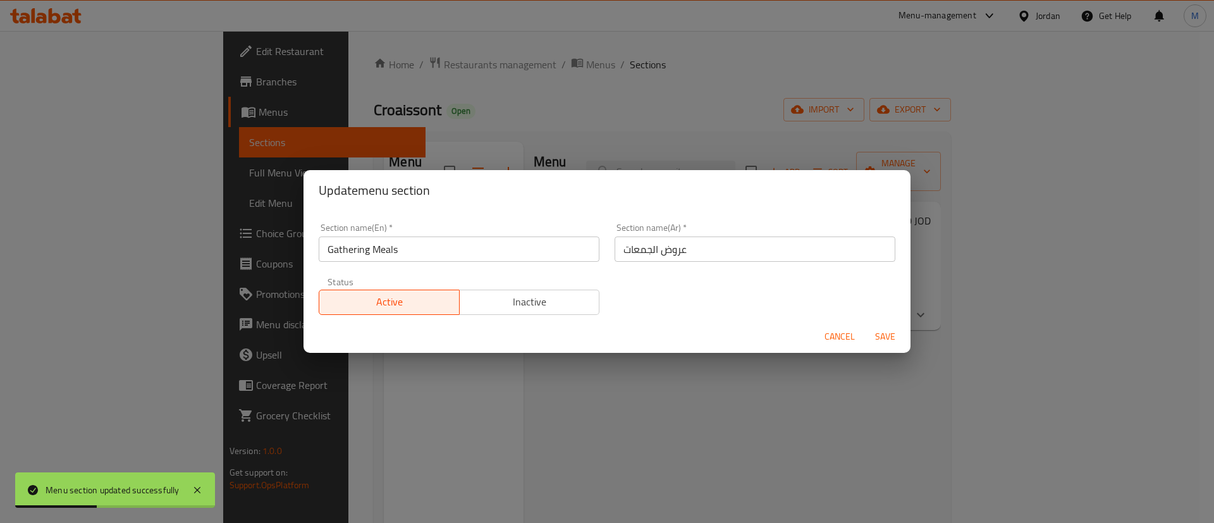
click at [850, 334] on span "Cancel" at bounding box center [840, 337] width 30 height 16
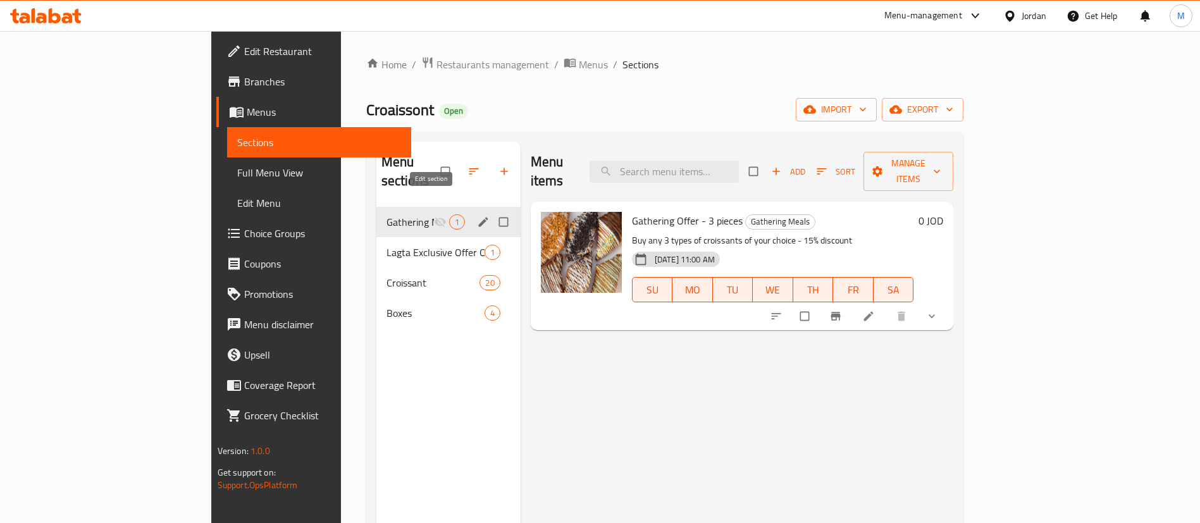
click at [477, 216] on icon "edit" at bounding box center [483, 222] width 13 height 13
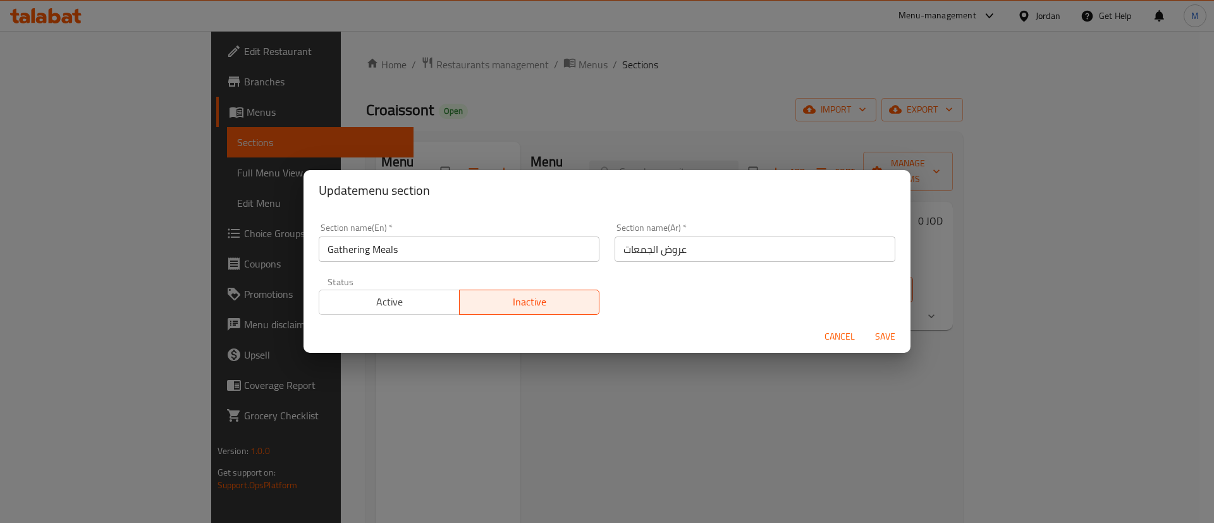
click at [439, 299] on span "Active" at bounding box center [389, 302] width 130 height 18
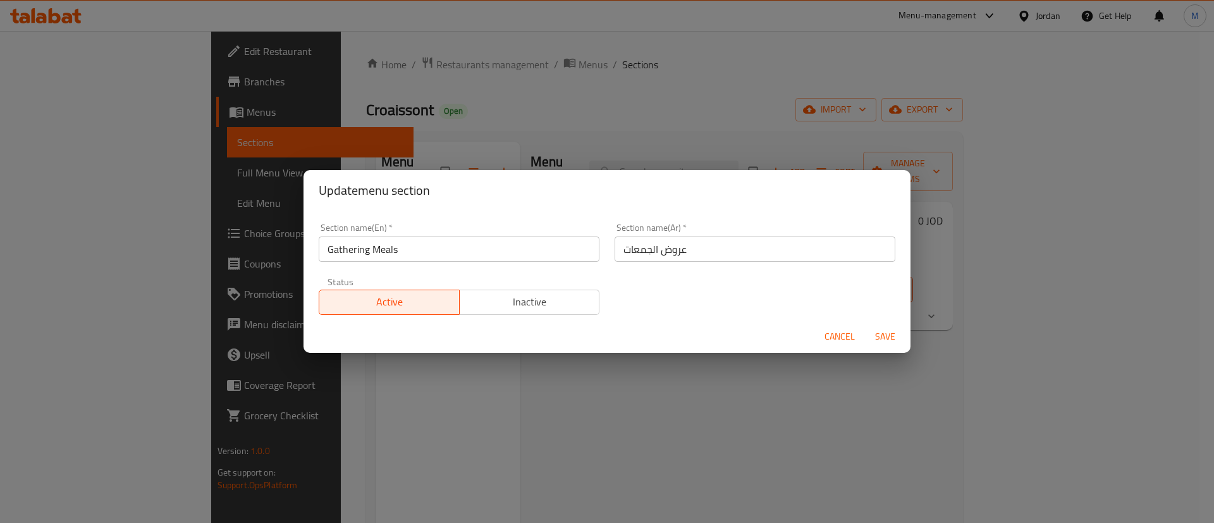
click at [890, 330] on span "Save" at bounding box center [885, 337] width 30 height 16
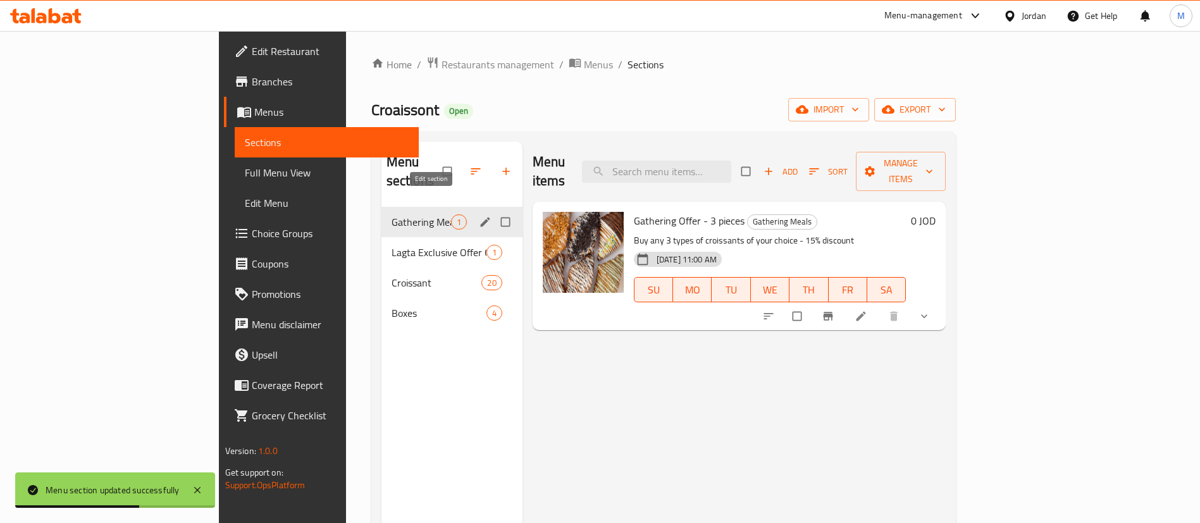
click at [479, 216] on icon "edit" at bounding box center [485, 222] width 13 height 13
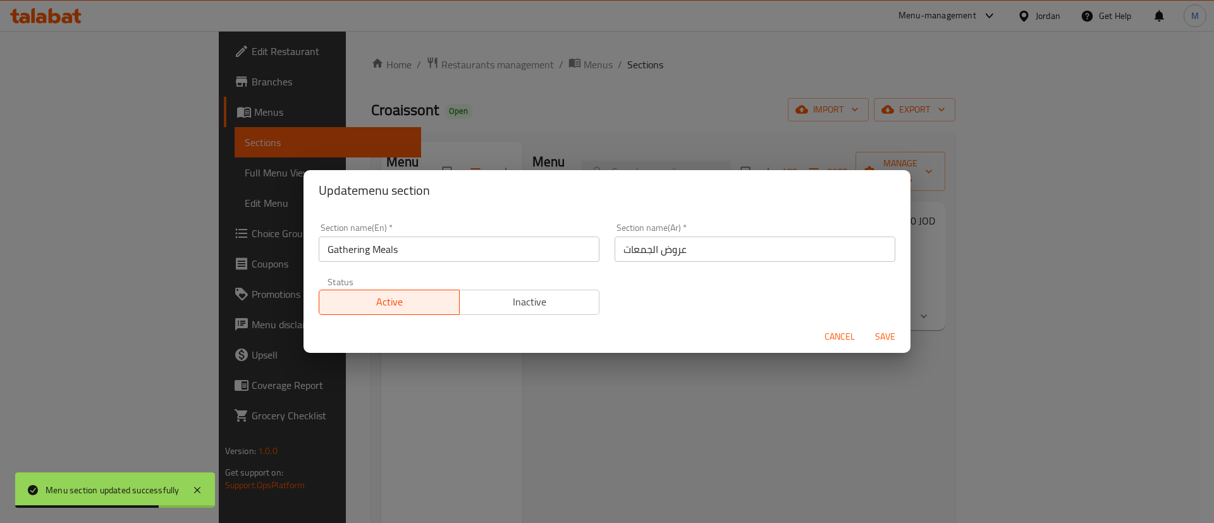
click at [524, 312] on button "Inactive" at bounding box center [529, 302] width 141 height 25
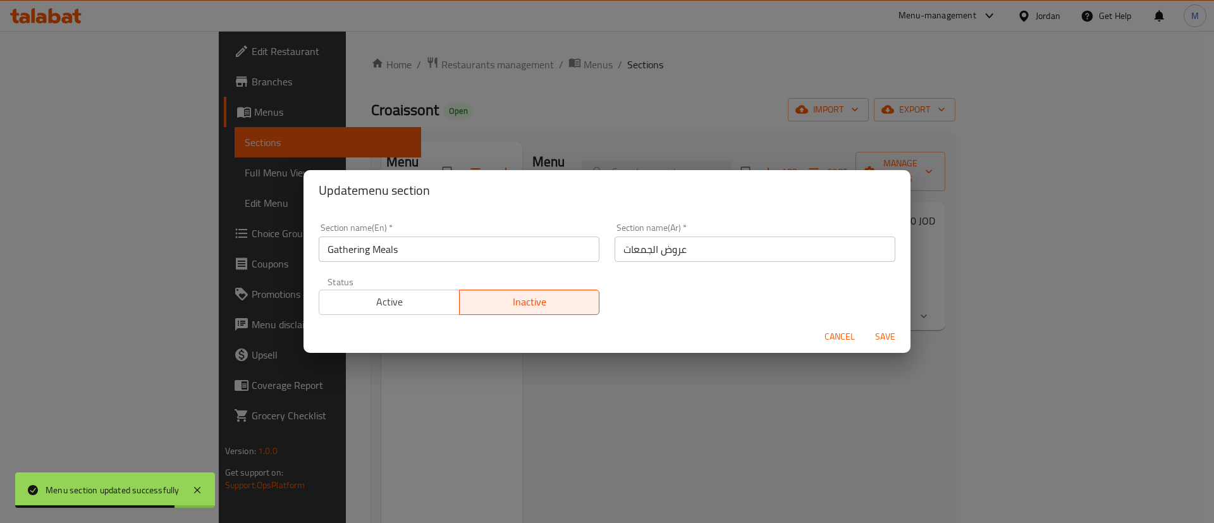
click at [891, 339] on span "Save" at bounding box center [885, 337] width 30 height 16
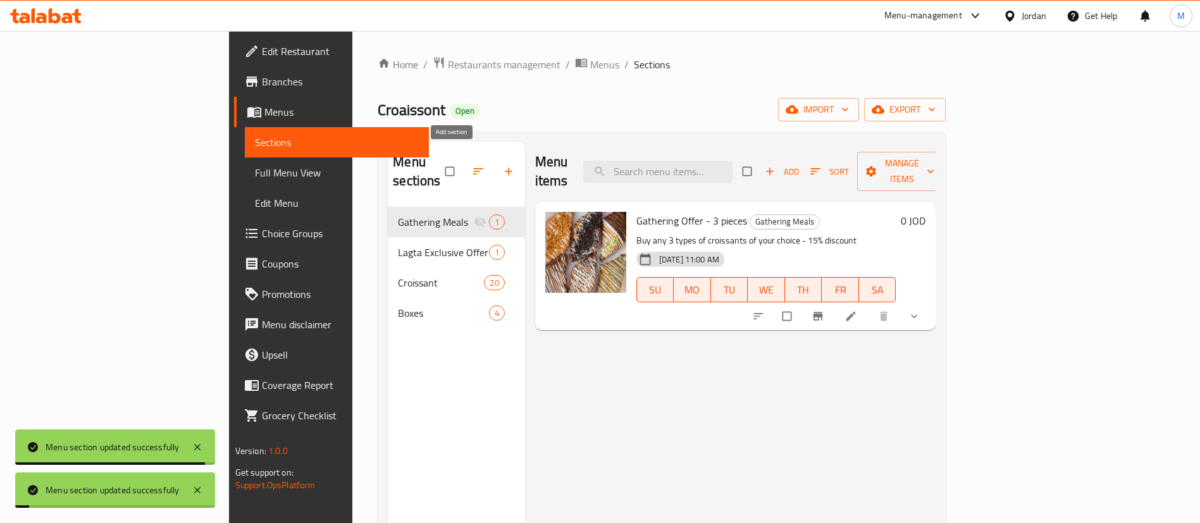
click at [502, 166] on icon "button" at bounding box center [508, 171] width 13 height 13
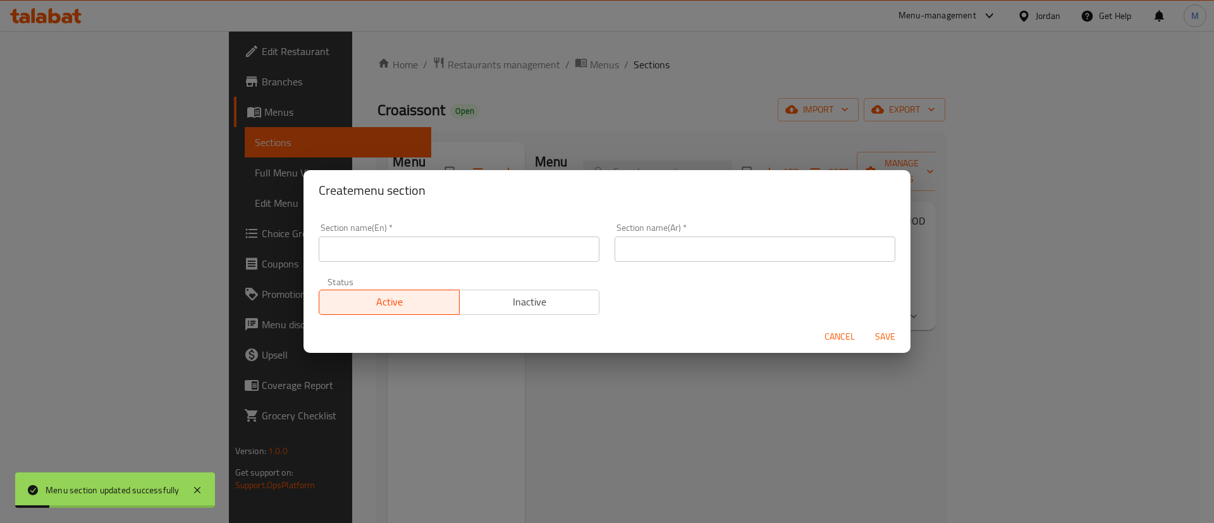
click at [282, 235] on div "Create menu section Section name(En)   * Section name(En) * Section name(Ar)   …" at bounding box center [607, 261] width 1214 height 523
click at [841, 337] on span "Cancel" at bounding box center [840, 337] width 30 height 16
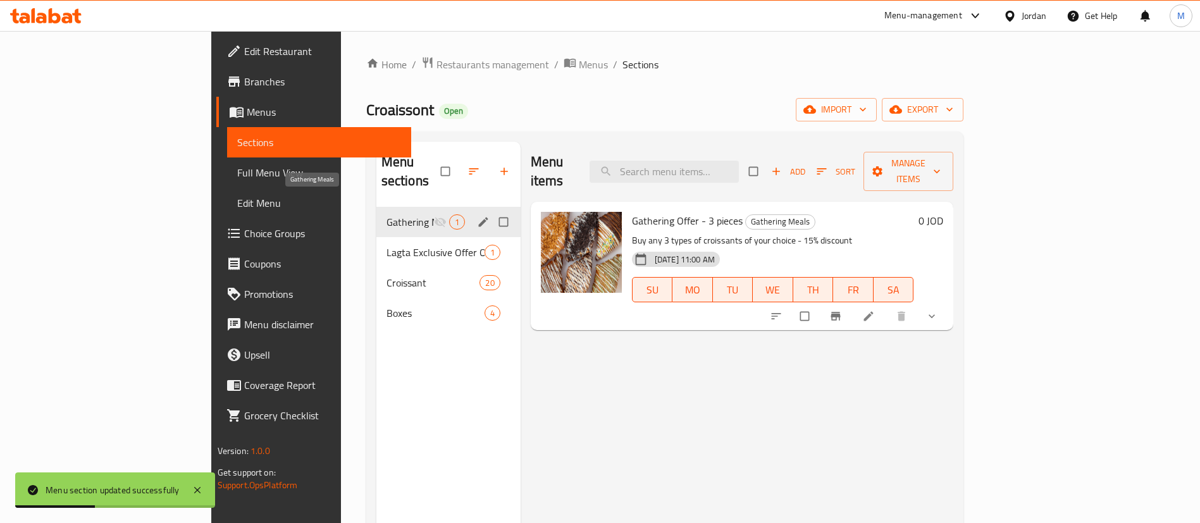
click at [386, 214] on span "Gathering Meals" at bounding box center [409, 221] width 47 height 15
click at [435, 211] on div "Gathering Meals 1" at bounding box center [448, 222] width 144 height 30
click at [477, 216] on icon "edit" at bounding box center [483, 222] width 13 height 13
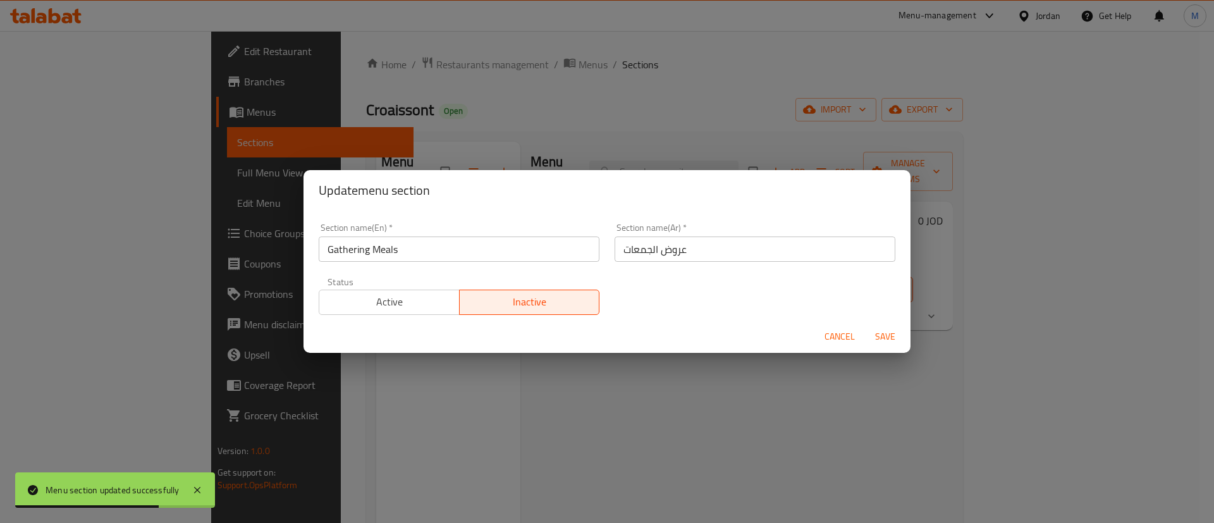
click at [475, 249] on input "Gathering Meals" at bounding box center [459, 249] width 281 height 25
click at [708, 251] on input "عروض الجمعات" at bounding box center [755, 249] width 281 height 25
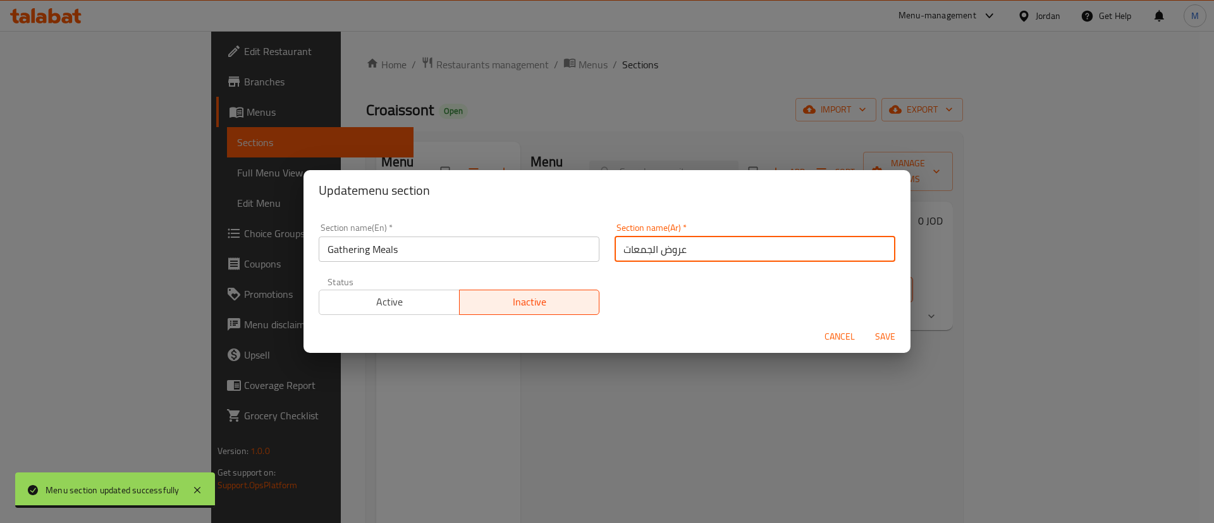
click at [708, 251] on input "عروض الجمعات" at bounding box center [755, 249] width 281 height 25
click at [708, 250] on input "عروض الجمعات" at bounding box center [755, 249] width 281 height 25
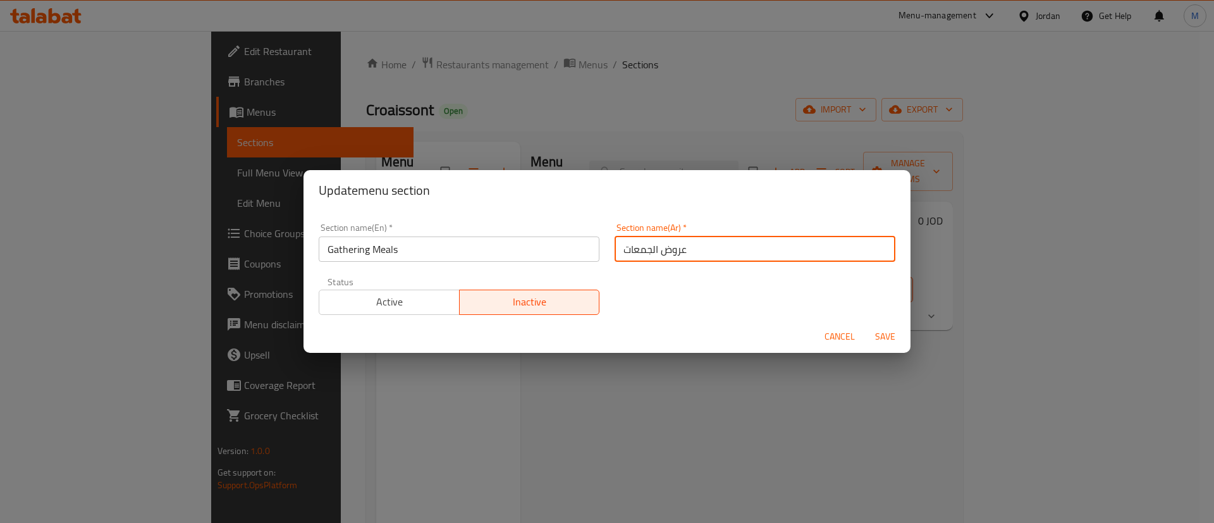
click at [829, 338] on span "Cancel" at bounding box center [840, 337] width 30 height 16
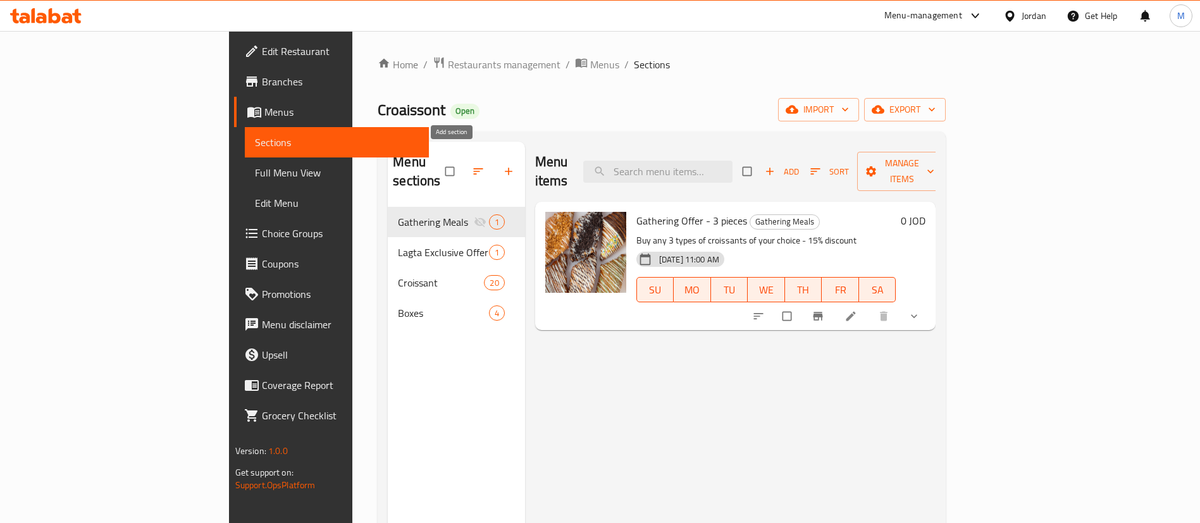
click at [502, 166] on icon "button" at bounding box center [508, 171] width 13 height 13
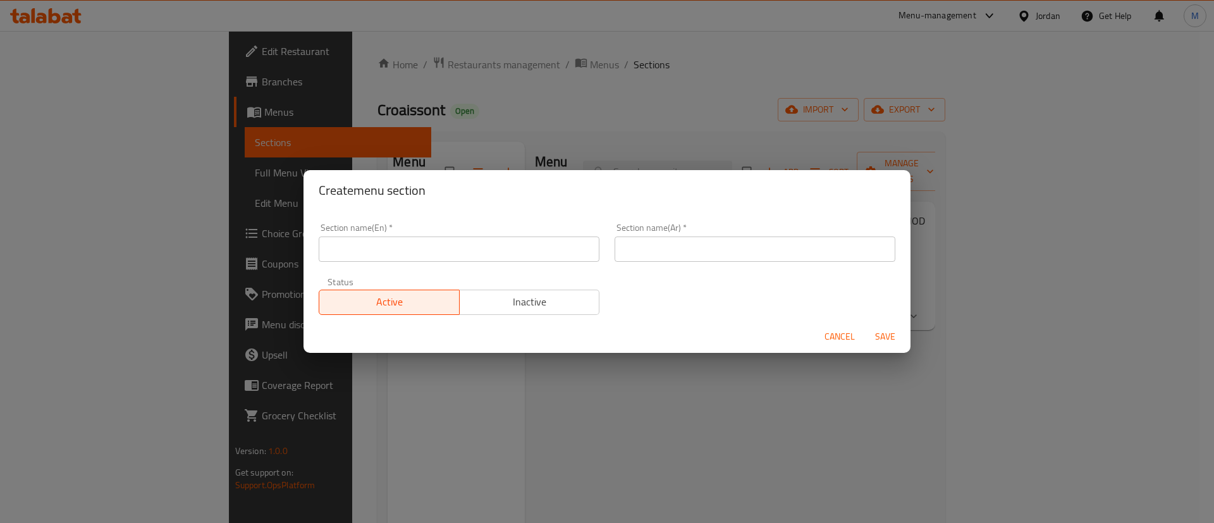
click at [462, 241] on input "text" at bounding box center [459, 249] width 281 height 25
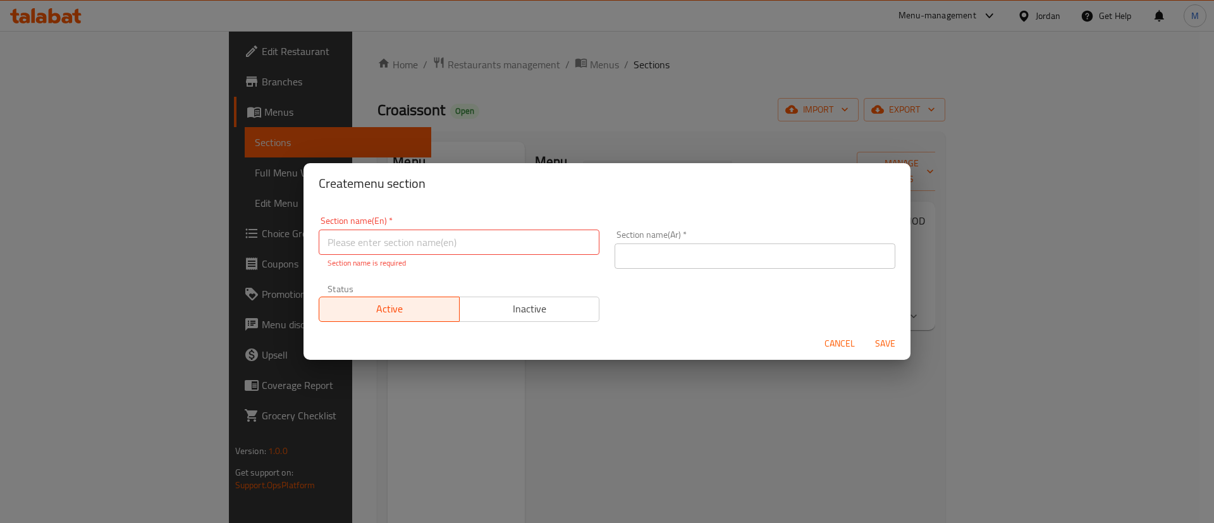
drag, startPoint x: 727, startPoint y: 278, endPoint x: 723, endPoint y: 248, distance: 30.0
click at [727, 271] on div "Section name(En)   * Section name(En) * Section name is required Section name(A…" at bounding box center [607, 269] width 592 height 121
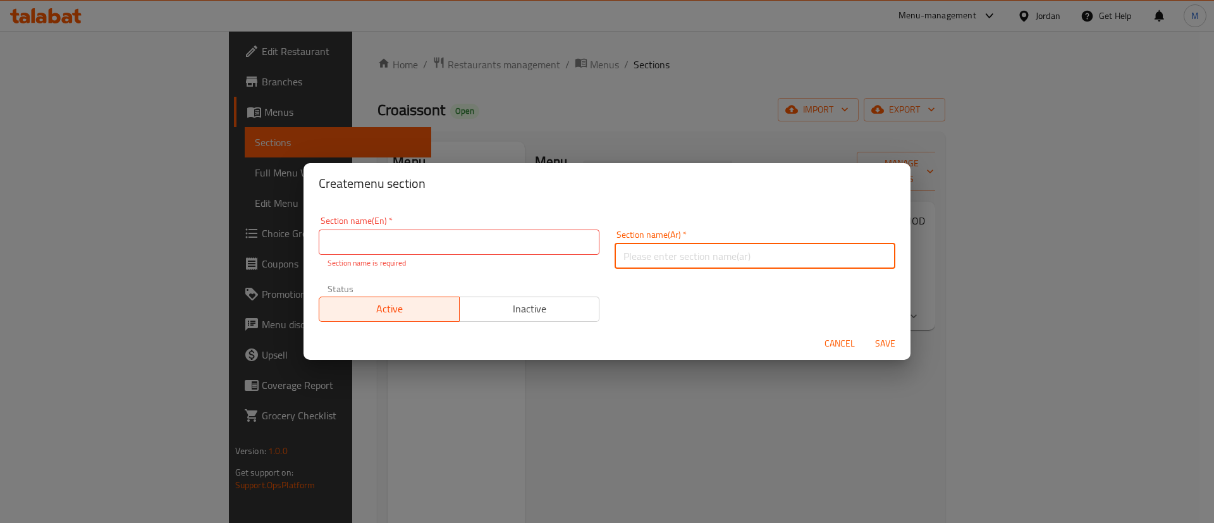
click at [723, 247] on input "text" at bounding box center [755, 256] width 281 height 25
paste input "عروض الجمعات"
type input "عروض الجمعات"
click at [461, 239] on input "text" at bounding box center [459, 242] width 281 height 25
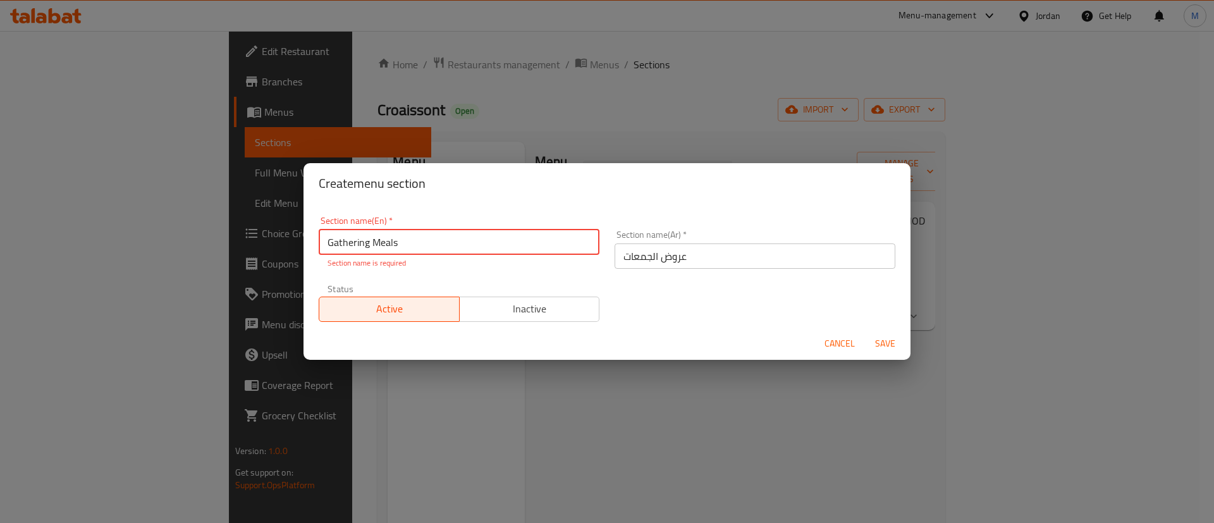
click at [452, 240] on input "Gathering Meals" at bounding box center [459, 242] width 281 height 25
type input "Gathering Offer"
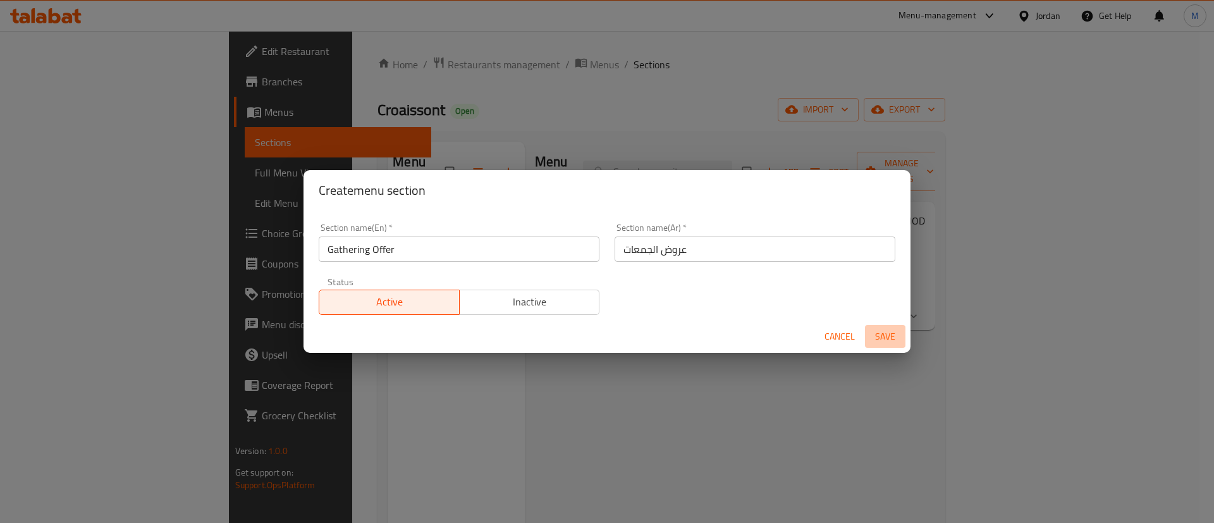
click at [880, 336] on span "Save" at bounding box center [885, 337] width 30 height 16
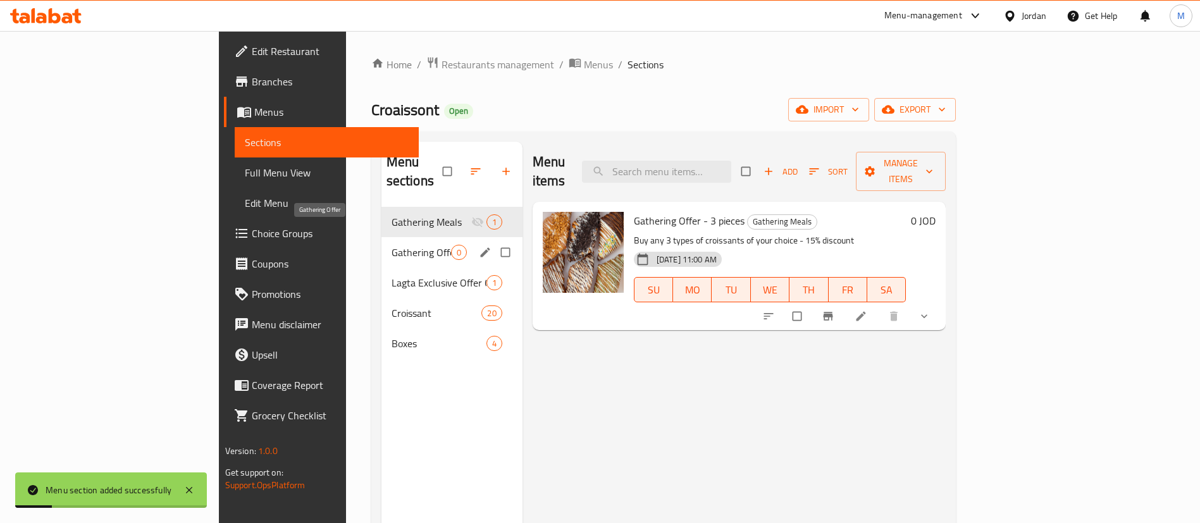
click at [392, 245] on span "Gathering Offer" at bounding box center [421, 252] width 59 height 15
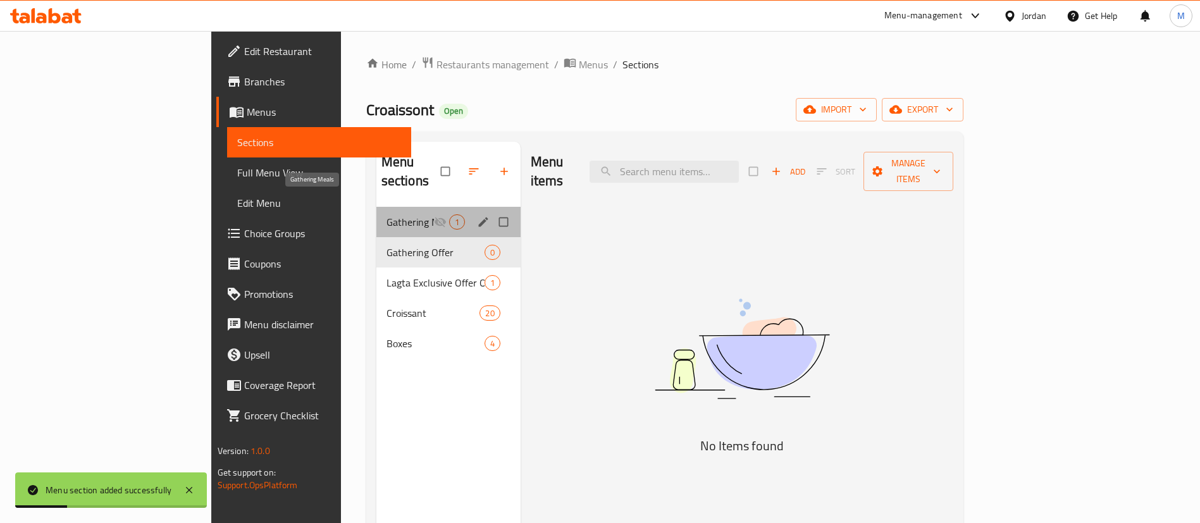
click at [386, 214] on span "Gathering Meals" at bounding box center [409, 221] width 47 height 15
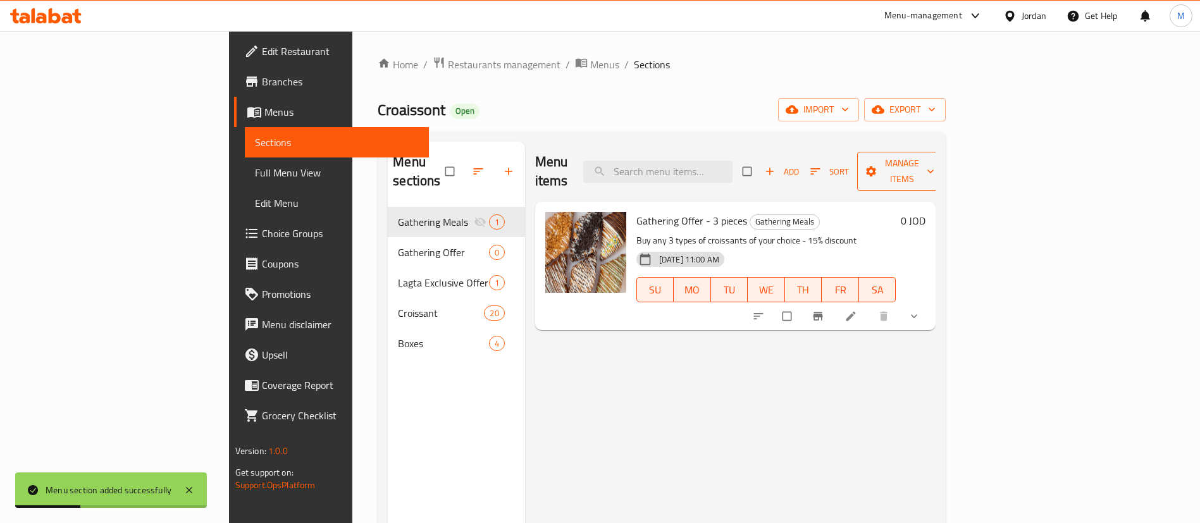
click at [937, 157] on span "Manage items" at bounding box center [902, 172] width 70 height 32
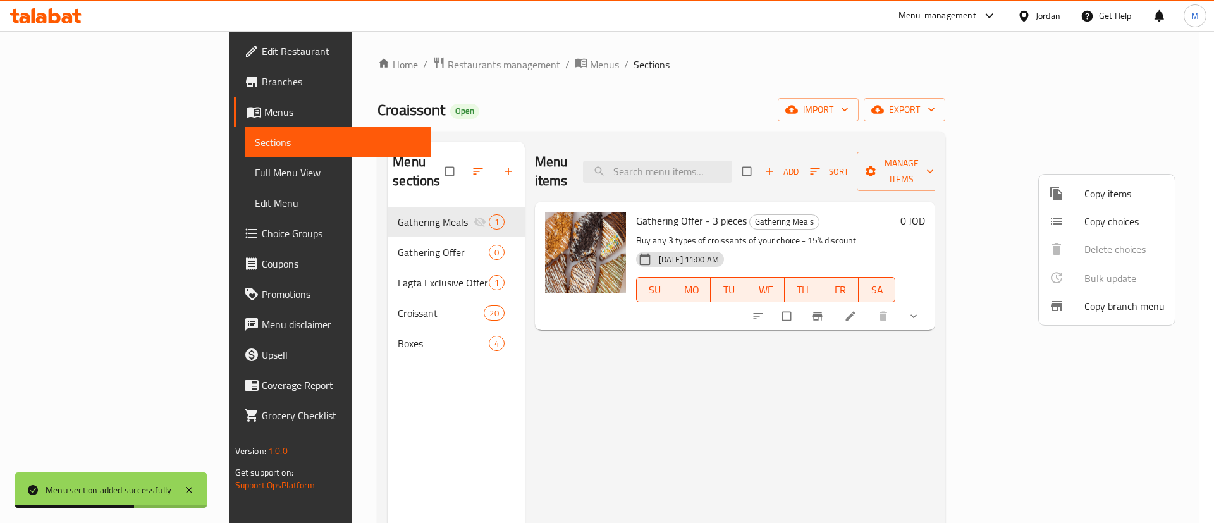
click at [1103, 195] on span "Copy items" at bounding box center [1125, 193] width 80 height 15
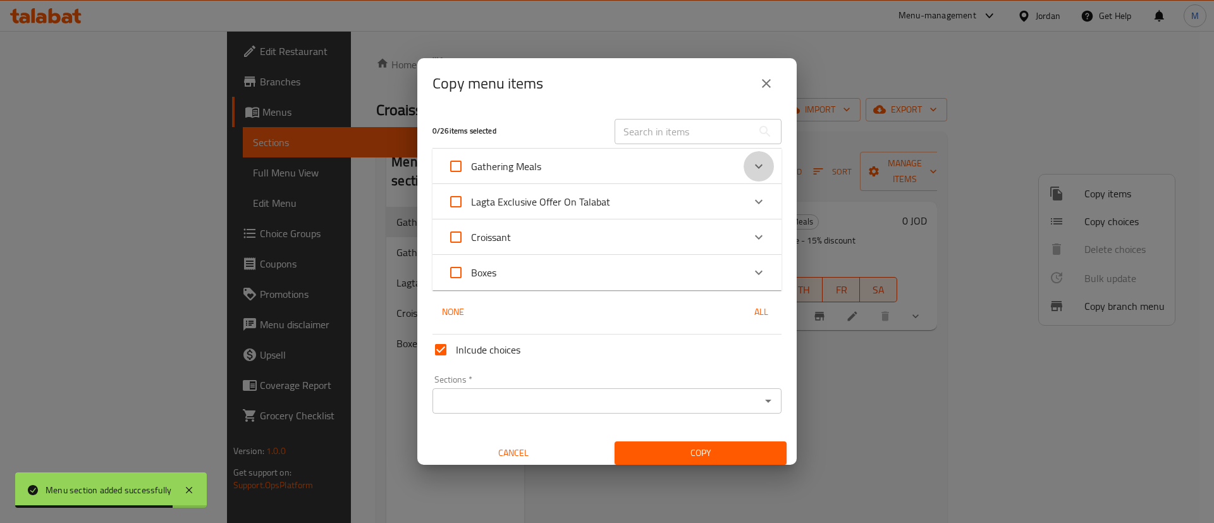
click at [754, 164] on div "Expand" at bounding box center [759, 166] width 30 height 30
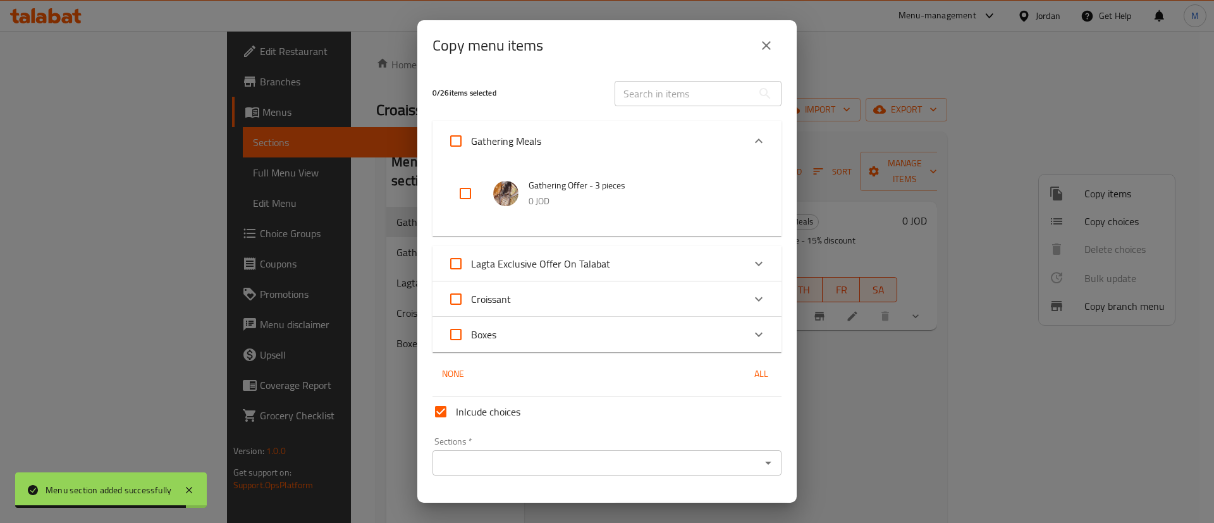
click at [463, 198] on input "checkbox" at bounding box center [465, 193] width 30 height 30
checkbox input "true"
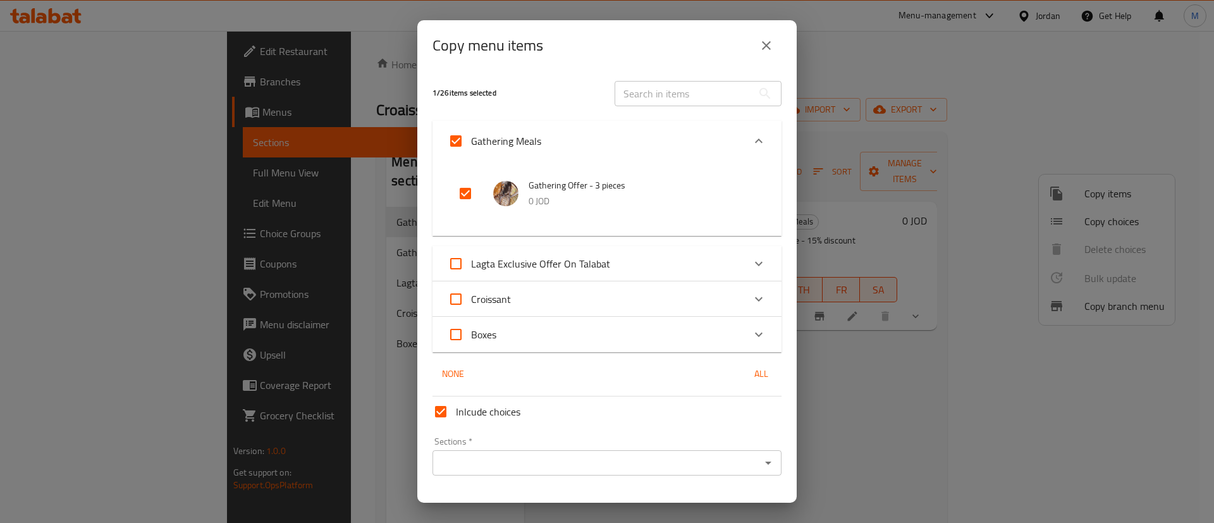
click at [531, 467] on input "Sections   *" at bounding box center [596, 463] width 321 height 18
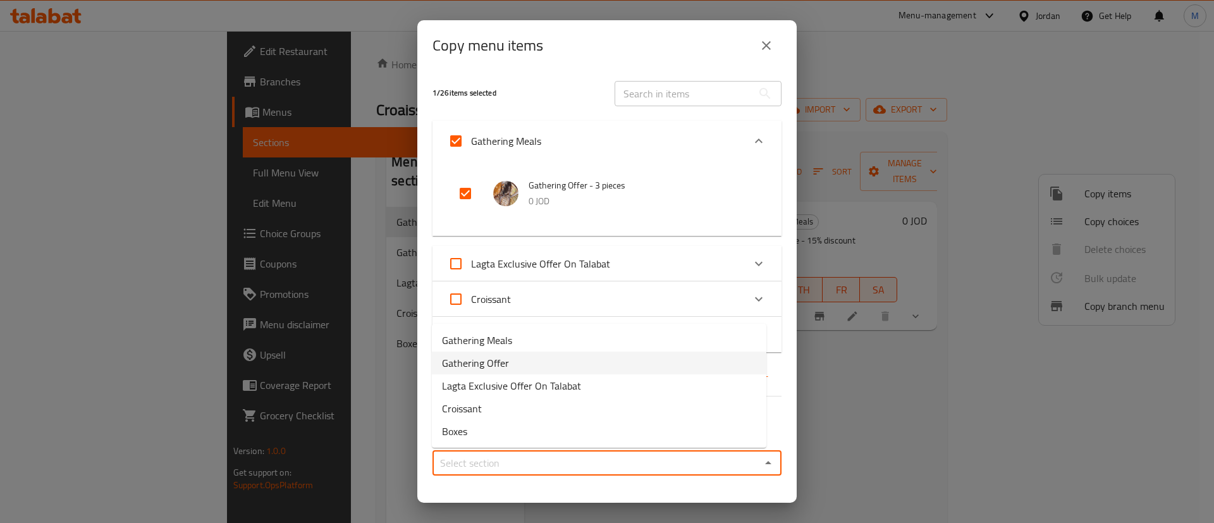
click at [512, 359] on li "Gathering Offer" at bounding box center [599, 363] width 335 height 23
type input "Gathering Offer"
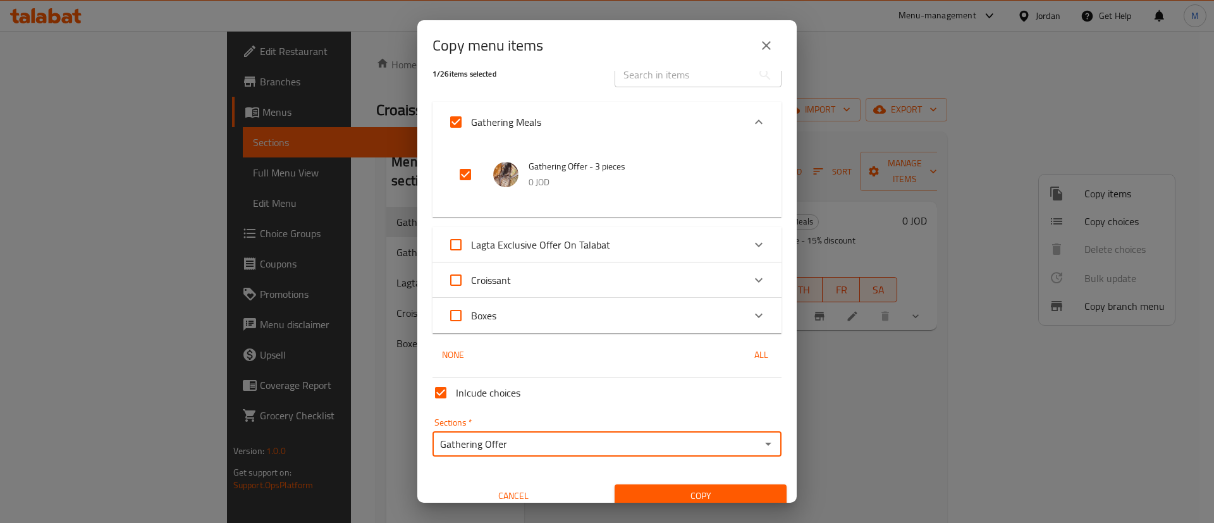
scroll to position [32, 0]
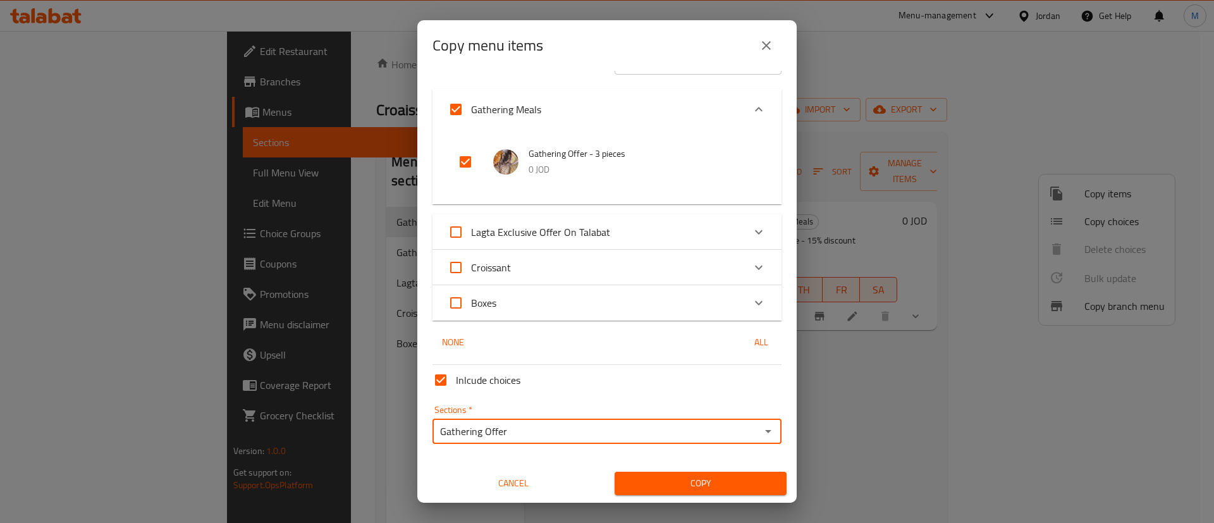
click at [694, 482] on span "Copy" at bounding box center [701, 484] width 152 height 16
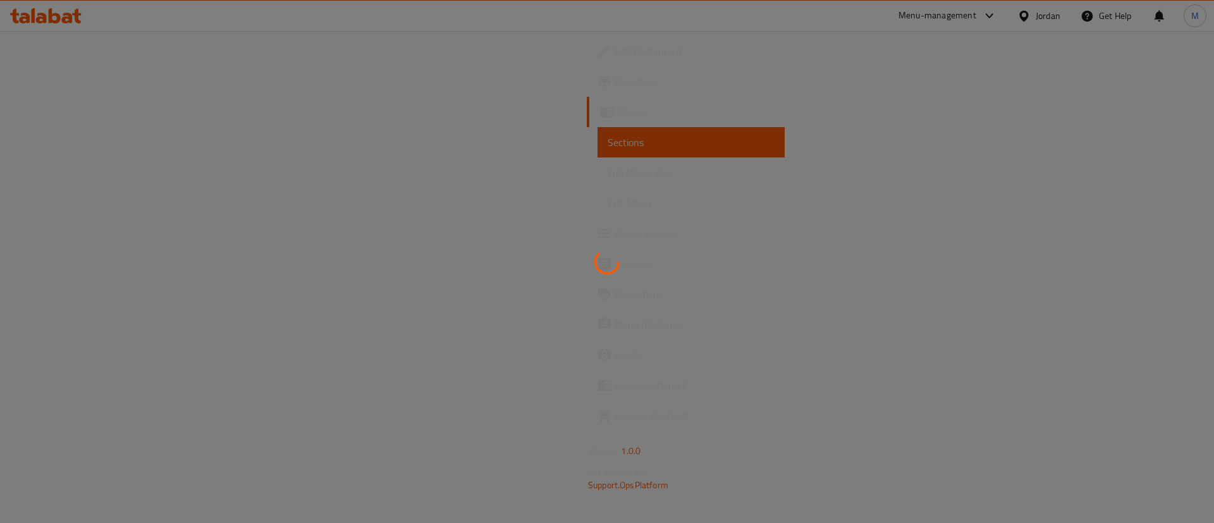
click at [938, 15] on div at bounding box center [607, 261] width 1214 height 523
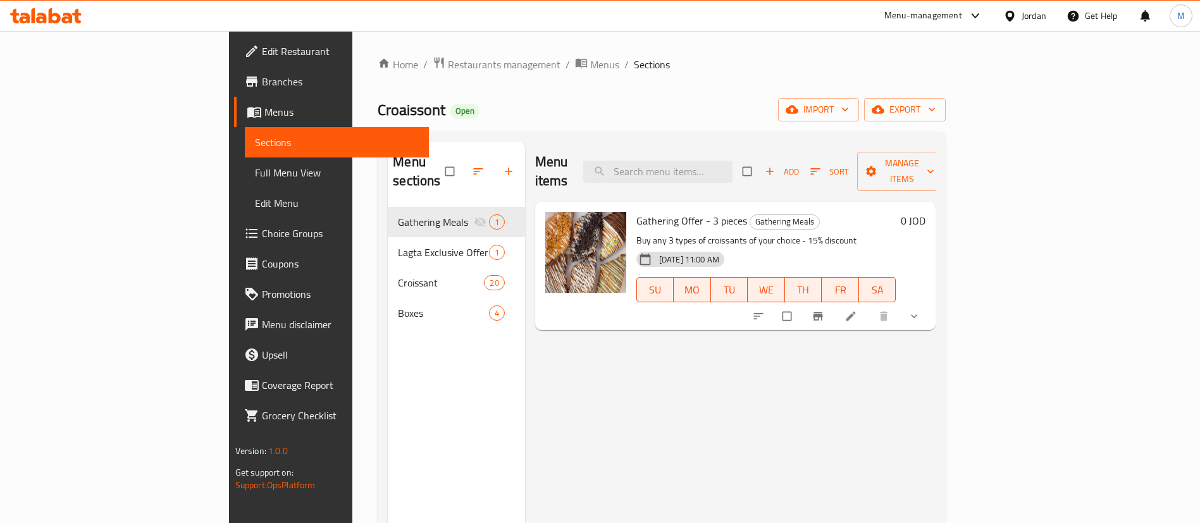
click at [929, 16] on div "Menu-management" at bounding box center [923, 15] width 78 height 15
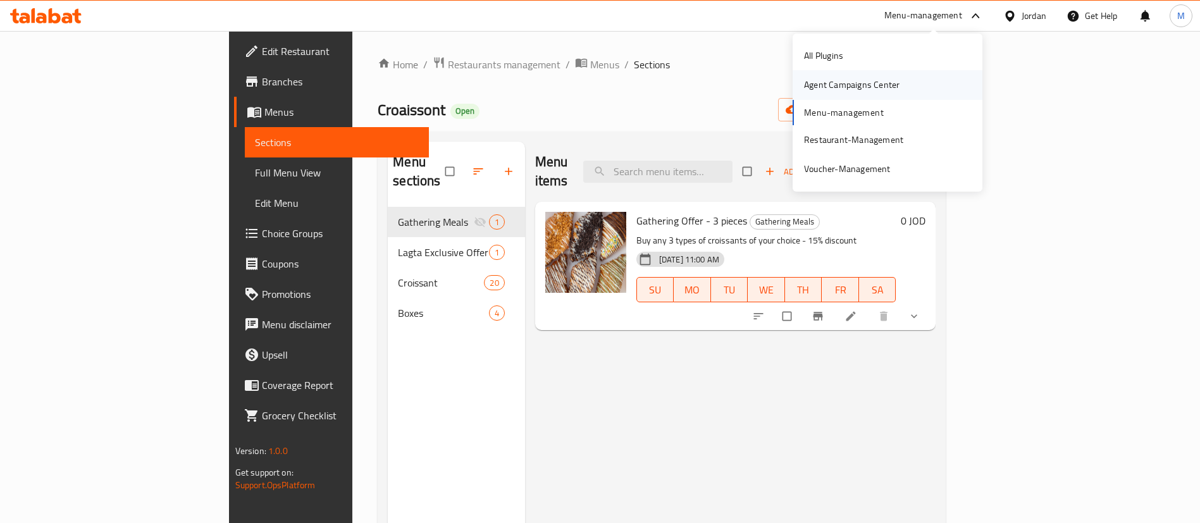
click at [860, 80] on div "Agent Campaigns Center" at bounding box center [852, 85] width 96 height 14
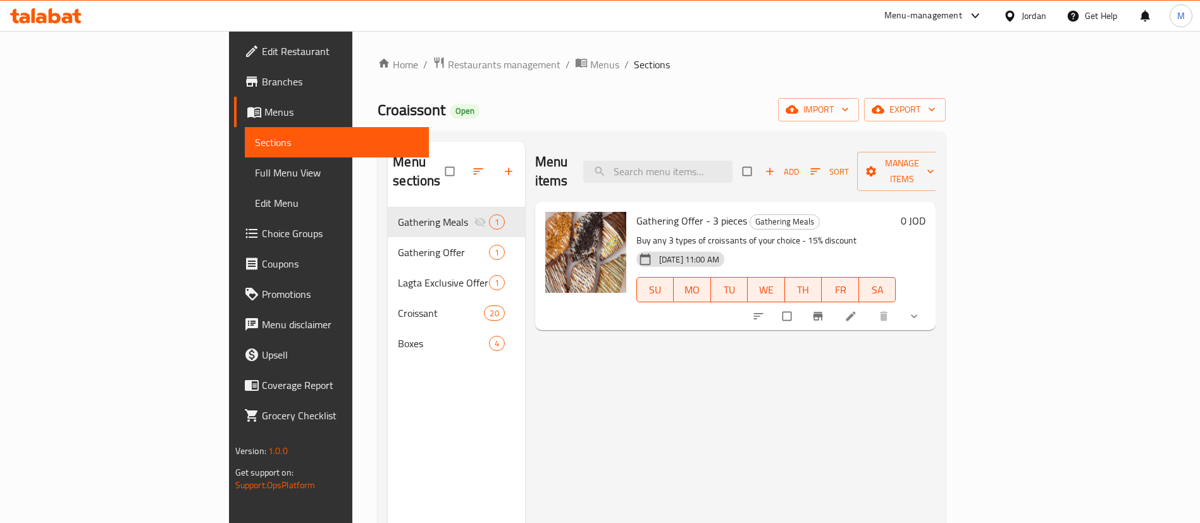
click at [857, 310] on icon at bounding box center [850, 316] width 13 height 13
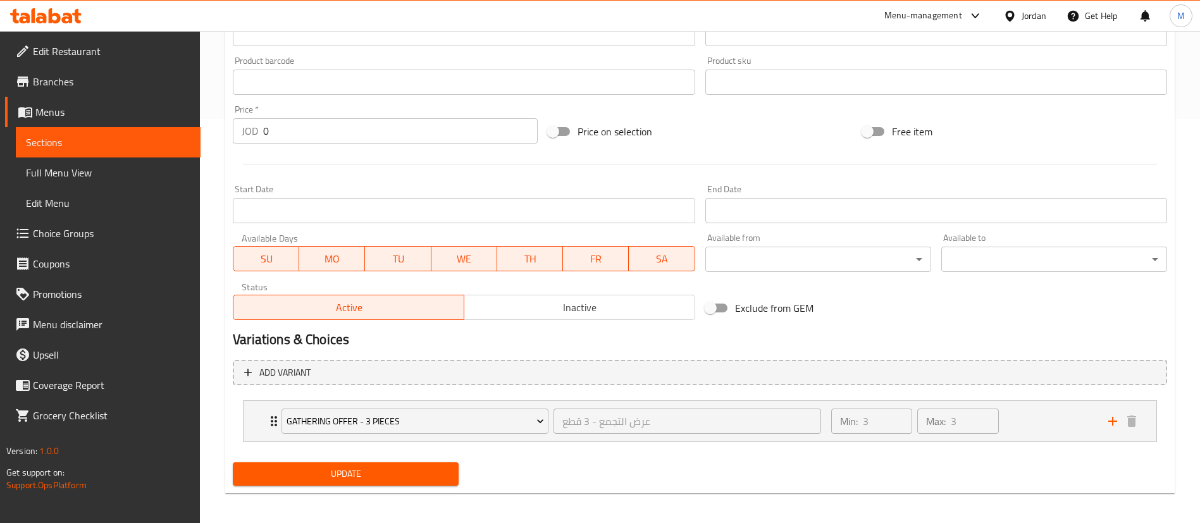
scroll to position [410, 0]
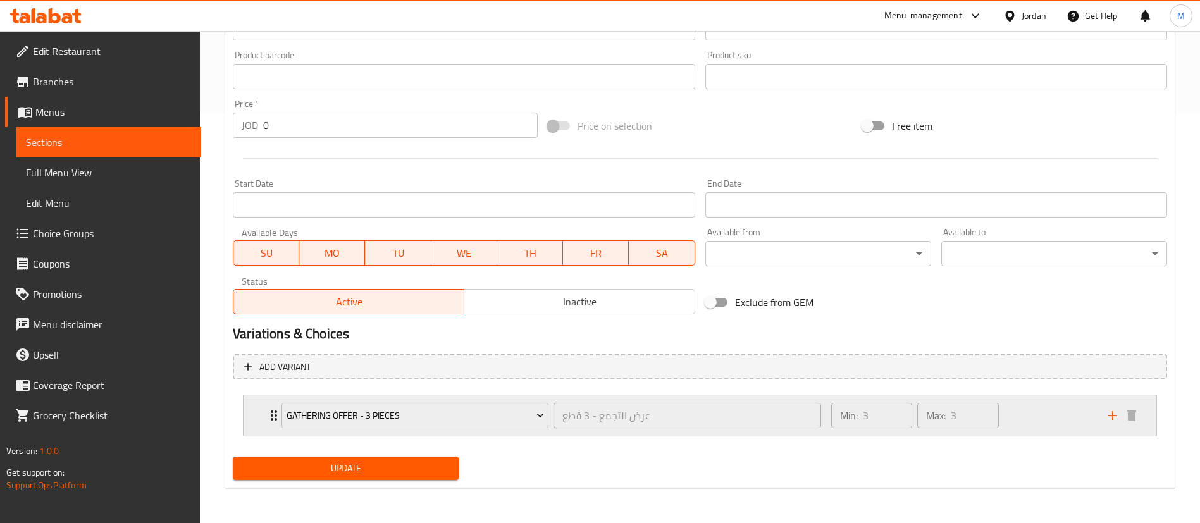
click at [1013, 398] on div "Min: 3 ​ Max: 3 ​" at bounding box center [962, 415] width 277 height 40
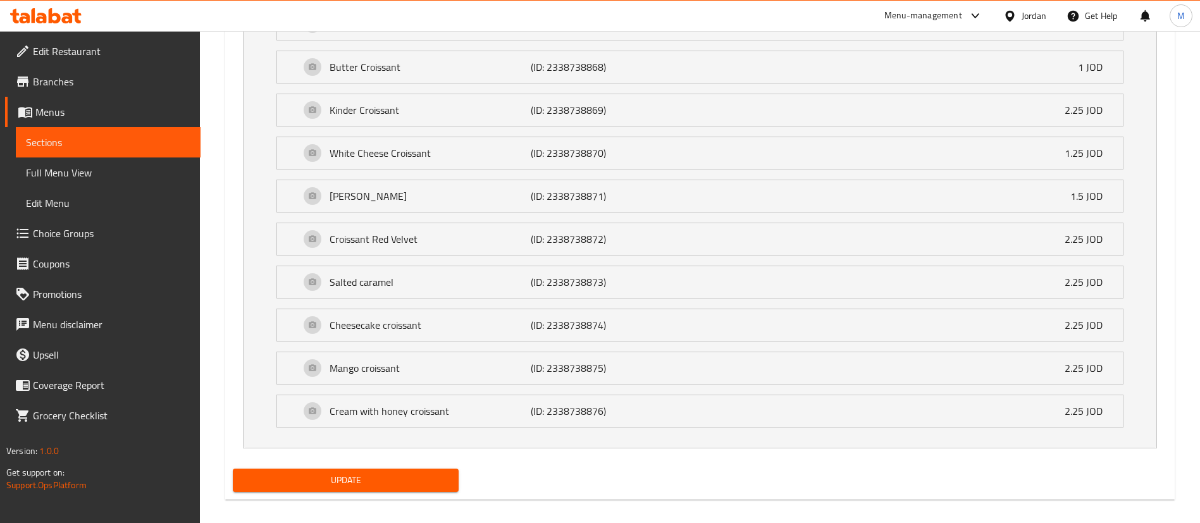
scroll to position [1296, 0]
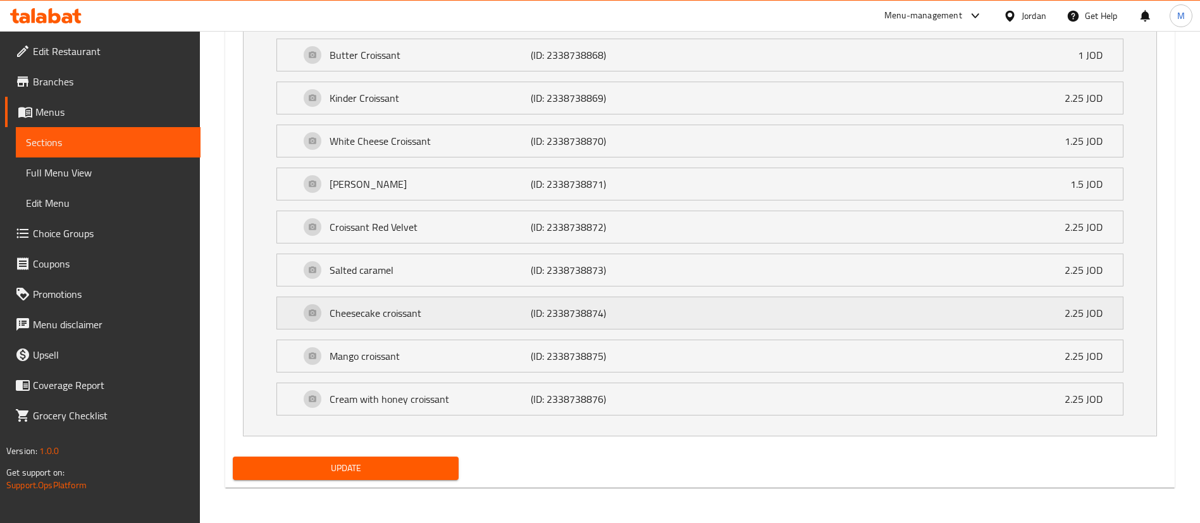
click at [716, 323] on div "Cheesecake croissant (ID: 2338738874) 2.25 JOD" at bounding box center [704, 313] width 808 height 32
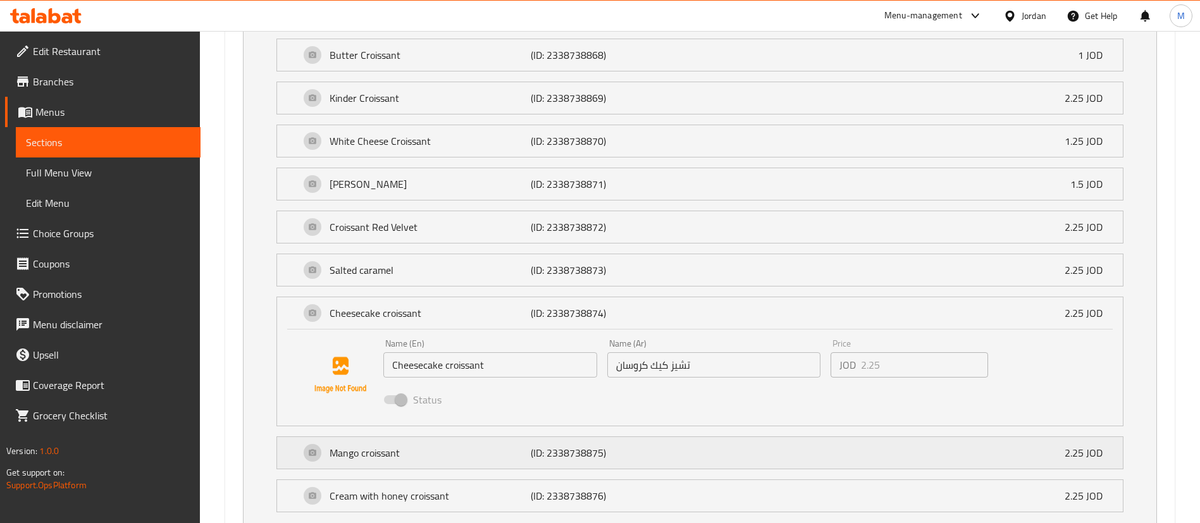
click at [401, 449] on p "Mango croissant" at bounding box center [430, 452] width 201 height 15
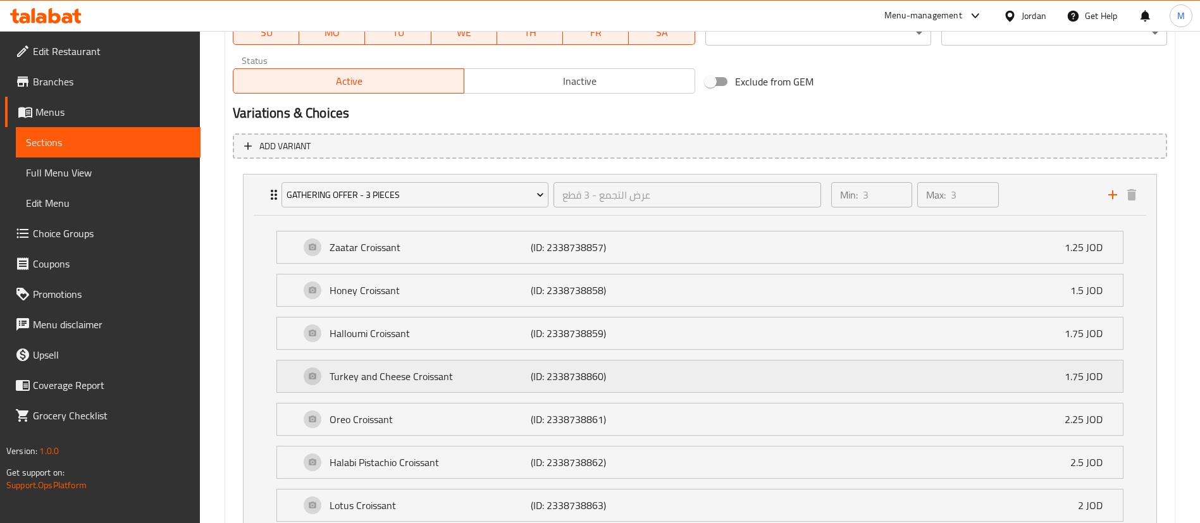
scroll to position [632, 0]
click at [385, 240] on p "Zaatar Croissant" at bounding box center [430, 245] width 201 height 15
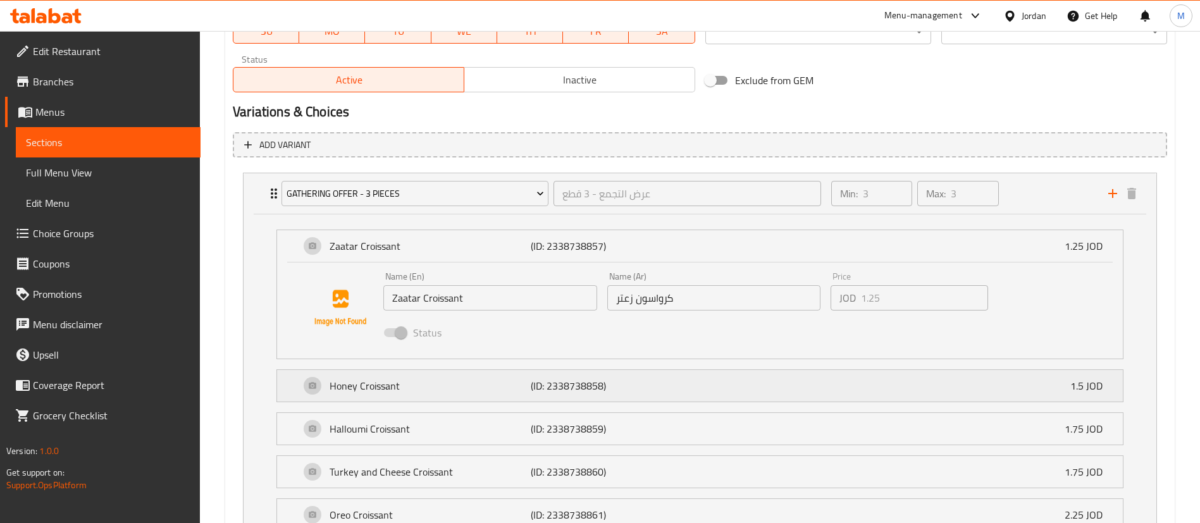
click at [500, 394] on div "Honey Croissant (ID: 2338738858) 1.5 JOD" at bounding box center [704, 386] width 808 height 32
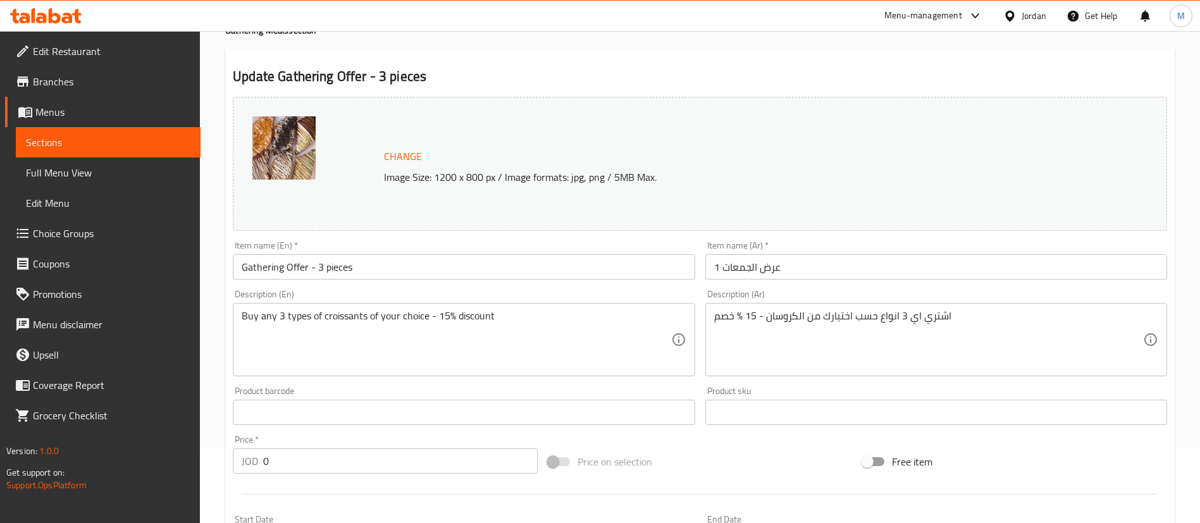
scroll to position [0, 0]
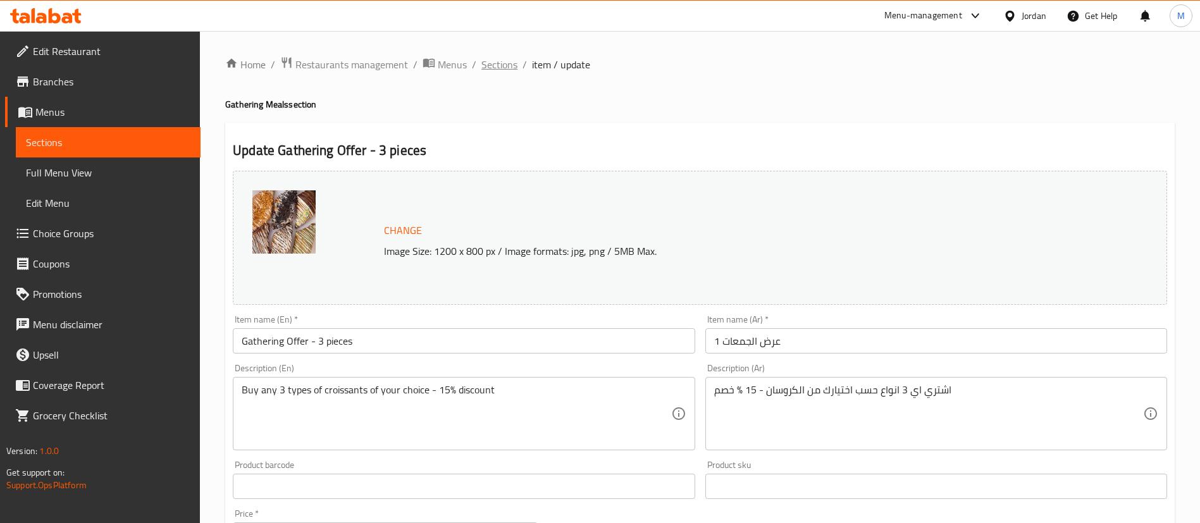
click at [503, 57] on span "Sections" at bounding box center [499, 64] width 36 height 15
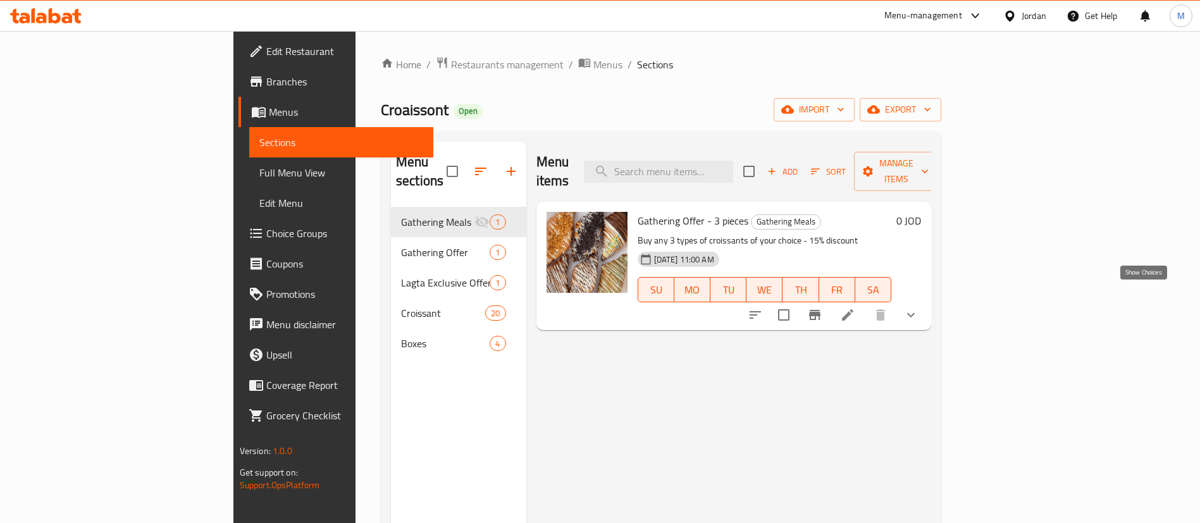
click at [918, 307] on icon "show more" at bounding box center [910, 314] width 15 height 15
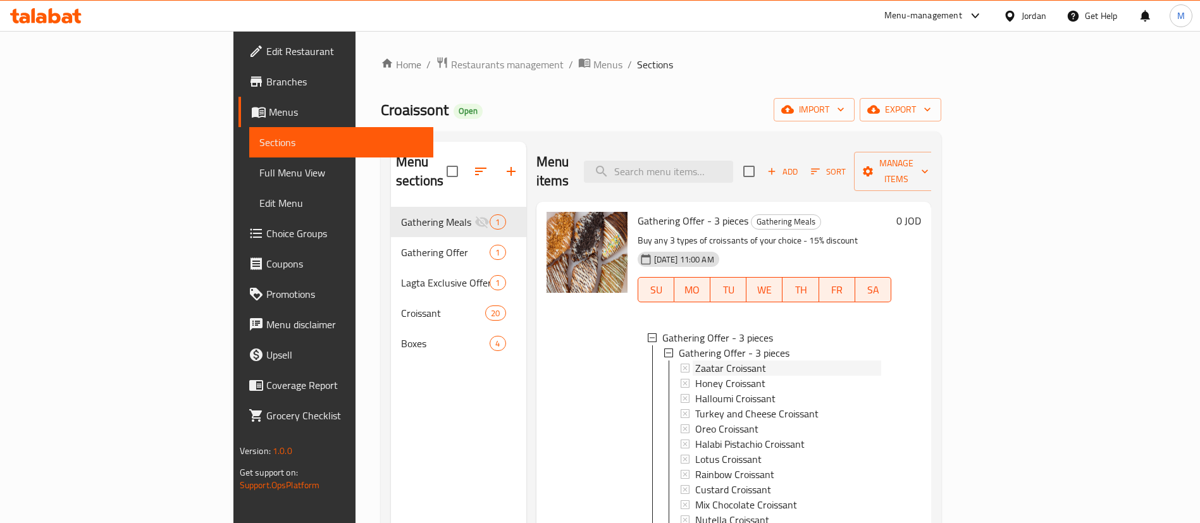
click at [695, 361] on span "Zaatar Croissant" at bounding box center [730, 368] width 71 height 15
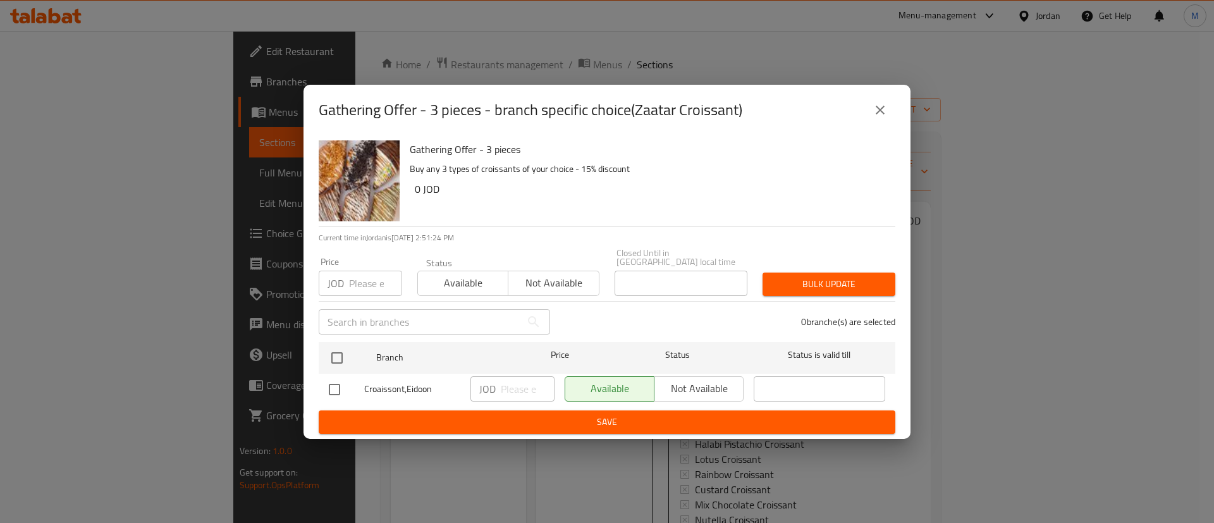
click at [882, 114] on icon "close" at bounding box center [880, 109] width 15 height 15
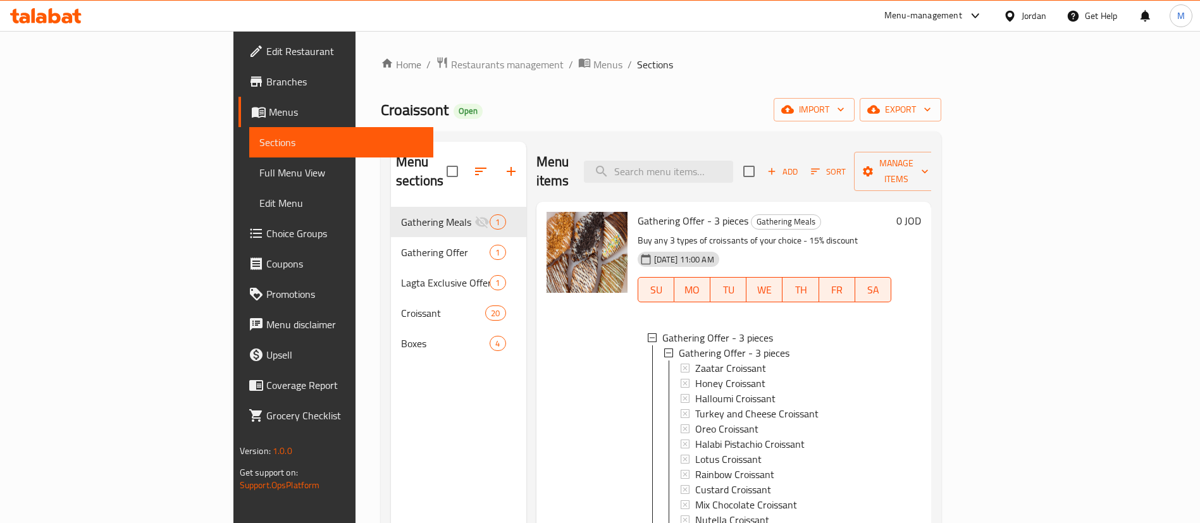
scroll to position [2, 0]
click at [541, 380] on div at bounding box center [586, 451] width 91 height 488
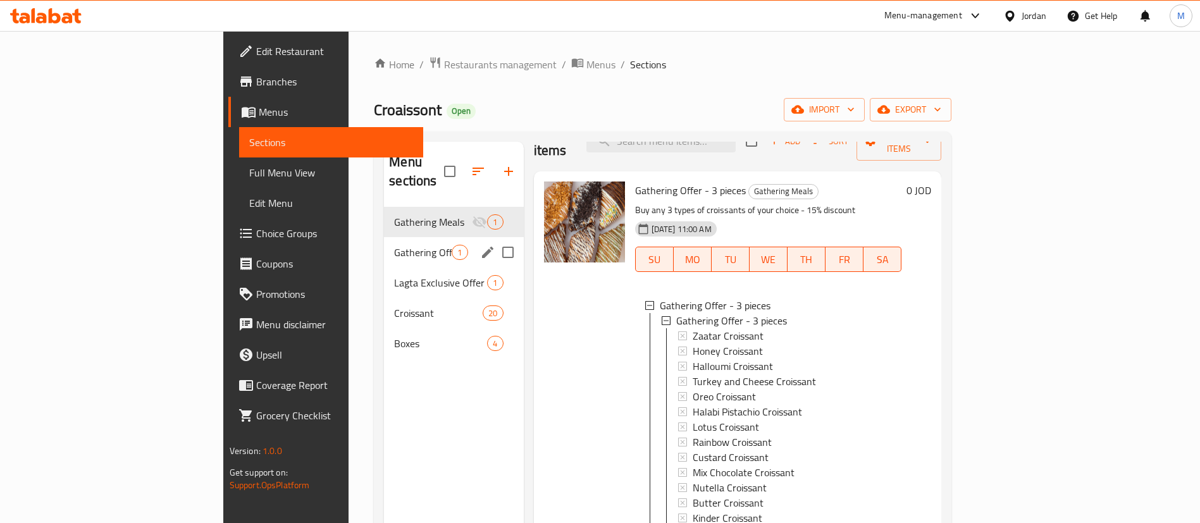
click at [394, 245] on span "Gathering Offer" at bounding box center [423, 252] width 58 height 15
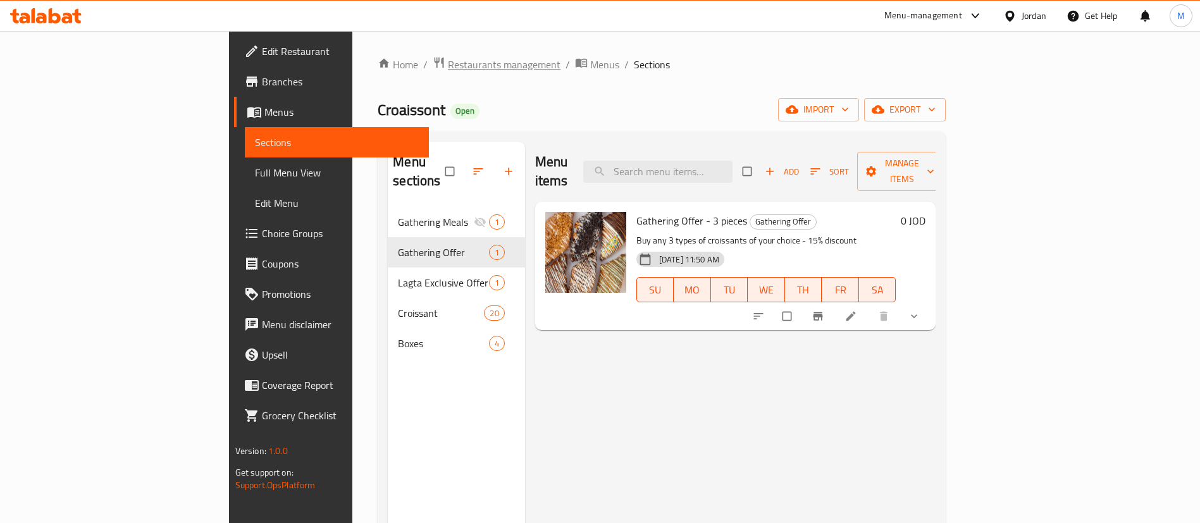
click at [448, 58] on span "Restaurants management" at bounding box center [504, 64] width 113 height 15
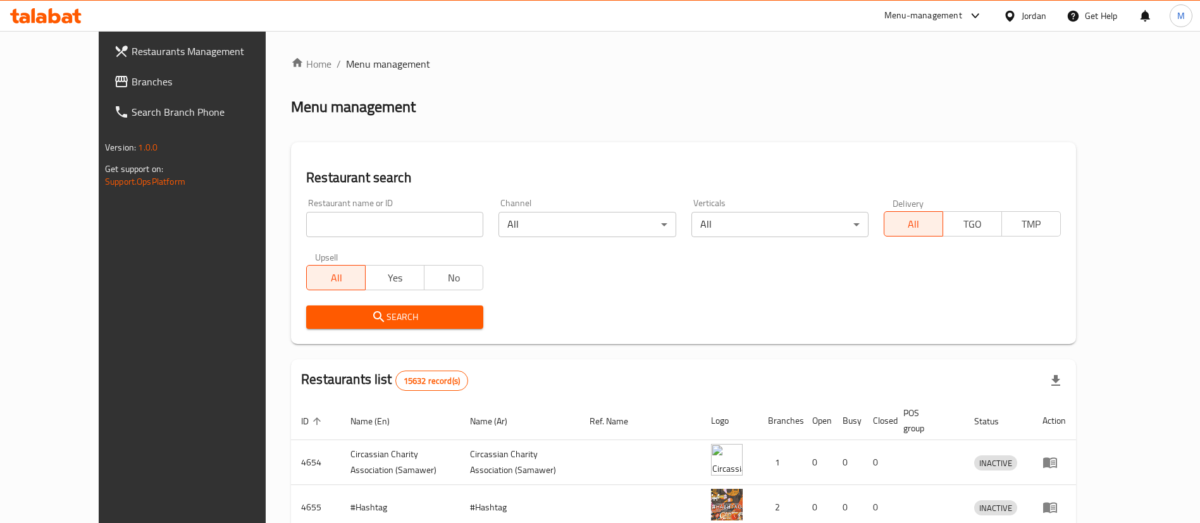
click at [322, 226] on input "search" at bounding box center [394, 224] width 177 height 25
paste input "759834"
click at [322, 226] on input "759834" at bounding box center [394, 224] width 177 height 25
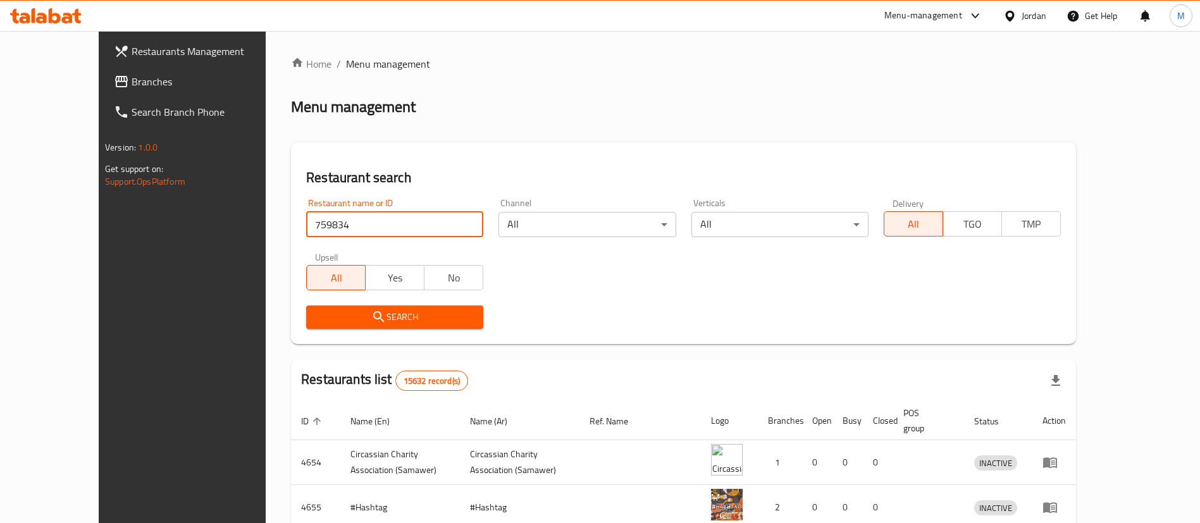
click at [322, 226] on input "759834" at bounding box center [394, 224] width 177 height 25
type input "759834"
click at [916, 22] on div "Menu-management" at bounding box center [923, 15] width 78 height 15
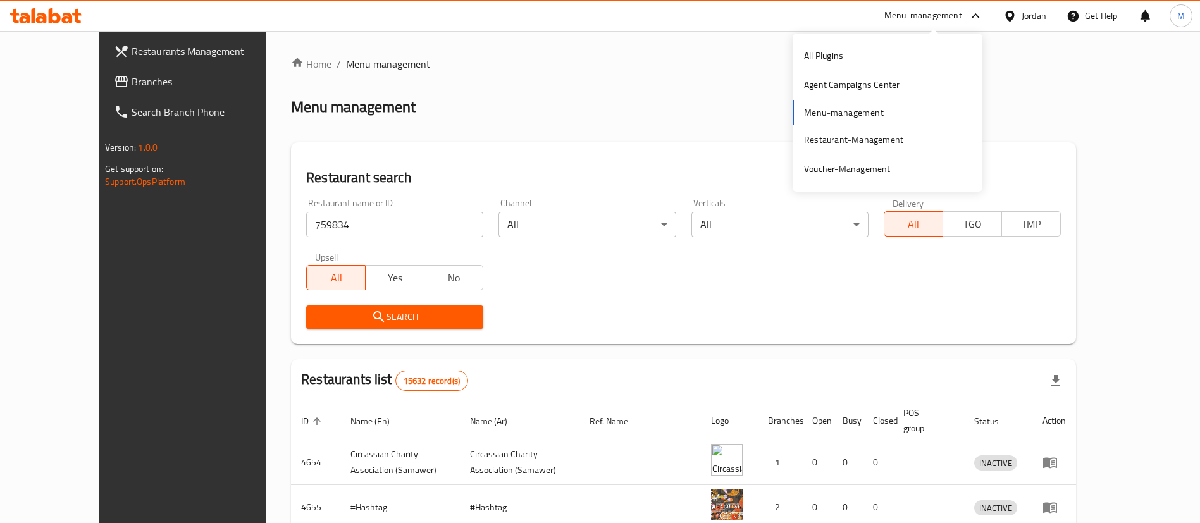
click at [593, 73] on div "Home / Menu management Menu management Restaurant search Restaurant name or ID …" at bounding box center [683, 453] width 785 height 794
click at [333, 216] on input "759834" at bounding box center [394, 224] width 177 height 25
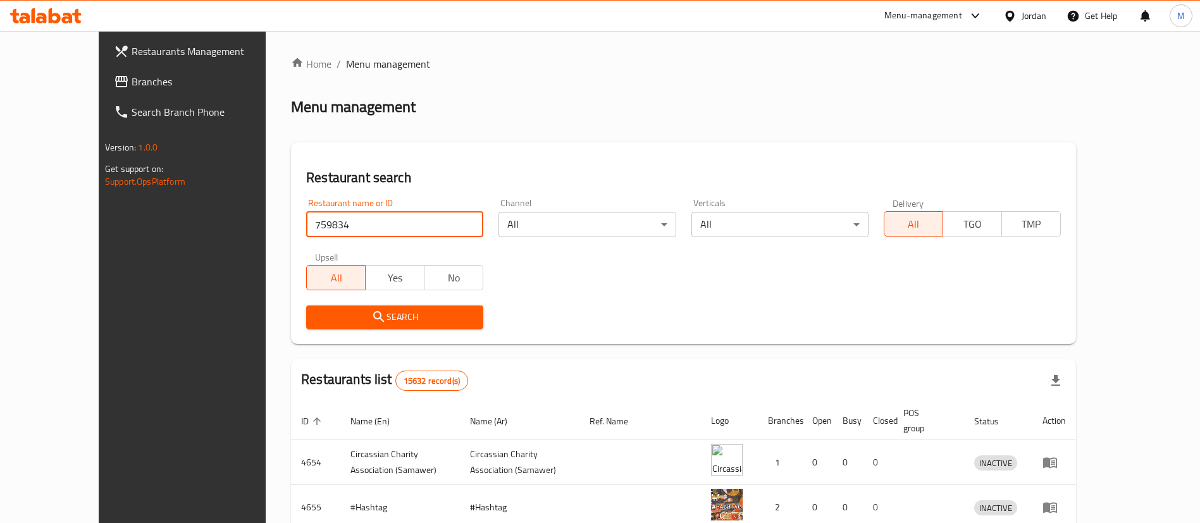
click at [333, 216] on input "759834" at bounding box center [394, 224] width 177 height 25
type input ";"
type input "كروسان"
click button "Search" at bounding box center [394, 316] width 177 height 23
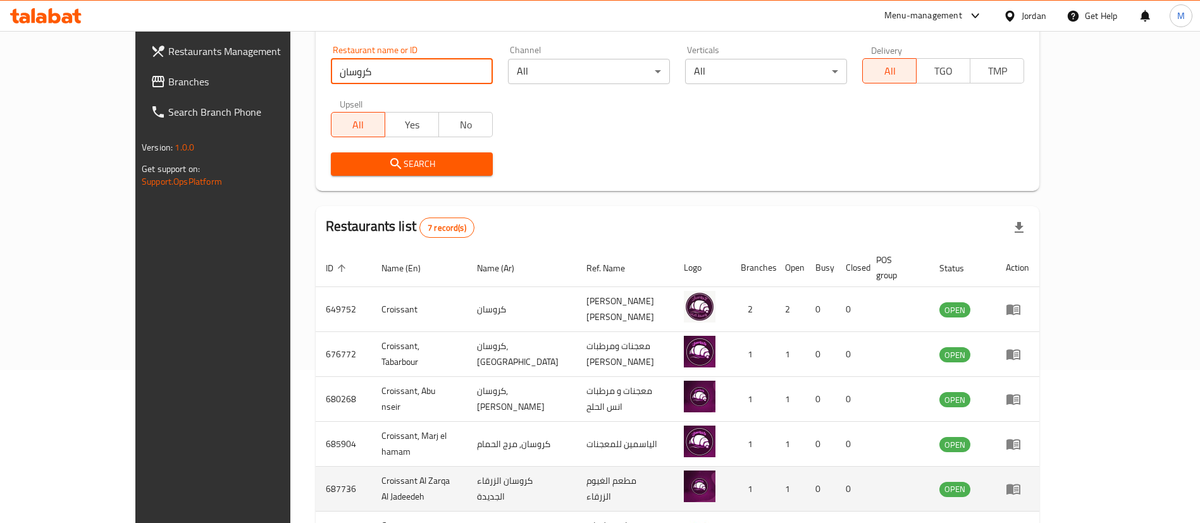
scroll to position [265, 0]
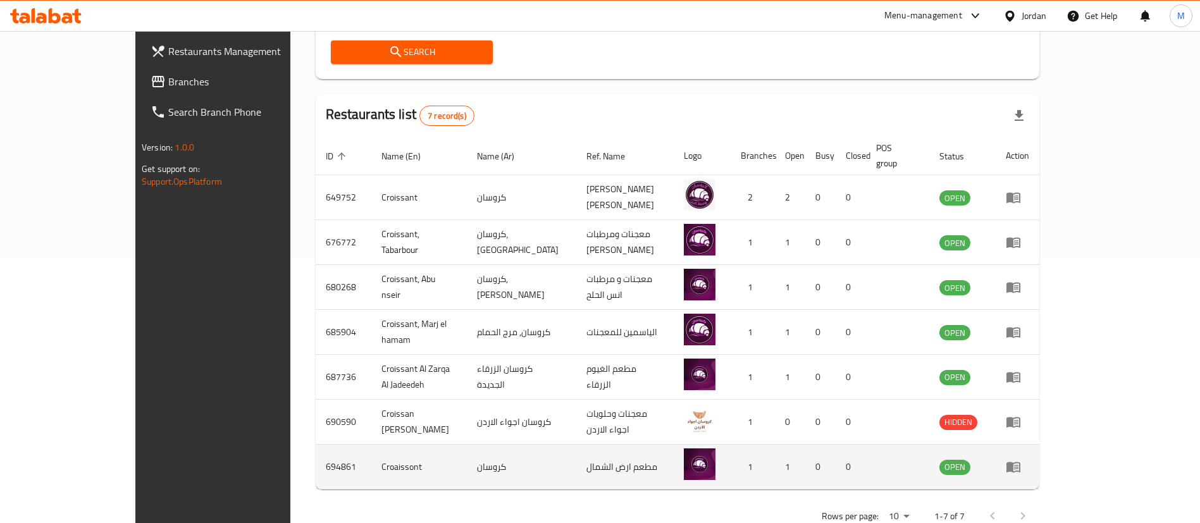
click at [1021, 459] on icon "enhanced table" at bounding box center [1013, 466] width 15 height 15
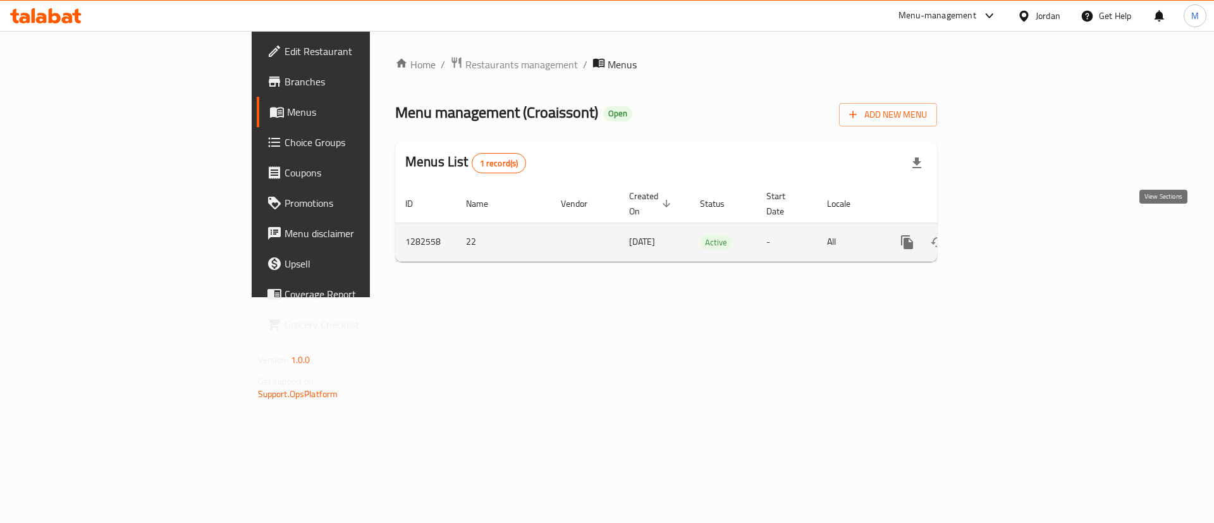
click at [1006, 235] on icon "enhanced table" at bounding box center [998, 242] width 15 height 15
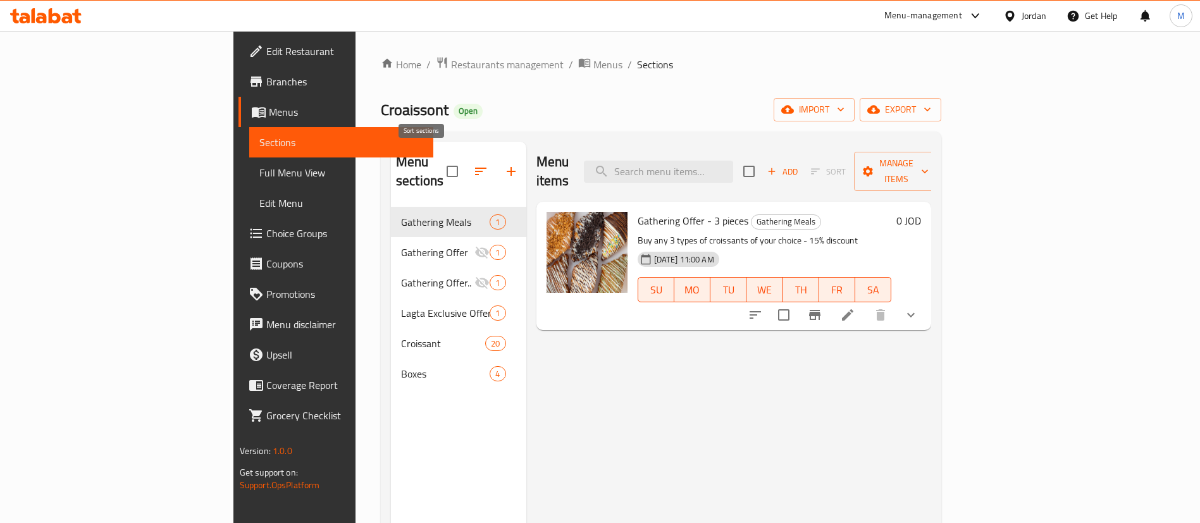
click at [475, 168] on icon "button" at bounding box center [480, 172] width 11 height 8
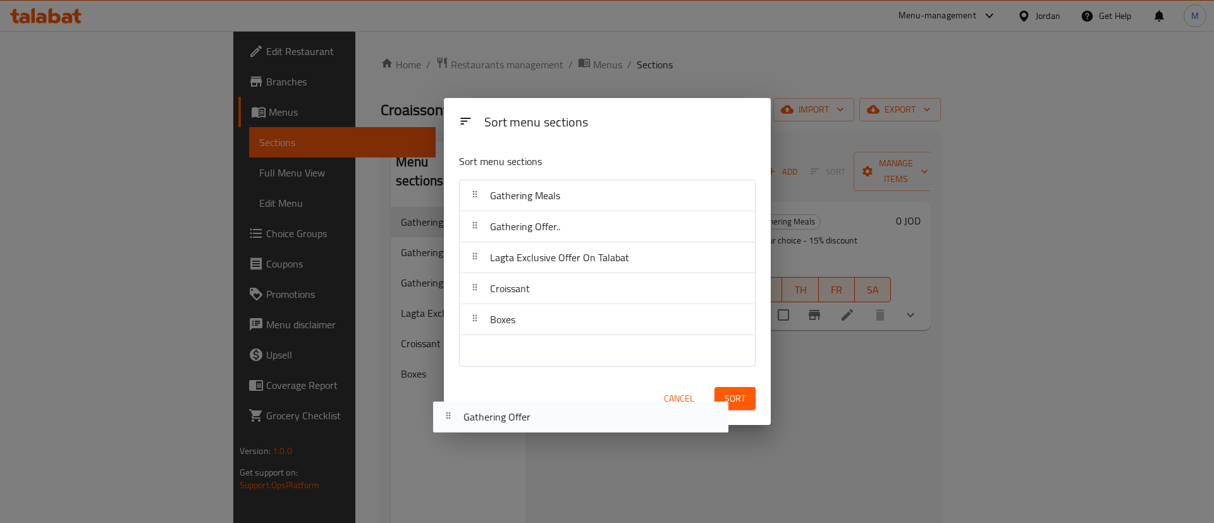
drag, startPoint x: 608, startPoint y: 228, endPoint x: 577, endPoint y: 388, distance: 162.9
click at [581, 428] on div "Sort menu sections Sort menu sections Gathering Meals Gathering Offer Gathering…" at bounding box center [607, 261] width 1214 height 523
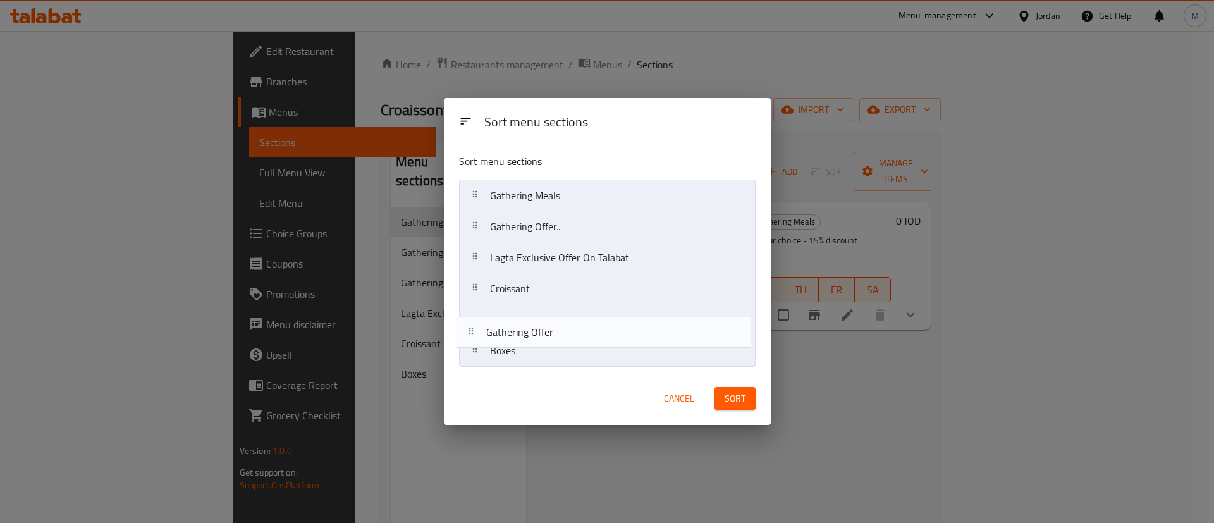
drag, startPoint x: 593, startPoint y: 235, endPoint x: 589, endPoint y: 346, distance: 111.4
click at [589, 346] on nav "Gathering Meals Gathering Offer Gathering Offer.. Lagta Exclusive Offer On Tala…" at bounding box center [607, 273] width 297 height 187
click at [589, 346] on div "Boxes" at bounding box center [607, 350] width 285 height 30
drag, startPoint x: 582, startPoint y: 323, endPoint x: 580, endPoint y: 358, distance: 35.5
click at [580, 358] on nav "Gathering Meals Gathering Offer.. Lagta Exclusive Offer On Talabat Croissant Ga…" at bounding box center [607, 273] width 297 height 187
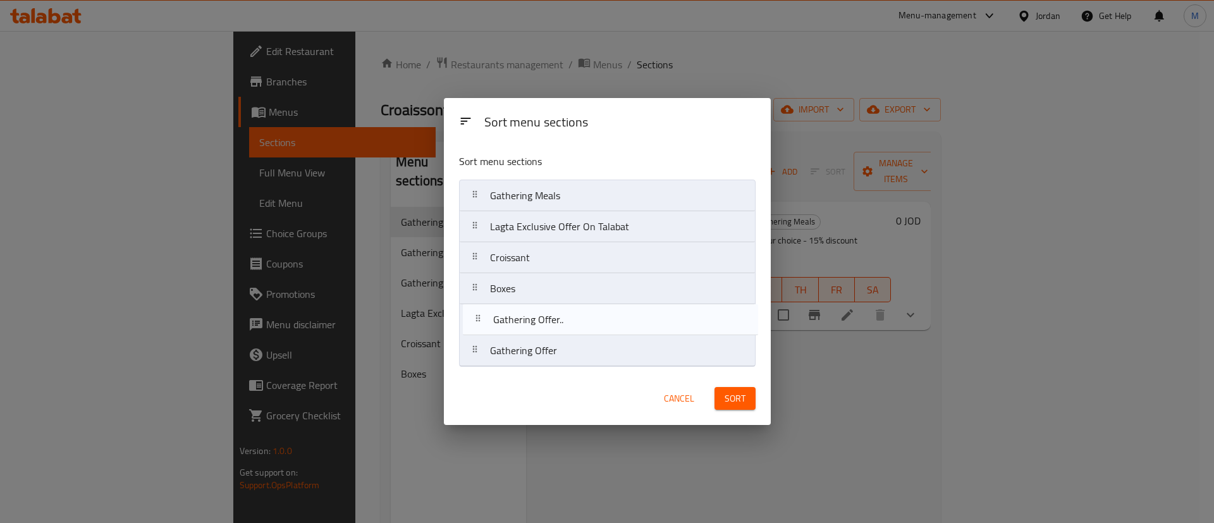
drag, startPoint x: 576, startPoint y: 238, endPoint x: 579, endPoint y: 335, distance: 96.2
click at [579, 335] on nav "Gathering Meals Gathering Offer.. Lagta Exclusive Offer On Talabat Croissant Bo…" at bounding box center [607, 273] width 297 height 187
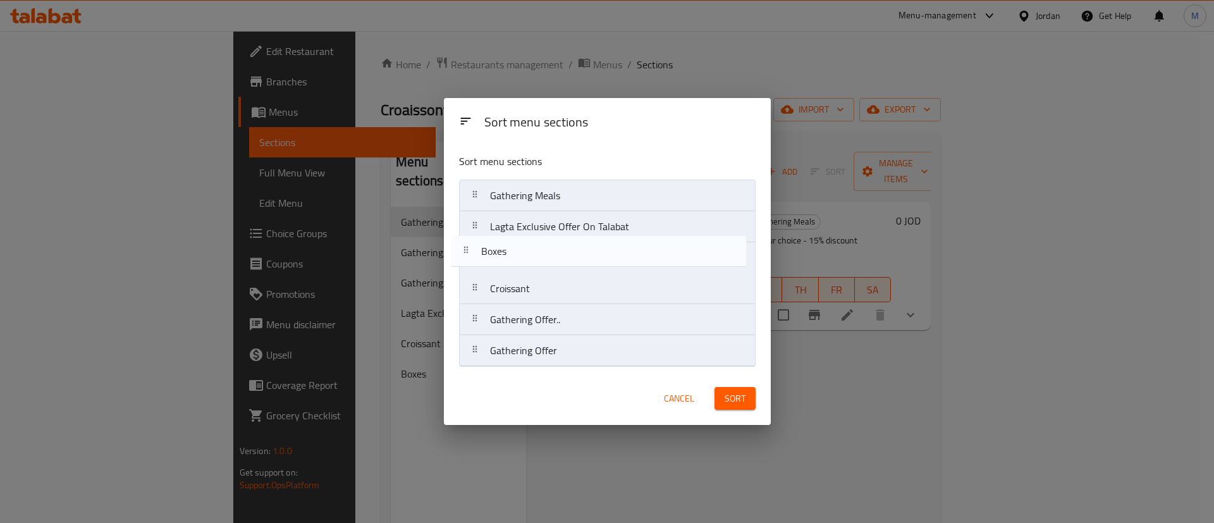
drag, startPoint x: 560, startPoint y: 295, endPoint x: 550, endPoint y: 254, distance: 42.3
click at [550, 254] on nav "Gathering Meals Lagta Exclusive Offer On Talabat Croissant Boxes Gathering Offe…" at bounding box center [607, 273] width 297 height 187
drag, startPoint x: 558, startPoint y: 285, endPoint x: 558, endPoint y: 254, distance: 31.0
click at [558, 254] on nav "Gathering Meals Lagta Exclusive Offer On Talabat Boxes Croissant Gathering Offe…" at bounding box center [607, 273] width 297 height 187
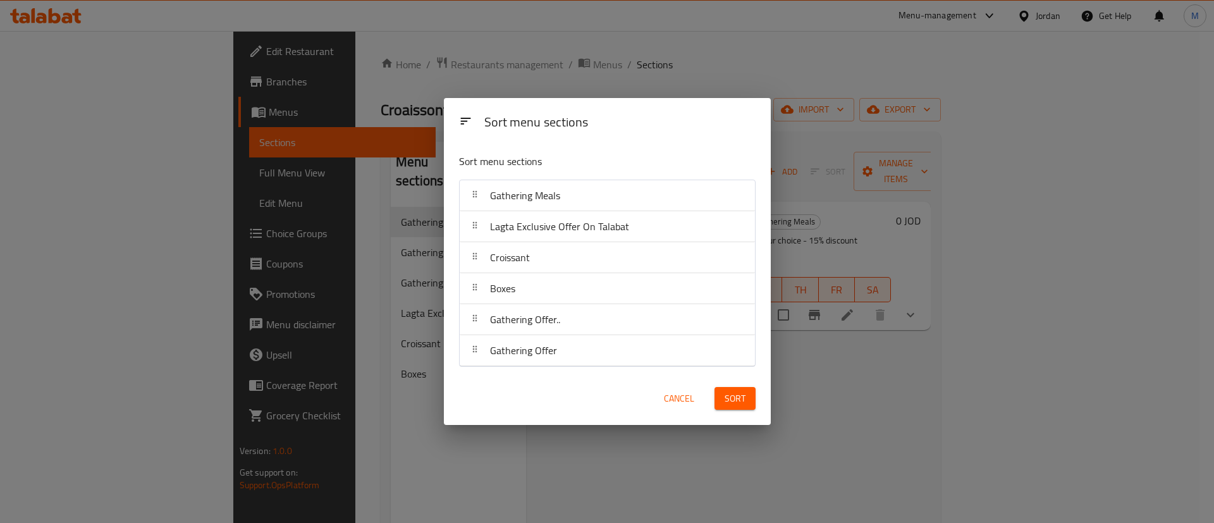
click at [731, 393] on span "Sort" at bounding box center [735, 399] width 21 height 16
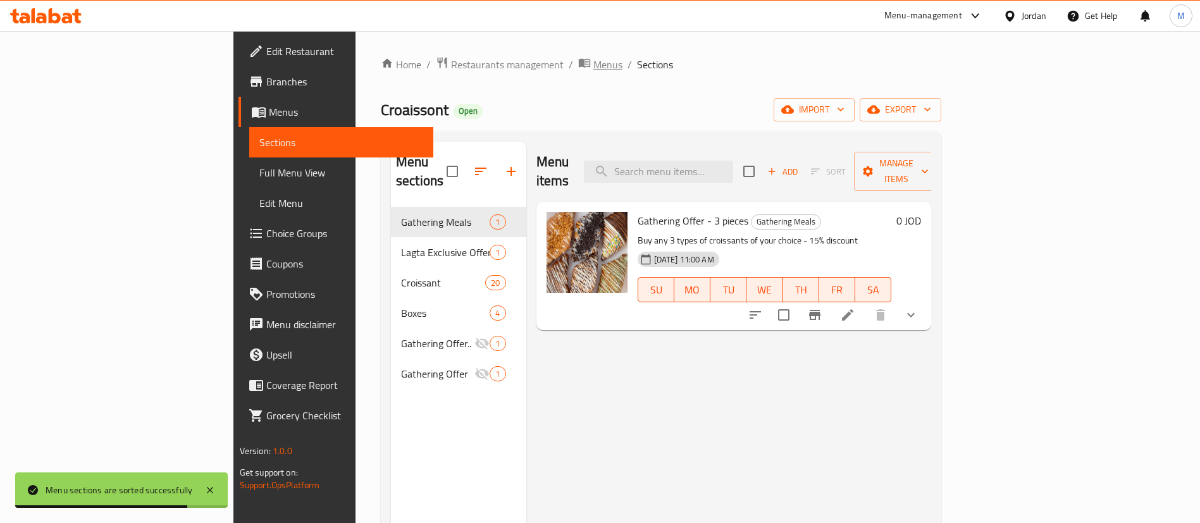
click at [593, 65] on span "Menus" at bounding box center [607, 64] width 29 height 15
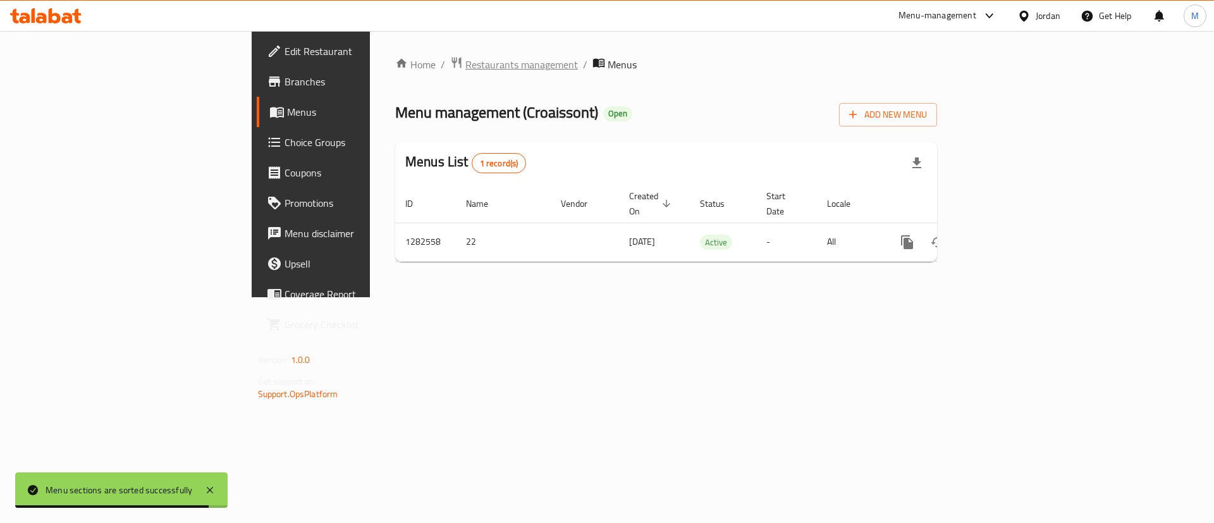
click at [466, 67] on span "Restaurants management" at bounding box center [522, 64] width 113 height 15
